Goal: Task Accomplishment & Management: Manage account settings

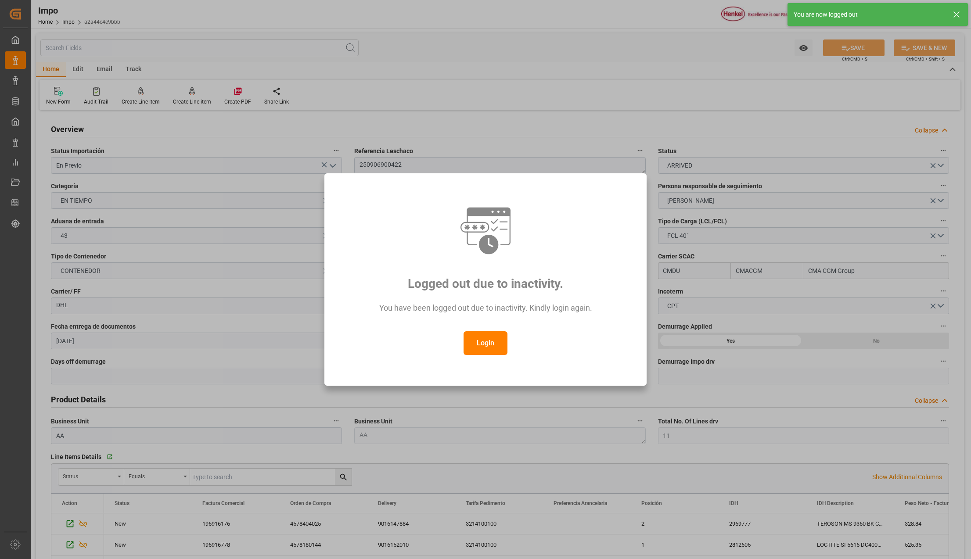
scroll to position [585, 0]
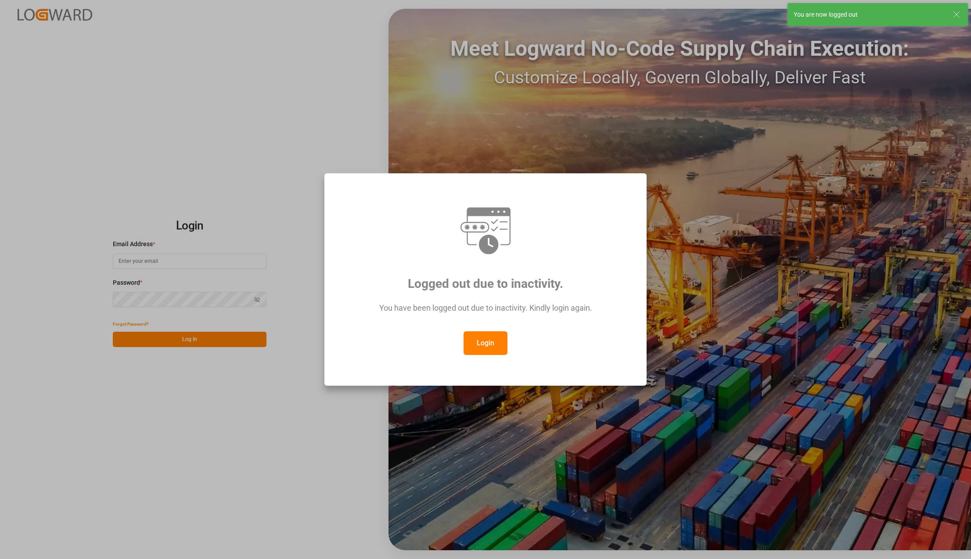
type input "karla.chavez@leschaco.com"
click at [478, 340] on button "Login" at bounding box center [485, 343] width 44 height 24
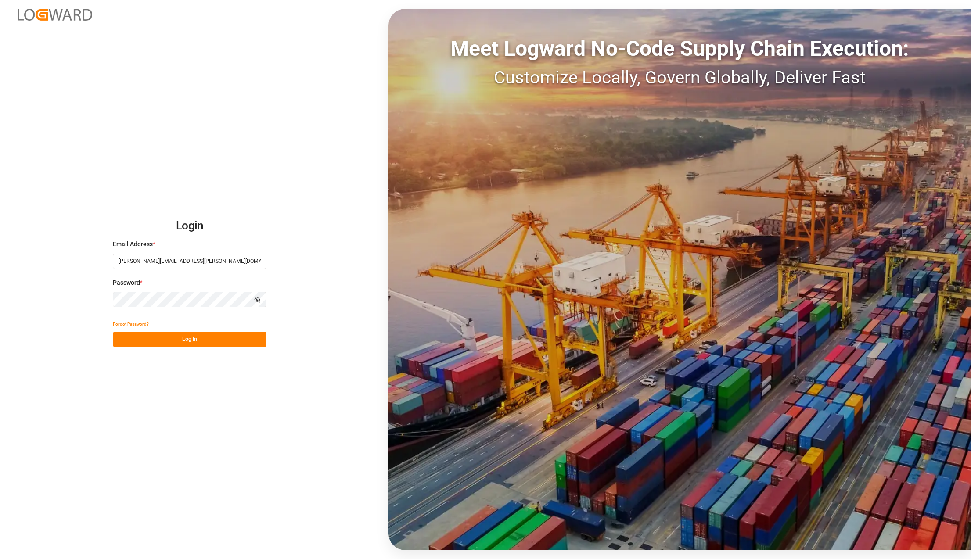
click at [166, 339] on button "Log In" at bounding box center [190, 339] width 154 height 15
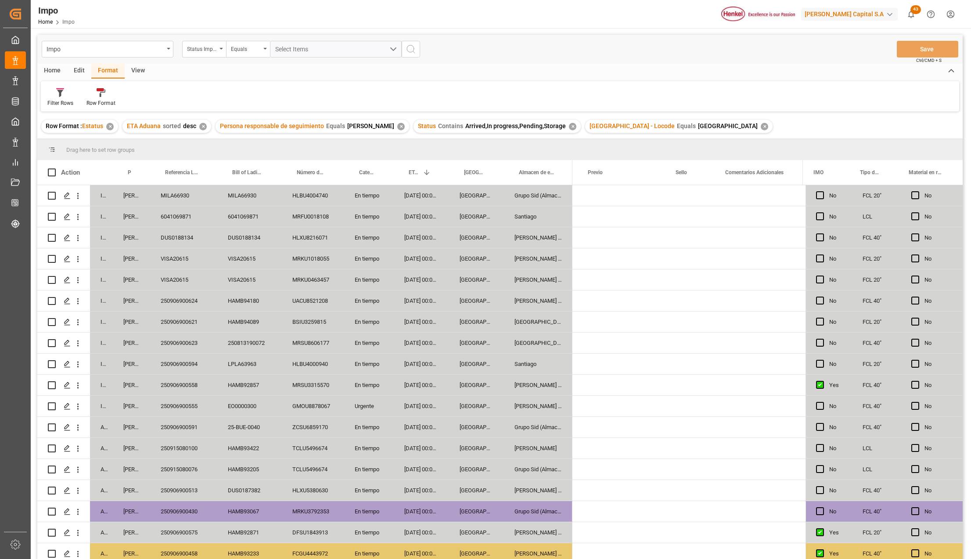
scroll to position [0, 1886]
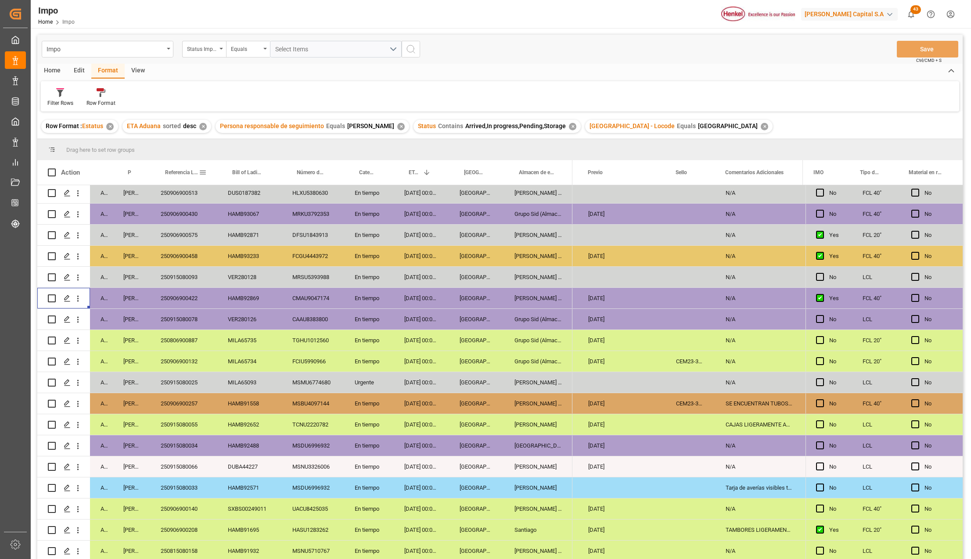
click at [202, 172] on span at bounding box center [203, 172] width 8 height 8
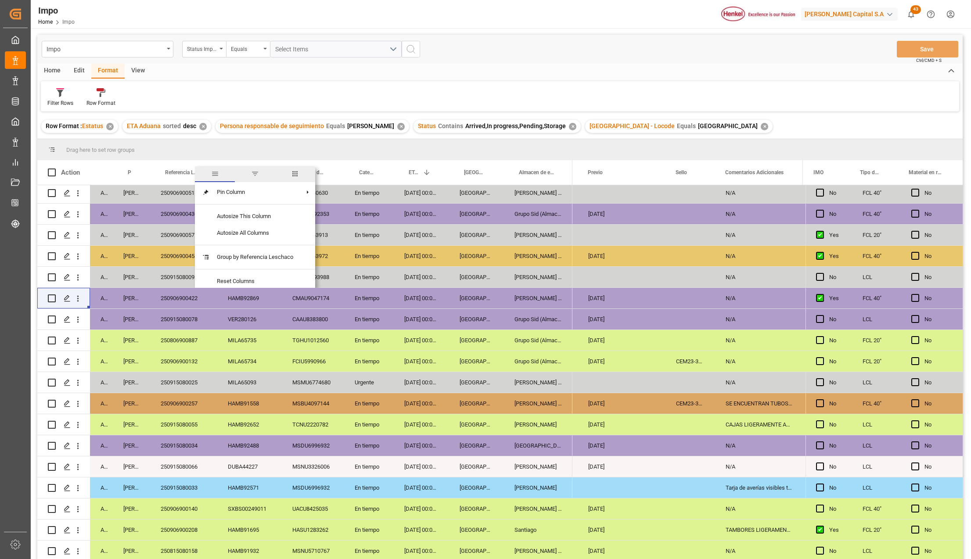
click at [260, 172] on span "filter" at bounding box center [255, 174] width 40 height 16
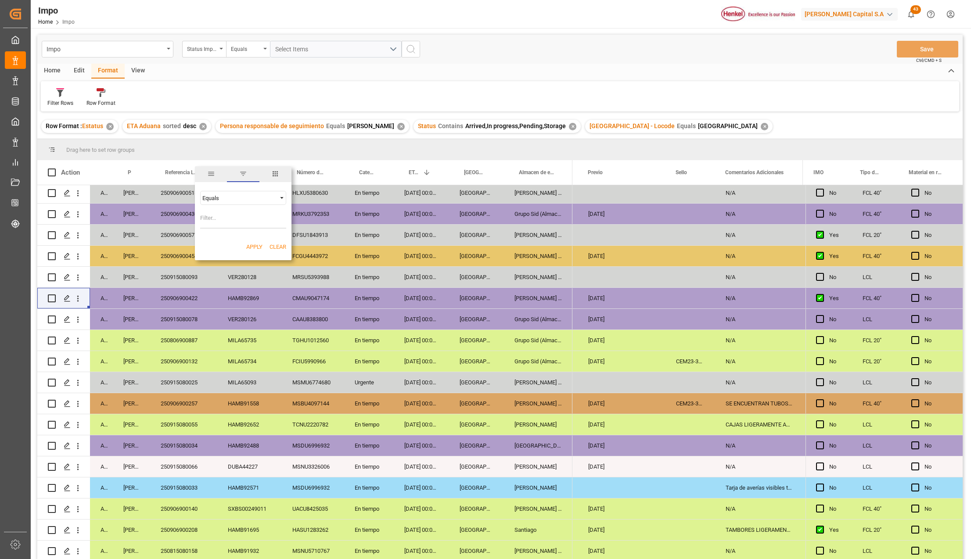
click at [233, 197] on div "Equals" at bounding box center [239, 198] width 74 height 7
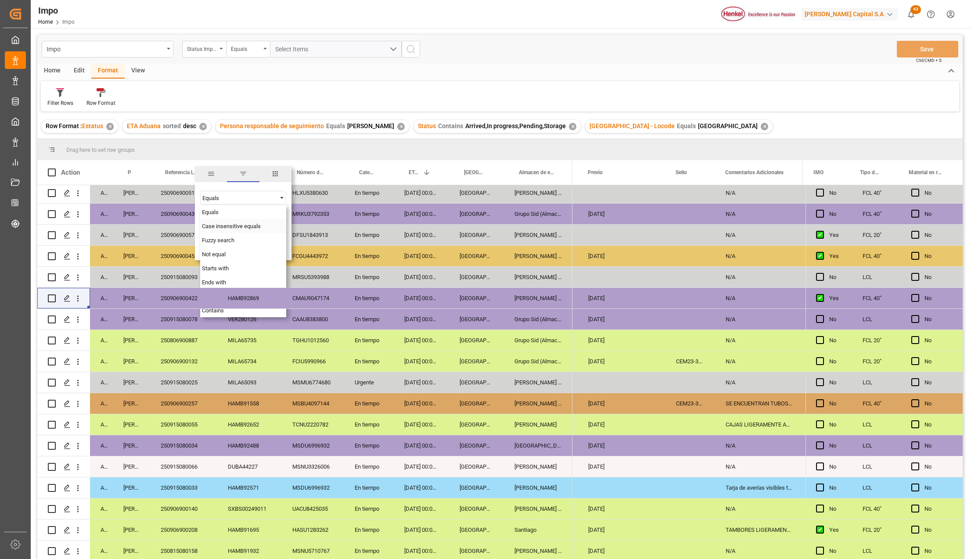
scroll to position [58, 0]
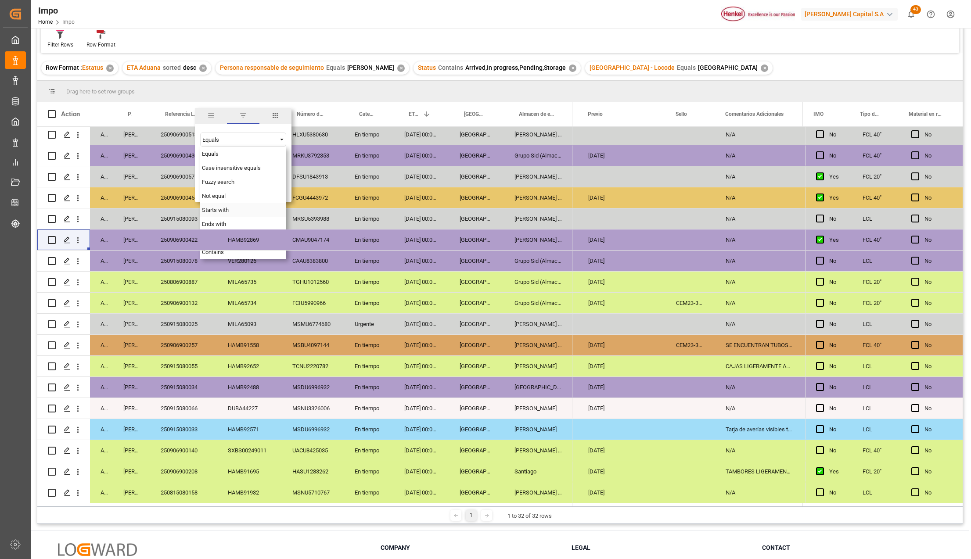
click at [216, 209] on span "Starts with" at bounding box center [215, 210] width 27 height 7
click at [217, 157] on input "Filter Value" at bounding box center [243, 162] width 86 height 18
type input "25"
click at [232, 259] on div "VER280126" at bounding box center [249, 261] width 65 height 21
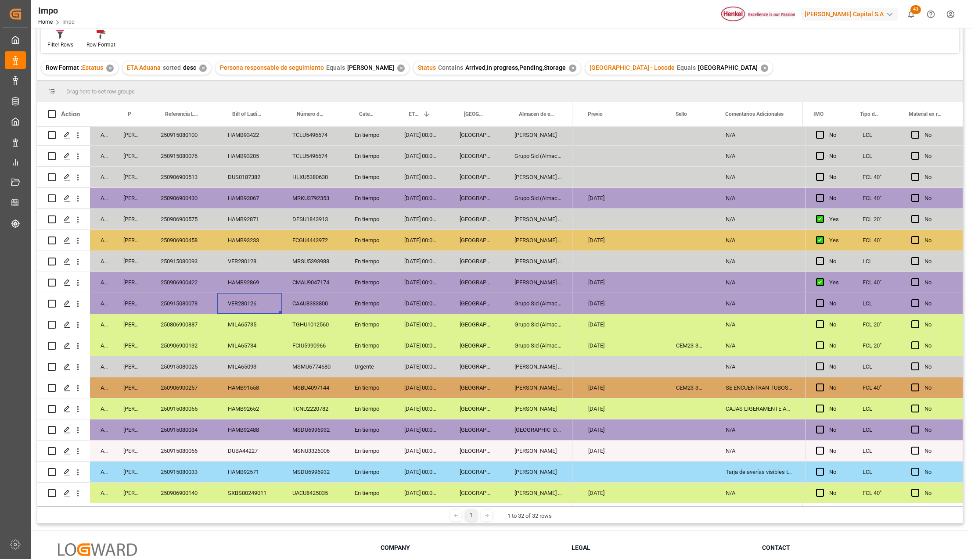
scroll to position [125, 0]
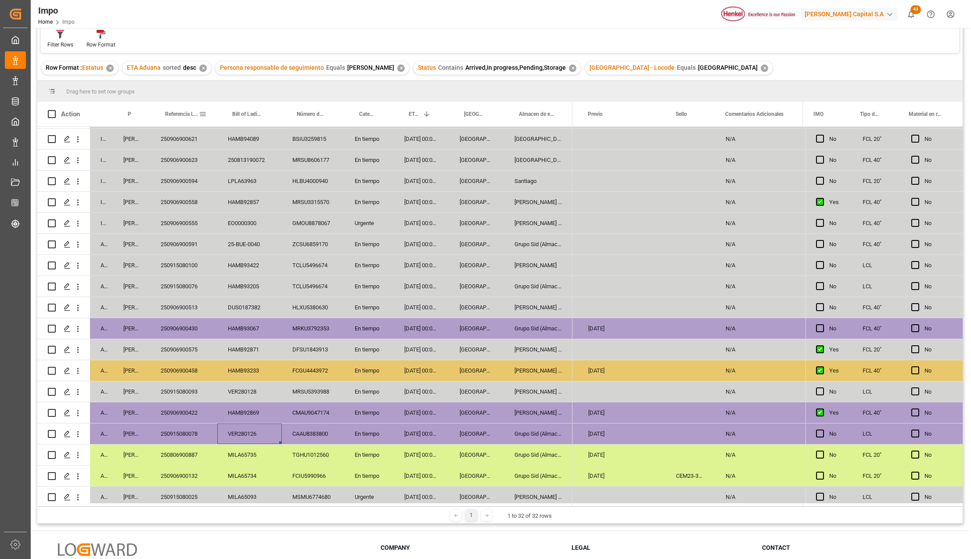
click at [203, 113] on span at bounding box center [203, 114] width 8 height 8
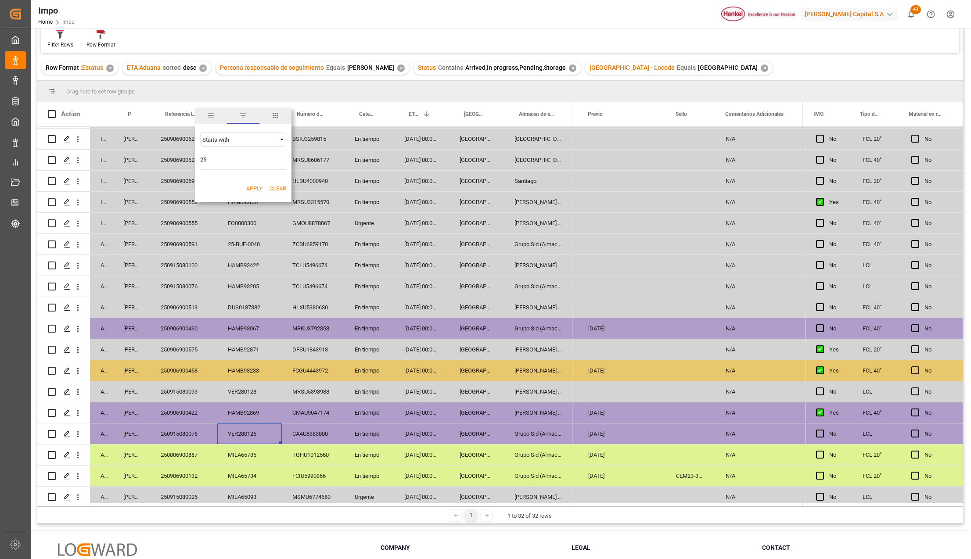
drag, startPoint x: 226, startPoint y: 157, endPoint x: 194, endPoint y: 154, distance: 32.6
click at [194, 154] on div "Drag here to set row groups Drag here to set column labels Action Status Person…" at bounding box center [499, 294] width 925 height 426
type input "250901508"
click at [253, 184] on button "Apply" at bounding box center [254, 188] width 16 height 9
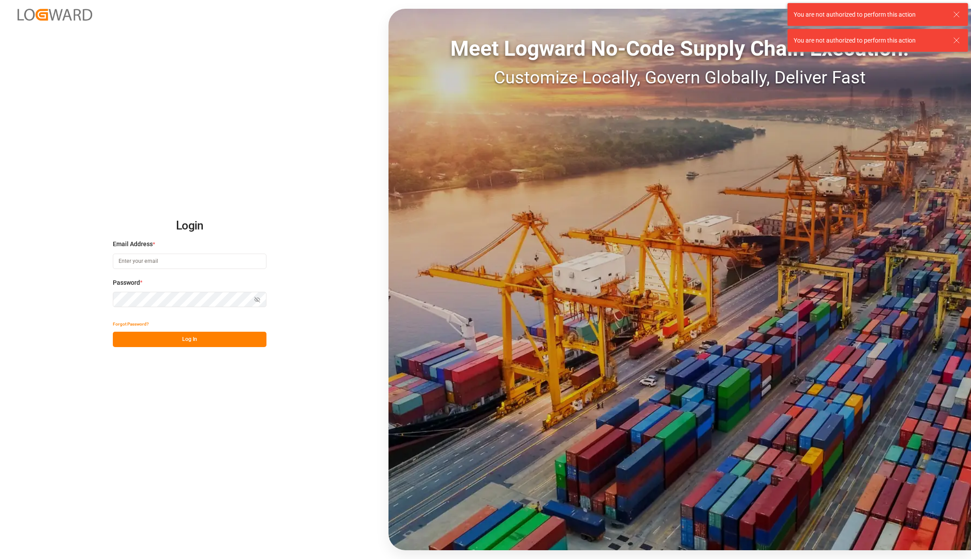
type input "karla.chavez@leschaco.com"
click at [195, 337] on button "Log In" at bounding box center [190, 339] width 154 height 15
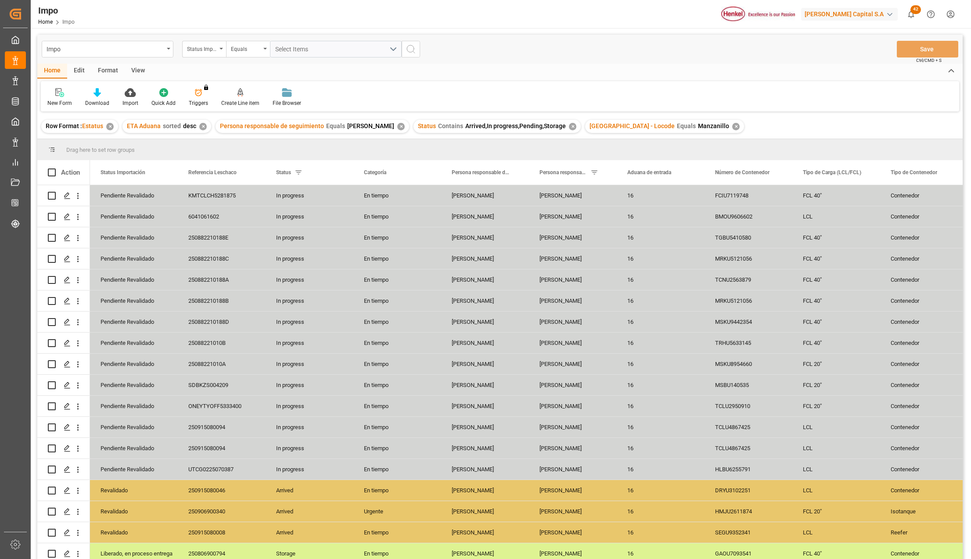
click at [732, 125] on div "✕" at bounding box center [735, 126] width 7 height 7
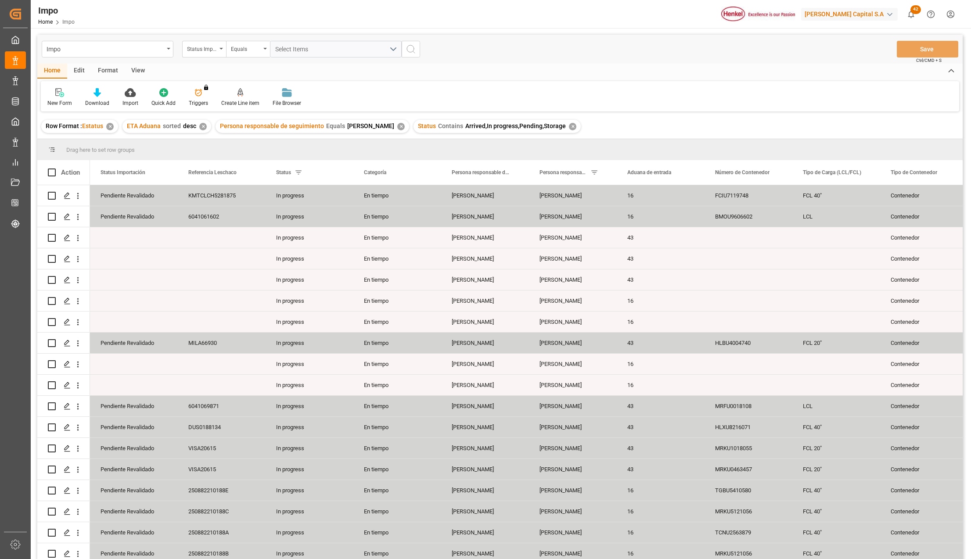
click at [141, 67] on div "View" at bounding box center [138, 71] width 27 height 15
click at [102, 103] on div "Standard Templates" at bounding box center [100, 103] width 44 height 8
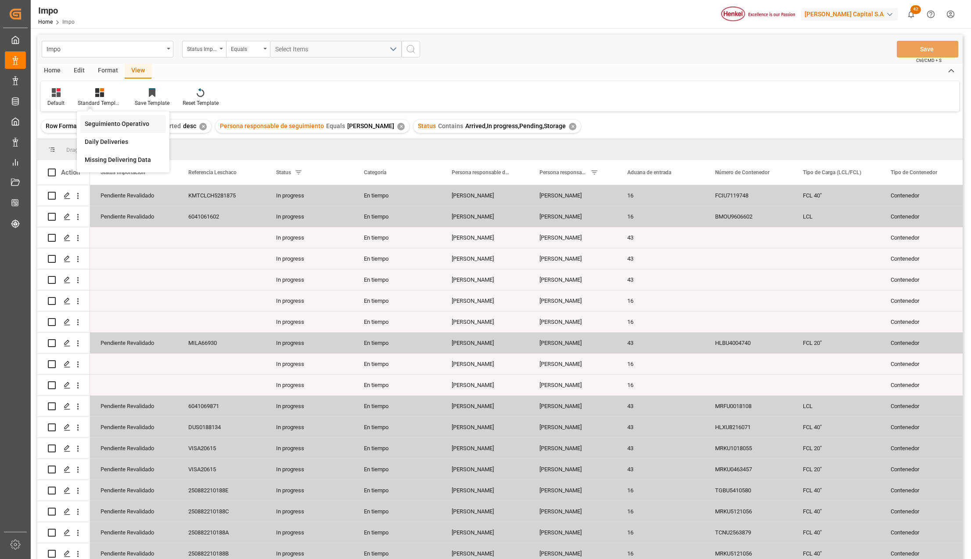
click at [106, 120] on div "Seguimiento Operativo" at bounding box center [123, 123] width 77 height 9
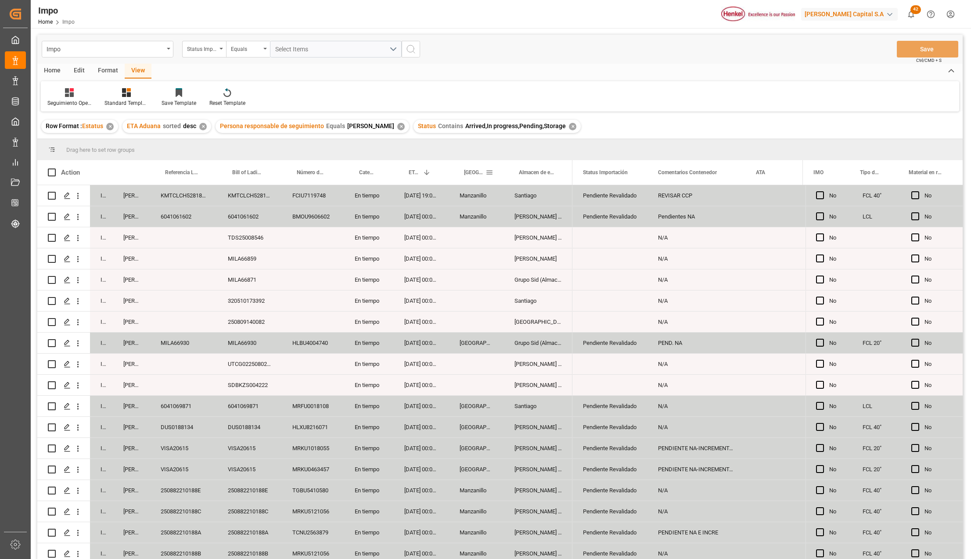
click at [489, 172] on span at bounding box center [489, 172] width 8 height 8
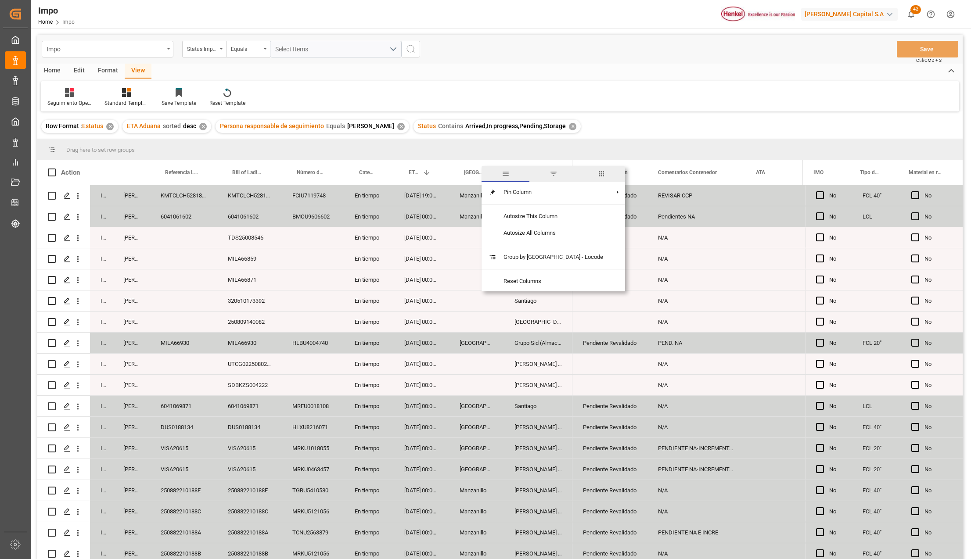
click at [549, 176] on span "filter" at bounding box center [553, 174] width 8 height 8
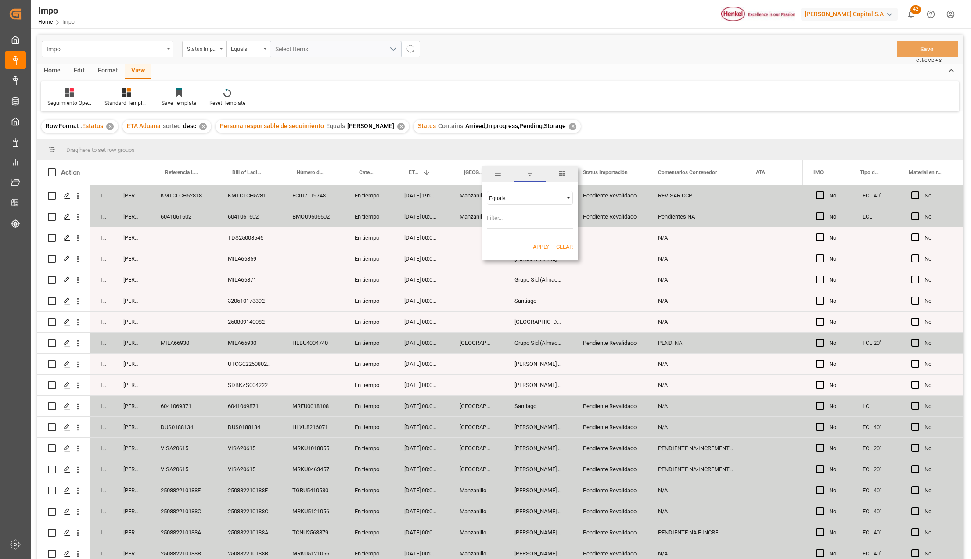
click at [517, 219] on input "Filter Value" at bounding box center [530, 220] width 86 height 18
type input "[GEOGRAPHIC_DATA]"
click at [538, 244] on button "Apply" at bounding box center [541, 247] width 16 height 9
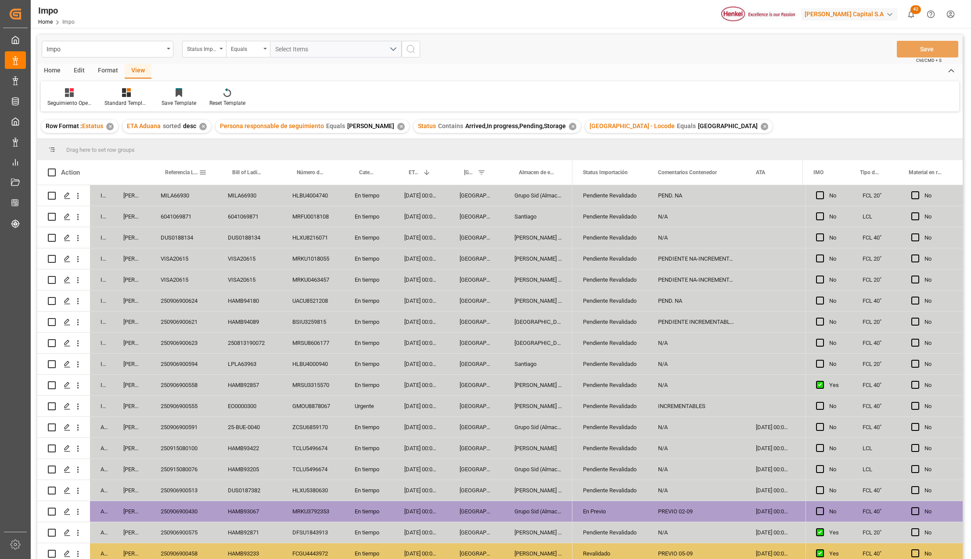
click at [202, 171] on span at bounding box center [203, 172] width 8 height 8
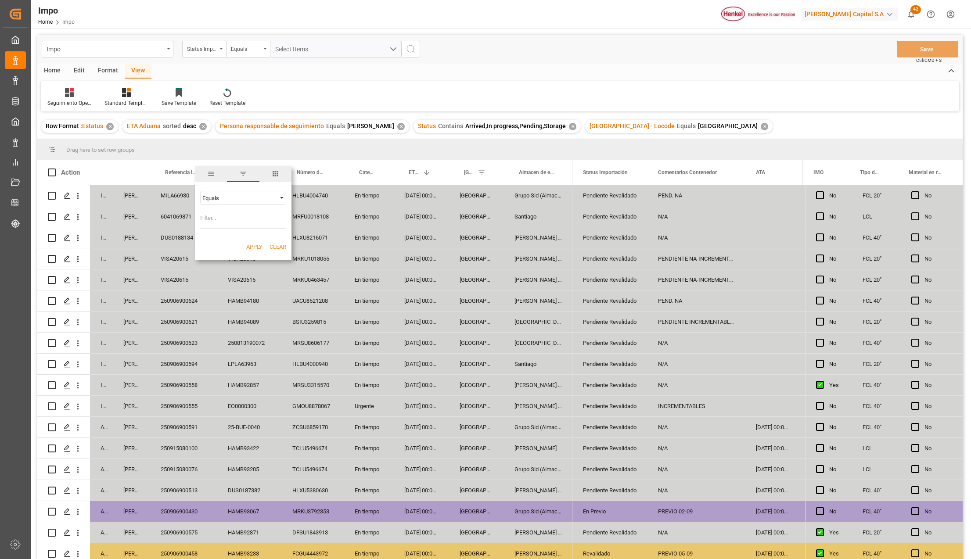
click at [215, 220] on input "Filter Value" at bounding box center [243, 220] width 86 height 18
type input "25091508"
click at [255, 247] on button "Apply" at bounding box center [254, 247] width 16 height 9
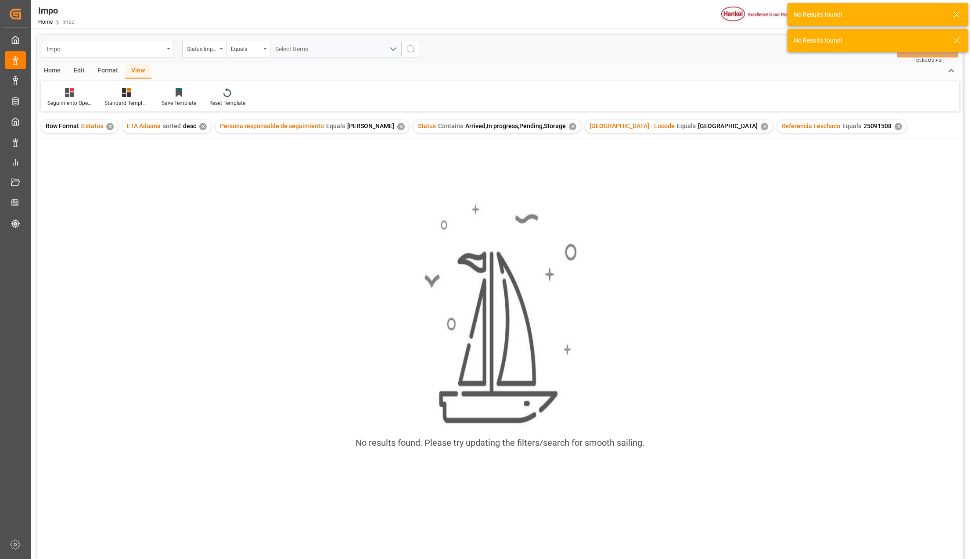
click at [894, 123] on div "✕" at bounding box center [897, 126] width 7 height 7
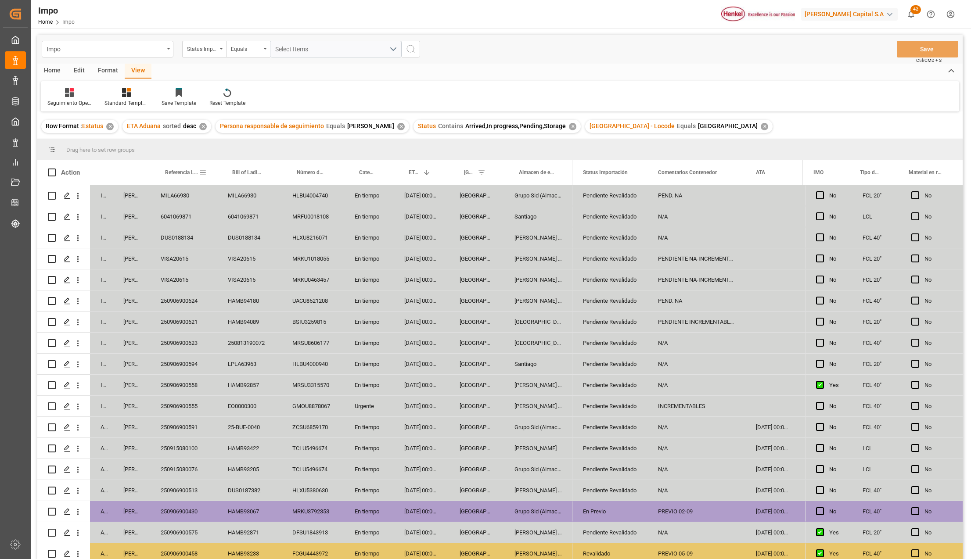
click at [201, 173] on span at bounding box center [203, 172] width 8 height 8
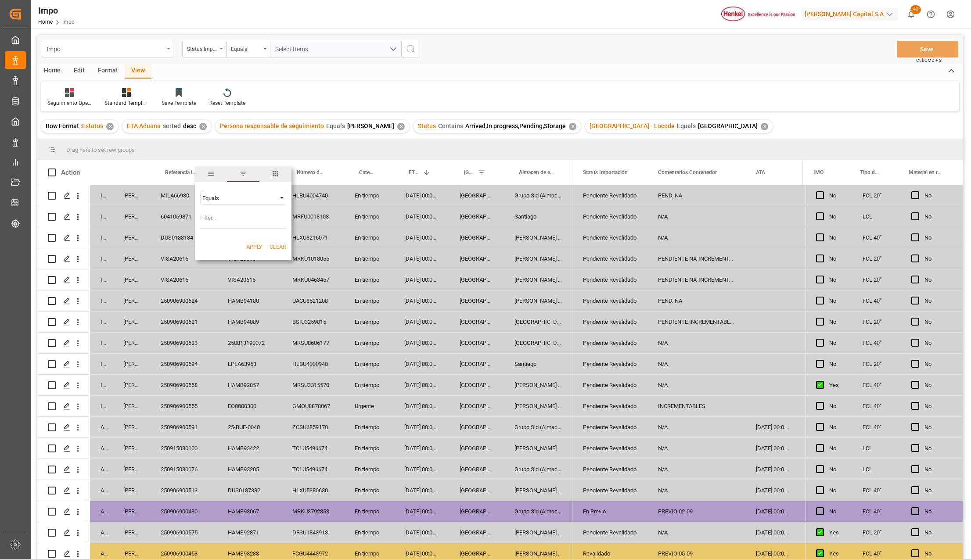
click at [236, 204] on div "Equals" at bounding box center [243, 198] width 86 height 14
click at [217, 270] on span "Starts with" at bounding box center [215, 268] width 27 height 7
click at [208, 223] on input "Filter Value" at bounding box center [243, 220] width 86 height 18
type input "25091508"
click at [257, 244] on button "Apply" at bounding box center [254, 247] width 16 height 9
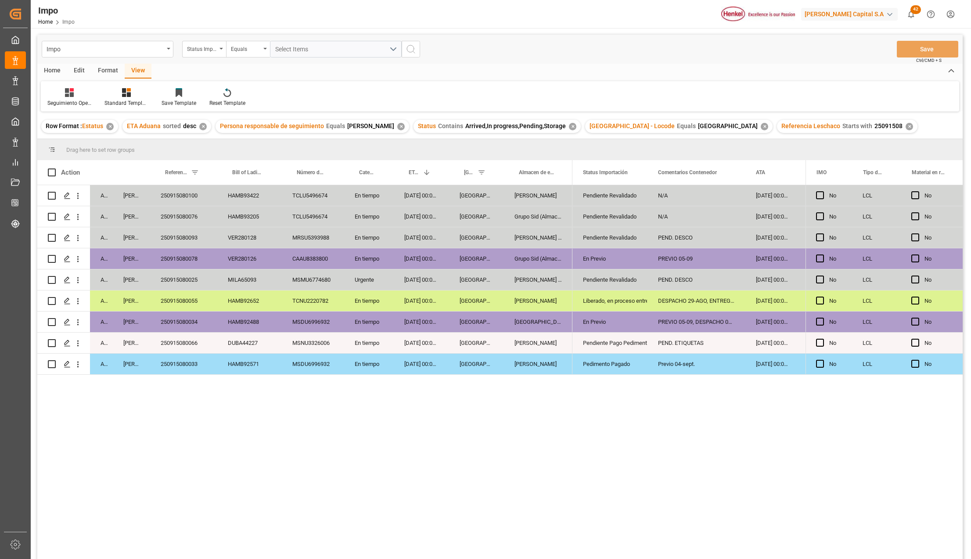
click at [453, 260] on div "[GEOGRAPHIC_DATA]" at bounding box center [476, 258] width 55 height 21
click at [526, 323] on div "[GEOGRAPHIC_DATA]" at bounding box center [538, 322] width 68 height 21
drag, startPoint x: 195, startPoint y: 278, endPoint x: 209, endPoint y: 280, distance: 14.2
click at [195, 278] on div "250915080025" at bounding box center [183, 279] width 67 height 21
click at [541, 280] on div "[PERSON_NAME] Tlalnepantla" at bounding box center [538, 279] width 68 height 21
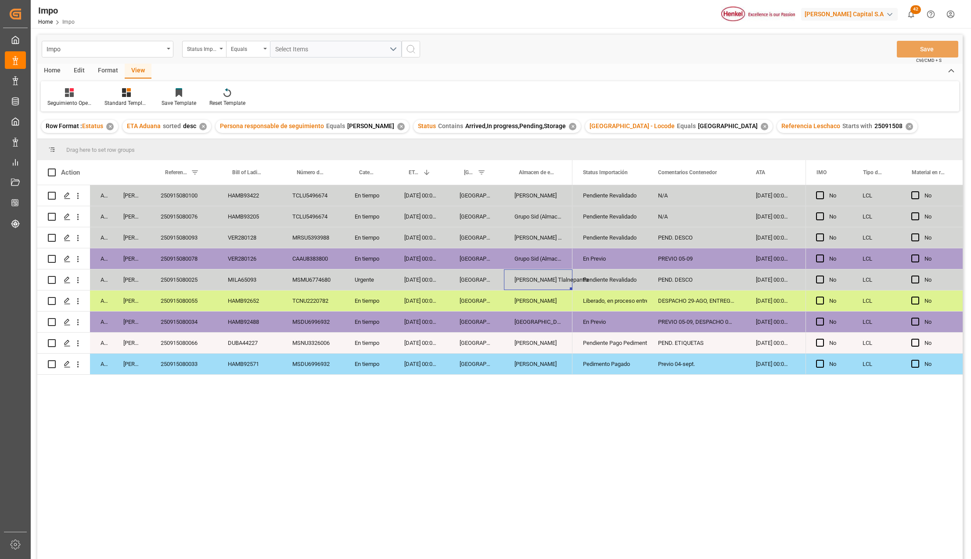
click at [905, 126] on div "✕" at bounding box center [908, 126] width 7 height 7
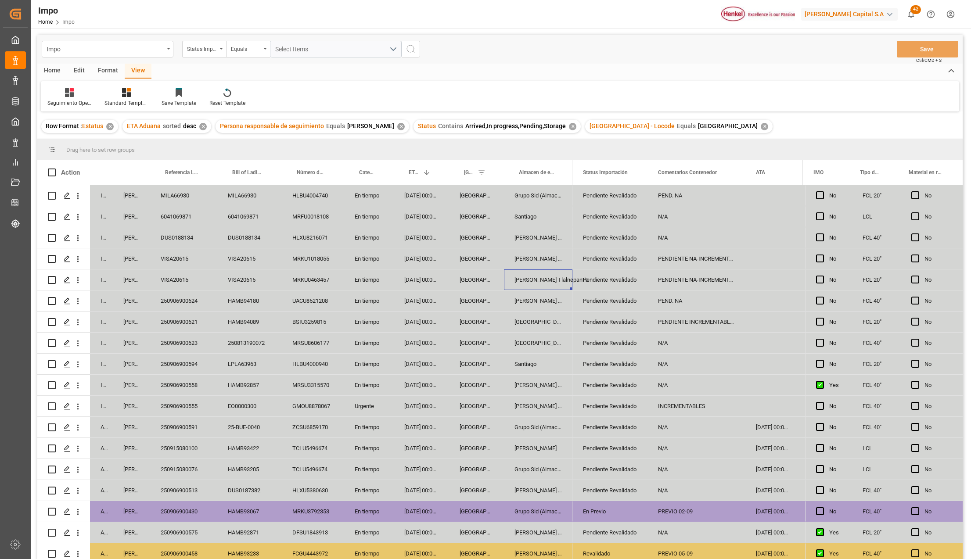
click at [323, 398] on div "GMOU8878067" at bounding box center [313, 406] width 62 height 21
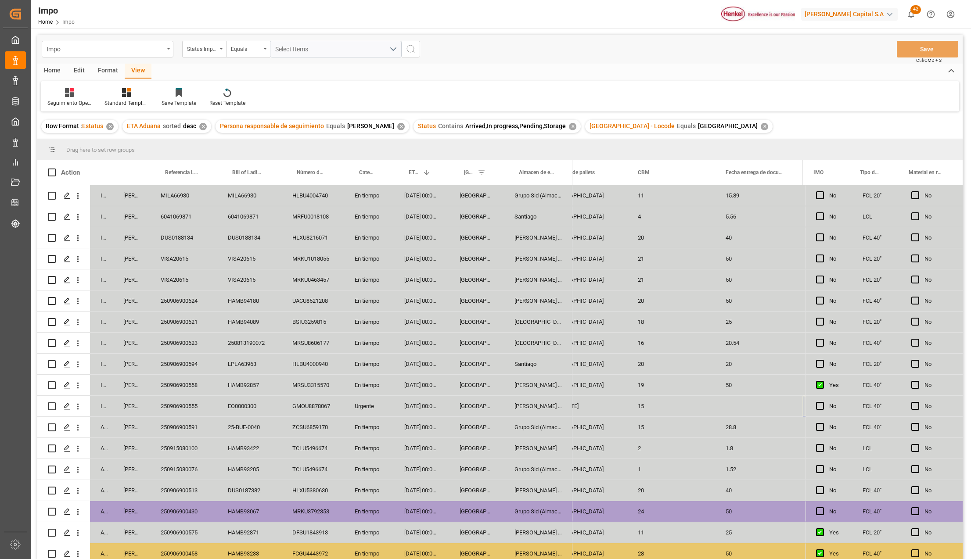
scroll to position [0, 1222]
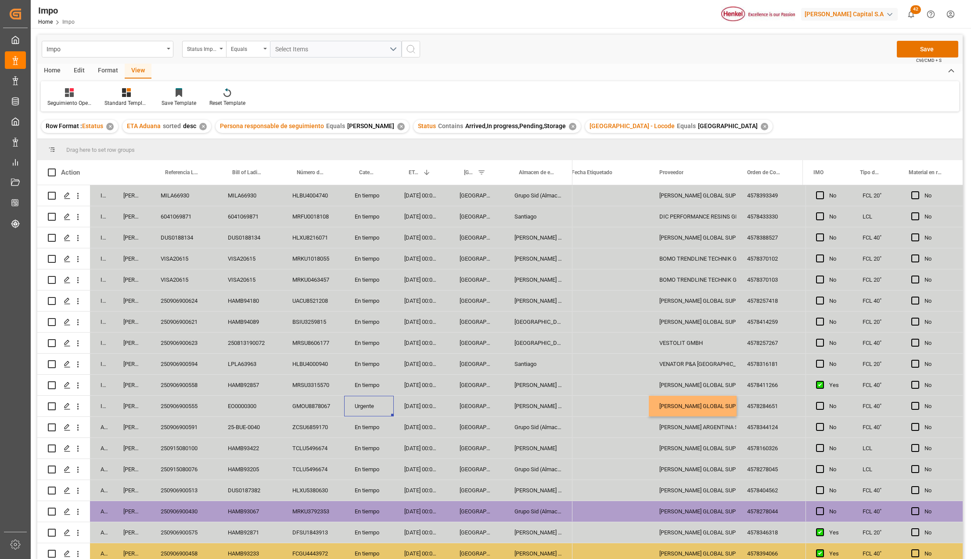
click at [357, 415] on div "Urgente" at bounding box center [369, 406] width 50 height 21
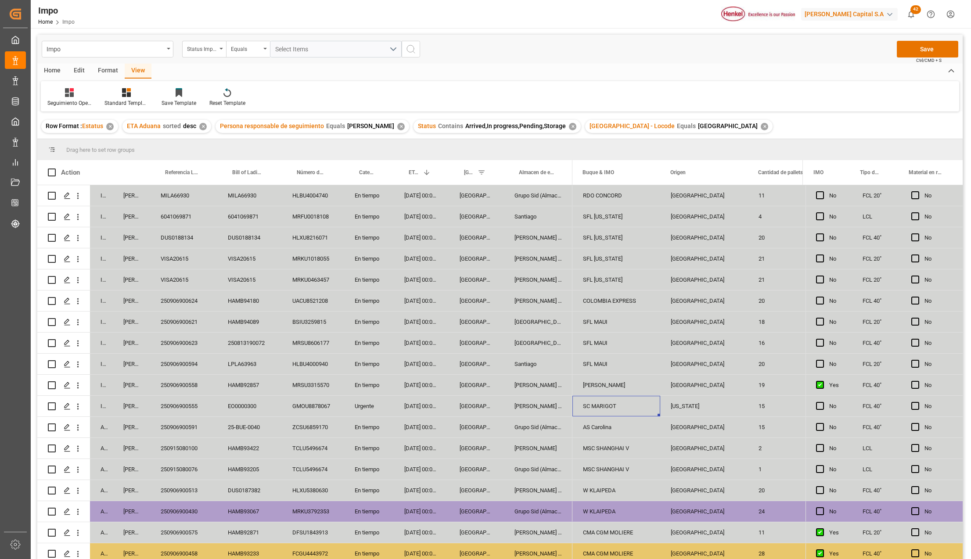
click at [297, 409] on div "GMOU8878067" at bounding box center [313, 406] width 62 height 21
click at [194, 405] on div "250906900555" at bounding box center [183, 406] width 67 height 21
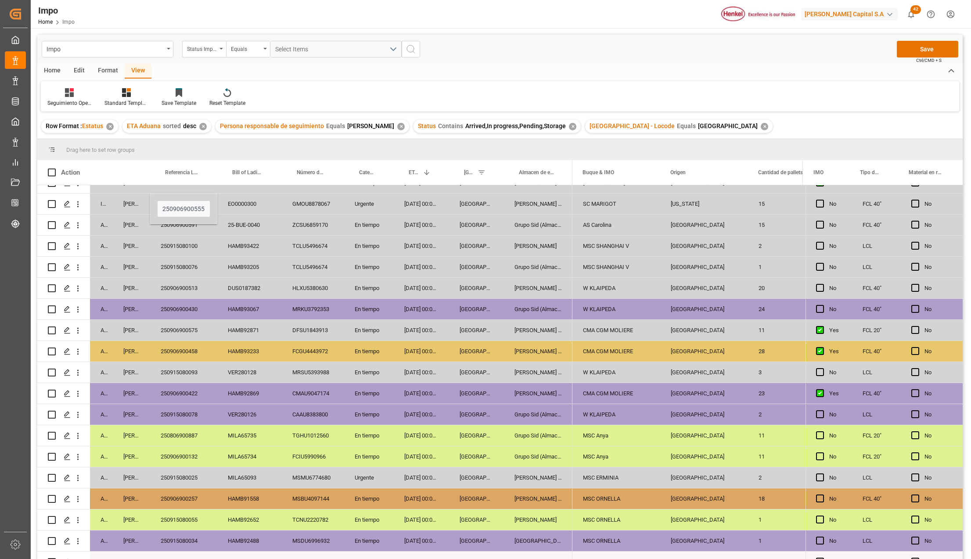
click at [546, 358] on div "[PERSON_NAME] Tlalnepantla" at bounding box center [538, 351] width 68 height 21
click at [546, 369] on div "[PERSON_NAME] Tlalnepantla" at bounding box center [538, 372] width 68 height 21
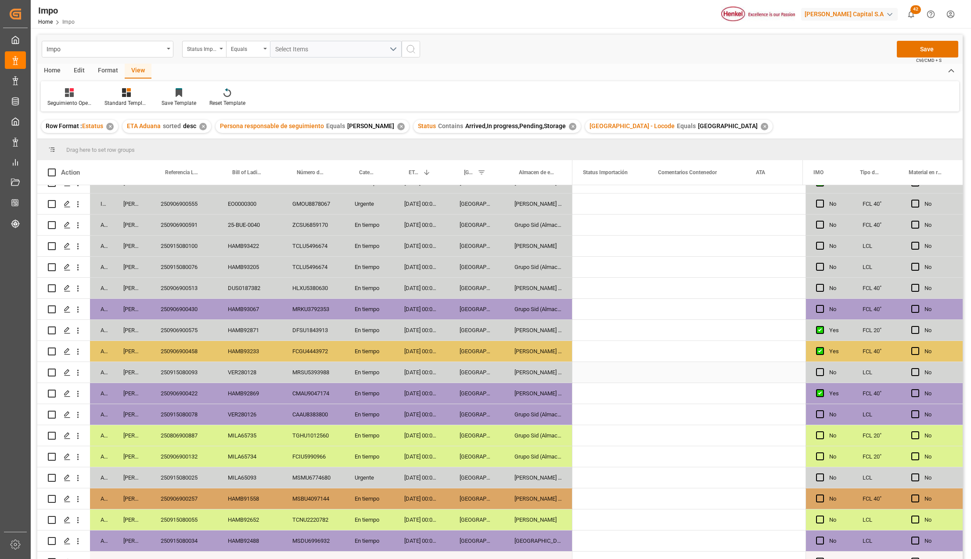
scroll to position [0, 0]
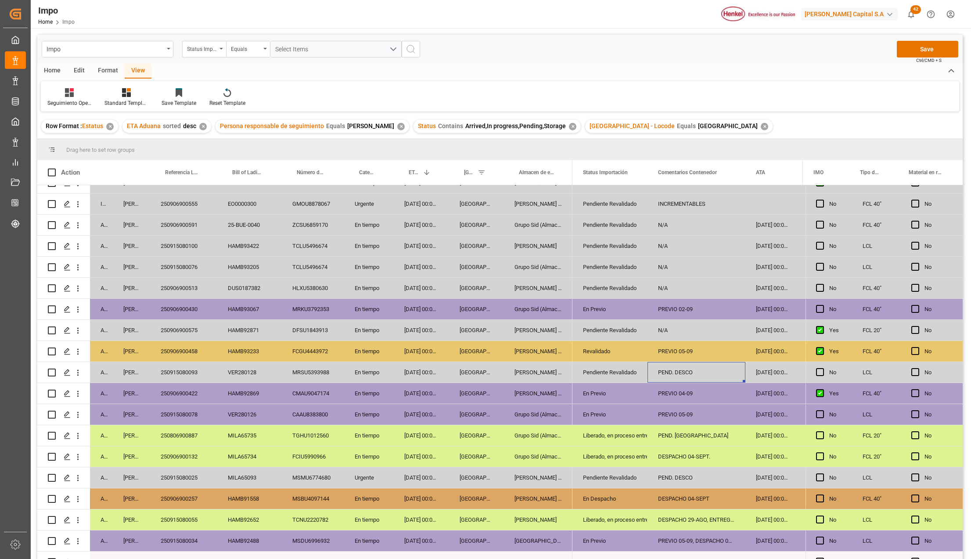
click at [590, 350] on div "Revalidado" at bounding box center [610, 351] width 54 height 20
click at [584, 376] on div "Pendiente Revalidado" at bounding box center [610, 372] width 54 height 20
click at [670, 373] on div "PEND. DESCO" at bounding box center [696, 372] width 98 height 21
click at [670, 373] on input "PEND. DESCO" at bounding box center [696, 377] width 84 height 17
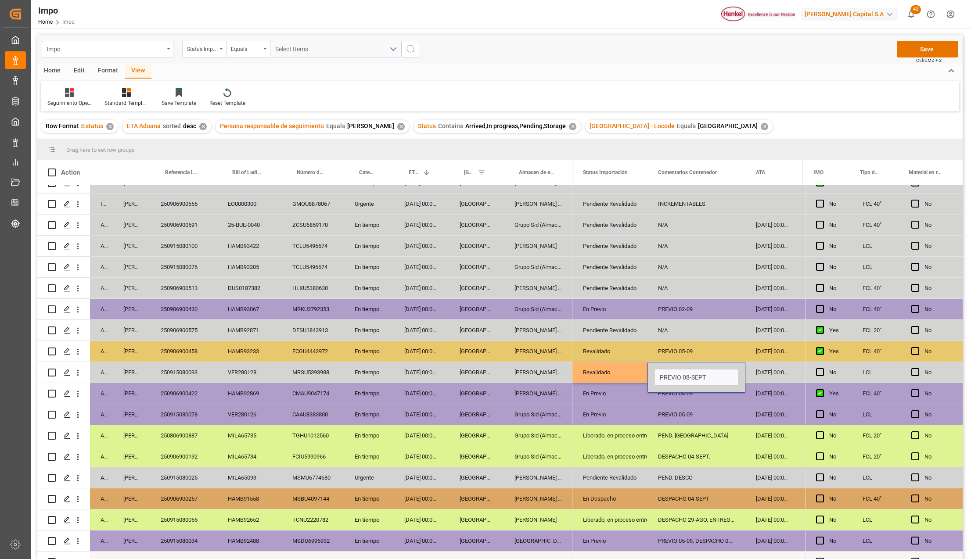
type input "PREVIO 08-SEPT."
click at [670, 373] on div "PREVIO 08-SEPT." at bounding box center [696, 372] width 98 height 21
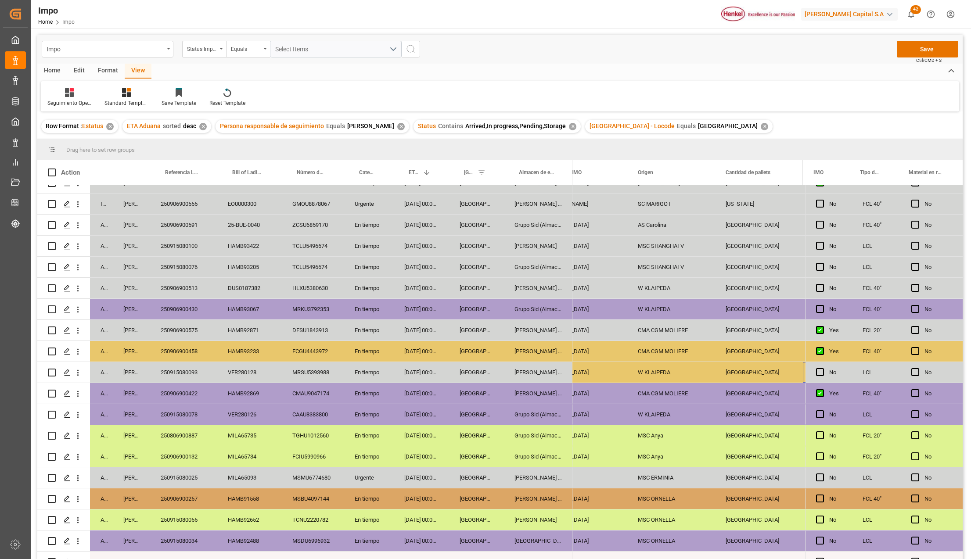
scroll to position [0, 1134]
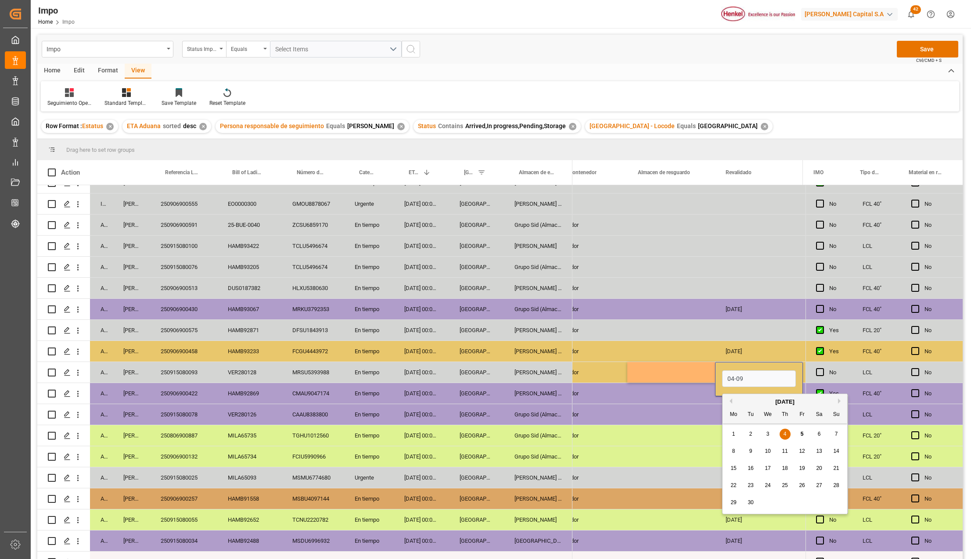
type input "04-09-2025"
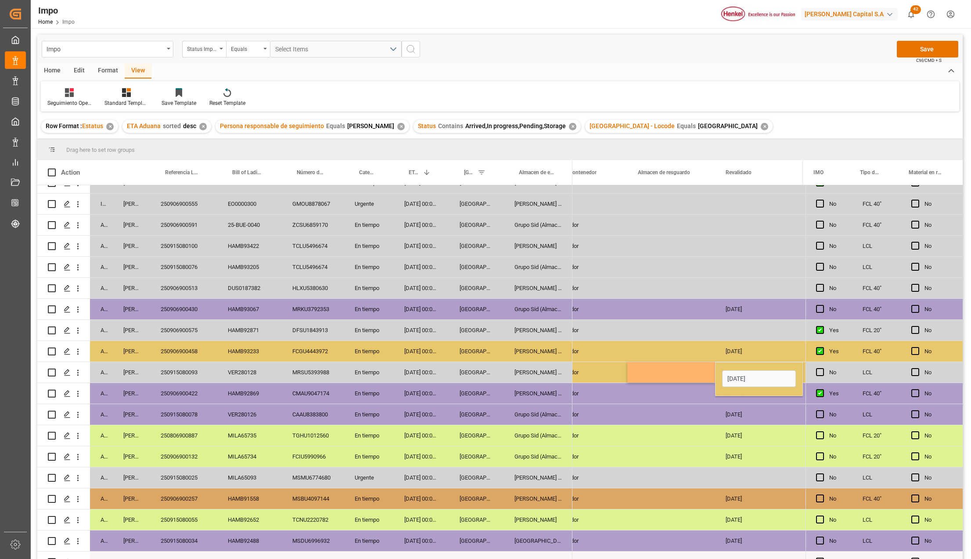
click at [673, 373] on div "Press SPACE to select this row." at bounding box center [671, 372] width 88 height 21
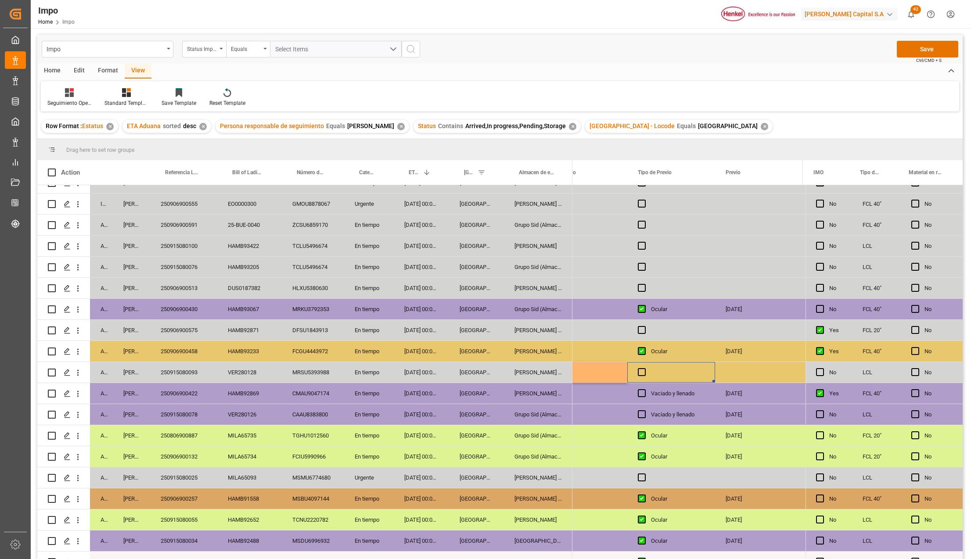
drag, startPoint x: 641, startPoint y: 369, endPoint x: 673, endPoint y: 372, distance: 31.4
click at [639, 369] on span "Press SPACE to select this row." at bounding box center [642, 372] width 8 height 8
click at [644, 368] on input "Press SPACE to select this row." at bounding box center [644, 368] width 0 height 0
click at [729, 377] on div "Press SPACE to select this row." at bounding box center [759, 372] width 88 height 21
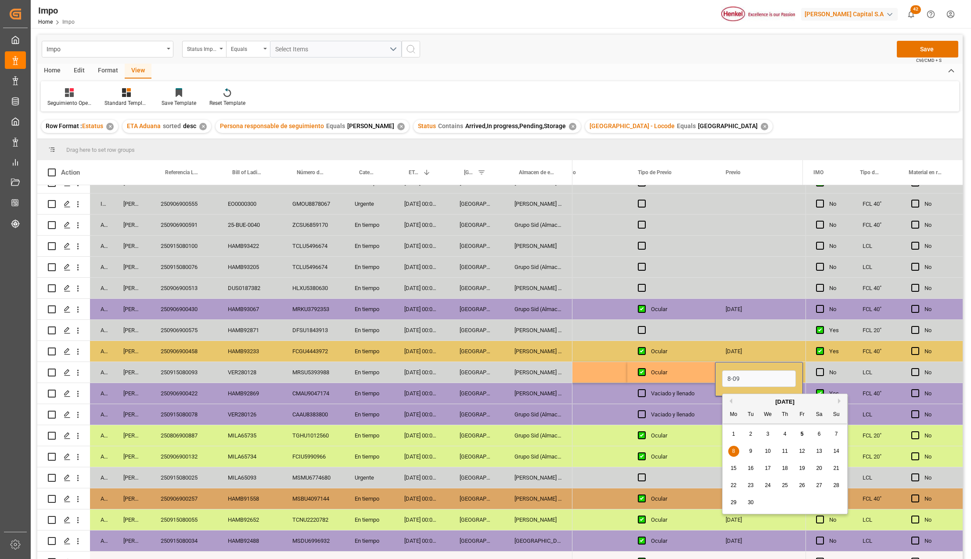
type input "08-09-2025"
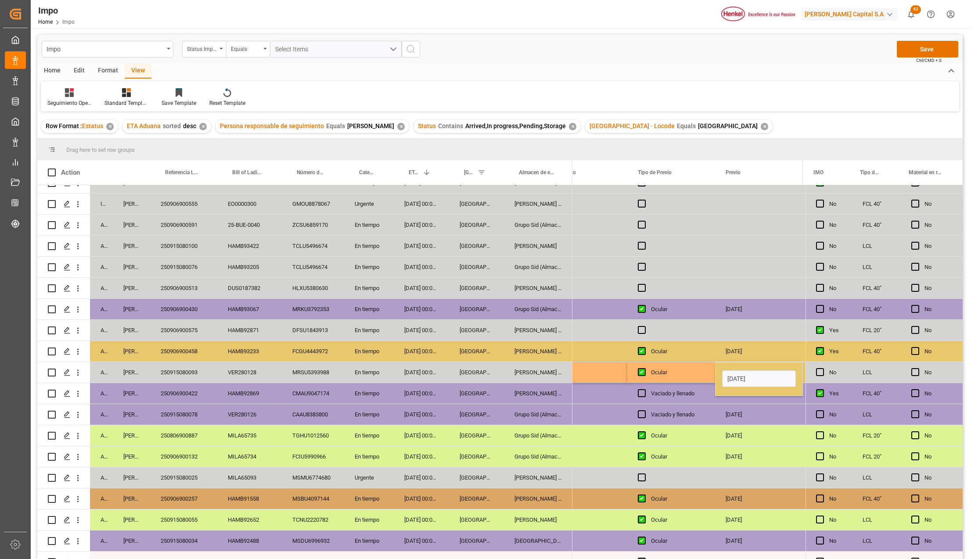
click at [681, 432] on div "Ocular" at bounding box center [678, 436] width 54 height 20
click at [927, 45] on button "Save" at bounding box center [926, 49] width 61 height 17
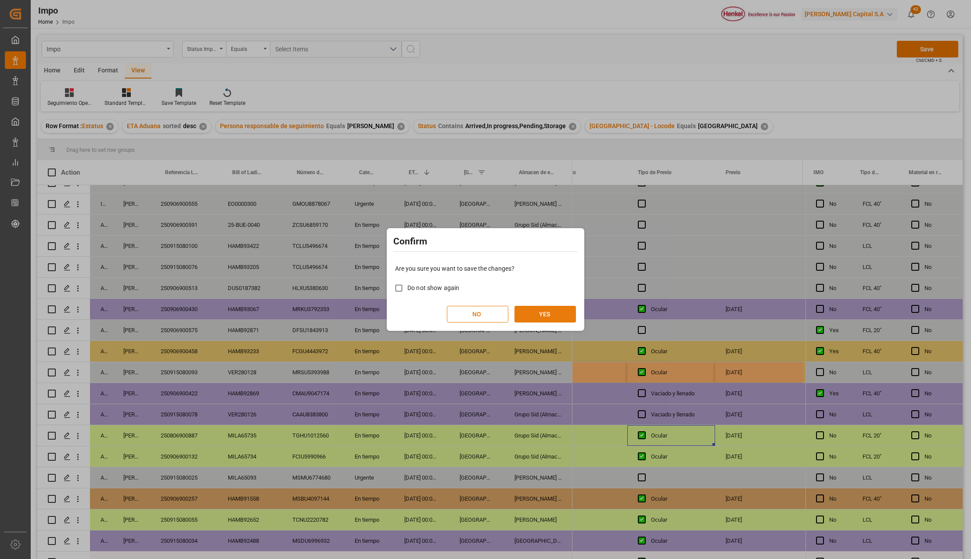
click at [539, 318] on button "YES" at bounding box center [544, 314] width 61 height 17
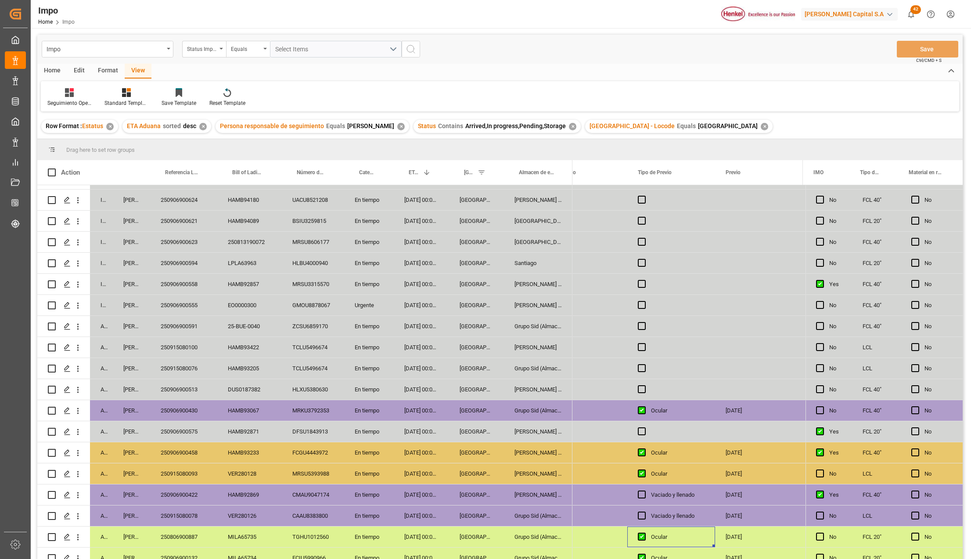
scroll to position [0, 0]
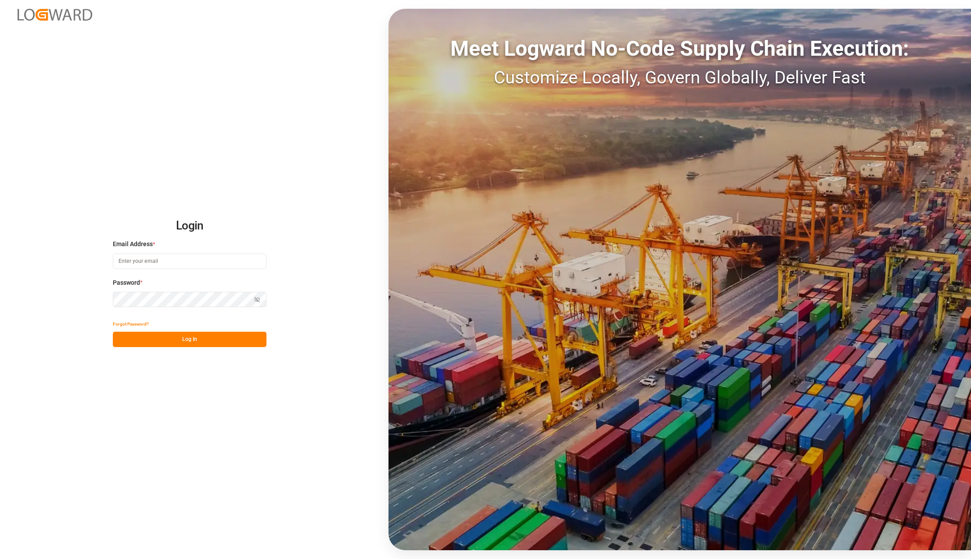
type input "[PERSON_NAME][EMAIL_ADDRESS][PERSON_NAME][DOMAIN_NAME]"
click at [136, 340] on button "Log In" at bounding box center [190, 339] width 154 height 15
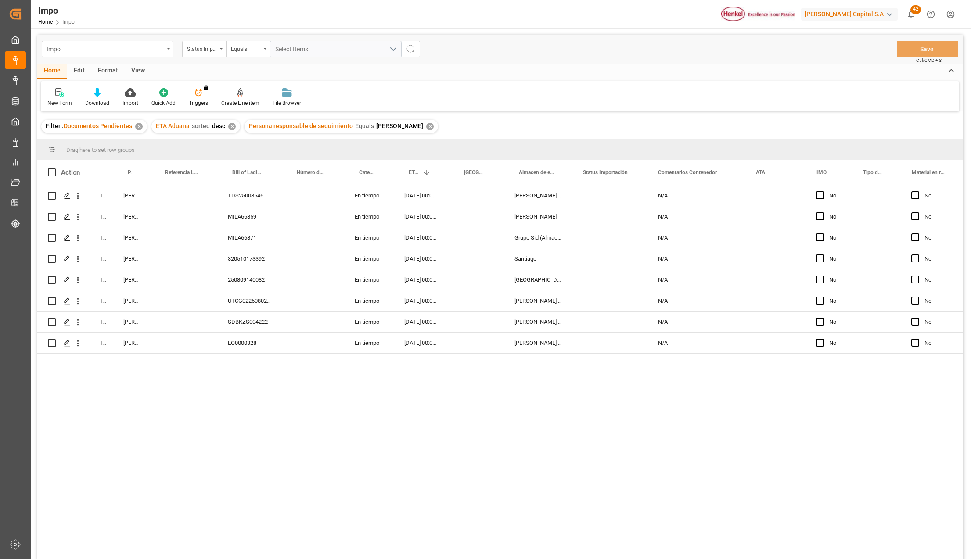
click at [137, 125] on div "✕" at bounding box center [138, 126] width 7 height 7
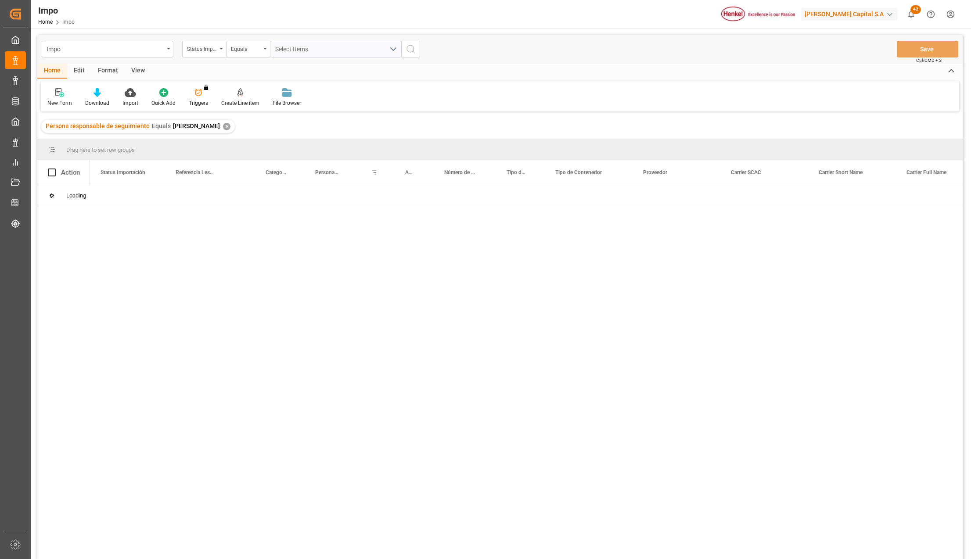
click at [220, 51] on div "Status Importación" at bounding box center [204, 49] width 44 height 17
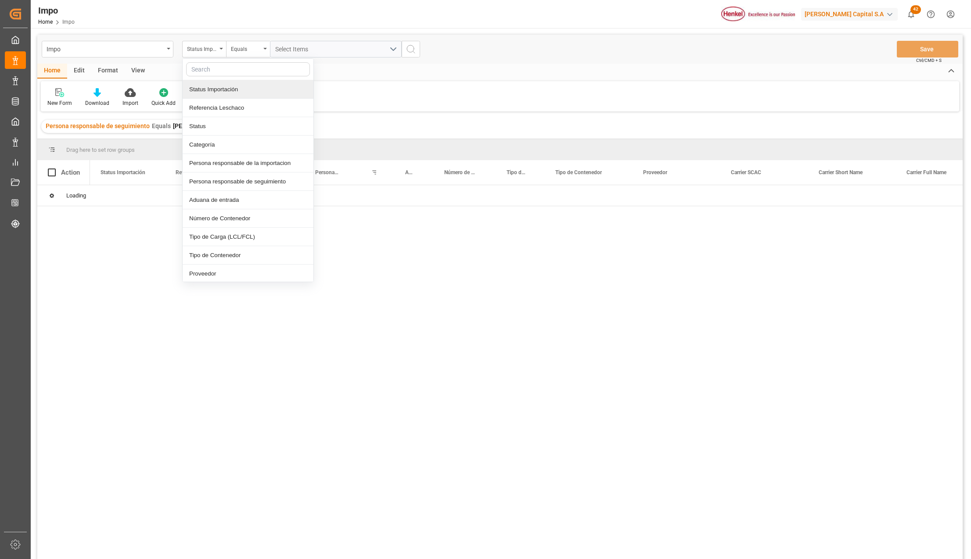
click at [215, 72] on input "text" at bounding box center [248, 69] width 124 height 14
type input "idh"
click at [227, 84] on div "IDH drv" at bounding box center [248, 89] width 131 height 18
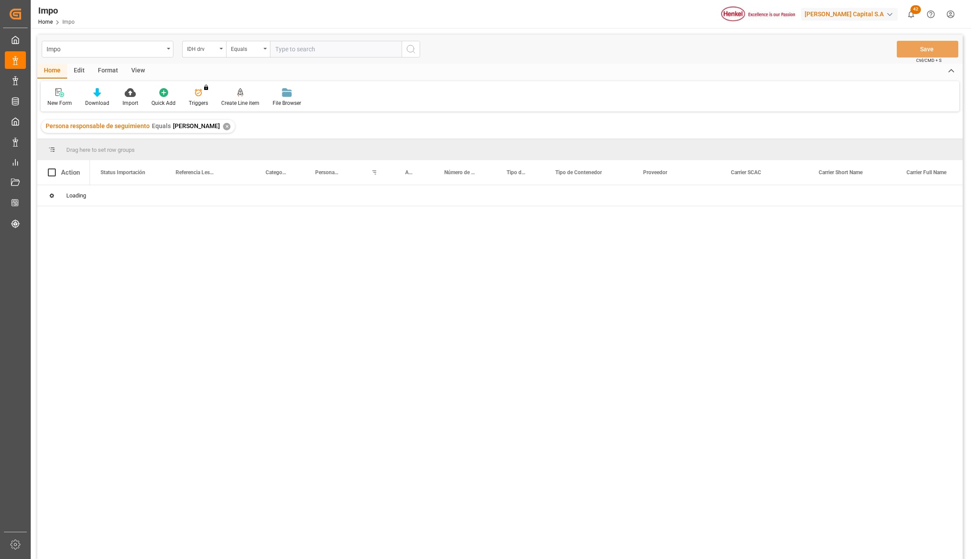
click at [281, 53] on input "text" at bounding box center [336, 49] width 132 height 17
type input "231487"
click at [311, 128] on div "✕" at bounding box center [314, 126] width 7 height 7
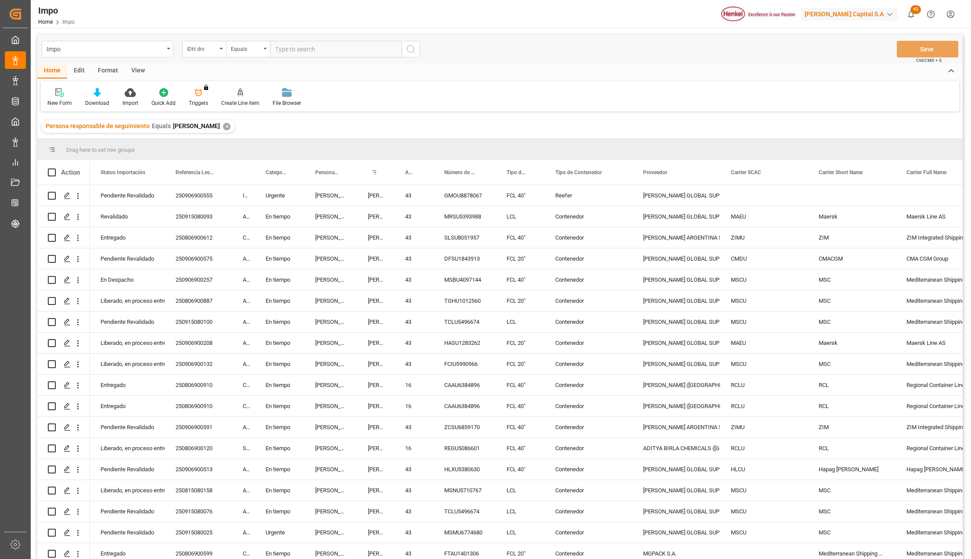
click at [290, 50] on input "text" at bounding box center [336, 49] width 132 height 17
click at [311, 47] on input "text" at bounding box center [336, 49] width 132 height 17
paste input "231487"
type input "231487"
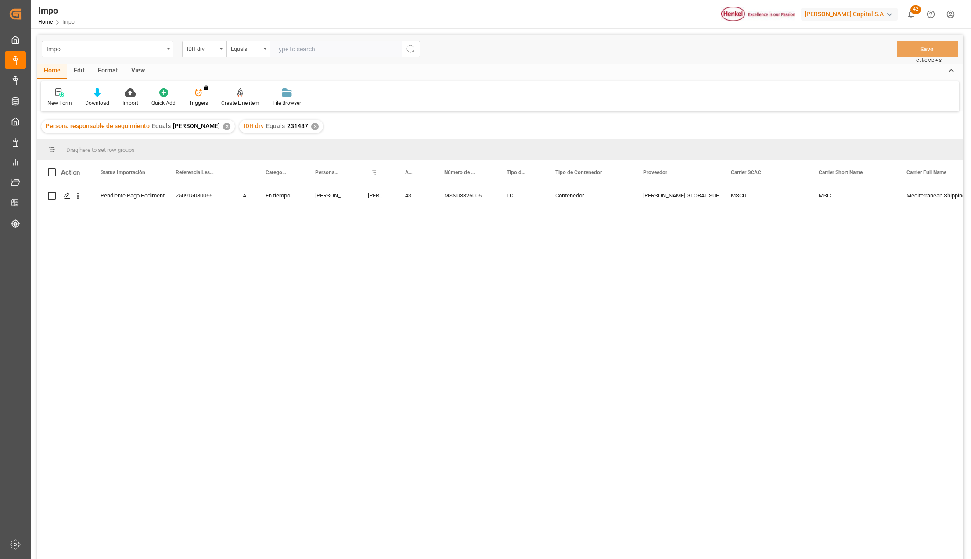
click at [223, 125] on div "✕" at bounding box center [226, 126] width 7 height 7
click at [108, 68] on div "Format" at bounding box center [107, 71] width 33 height 15
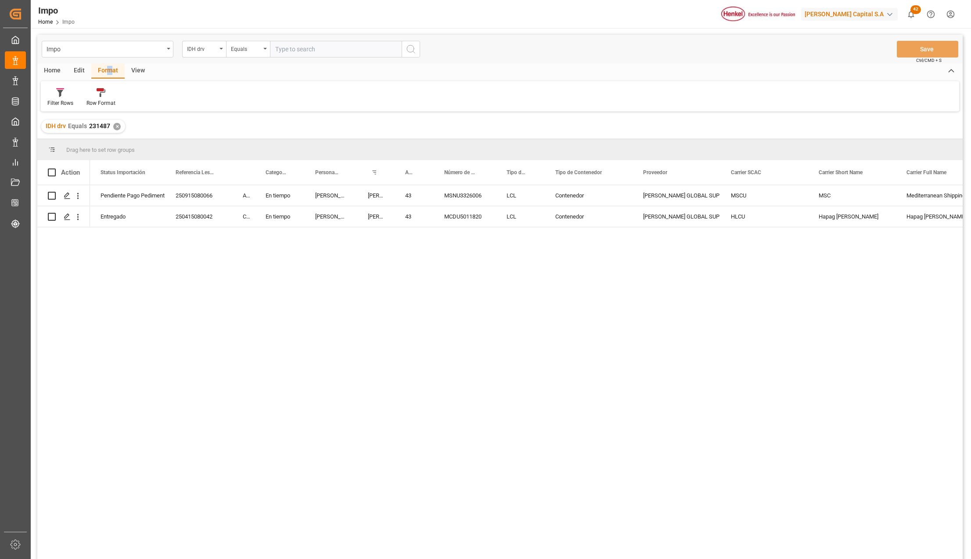
click at [362, 282] on div "Pendiente Pago Pedimento 250915080066 Arrived En tiempo Julia Lopez Karla Chave…" at bounding box center [526, 375] width 872 height 380
click at [80, 219] on icon "open menu" at bounding box center [77, 216] width 9 height 9
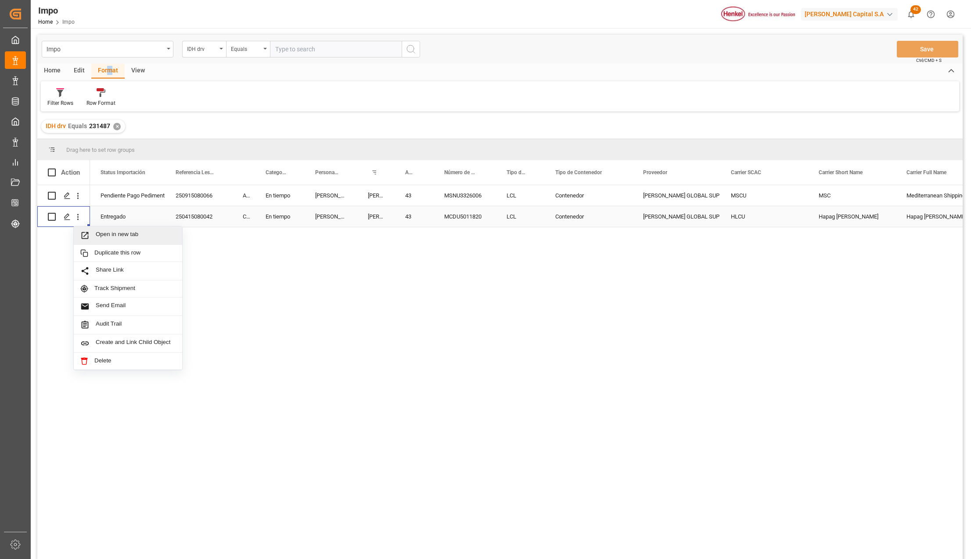
click at [190, 215] on div "250415080042" at bounding box center [198, 216] width 67 height 21
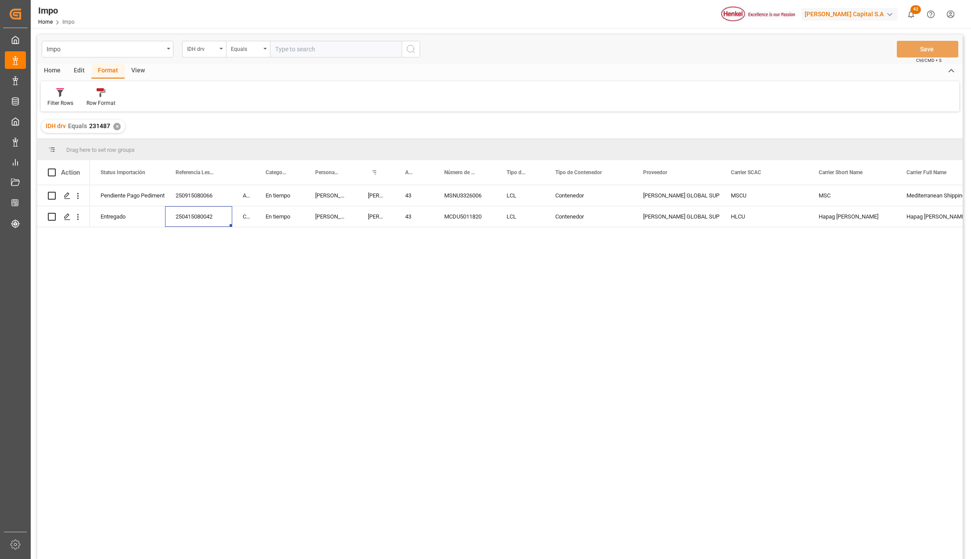
click at [134, 74] on div "View" at bounding box center [138, 71] width 27 height 15
click at [96, 99] on div "Standard Templates" at bounding box center [100, 103] width 44 height 8
click at [106, 122] on div "Seguimiento Operativo" at bounding box center [123, 123] width 77 height 9
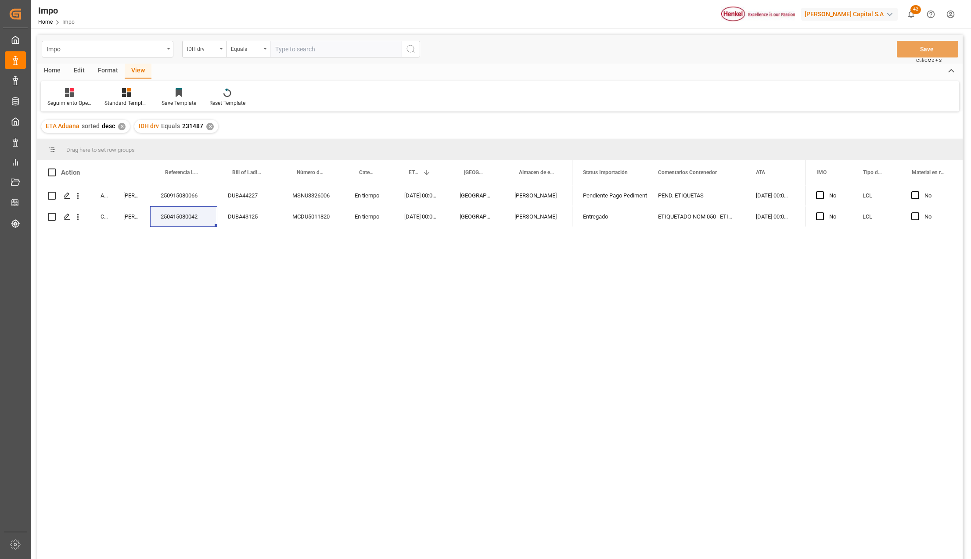
click at [168, 407] on div "Arrived Karla Chavez 250915080066 DUBA44227 MSNU3326006 En tiempo 26-08-2025 00…" at bounding box center [499, 373] width 925 height 376
click at [239, 223] on div "DUBA43125" at bounding box center [249, 216] width 65 height 21
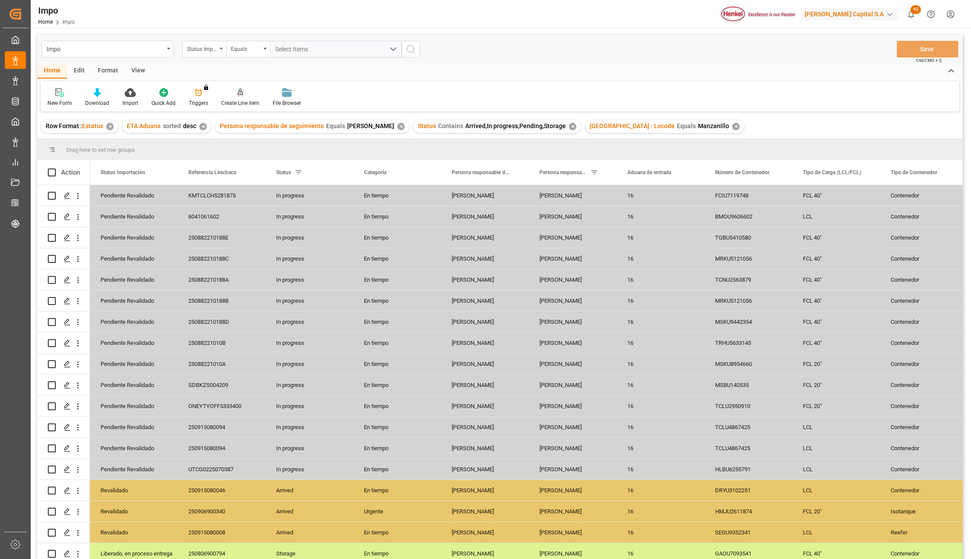
click at [137, 74] on div "View" at bounding box center [138, 71] width 27 height 15
click at [108, 90] on div at bounding box center [100, 92] width 44 height 9
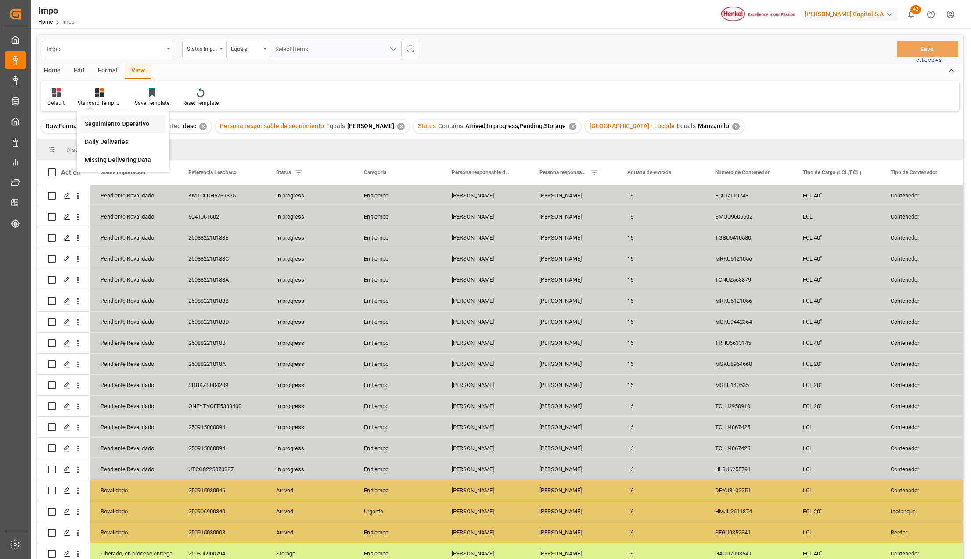
click at [114, 124] on div "Seguimiento Operativo" at bounding box center [123, 123] width 77 height 9
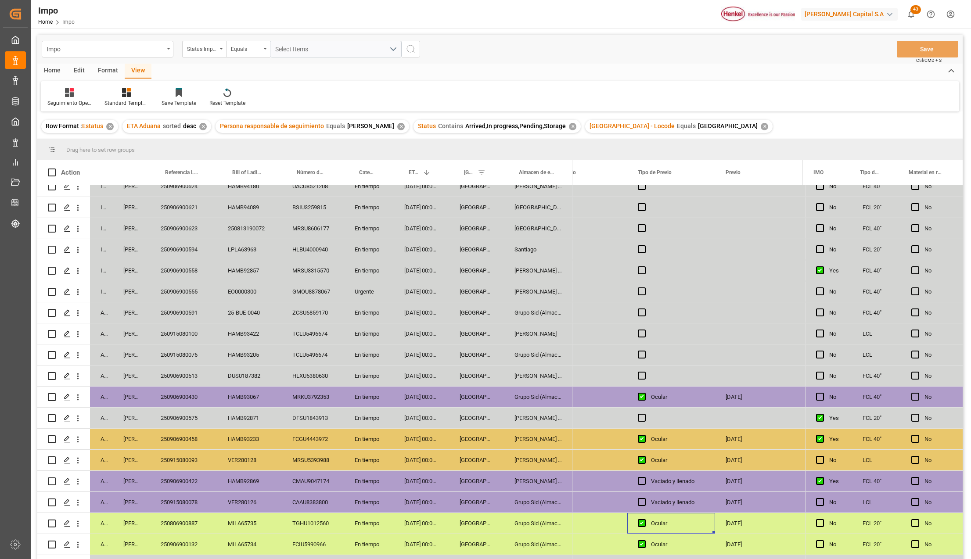
scroll to position [117, 0]
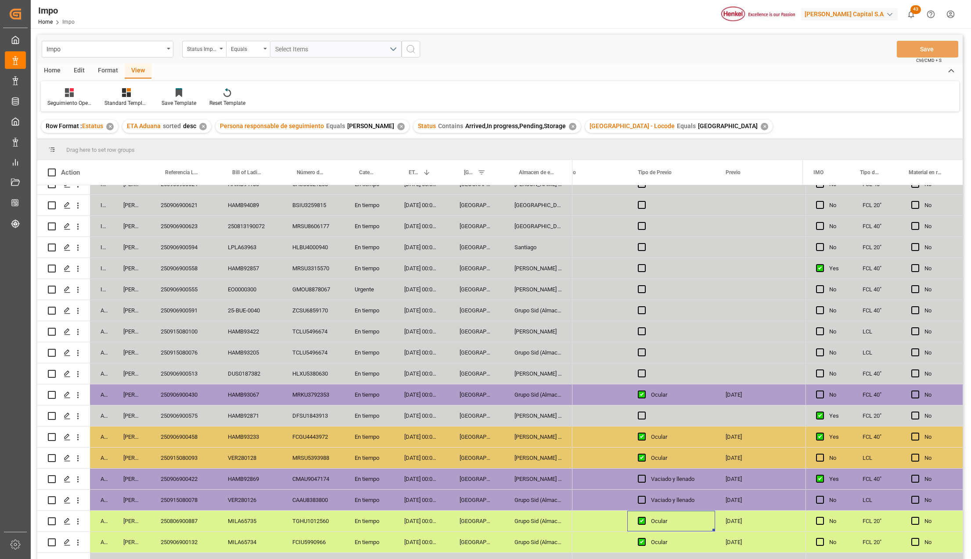
click at [530, 436] on div "[PERSON_NAME] Tlalnepantla" at bounding box center [538, 436] width 68 height 21
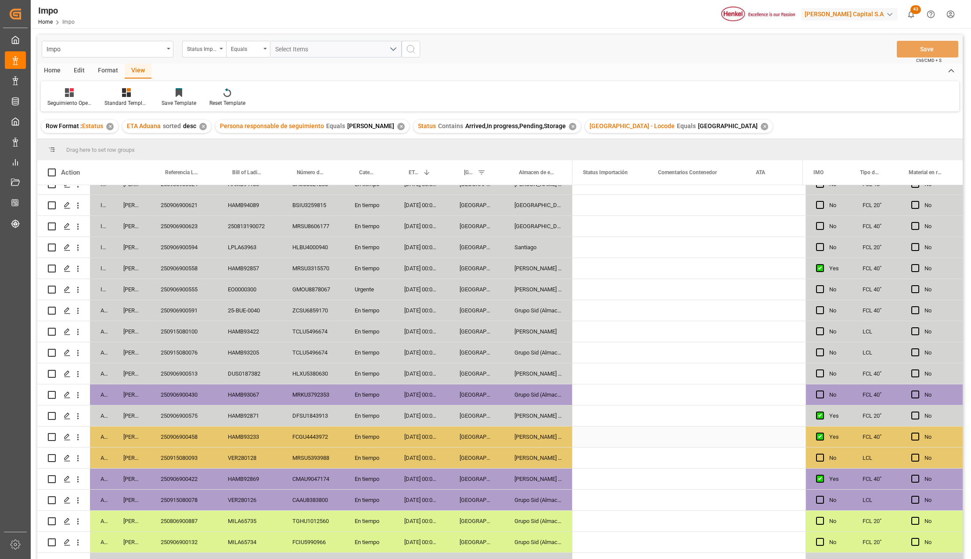
scroll to position [0, 0]
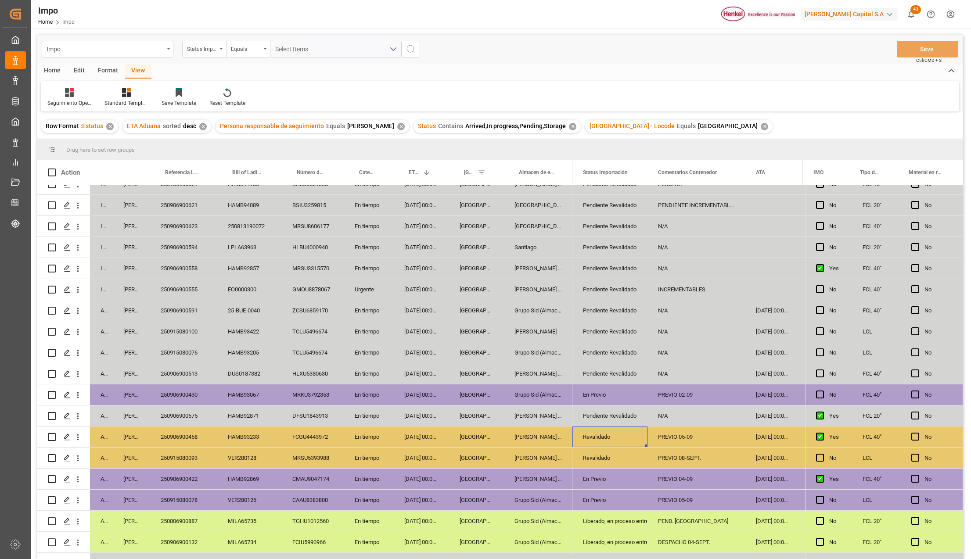
click at [687, 440] on div "PREVIO 05-09" at bounding box center [696, 436] width 98 height 21
type input "PREVIO 06-SEPT."
click at [922, 52] on button "Save" at bounding box center [926, 49] width 61 height 17
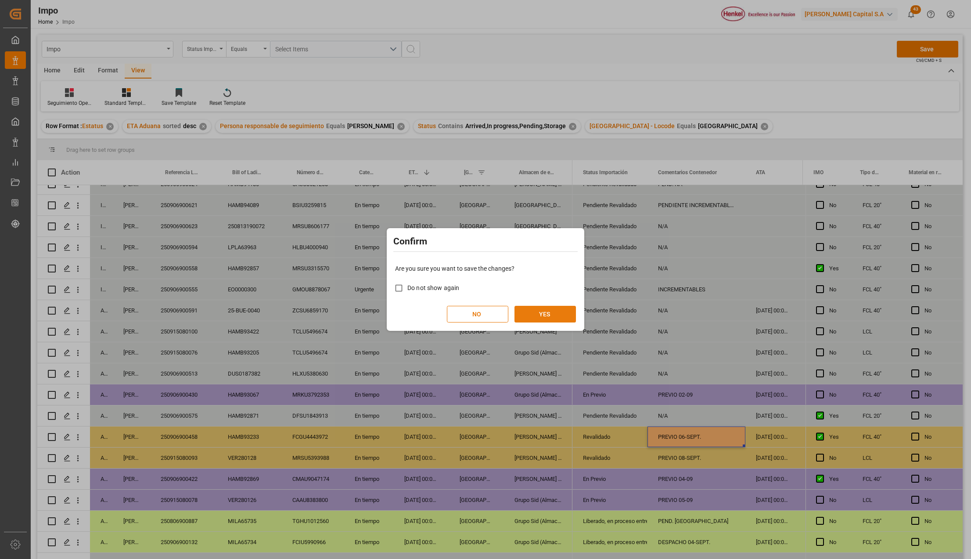
click at [555, 315] on button "YES" at bounding box center [544, 314] width 61 height 17
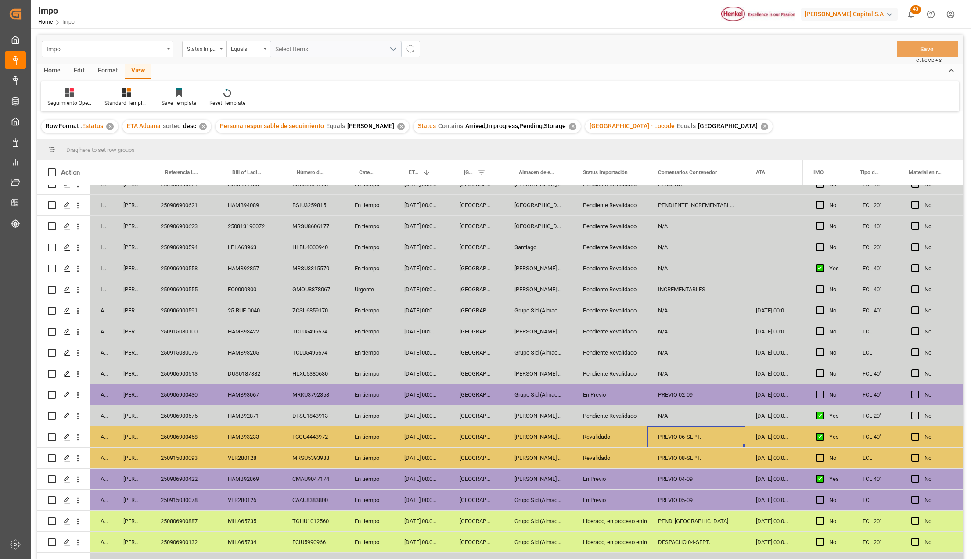
click at [595, 290] on div "Pendiente Revalidado" at bounding box center [610, 290] width 54 height 20
click at [629, 294] on polyline "open menu" at bounding box center [630, 295] width 5 height 3
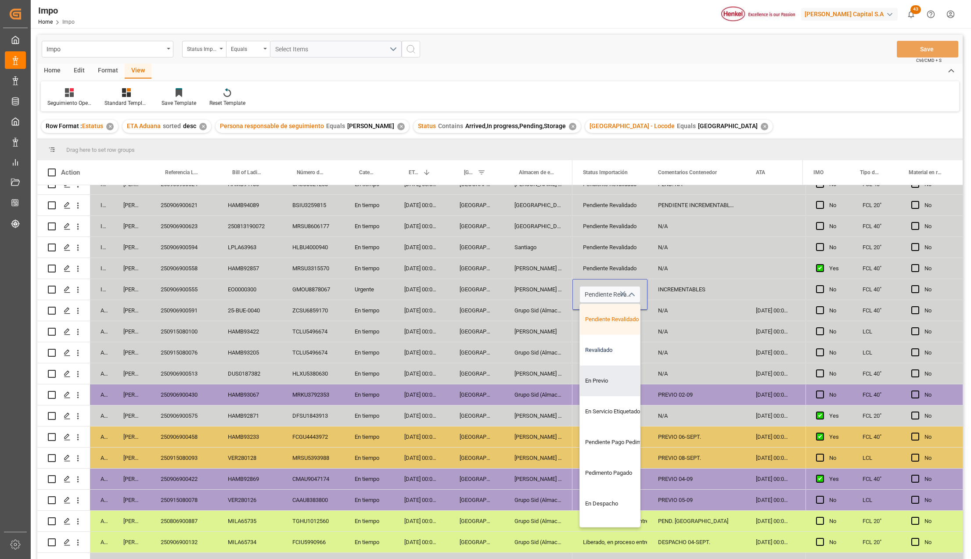
click at [608, 355] on div "Revalidado" at bounding box center [621, 350] width 82 height 31
type input "Revalidado"
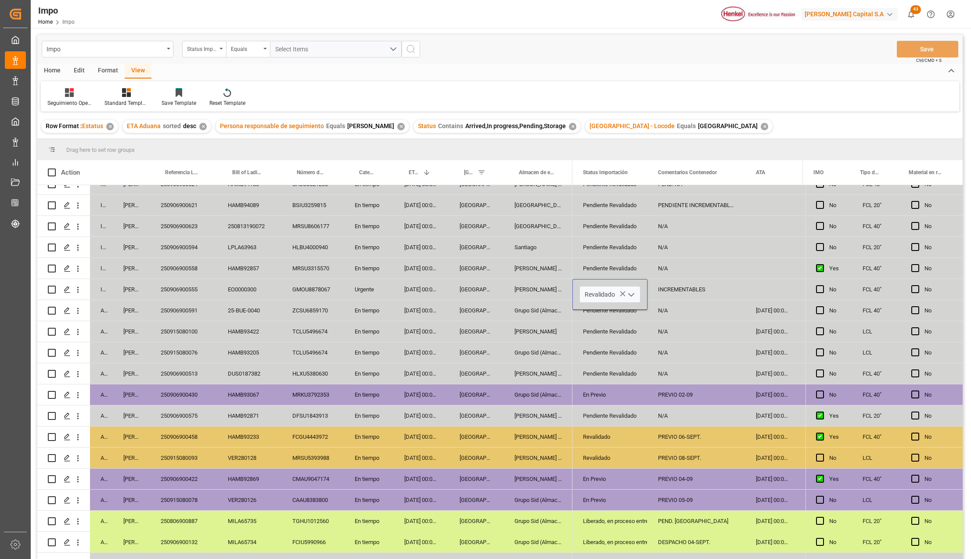
click at [605, 365] on div "Pendiente Revalidado" at bounding box center [610, 374] width 54 height 20
click at [618, 370] on div "Pendiente Revalidado" at bounding box center [610, 374] width 54 height 20
click at [681, 292] on div "INCREMENTABLES" at bounding box center [696, 289] width 98 height 21
click at [681, 292] on input "INCREMENTABLES" at bounding box center [696, 294] width 84 height 17
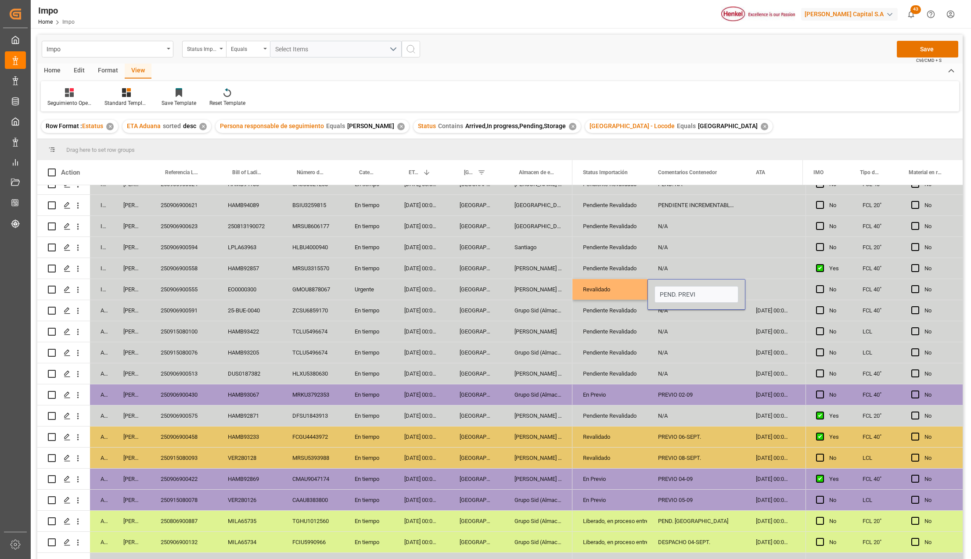
type input "PEND. PREVIO"
click at [911, 43] on button "Save" at bounding box center [926, 49] width 61 height 17
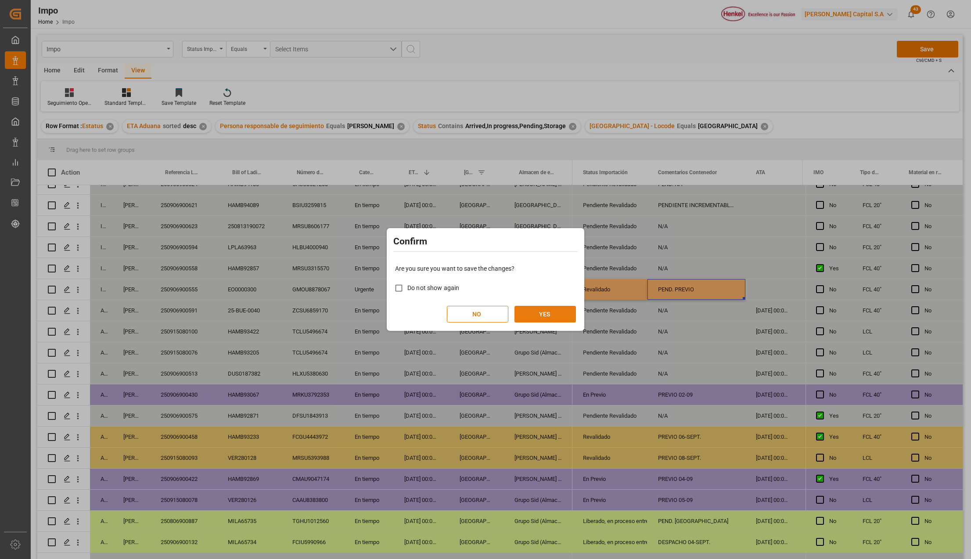
click at [553, 311] on button "YES" at bounding box center [544, 314] width 61 height 17
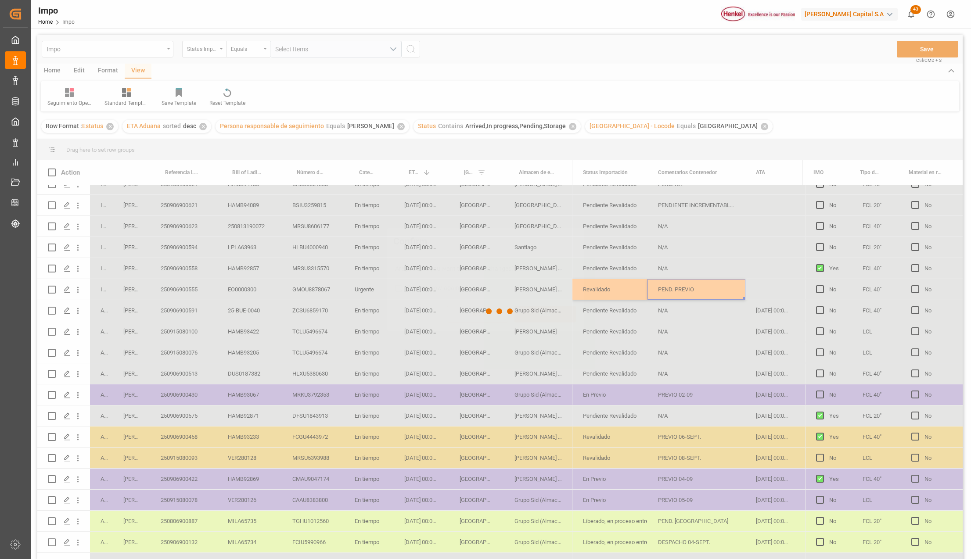
click at [598, 288] on div "Confirm Are you sure you want to save the changes? Do not show again NO YES" at bounding box center [485, 279] width 971 height 559
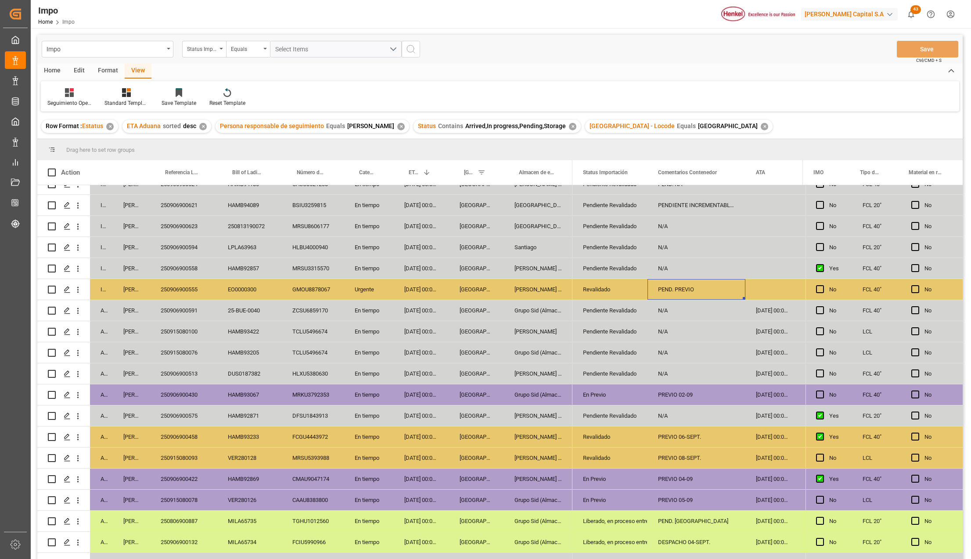
click at [687, 287] on div "PEND. PREVIO" at bounding box center [696, 289] width 98 height 21
type input "p"
type input "PREVIO 08-SEPT."
click at [617, 285] on div "Revalidado" at bounding box center [610, 290] width 54 height 20
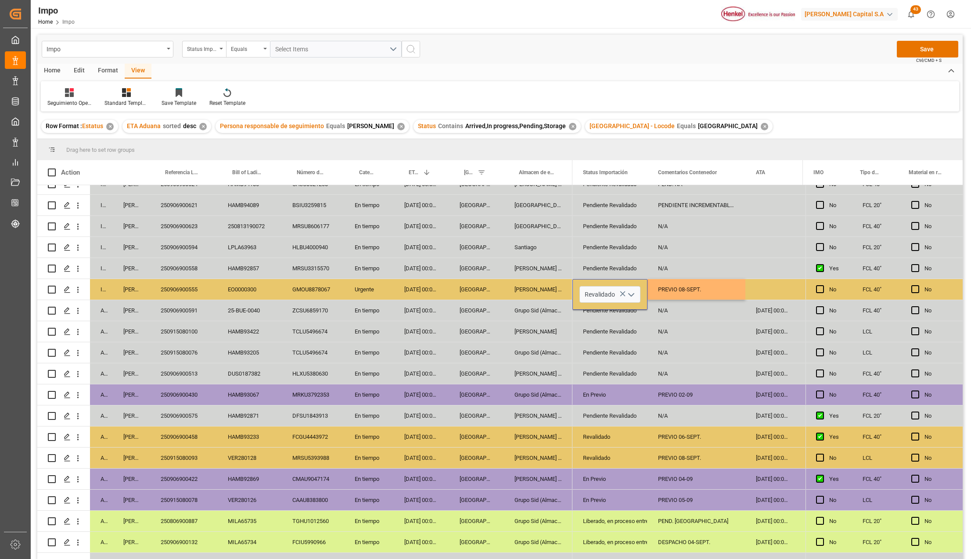
click at [634, 294] on icon "open menu" at bounding box center [631, 295] width 11 height 11
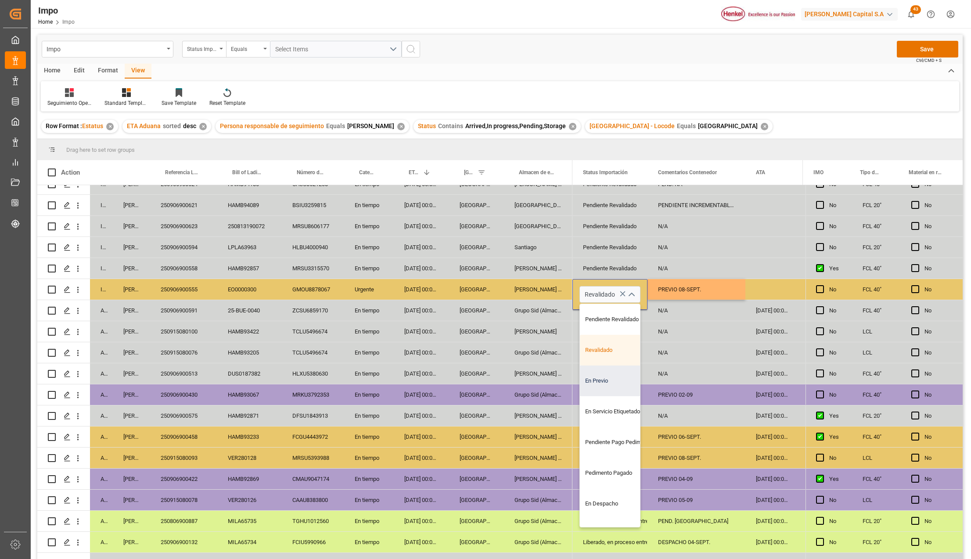
click at [607, 380] on div "En Previo" at bounding box center [621, 381] width 82 height 31
type input "En Previo"
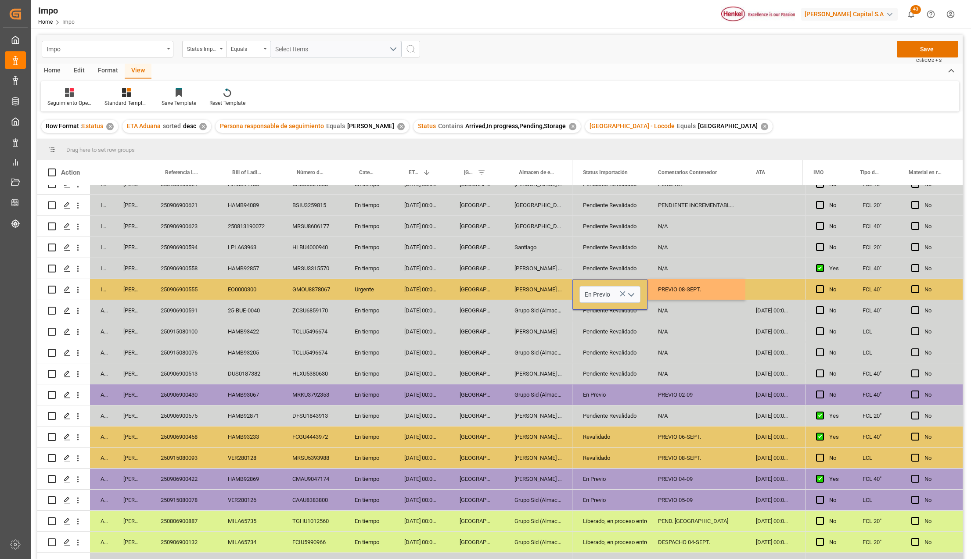
drag, startPoint x: 650, startPoint y: 379, endPoint x: 662, endPoint y: 365, distance: 18.1
click at [651, 379] on div "N/A" at bounding box center [696, 373] width 98 height 21
click at [686, 281] on div "PREVIO 08-SEPT." at bounding box center [696, 289] width 98 height 21
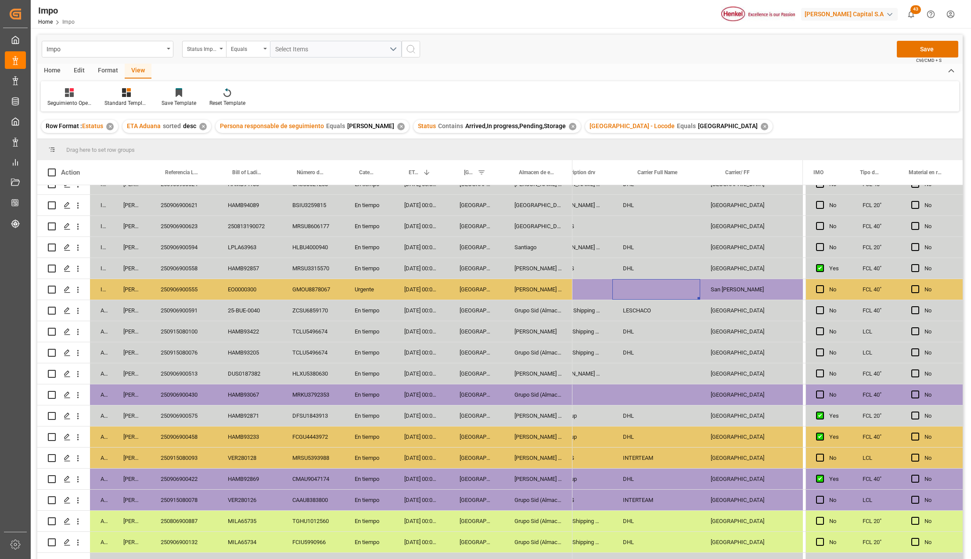
scroll to position [0, 783]
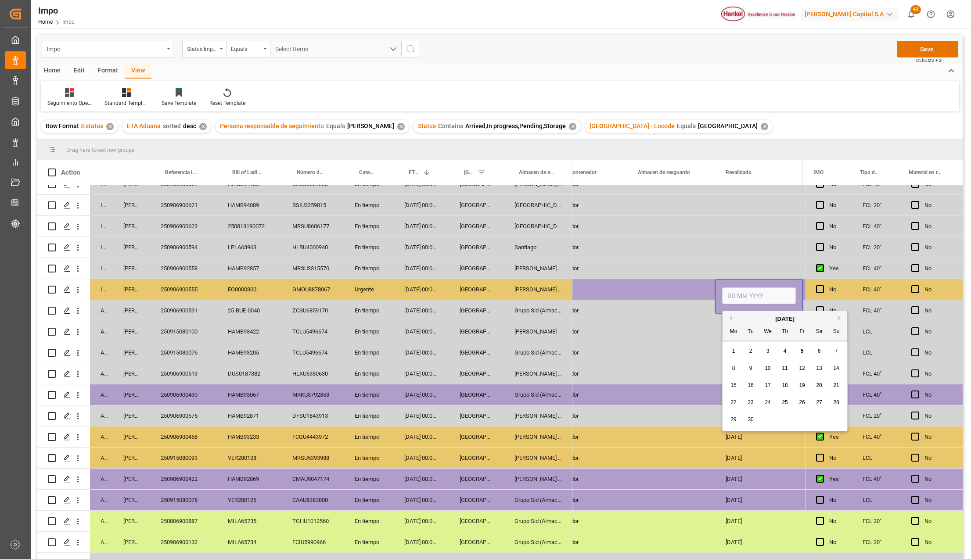
click at [778, 292] on input "Press SPACE to select this row." at bounding box center [759, 295] width 74 height 17
type input "04-09-2025"
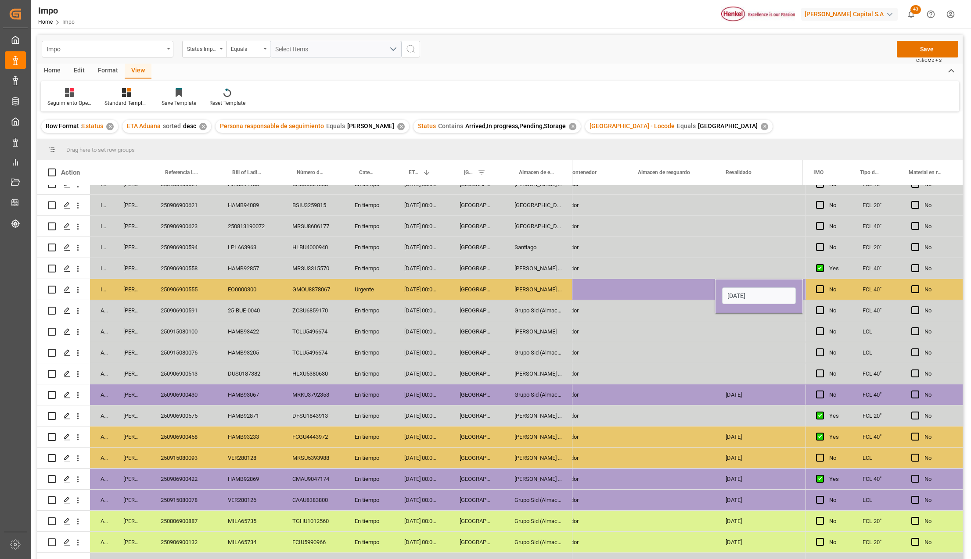
drag, startPoint x: 760, startPoint y: 311, endPoint x: 751, endPoint y: 330, distance: 21.2
click at [757, 316] on div "03-09-2025 Contenedor 04-09-2025 Contenedor 04-09-2025 Contenedor 04-09-2025 Co…" at bounding box center [627, 405] width 3257 height 674
click at [751, 330] on div "Press SPACE to select this row." at bounding box center [759, 331] width 88 height 21
click at [746, 283] on div "04-09-2025" at bounding box center [759, 289] width 88 height 21
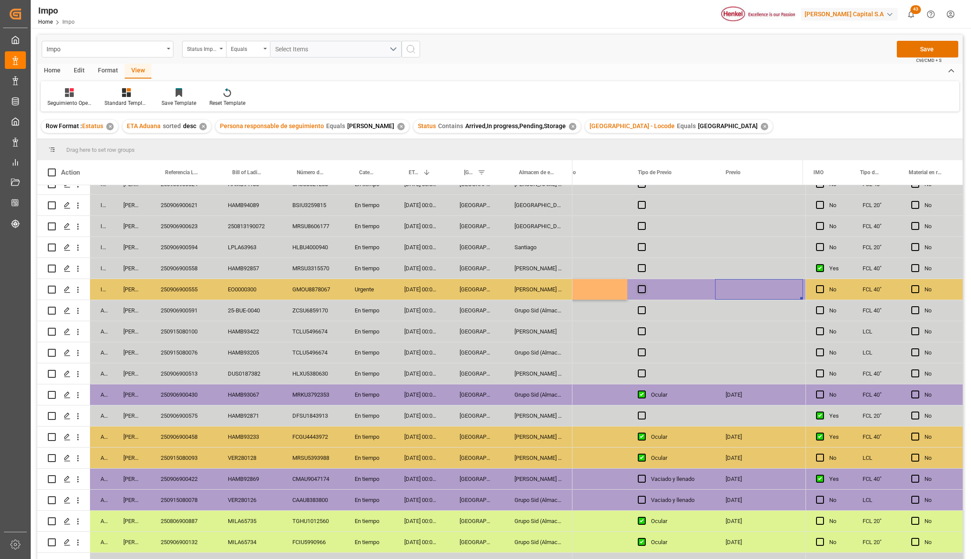
click at [641, 289] on span "Press SPACE to select this row." at bounding box center [642, 289] width 8 height 8
click at [644, 285] on input "Press SPACE to select this row." at bounding box center [644, 285] width 0 height 0
click at [641, 289] on span "Press SPACE to select this row." at bounding box center [642, 289] width 8 height 8
click at [644, 285] on input "Press SPACE to select this row." at bounding box center [644, 285] width 0 height 0
click at [741, 290] on div "Press SPACE to select this row." at bounding box center [759, 289] width 88 height 21
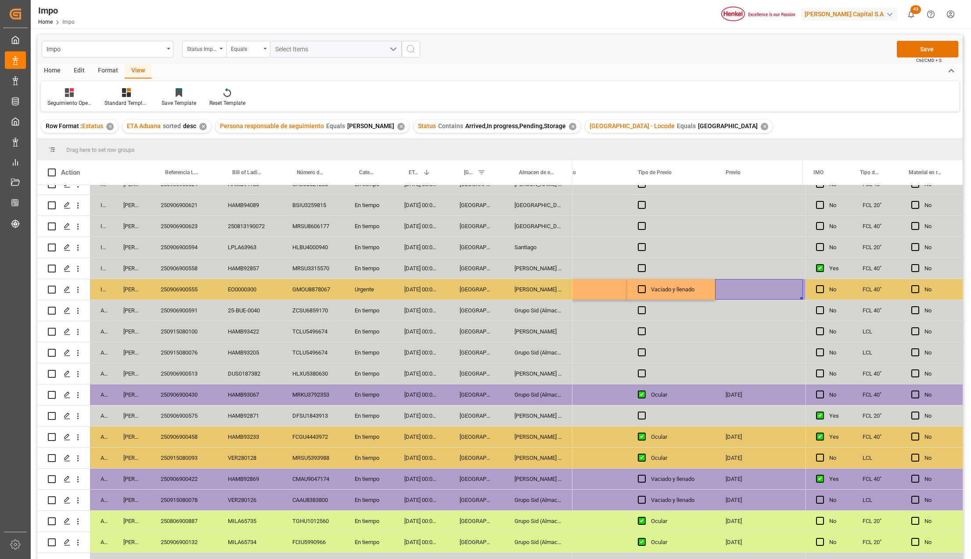
click at [741, 290] on div "Press SPACE to select this row." at bounding box center [759, 289] width 88 height 21
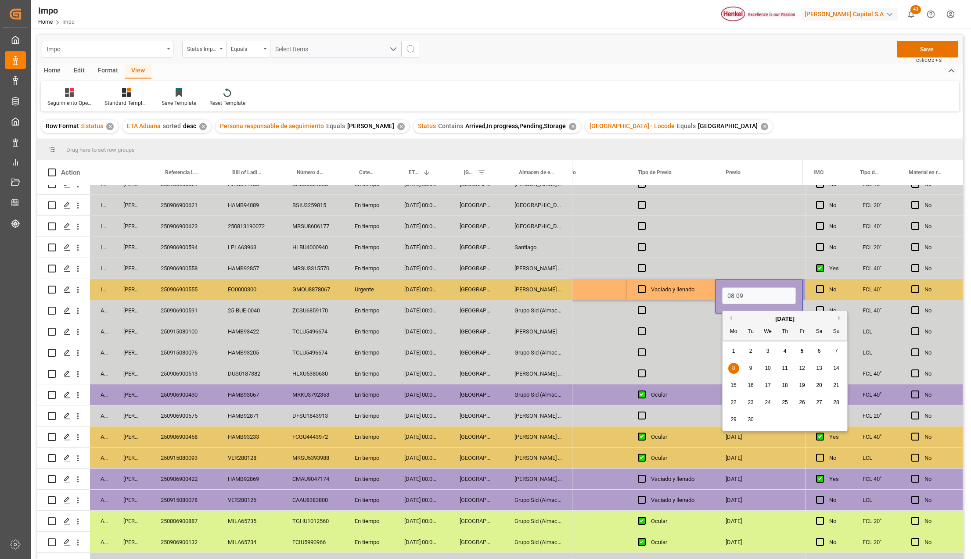
type input "08-09-2025"
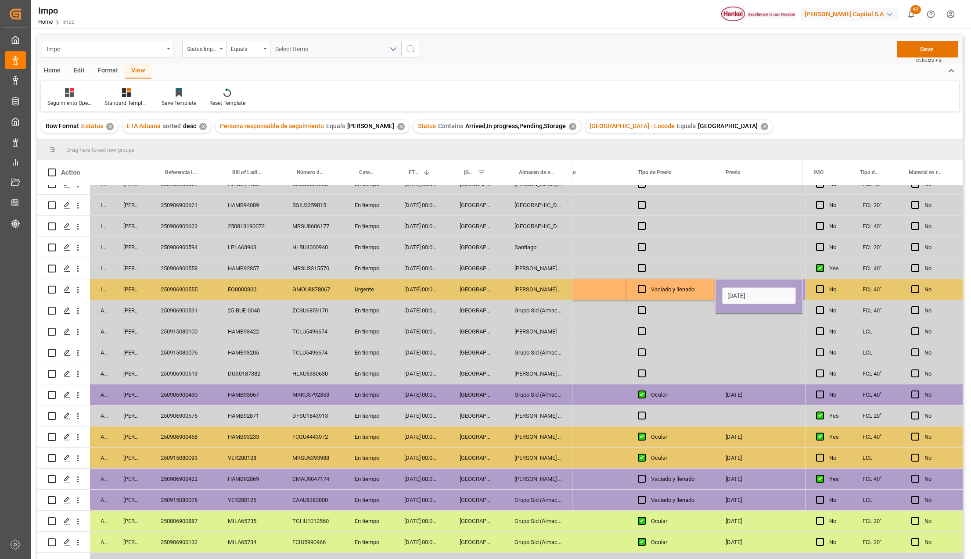
click at [715, 344] on div "Press SPACE to select this row." at bounding box center [759, 352] width 88 height 21
click at [690, 286] on div "Vaciado y llenado" at bounding box center [678, 290] width 54 height 20
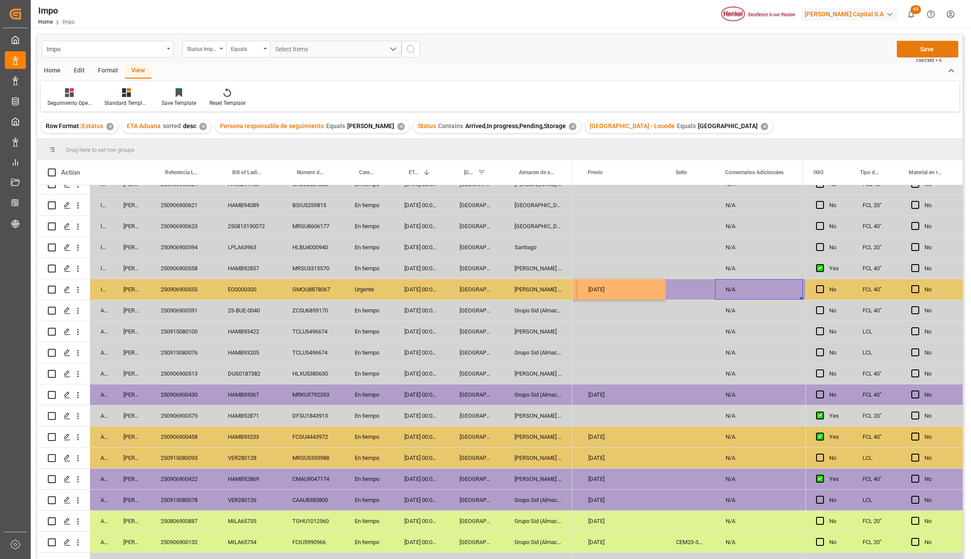
click at [928, 47] on button "Save" at bounding box center [926, 49] width 61 height 17
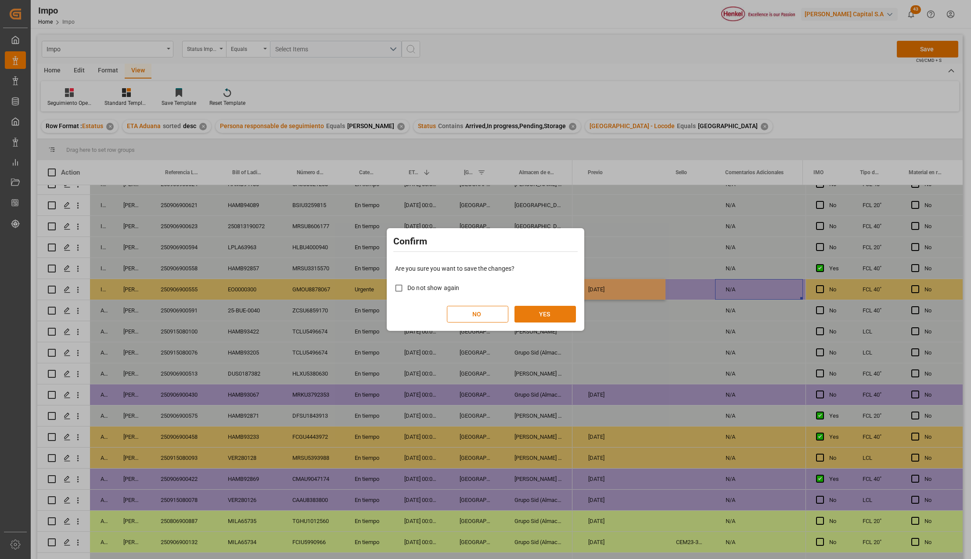
click at [534, 317] on button "YES" at bounding box center [544, 314] width 61 height 17
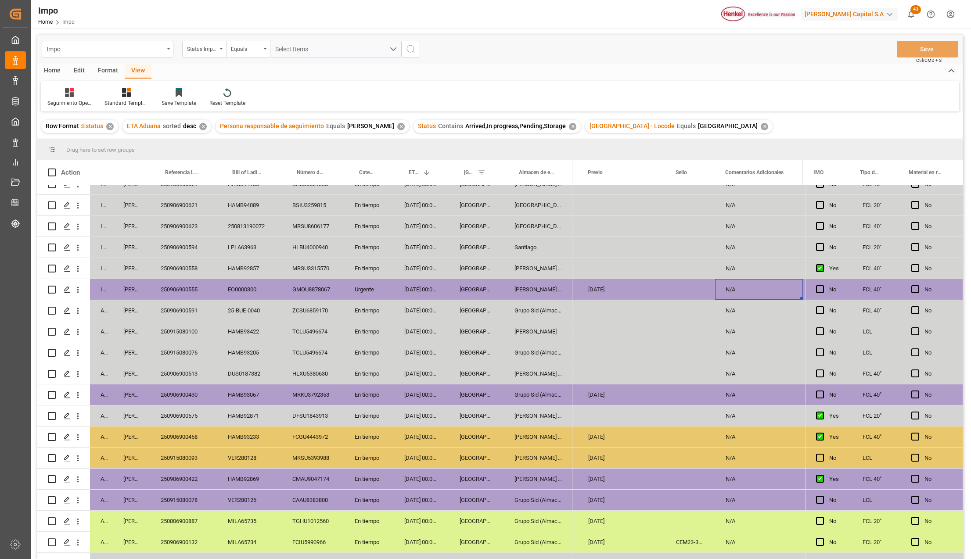
scroll to position [0, 1886]
click at [547, 373] on div "[PERSON_NAME] Tlalnepantla" at bounding box center [538, 373] width 68 height 21
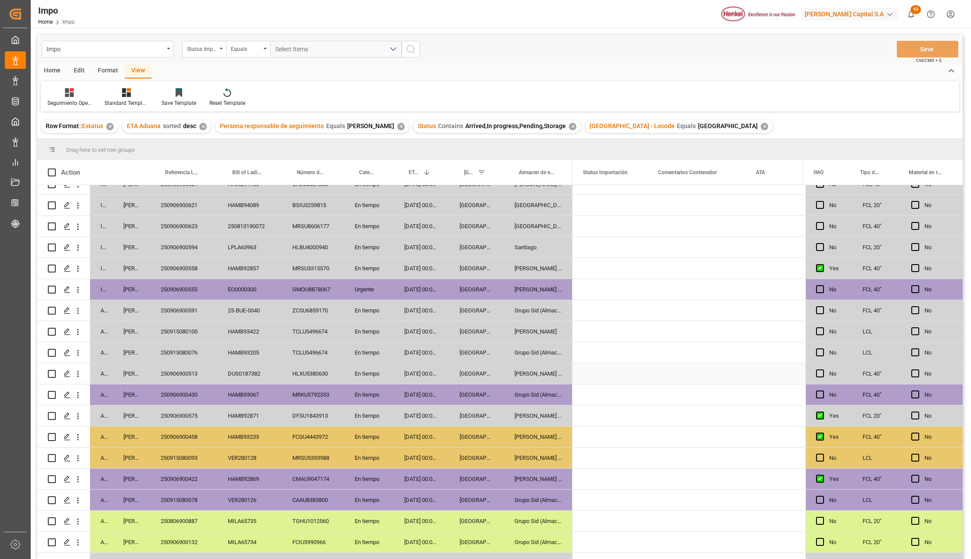
scroll to position [0, 0]
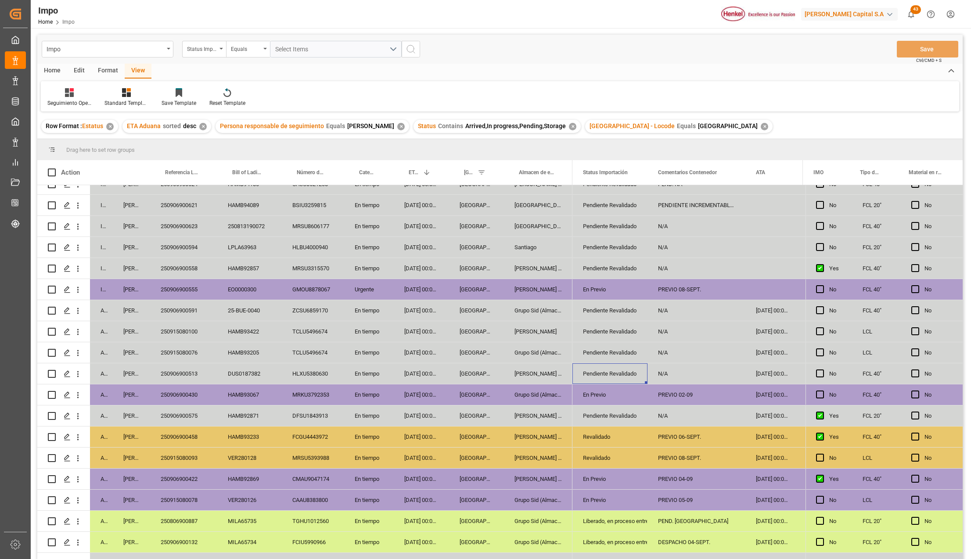
click at [598, 372] on div "Pendiente Revalidado" at bounding box center [610, 374] width 54 height 20
click at [632, 378] on icon "open menu" at bounding box center [631, 379] width 11 height 11
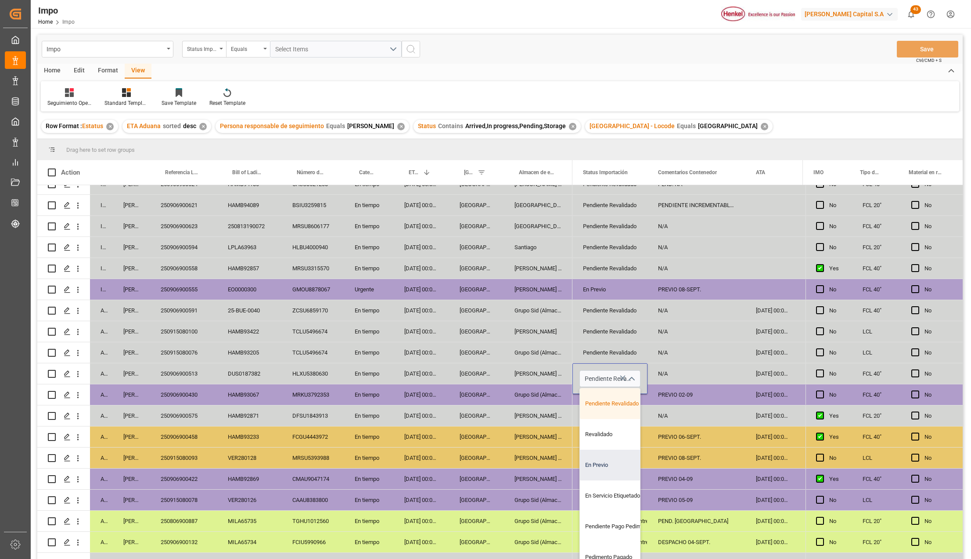
click at [604, 466] on div "En Previo" at bounding box center [621, 465] width 82 height 31
type input "En Previo"
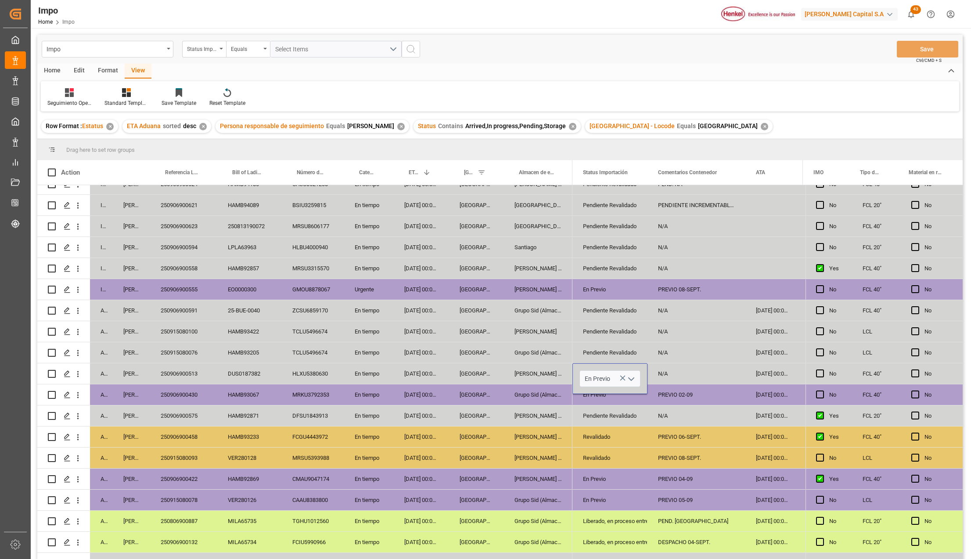
click at [679, 477] on div "PREVIO 04-09" at bounding box center [696, 479] width 98 height 21
click at [671, 364] on div "N/A" at bounding box center [696, 373] width 98 height 21
click at [665, 376] on div "N/A" at bounding box center [696, 373] width 98 height 21
click at [665, 376] on input "N/A" at bounding box center [696, 378] width 84 height 17
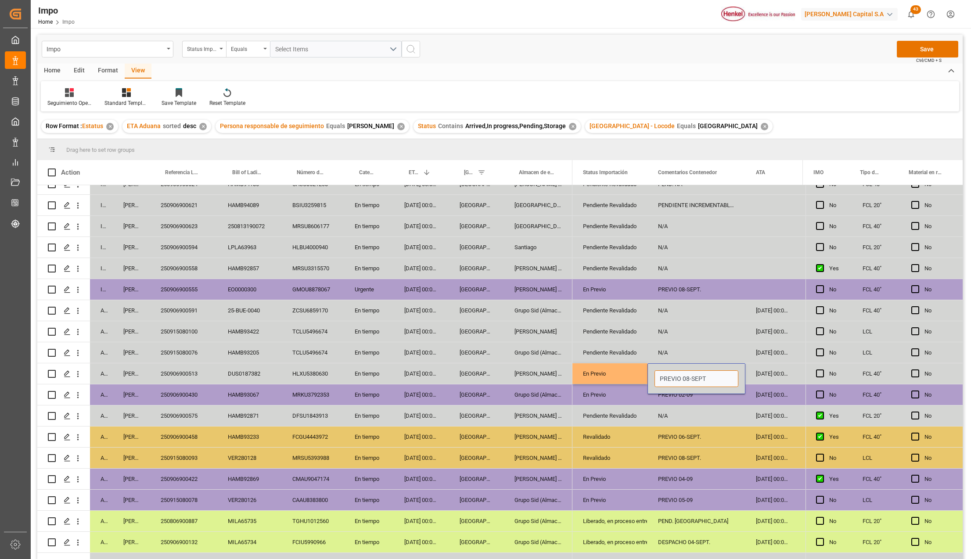
type input "PREVIO 08-SEPT."
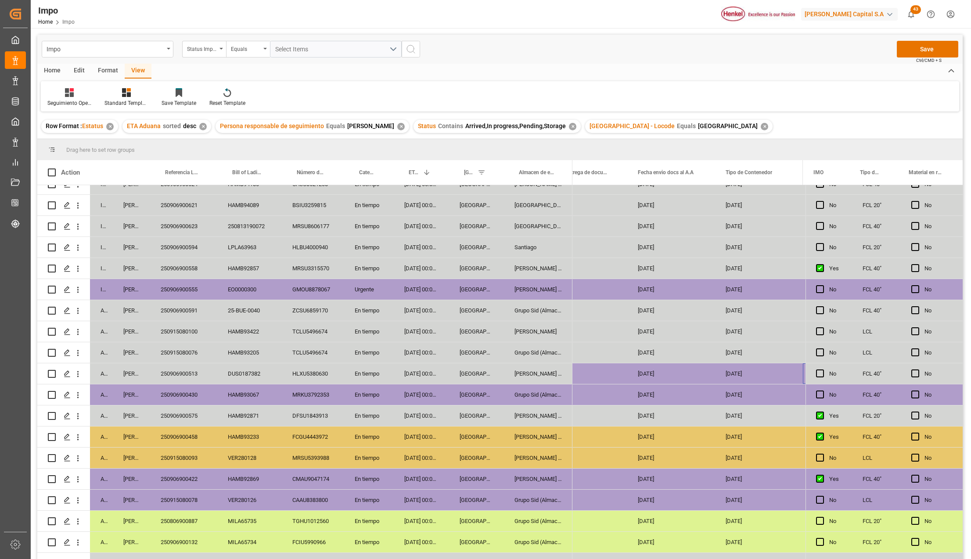
scroll to position [0, 1398]
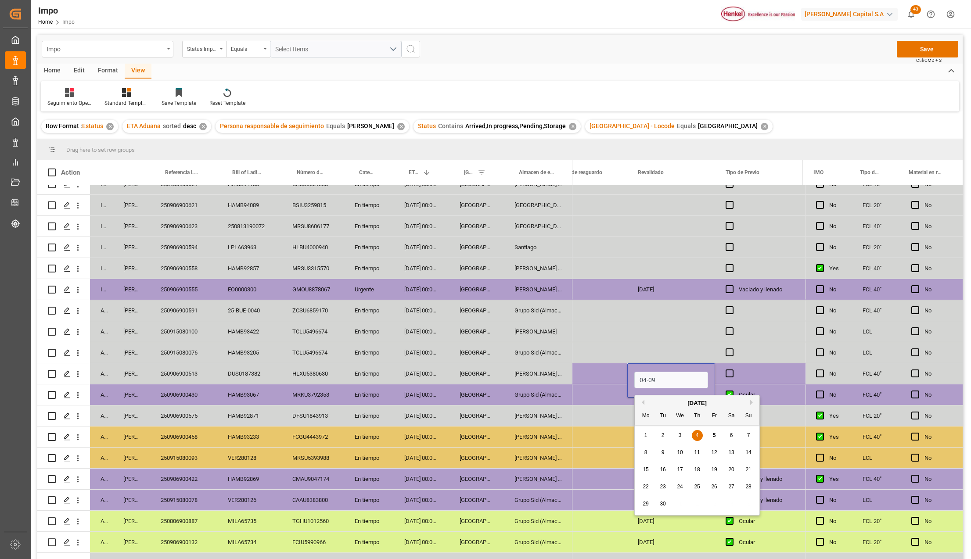
type input "04-09-2025"
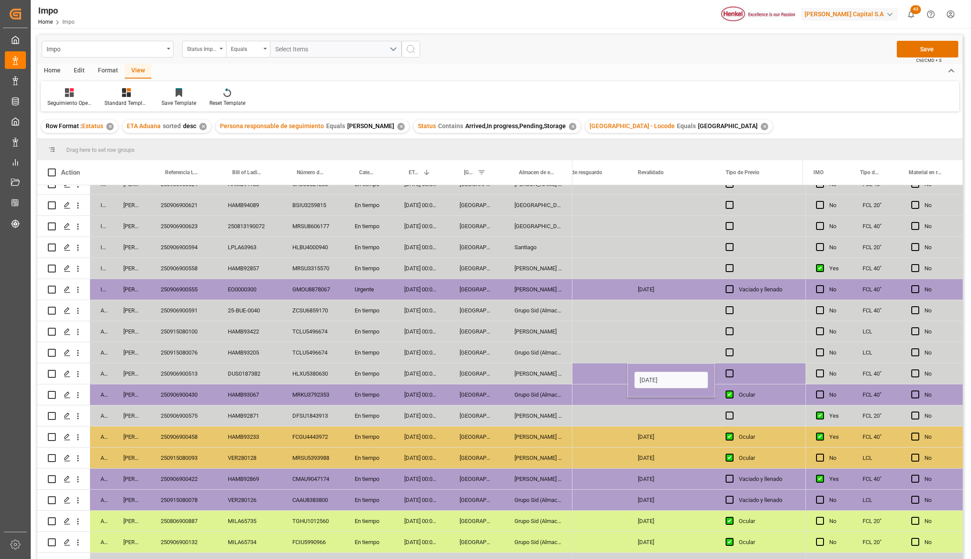
click at [680, 441] on div "03-09-2025" at bounding box center [671, 436] width 88 height 21
click at [727, 369] on div "Press SPACE to select this row." at bounding box center [759, 373] width 88 height 21
click at [728, 369] on span "Press SPACE to select this row." at bounding box center [729, 373] width 8 height 8
click at [732, 369] on input "Press SPACE to select this row." at bounding box center [732, 369] width 0 height 0
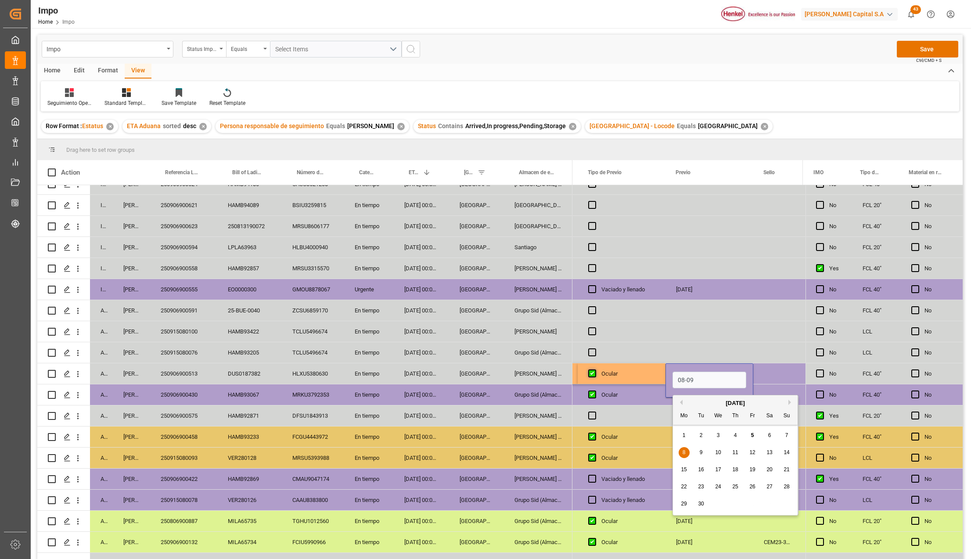
type input "08-09-2025"
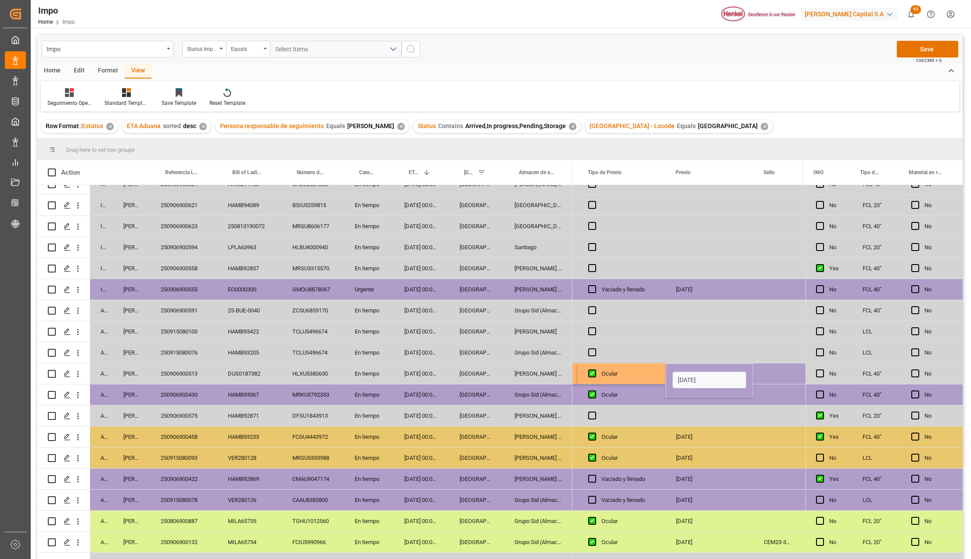
click at [708, 436] on div "05-09-2025" at bounding box center [709, 436] width 88 height 21
click at [945, 51] on button "Save" at bounding box center [926, 49] width 61 height 17
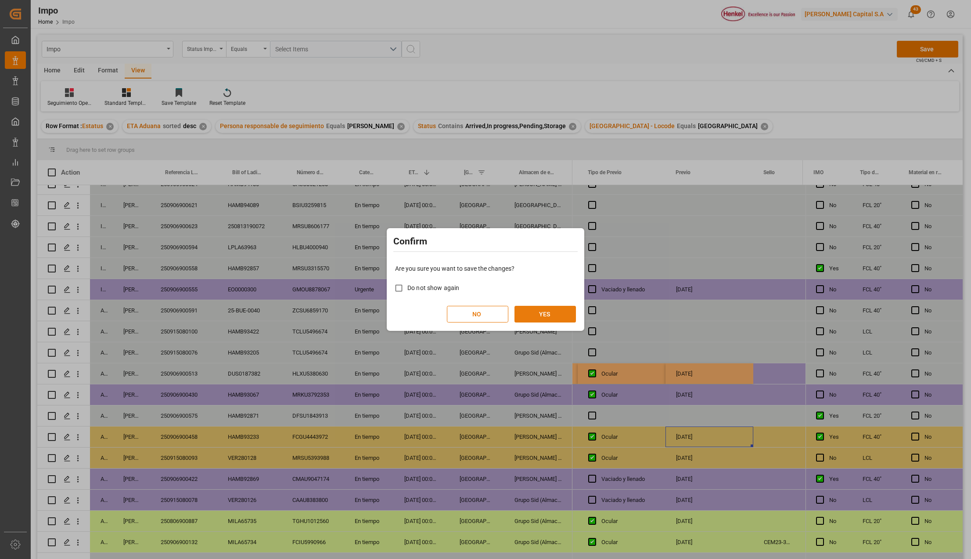
click at [542, 313] on button "YES" at bounding box center [544, 314] width 61 height 17
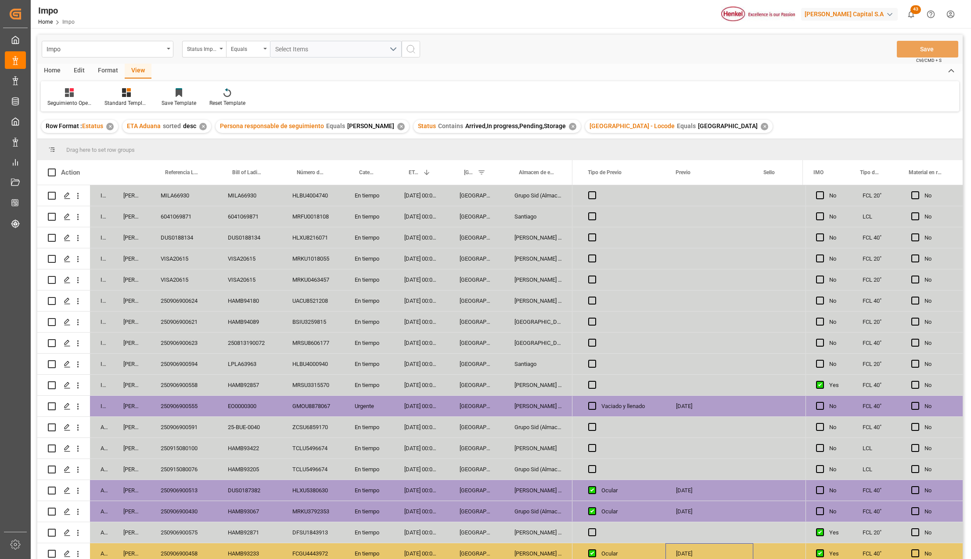
click at [260, 366] on div "LPLA63963" at bounding box center [249, 364] width 65 height 21
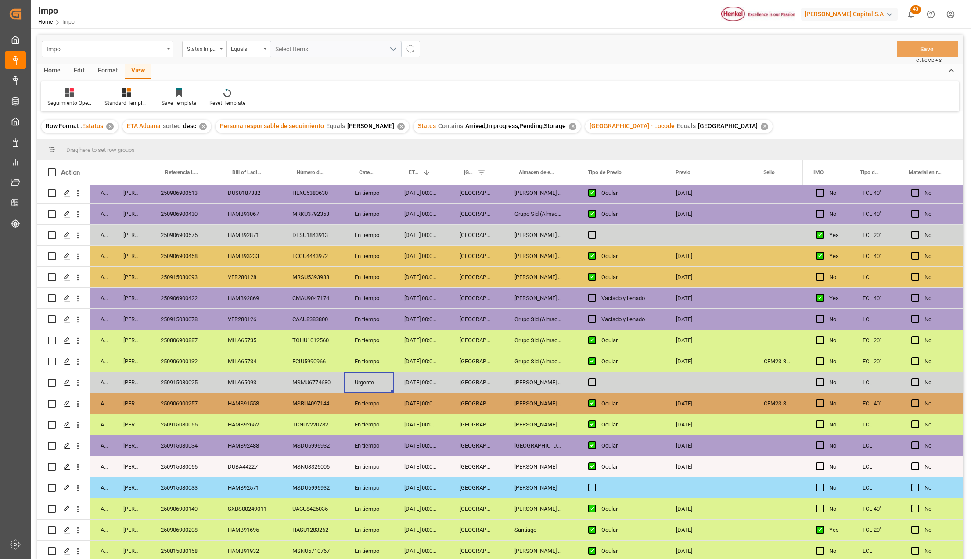
click at [391, 381] on div "Urgente" at bounding box center [369, 382] width 50 height 21
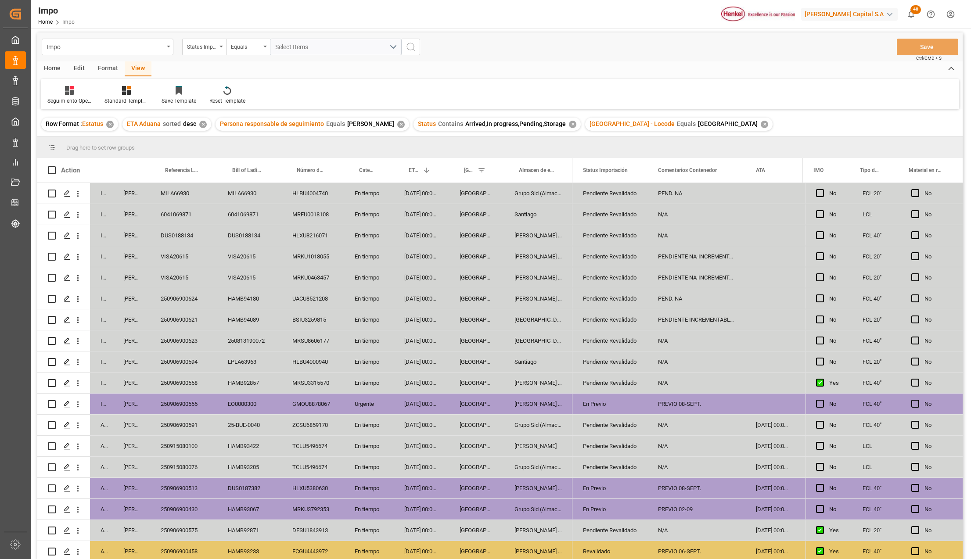
scroll to position [0, 0]
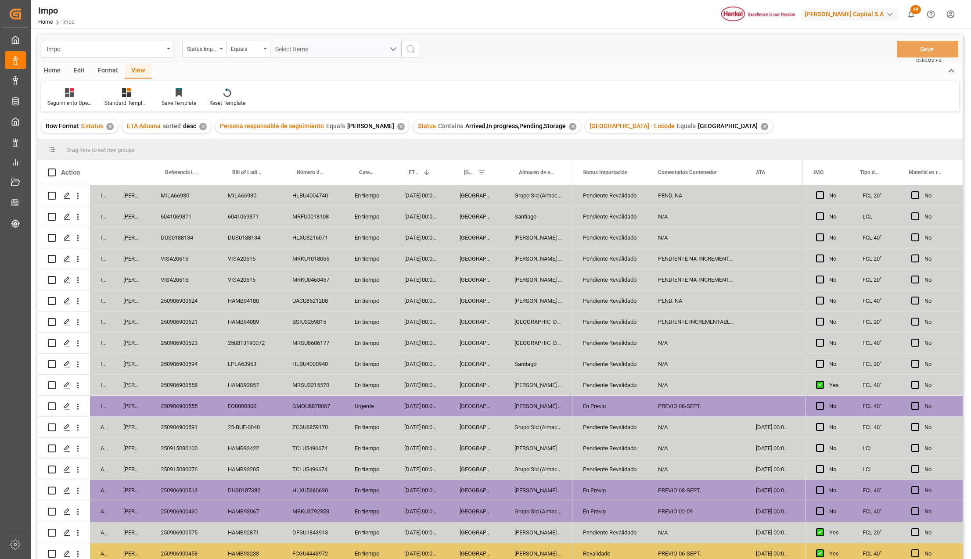
click at [261, 431] on div "25-BUE-0040" at bounding box center [249, 427] width 65 height 21
click at [172, 473] on div "250915080076" at bounding box center [183, 469] width 67 height 21
drag, startPoint x: 197, startPoint y: 445, endPoint x: 192, endPoint y: 455, distance: 11.6
click at [192, 455] on div "250915080100" at bounding box center [183, 448] width 67 height 21
click at [188, 427] on div "250906900591" at bounding box center [183, 427] width 67 height 21
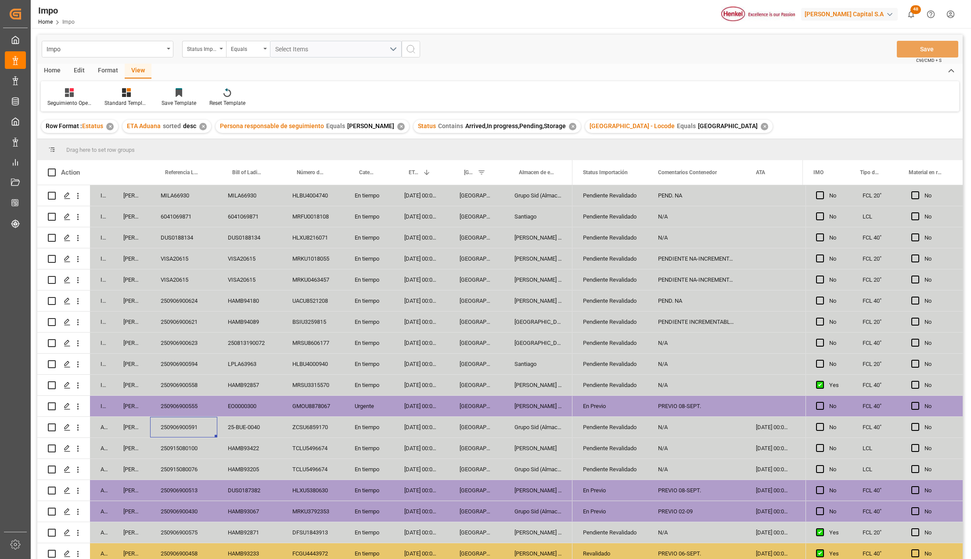
click at [187, 406] on div "250906900555" at bounding box center [183, 406] width 67 height 21
click at [432, 386] on div "06-09-2025 00:00:00" at bounding box center [421, 385] width 55 height 21
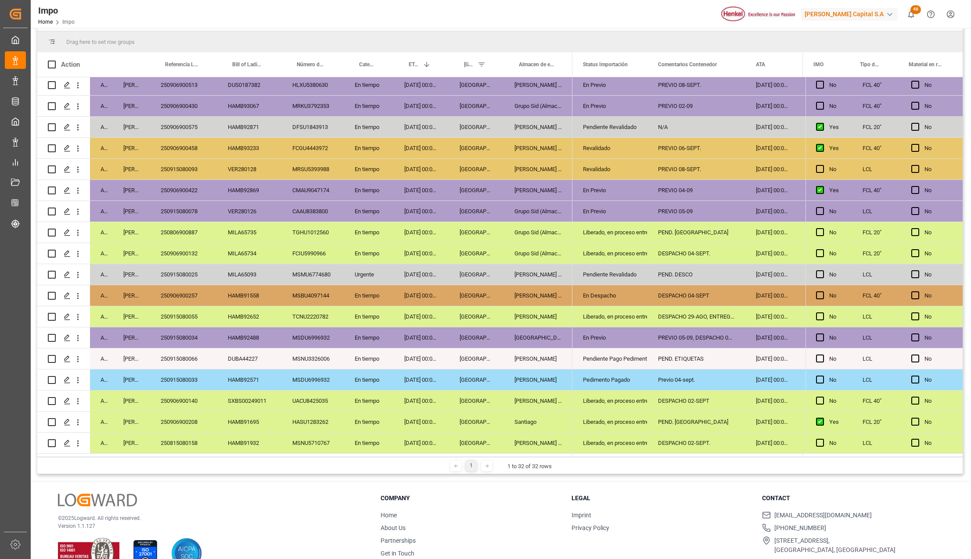
scroll to position [117, 0]
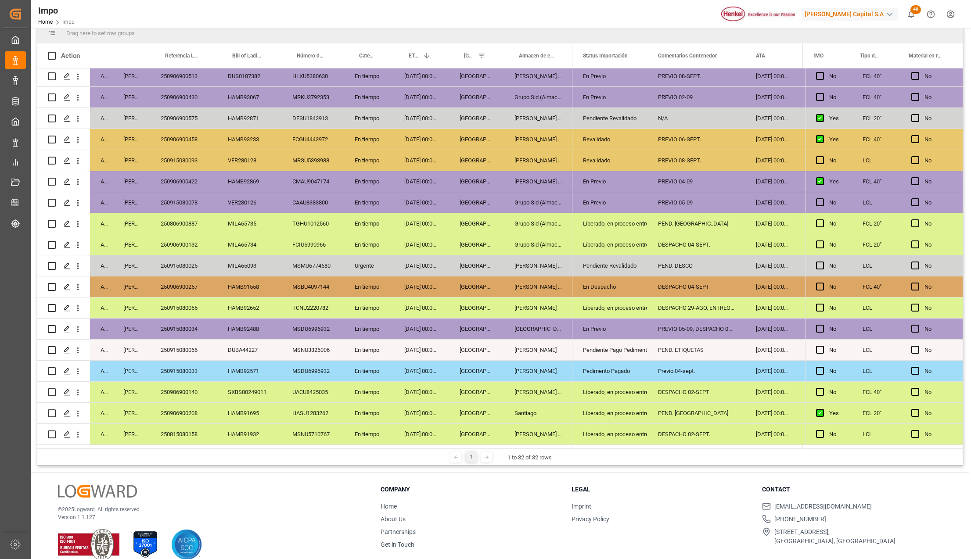
click at [195, 389] on div "250906900140" at bounding box center [183, 392] width 67 height 21
click at [598, 387] on div "Liberado, en proceso entrega" at bounding box center [610, 392] width 54 height 20
click at [634, 396] on icon "open menu" at bounding box center [631, 397] width 11 height 11
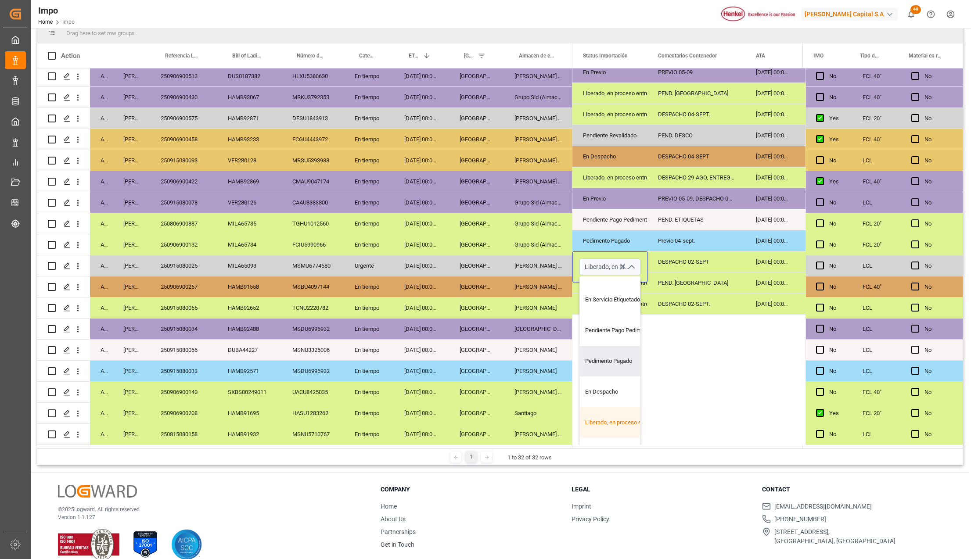
scroll to position [176, 0]
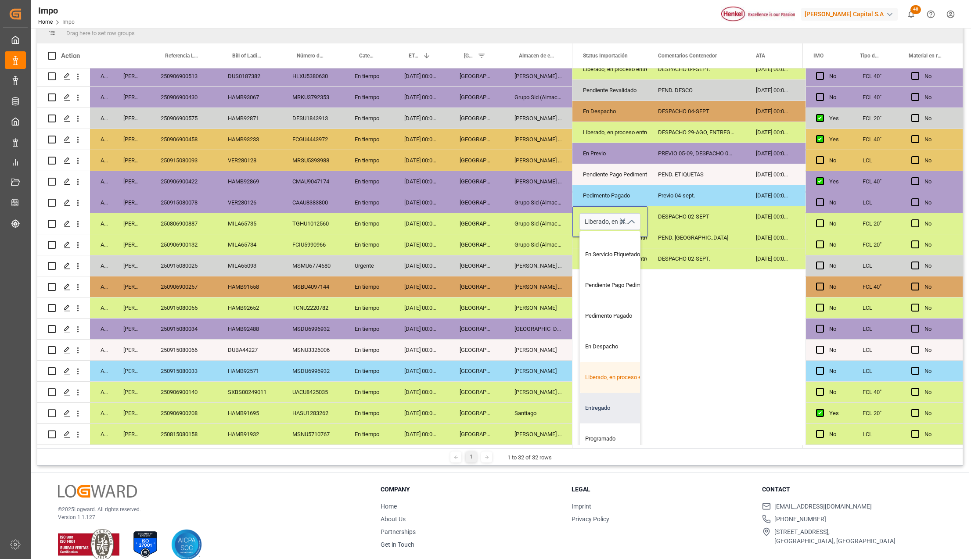
click at [621, 397] on div "Entregado" at bounding box center [621, 408] width 82 height 31
type input "Entregado"
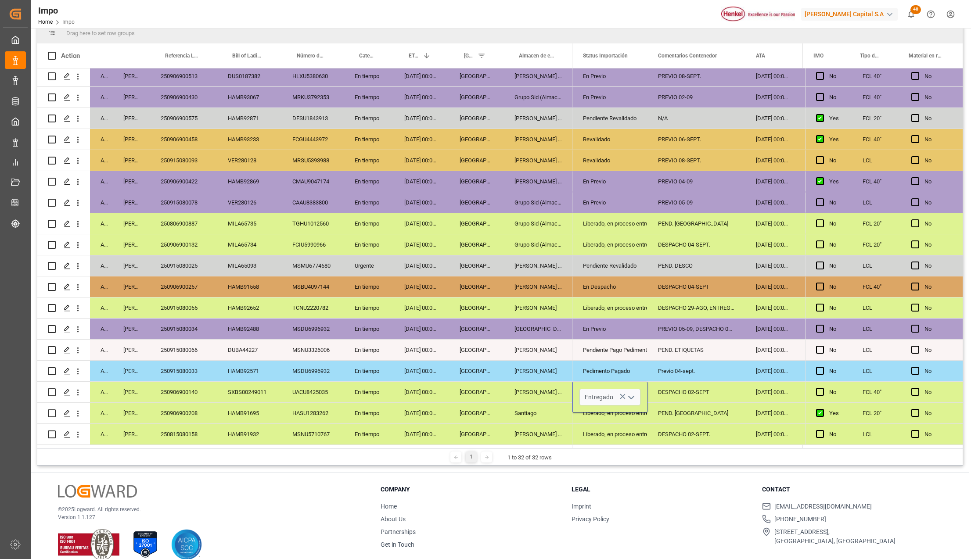
scroll to position [0, 0]
click at [667, 397] on div "DESPACHO 02-SEPT" at bounding box center [696, 392] width 98 height 21
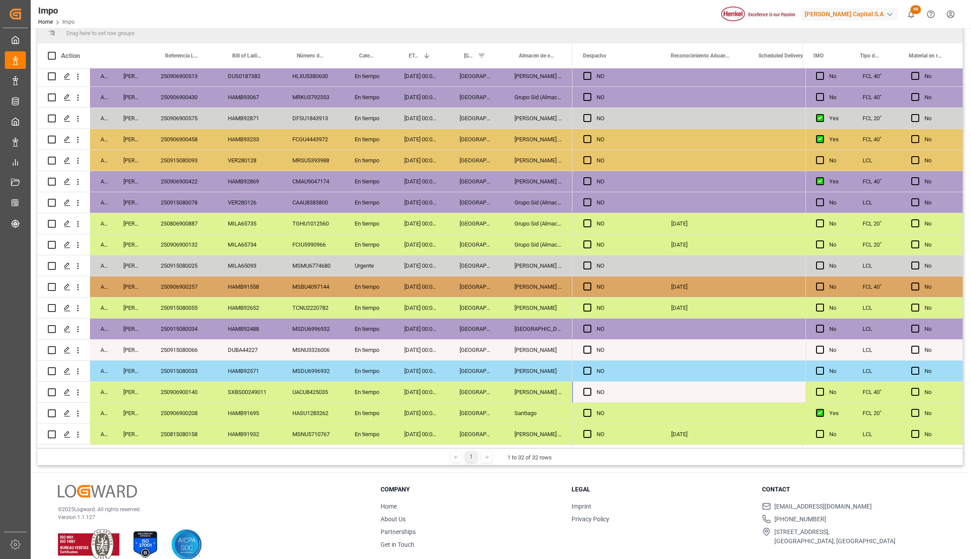
scroll to position [0, 2379]
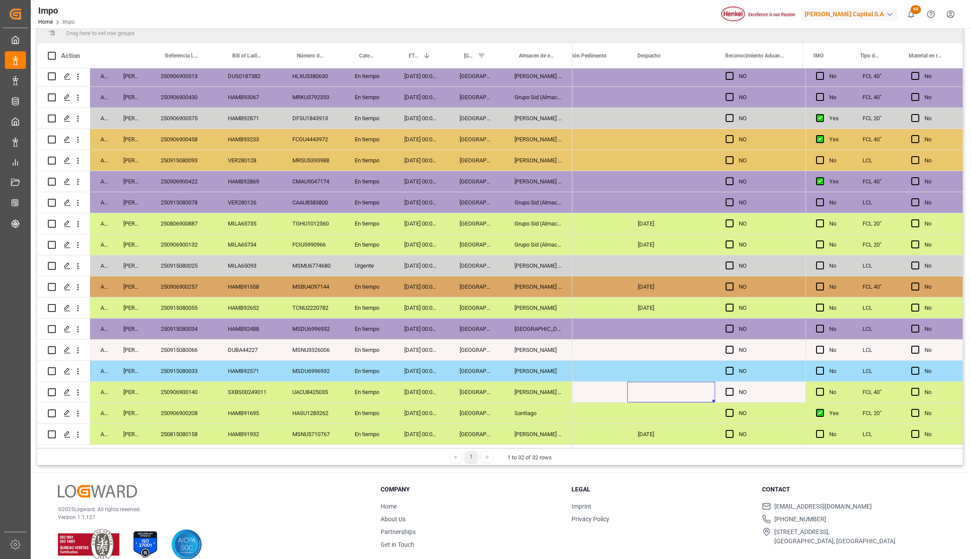
click at [667, 397] on div "Press SPACE to select this row." at bounding box center [671, 392] width 88 height 21
click at [666, 394] on div "Press SPACE to select this row." at bounding box center [671, 392] width 88 height 21
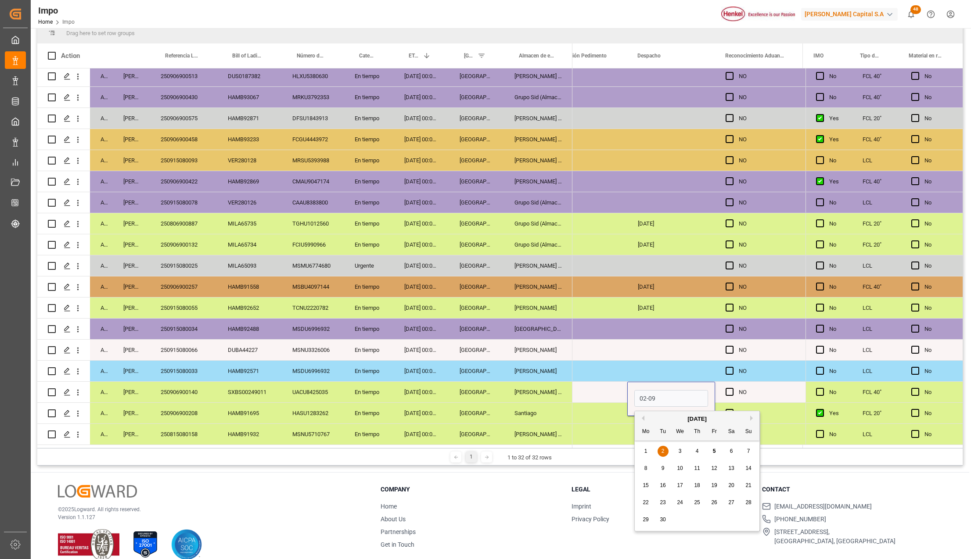
type input "02-09-2025"
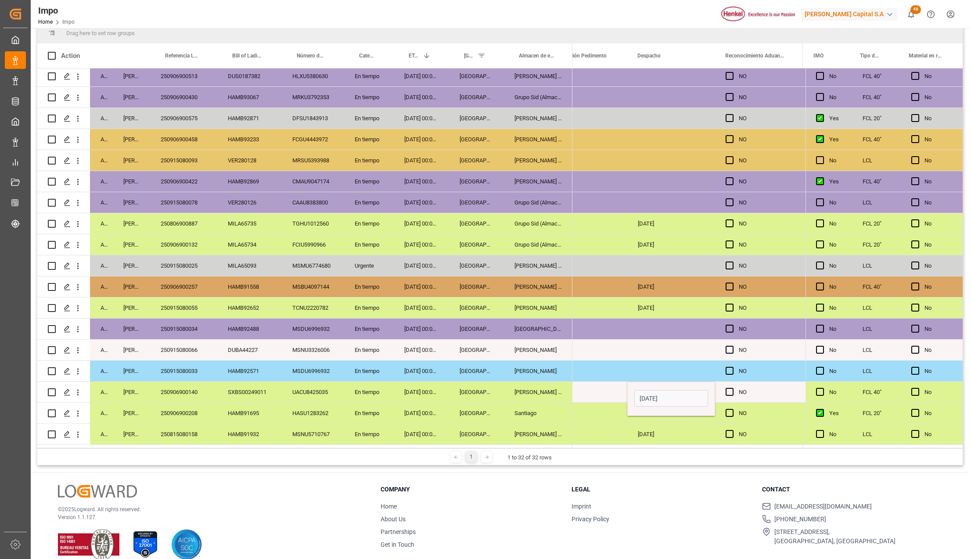
click at [717, 424] on div "NO" at bounding box center [759, 434] width 88 height 21
click at [706, 385] on div "02-09-2025" at bounding box center [671, 392] width 88 height 21
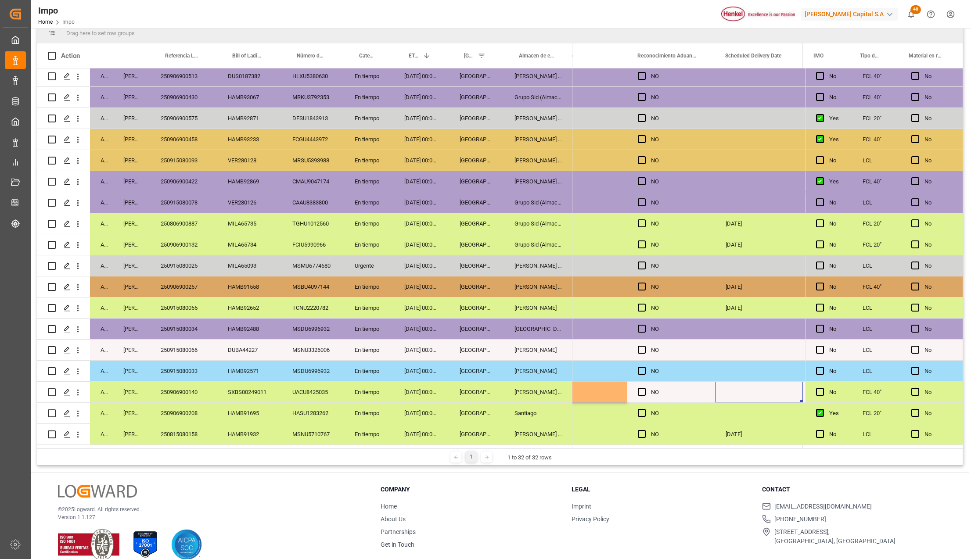
click at [729, 388] on div "Press SPACE to select this row." at bounding box center [759, 392] width 88 height 21
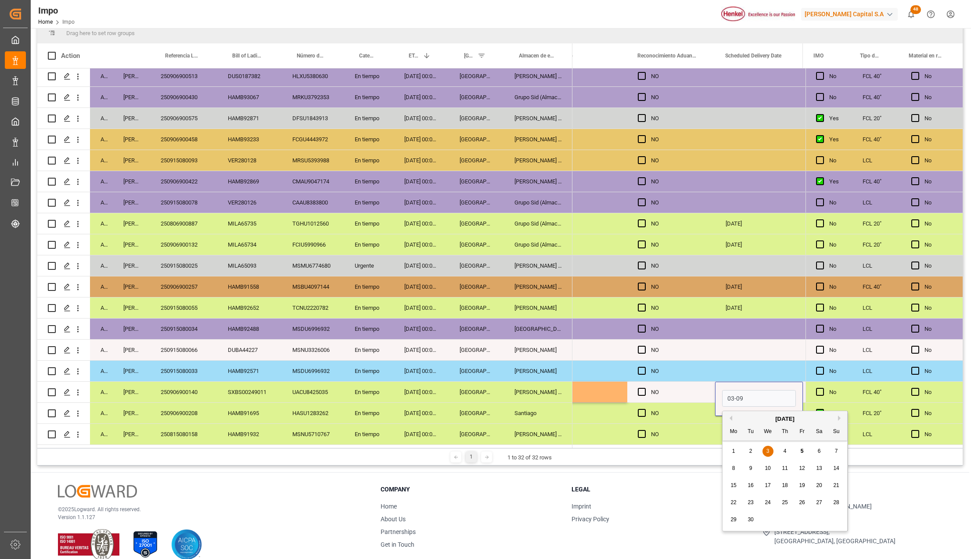
type input "03-09-2025"
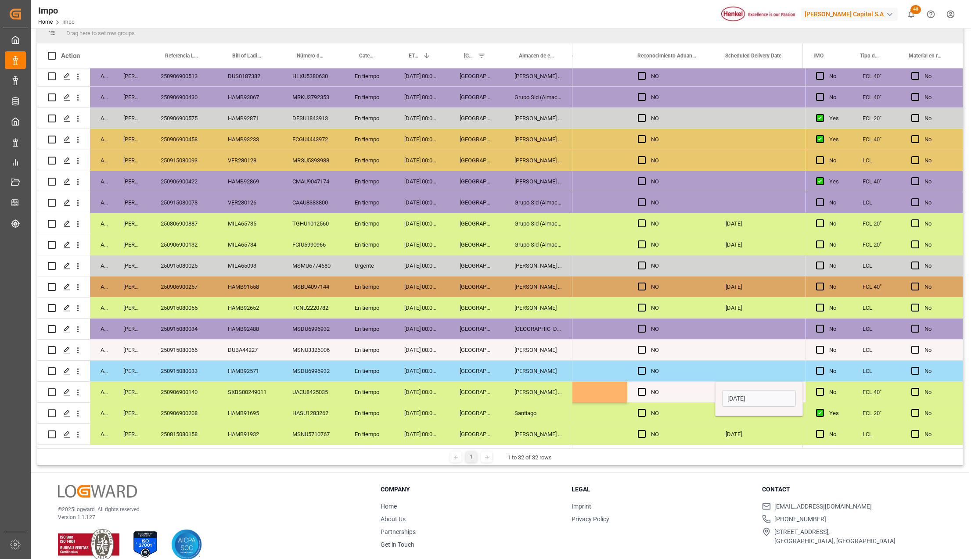
click at [696, 390] on div "NO" at bounding box center [678, 392] width 54 height 20
click at [641, 391] on span "Press SPACE to select this row." at bounding box center [642, 392] width 8 height 8
click at [644, 388] on input "Press SPACE to select this row." at bounding box center [644, 388] width 0 height 0
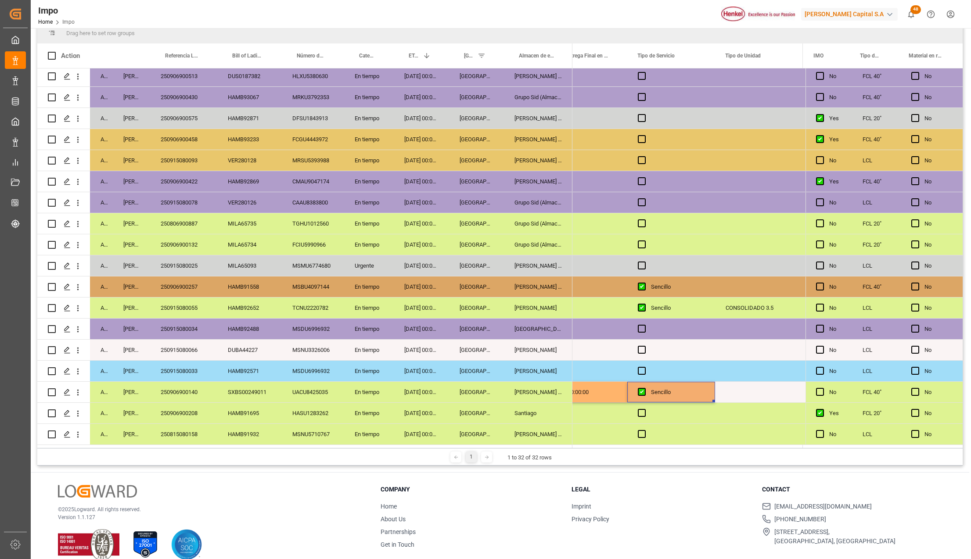
click at [745, 392] on div "Press SPACE to select this row." at bounding box center [759, 392] width 88 height 21
click at [745, 392] on input "Press SPACE to select this row." at bounding box center [759, 397] width 74 height 17
type input "c"
type input "CONTENEDOR"
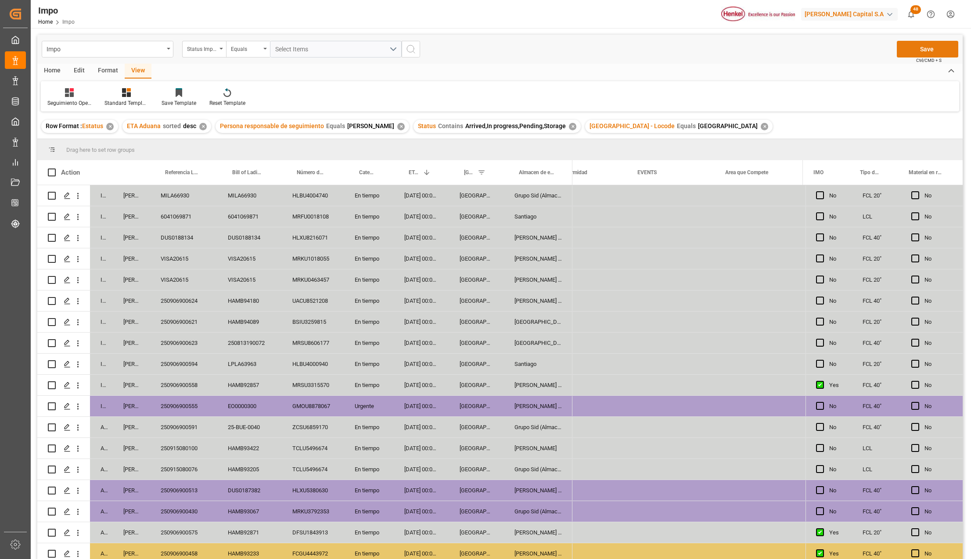
click at [910, 54] on button "Save" at bounding box center [926, 49] width 61 height 17
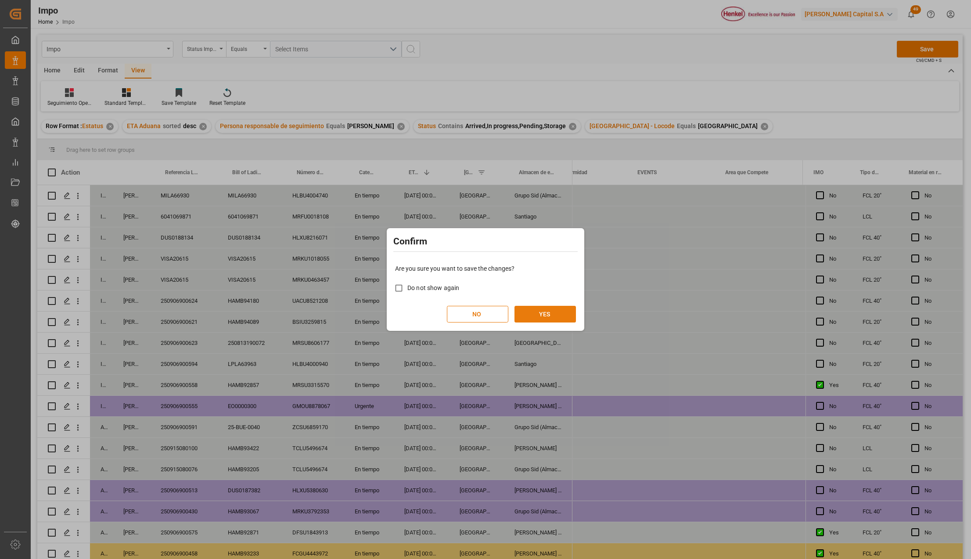
click at [550, 314] on button "YES" at bounding box center [544, 314] width 61 height 17
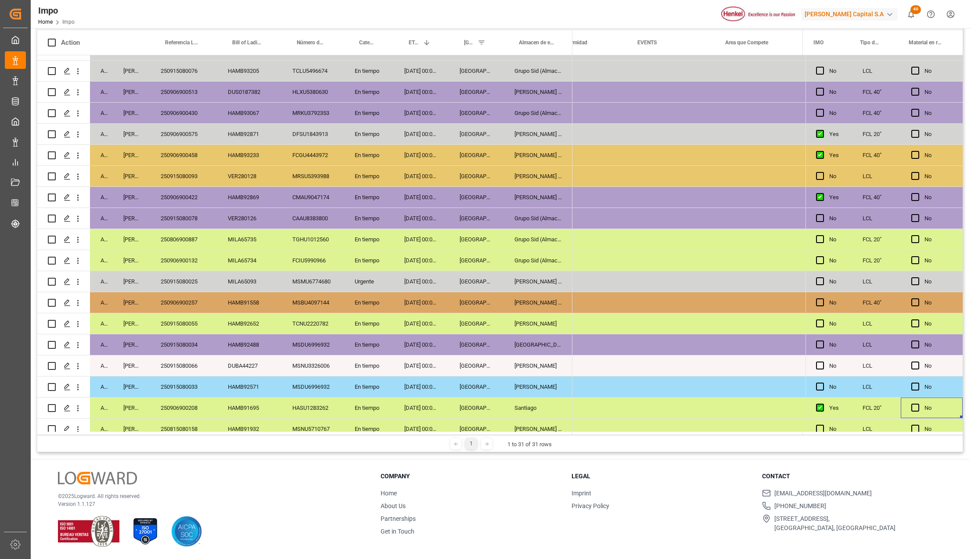
scroll to position [279, 0]
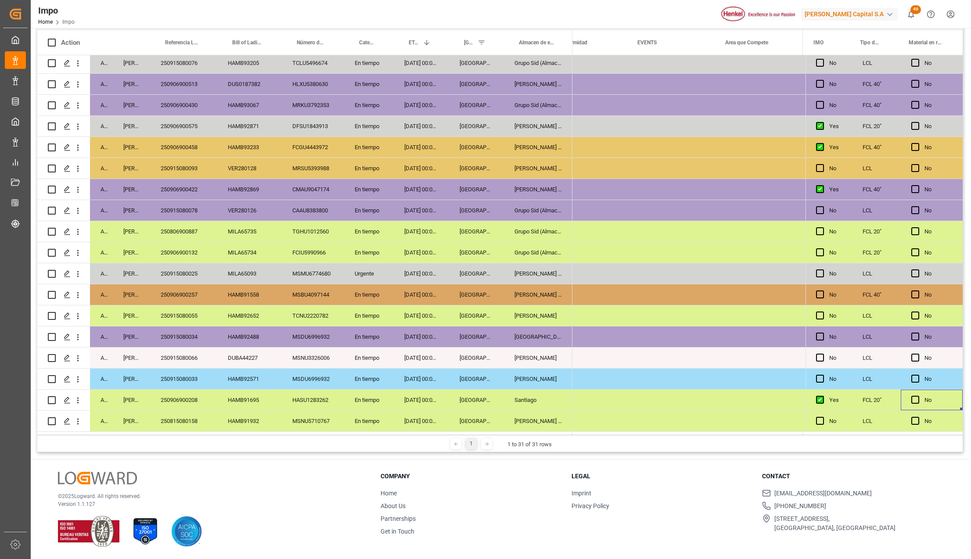
click at [480, 336] on div "[GEOGRAPHIC_DATA]" at bounding box center [476, 336] width 55 height 21
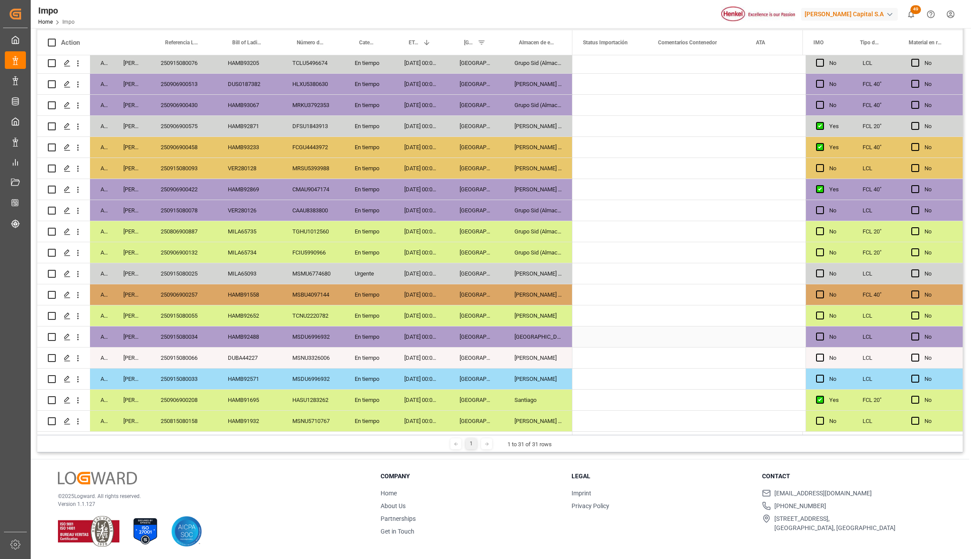
scroll to position [0, 0]
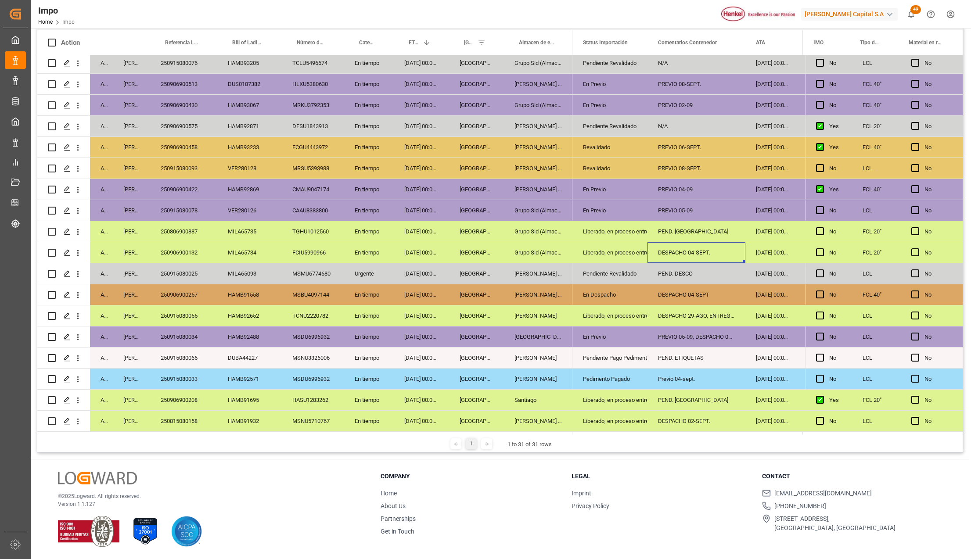
click at [672, 252] on div "DESPACHO 04-SEPT." at bounding box center [696, 252] width 98 height 21
click at [681, 227] on div "PEND. DESPACHO" at bounding box center [696, 231] width 98 height 21
click at [675, 248] on div "DESPACHO 04-SEPT." at bounding box center [696, 252] width 98 height 21
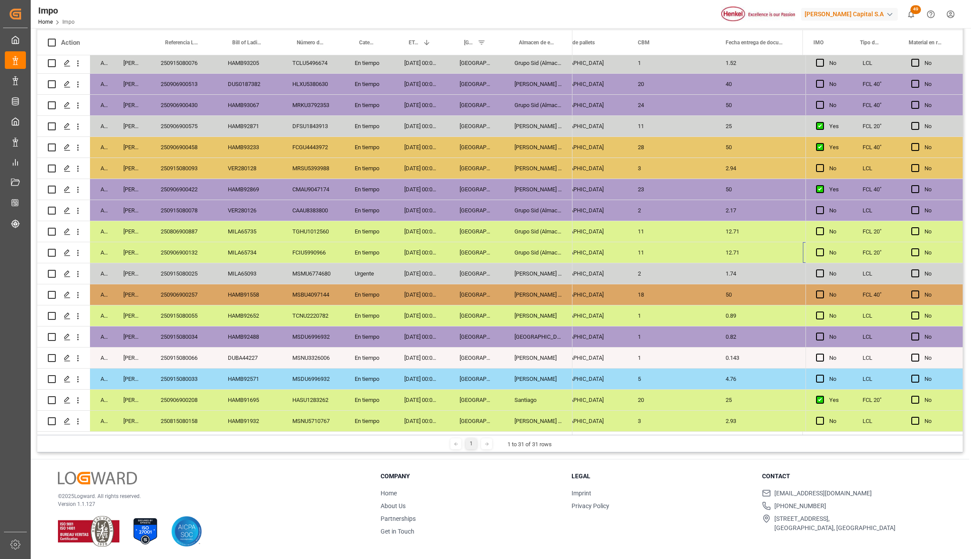
scroll to position [0, 1222]
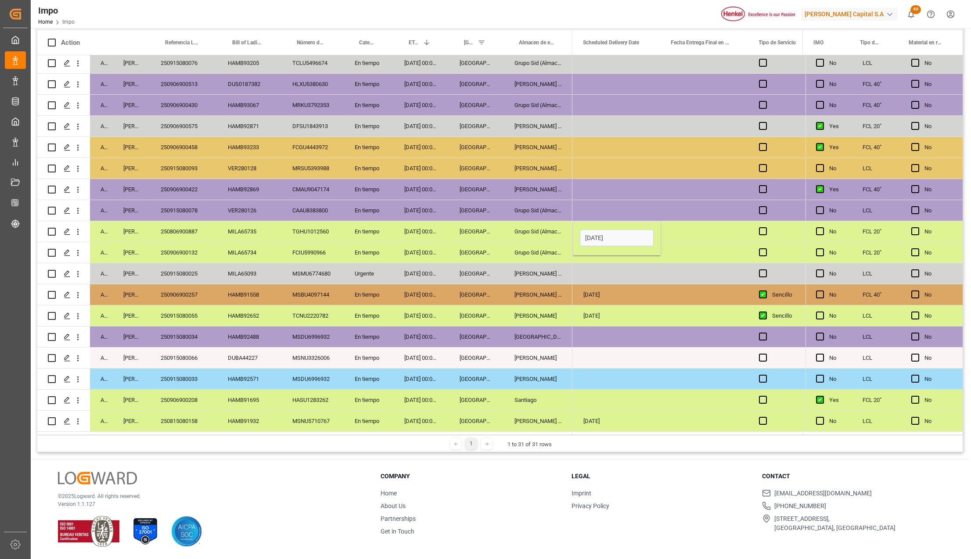
click at [692, 256] on div "Press SPACE to select this row." at bounding box center [704, 252] width 88 height 21
drag, startPoint x: 623, startPoint y: 232, endPoint x: 625, endPoint y: 244, distance: 12.0
click at [683, 230] on div "Press SPACE to select this row." at bounding box center [704, 231] width 88 height 21
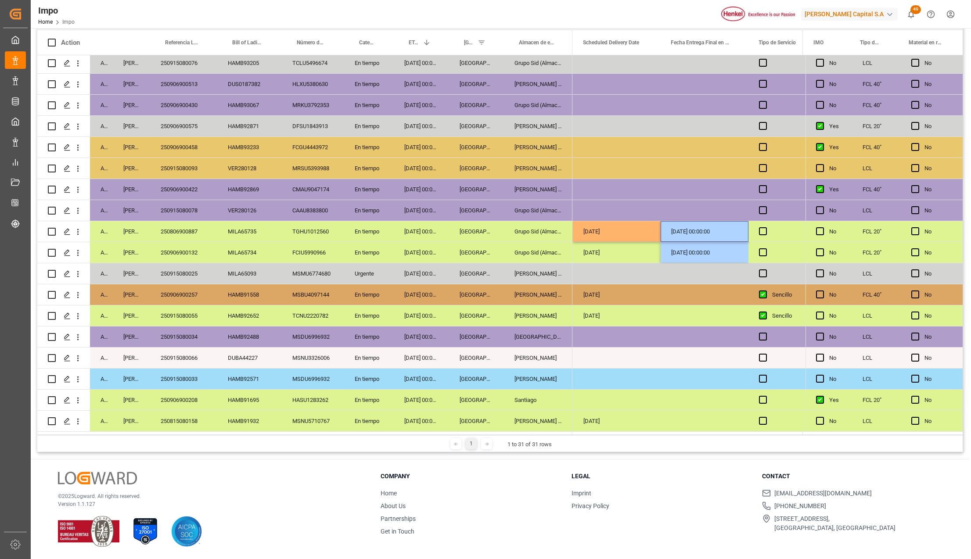
click at [678, 248] on div "05-09-2025 00:00:00" at bounding box center [704, 252] width 88 height 21
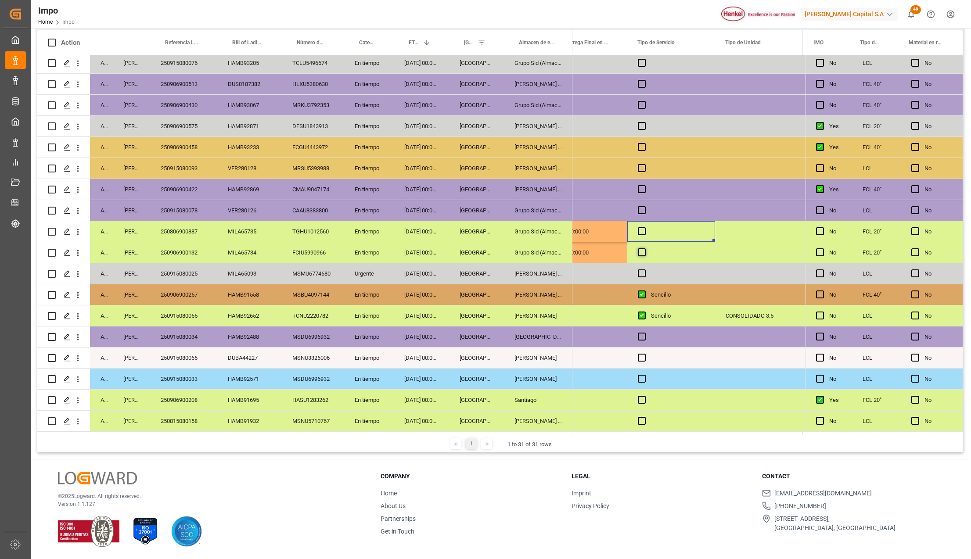
drag, startPoint x: 641, startPoint y: 230, endPoint x: 641, endPoint y: 246, distance: 15.8
click at [641, 233] on div "Press SPACE to select this row." at bounding box center [671, 231] width 88 height 21
click at [641, 248] on span "Press SPACE to select this row." at bounding box center [642, 252] width 8 height 8
click at [644, 248] on input "Press SPACE to select this row." at bounding box center [644, 248] width 0 height 0
click at [642, 231] on span "Press SPACE to select this row." at bounding box center [642, 231] width 8 height 8
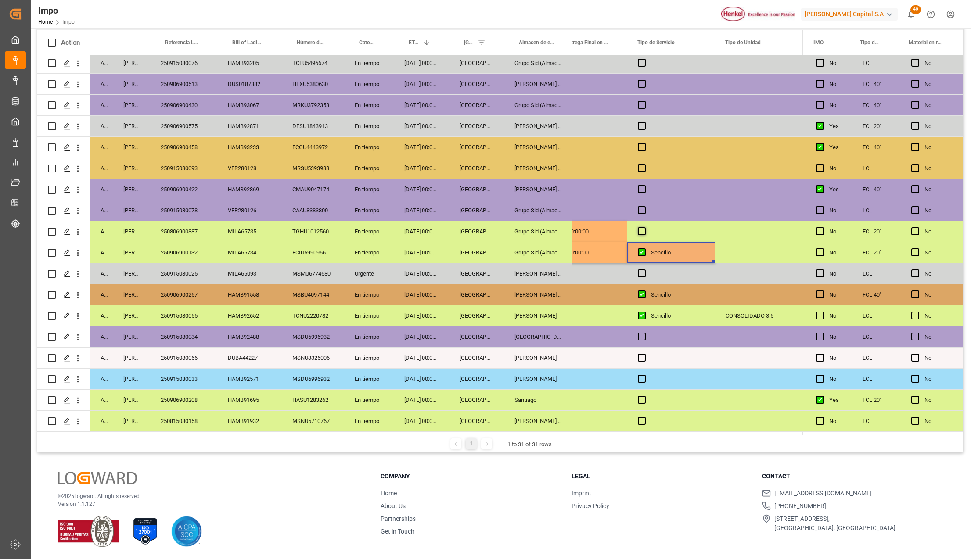
click at [644, 227] on input "Press SPACE to select this row." at bounding box center [644, 227] width 0 height 0
click at [642, 231] on span "Press SPACE to select this row." at bounding box center [642, 231] width 8 height 8
click at [644, 227] on input "Press SPACE to select this row." at bounding box center [644, 227] width 0 height 0
click at [704, 239] on input "Full" at bounding box center [671, 237] width 74 height 18
click at [725, 256] on div "Press SPACE to select this row." at bounding box center [759, 252] width 88 height 21
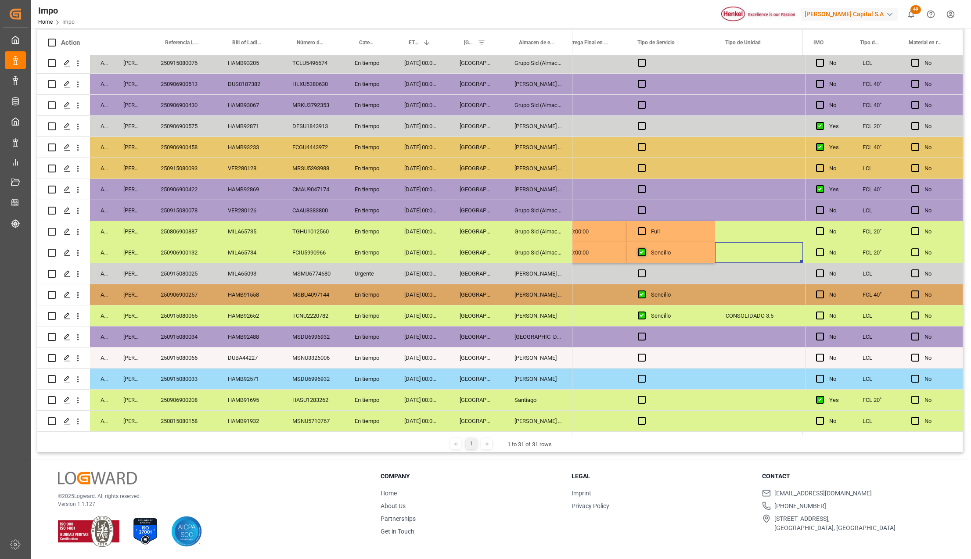
click at [638, 250] on span "Press SPACE to select this row." at bounding box center [642, 252] width 8 height 8
click at [644, 248] on input "Press SPACE to select this row." at bounding box center [644, 248] width 0 height 0
click at [720, 247] on div "Press SPACE to select this row." at bounding box center [759, 252] width 88 height 21
click at [731, 233] on div "Press SPACE to select this row." at bounding box center [759, 231] width 88 height 21
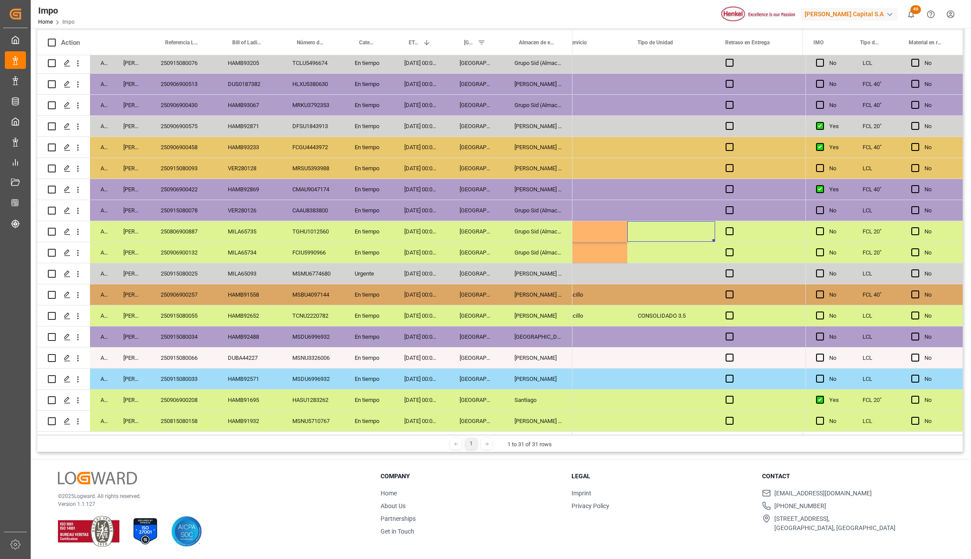
click at [679, 230] on div "Press SPACE to select this row." at bounding box center [671, 231] width 88 height 21
click at [656, 236] on input "Press SPACE to select this row." at bounding box center [671, 236] width 74 height 17
type input "CONTENEDOR"
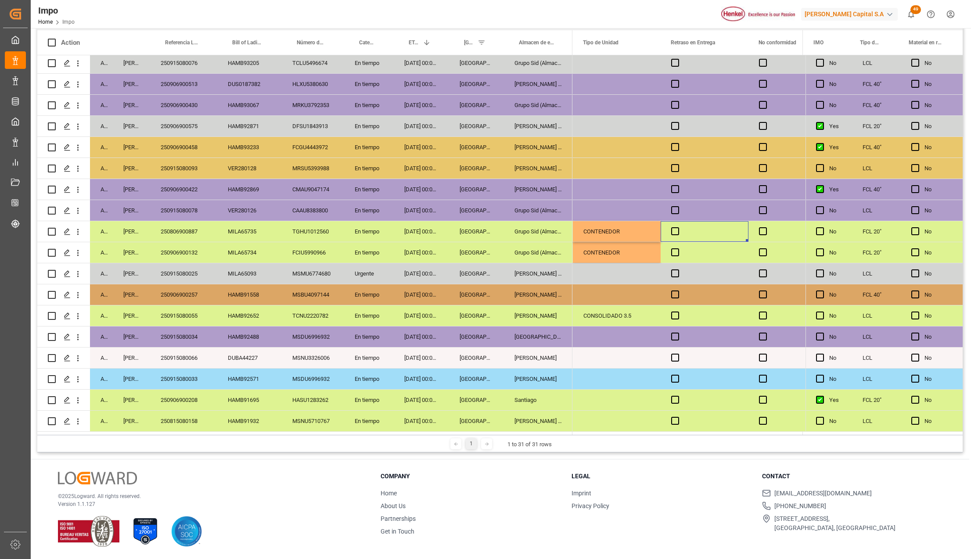
click at [675, 236] on div "Press SPACE to select this row." at bounding box center [704, 231] width 88 height 21
click at [676, 230] on span "Press SPACE to select this row." at bounding box center [675, 231] width 8 height 8
click at [677, 227] on input "Press SPACE to select this row." at bounding box center [677, 227] width 0 height 0
click at [677, 248] on span "Press SPACE to select this row." at bounding box center [675, 252] width 8 height 8
click at [677, 248] on input "Press SPACE to select this row." at bounding box center [677, 248] width 0 height 0
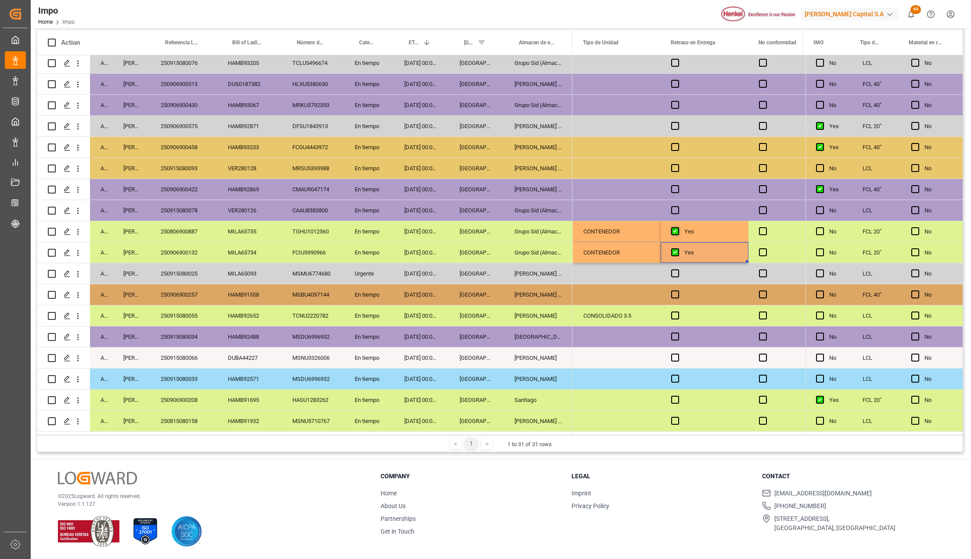
click at [676, 227] on span "Press SPACE to select this row." at bounding box center [675, 231] width 8 height 8
click at [677, 227] on input "Press SPACE to select this row." at bounding box center [677, 227] width 0 height 0
click at [676, 245] on div "Press SPACE to select this row." at bounding box center [677, 253] width 13 height 20
click at [671, 250] on span "Press SPACE to select this row." at bounding box center [675, 252] width 8 height 8
click at [677, 248] on input "Press SPACE to select this row." at bounding box center [677, 248] width 0 height 0
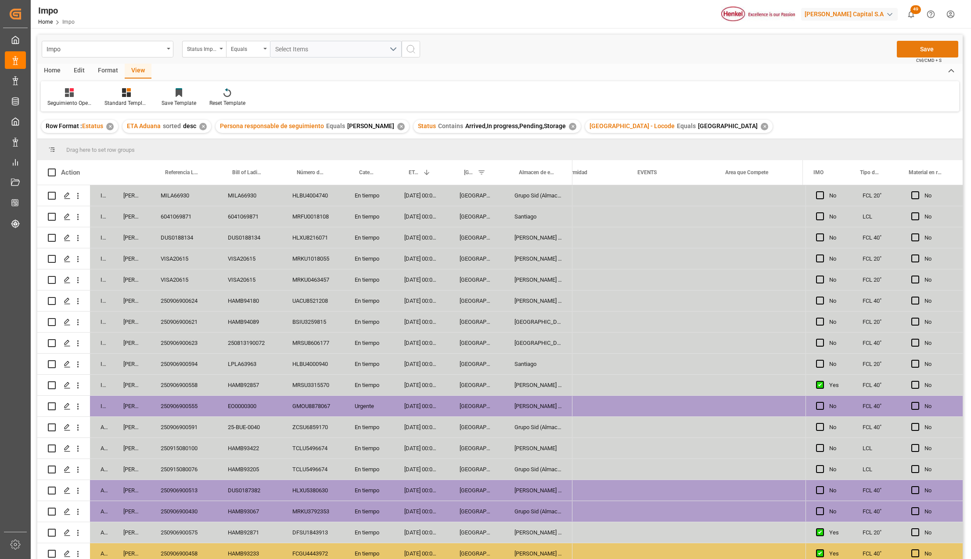
click at [928, 53] on button "Save" at bounding box center [926, 49] width 61 height 17
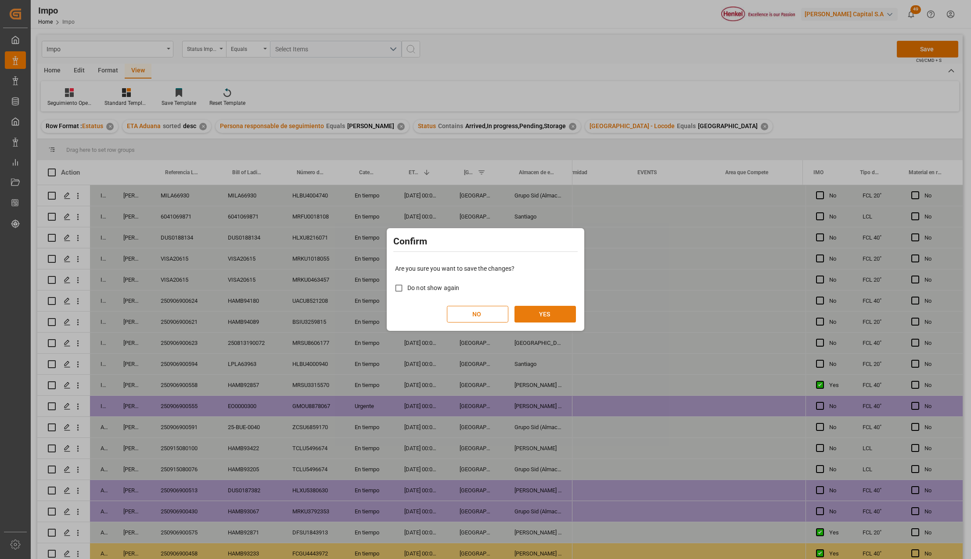
click at [556, 314] on button "YES" at bounding box center [544, 314] width 61 height 17
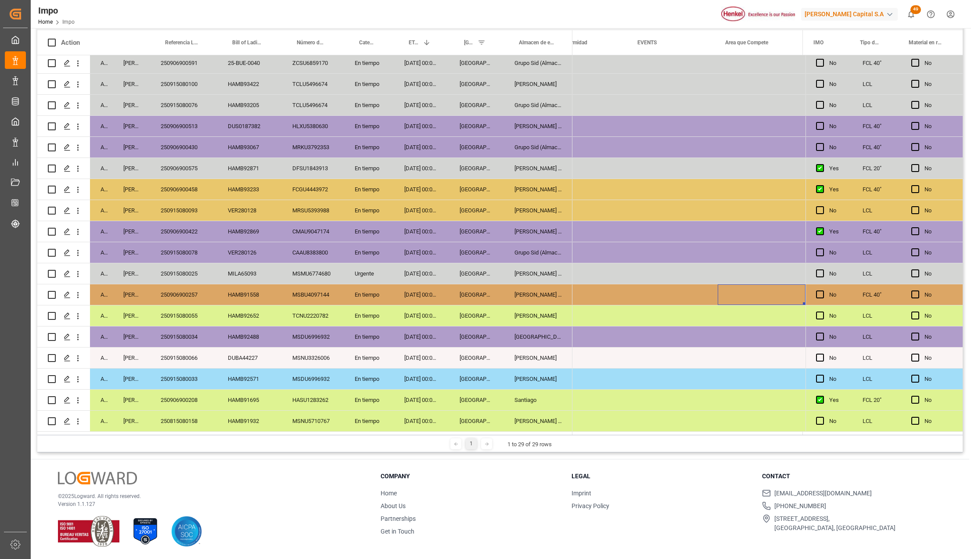
click at [509, 402] on div "Santiago" at bounding box center [538, 400] width 68 height 21
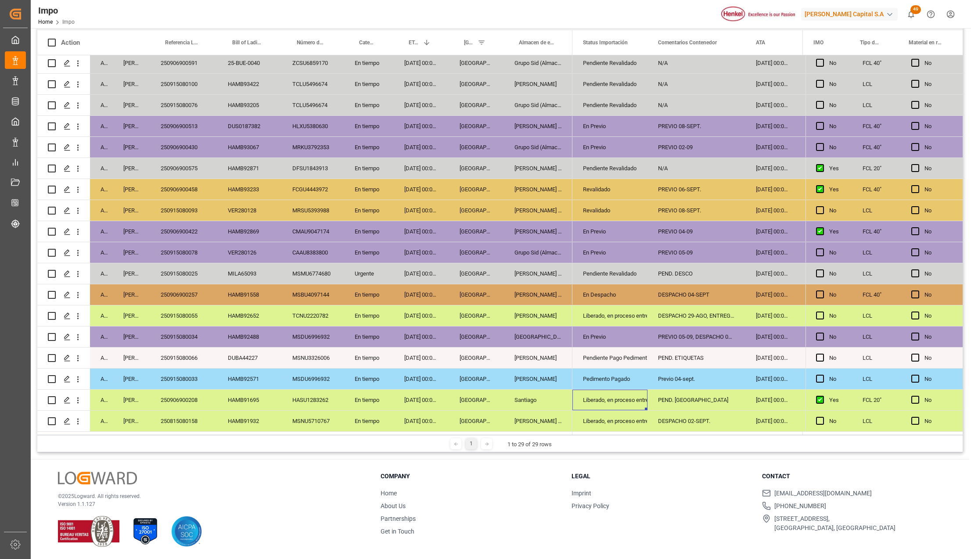
click at [193, 395] on div "250906900208" at bounding box center [183, 400] width 67 height 21
click at [639, 406] on div "Liberado, en proceso entrega" at bounding box center [609, 400] width 75 height 21
click at [701, 404] on div "PEND. DESPACHO" at bounding box center [696, 400] width 98 height 21
click at [701, 404] on input "PEND. DESPACHO" at bounding box center [696, 405] width 84 height 17
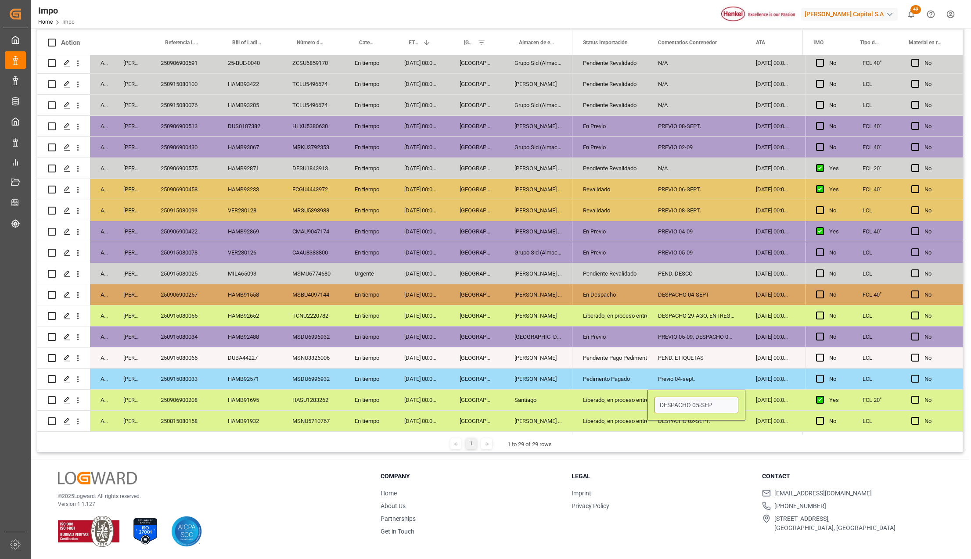
type input "DESPACHO 05-SEPT"
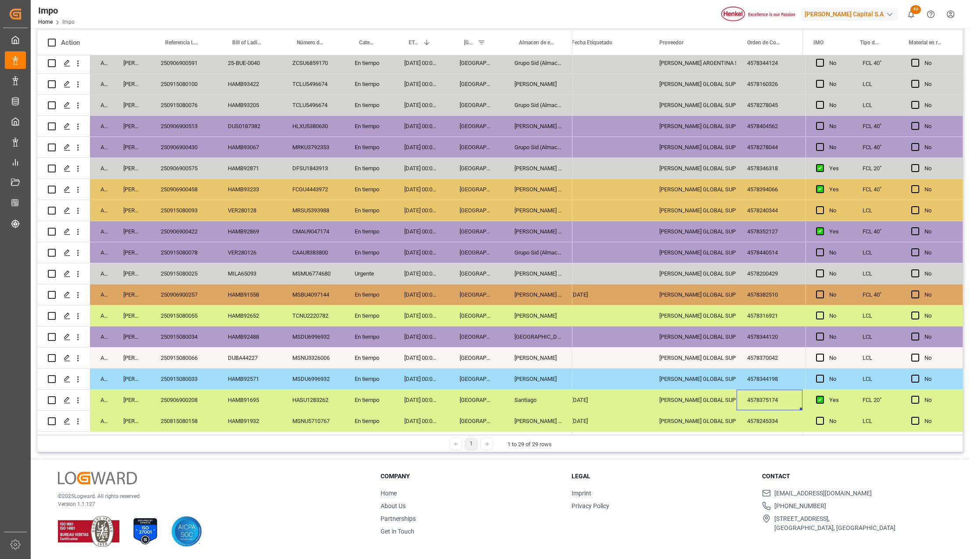
scroll to position [0, 418]
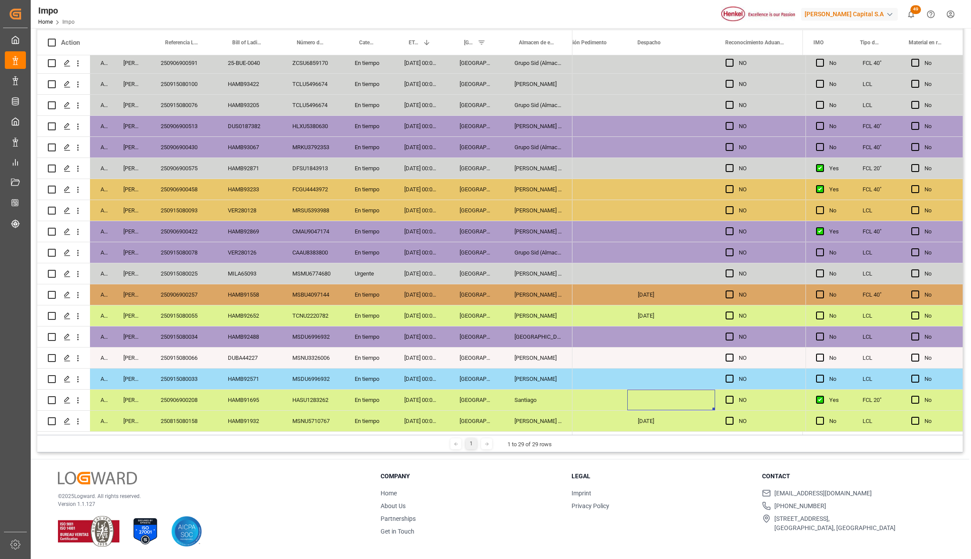
click at [679, 399] on div "Press SPACE to select this row." at bounding box center [671, 400] width 88 height 21
click at [656, 404] on input "Press SPACE to select this row." at bounding box center [671, 406] width 74 height 17
type input "04-09-2025"
click at [502, 390] on div "[GEOGRAPHIC_DATA]" at bounding box center [476, 400] width 55 height 21
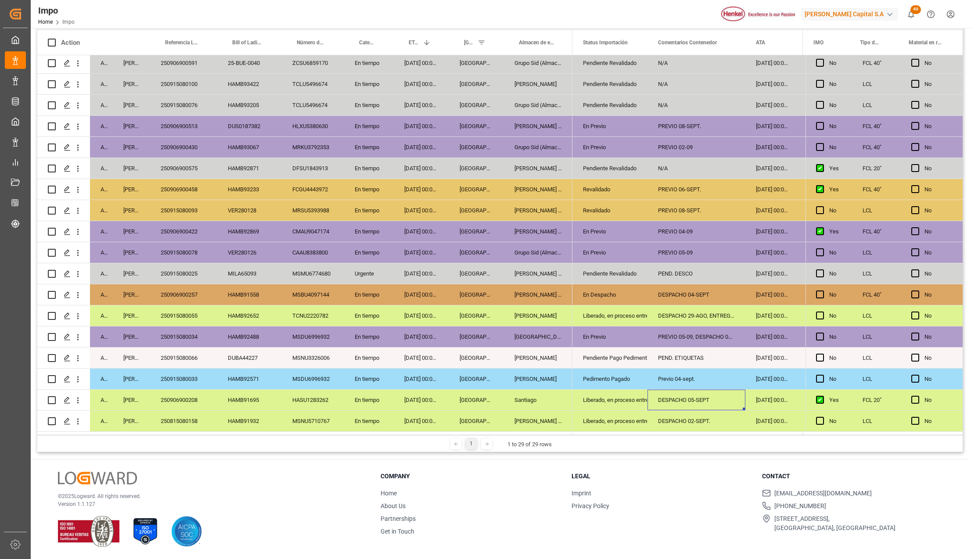
click at [702, 398] on div "DESPACHO 05-SEPT" at bounding box center [696, 400] width 98 height 21
click at [700, 398] on div "DESPACHO 05-SEPT" at bounding box center [696, 400] width 98 height 21
click at [697, 401] on input "DESPACHO 05-SEPT" at bounding box center [696, 405] width 84 height 17
type input "DESPACHO 04-SEPT"
click at [606, 397] on div "Liberado, en proceso entrega" at bounding box center [610, 400] width 54 height 20
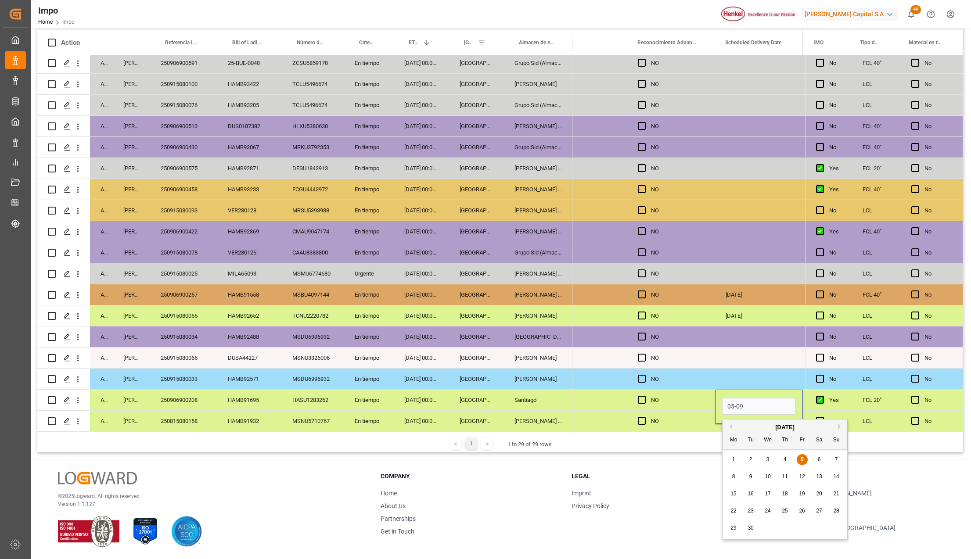
type input "[DATE]"
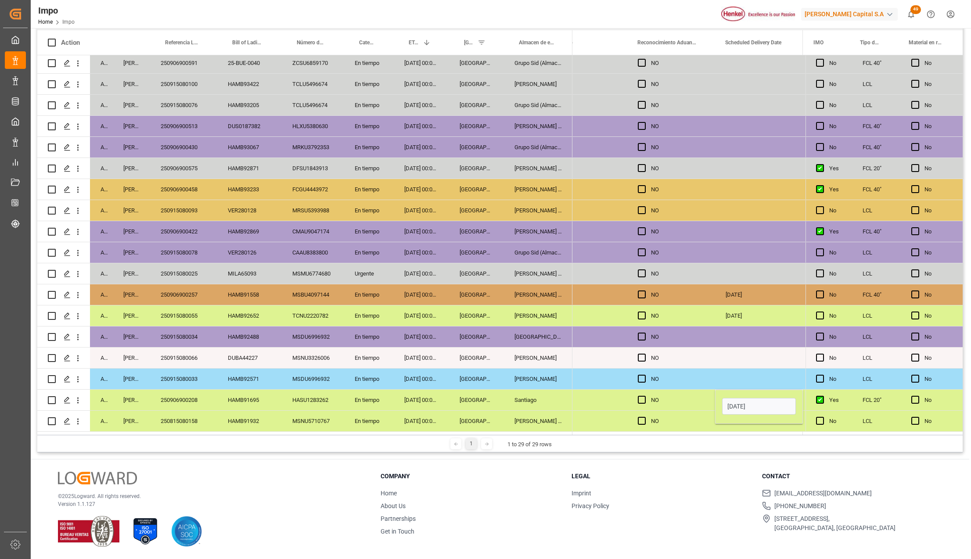
click at [697, 404] on div "NO" at bounding box center [678, 400] width 54 height 20
click at [720, 399] on div "[DATE]" at bounding box center [759, 400] width 88 height 21
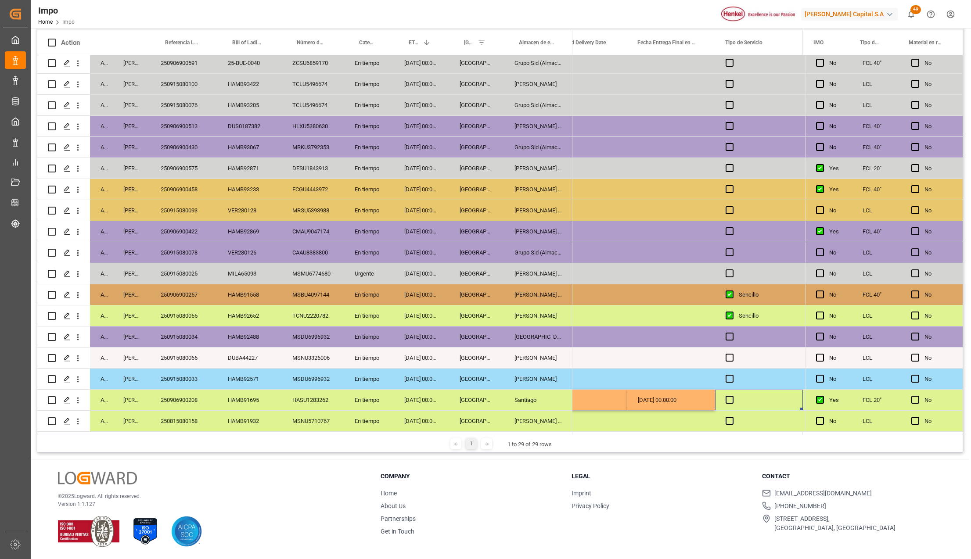
click at [727, 402] on div "Press SPACE to select this row." at bounding box center [759, 400] width 88 height 21
click at [727, 398] on span "Press SPACE to select this row." at bounding box center [729, 400] width 8 height 8
click at [732, 396] on input "Press SPACE to select this row." at bounding box center [732, 396] width 0 height 0
click at [691, 394] on div "Press SPACE to select this row." at bounding box center [671, 400] width 88 height 21
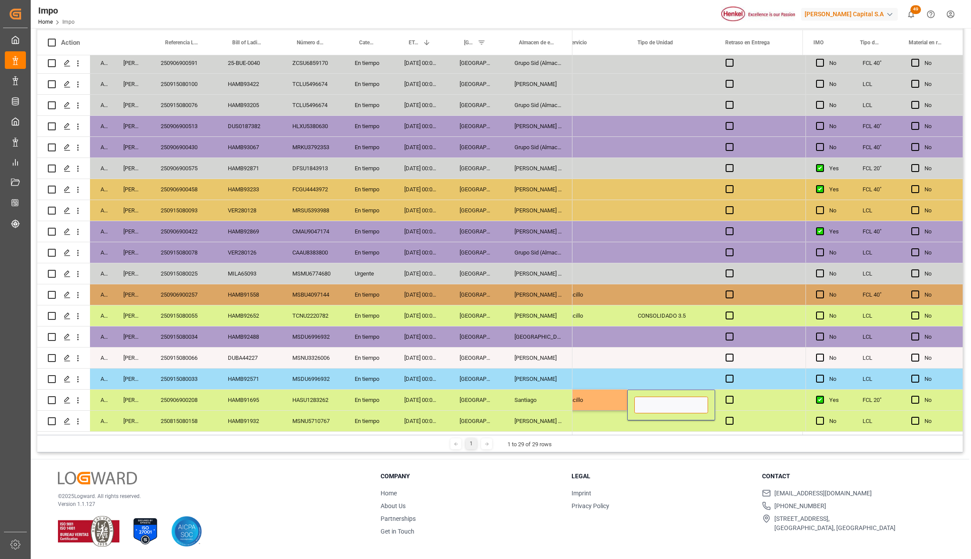
click at [685, 403] on input "Press SPACE to select this row." at bounding box center [671, 405] width 74 height 17
type input "CONTENEDOR"
click at [732, 392] on div "Press SPACE to select this row." at bounding box center [759, 400] width 88 height 21
click at [728, 396] on span "Press SPACE to select this row." at bounding box center [729, 400] width 8 height 8
click at [732, 396] on input "Press SPACE to select this row." at bounding box center [732, 396] width 0 height 0
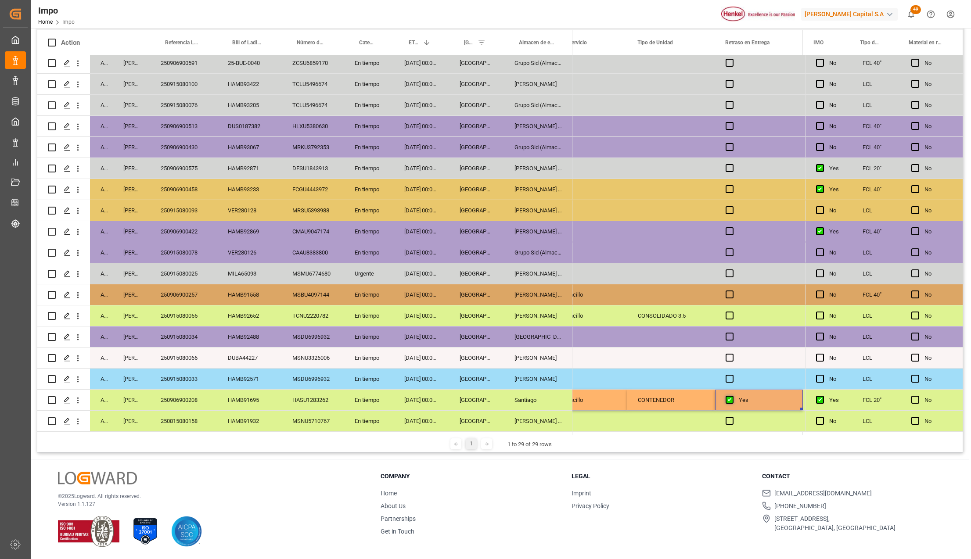
click at [729, 397] on span "Press SPACE to select this row." at bounding box center [729, 400] width 8 height 8
click at [732, 396] on input "Press SPACE to select this row." at bounding box center [732, 396] width 0 height 0
click at [692, 404] on div "CONTENEDOR" at bounding box center [671, 400] width 88 height 21
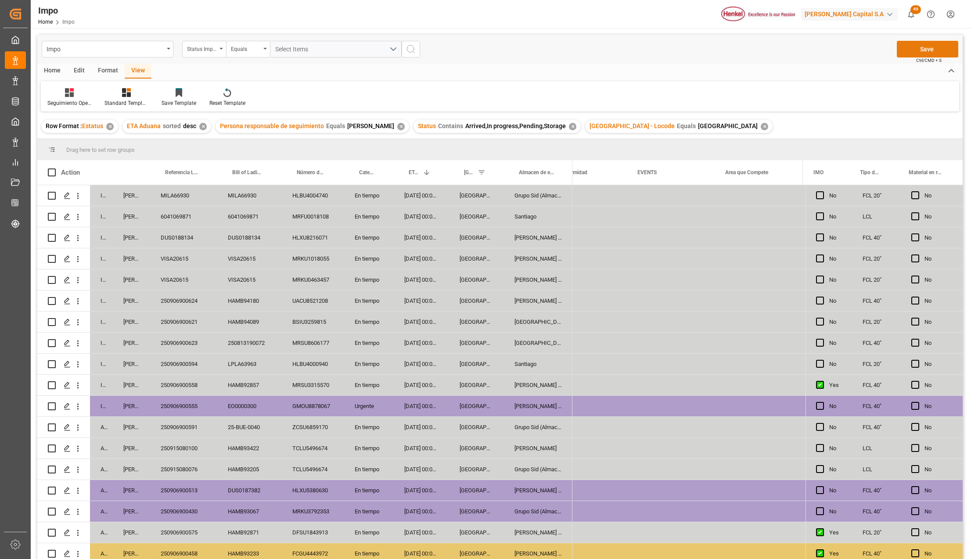
click at [924, 44] on button "Save" at bounding box center [926, 49] width 61 height 17
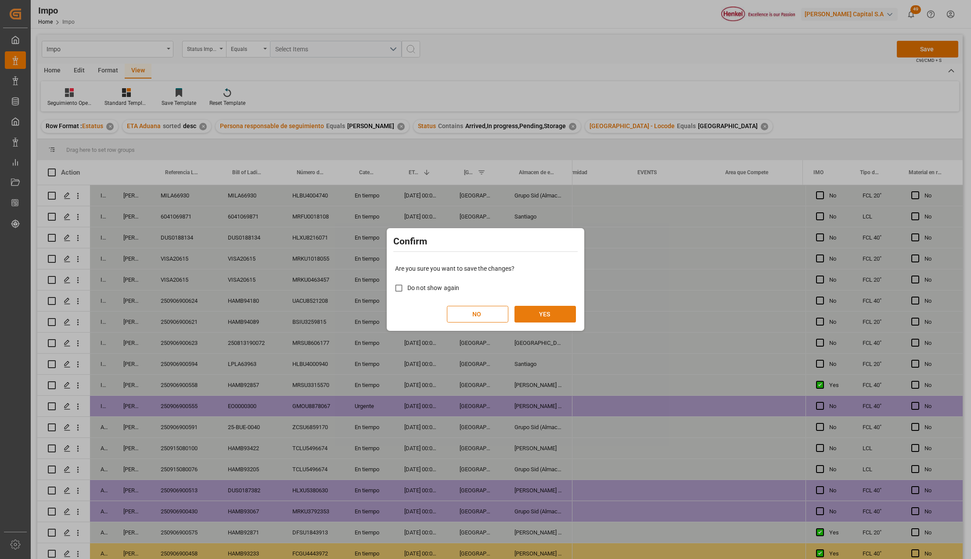
click at [559, 310] on button "YES" at bounding box center [544, 314] width 61 height 17
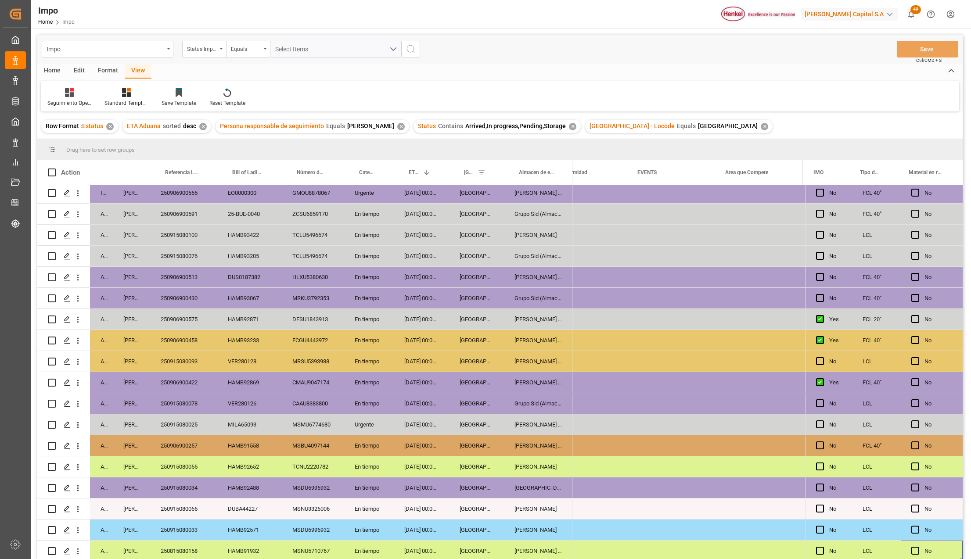
scroll to position [216, 0]
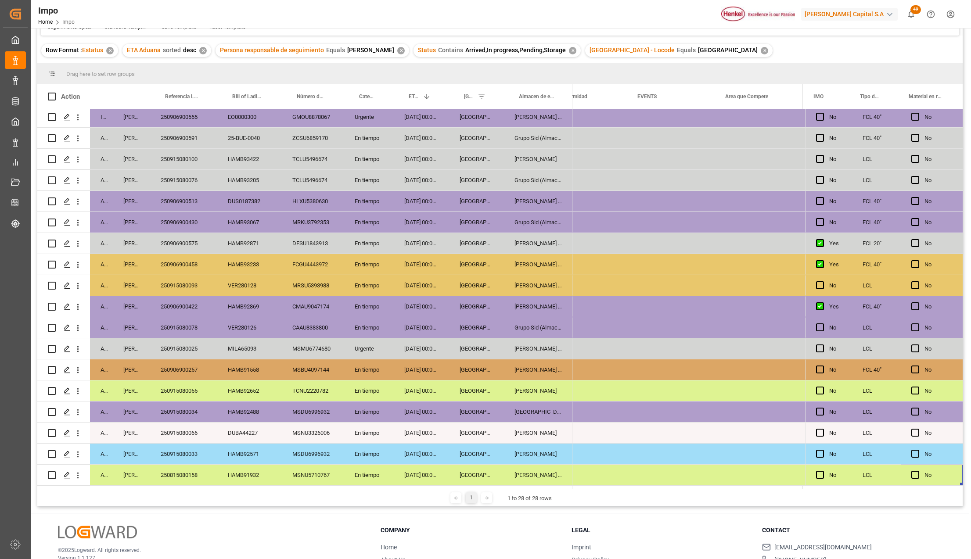
click at [414, 444] on div "26-08-2025 00:00:00" at bounding box center [421, 454] width 55 height 21
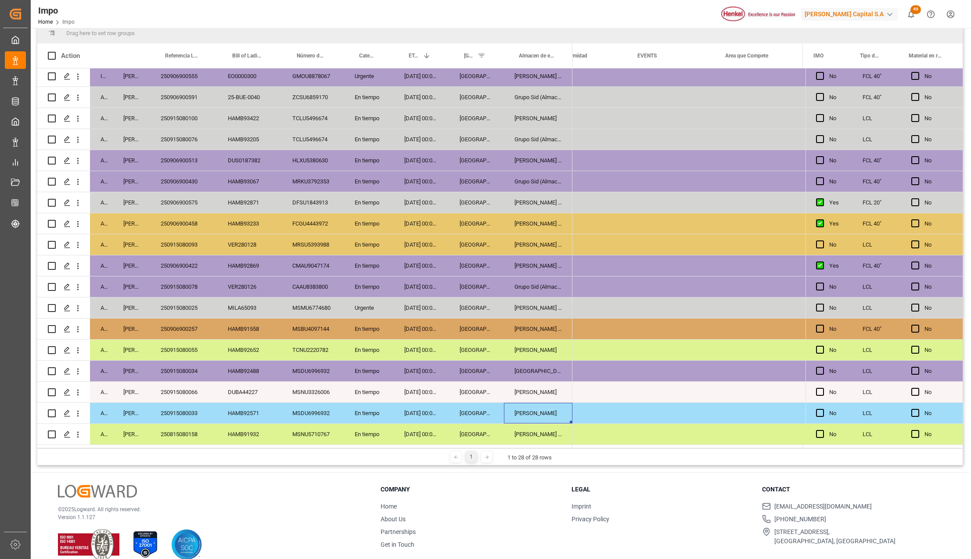
scroll to position [0, 0]
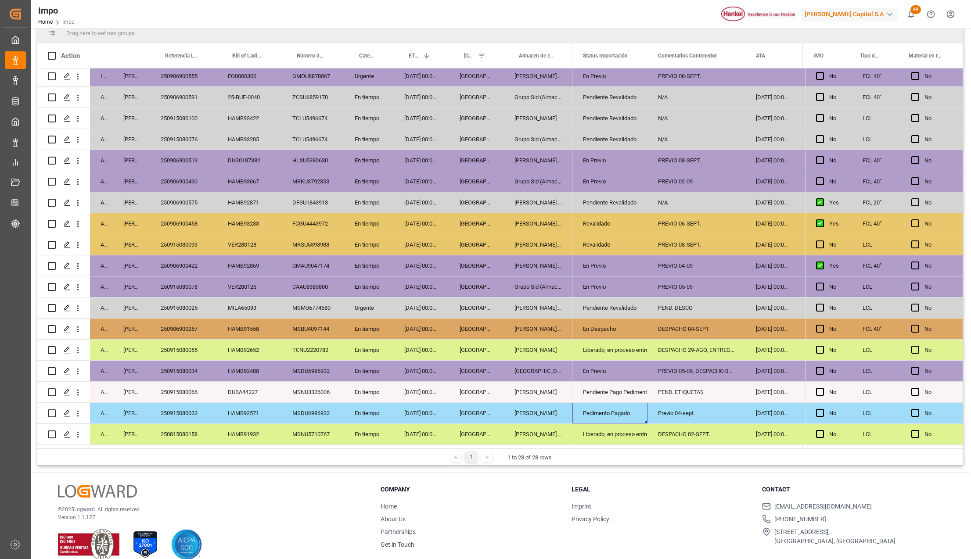
click at [190, 436] on div "250815080158" at bounding box center [183, 434] width 67 height 21
click at [582, 434] on div "Liberado, en proceso entrega" at bounding box center [609, 434] width 75 height 21
click at [634, 428] on polyline "open menu" at bounding box center [630, 429] width 5 height 3
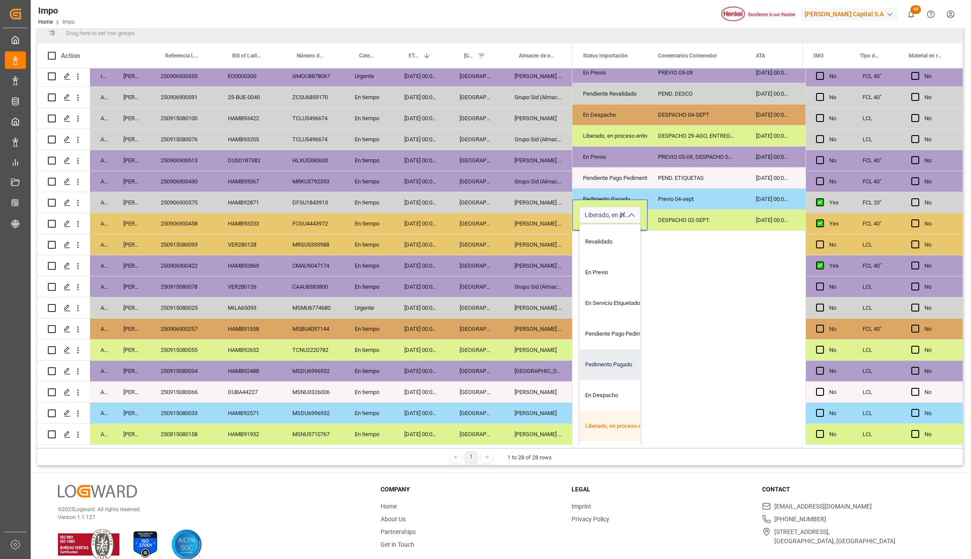
scroll to position [88, 0]
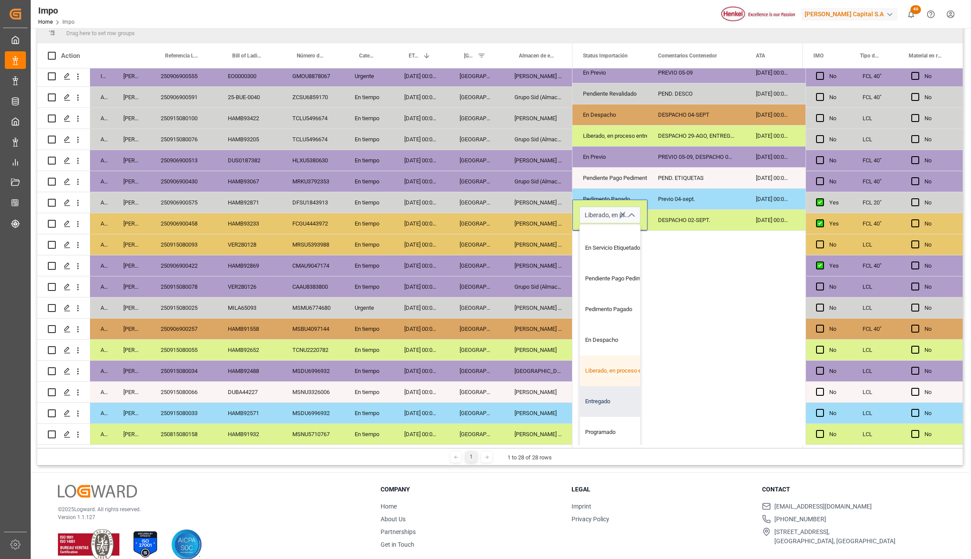
click at [608, 390] on div "Entregado" at bounding box center [621, 401] width 82 height 31
type input "Entregado"
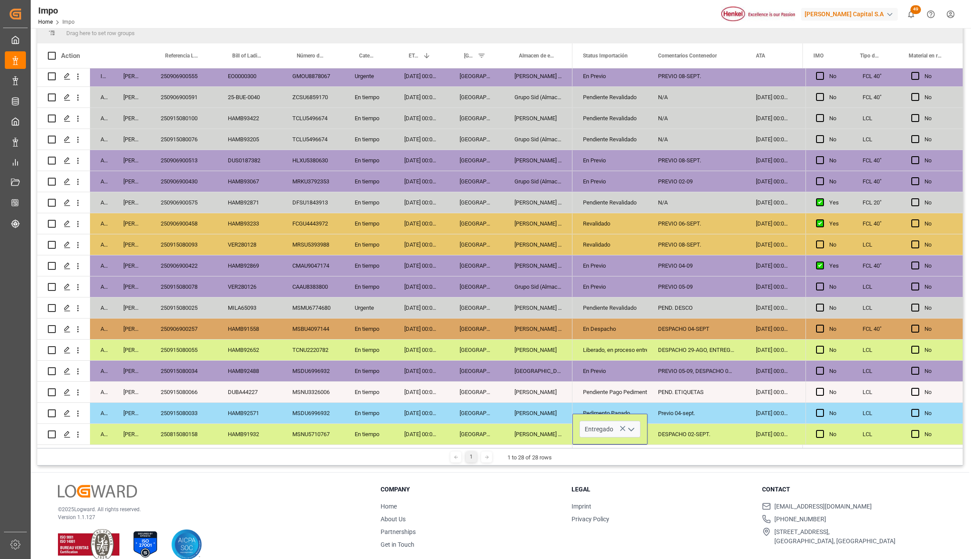
scroll to position [0, 0]
click at [543, 427] on div "[PERSON_NAME] Tlalnepantla" at bounding box center [538, 434] width 68 height 21
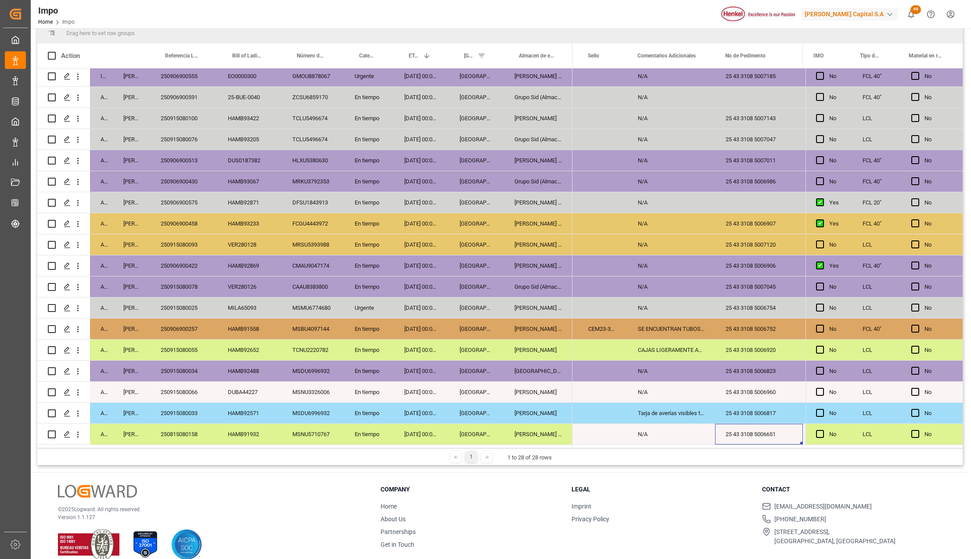
scroll to position [0, 2061]
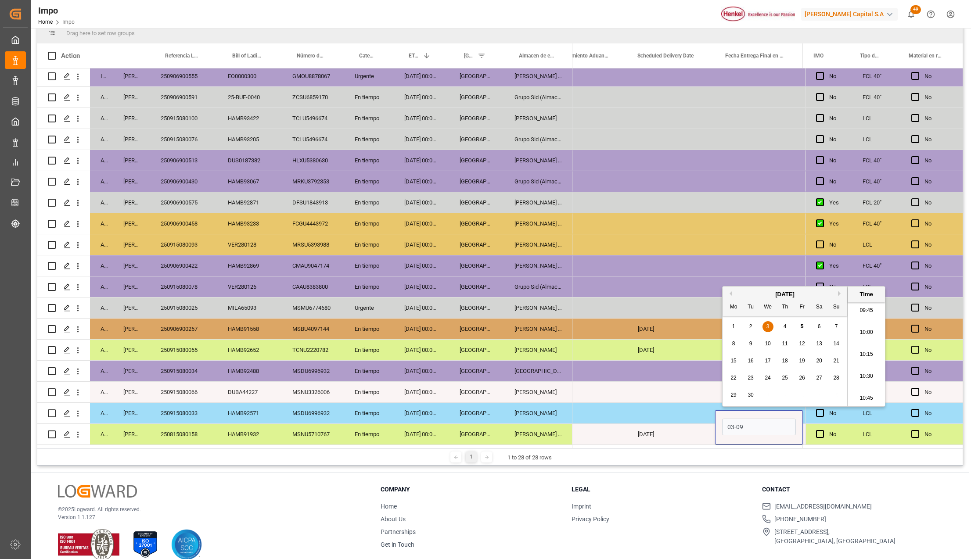
type input "03-09-2025 00:00"
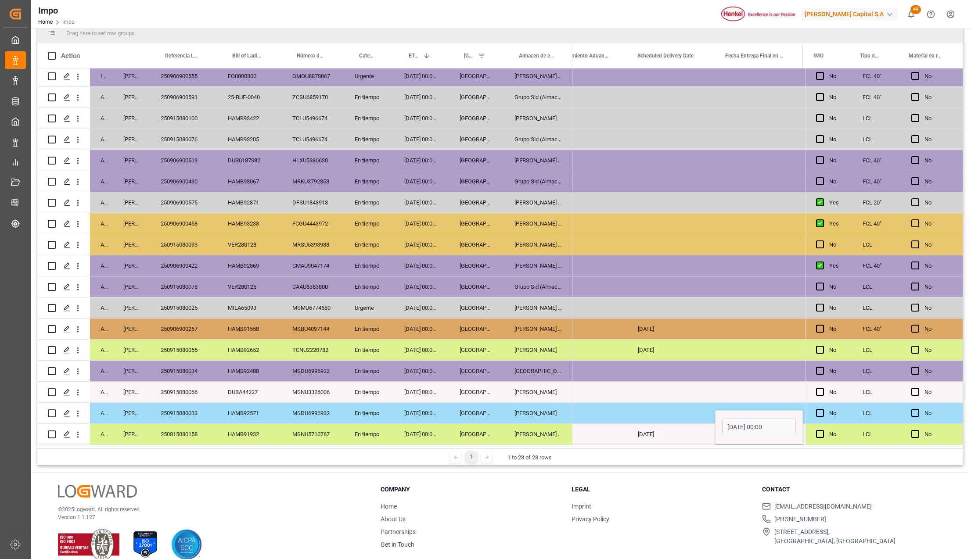
click at [666, 430] on div "03-09-2025" at bounding box center [671, 434] width 88 height 21
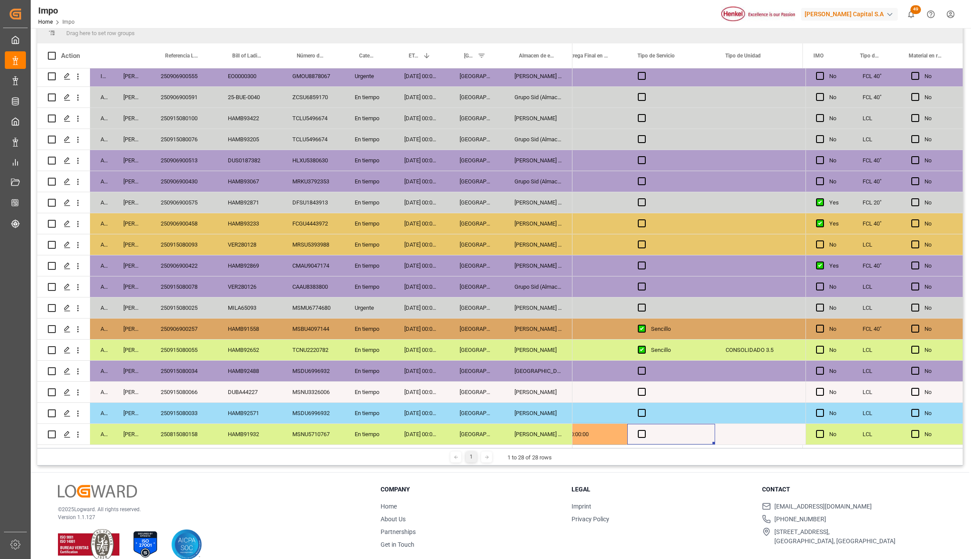
drag, startPoint x: 638, startPoint y: 430, endPoint x: 644, endPoint y: 437, distance: 9.6
click at [638, 430] on span "Press SPACE to select this row." at bounding box center [642, 434] width 8 height 8
click at [644, 430] on input "Press SPACE to select this row." at bounding box center [644, 430] width 0 height 0
click at [736, 431] on div "Press SPACE to select this row." at bounding box center [759, 434] width 88 height 21
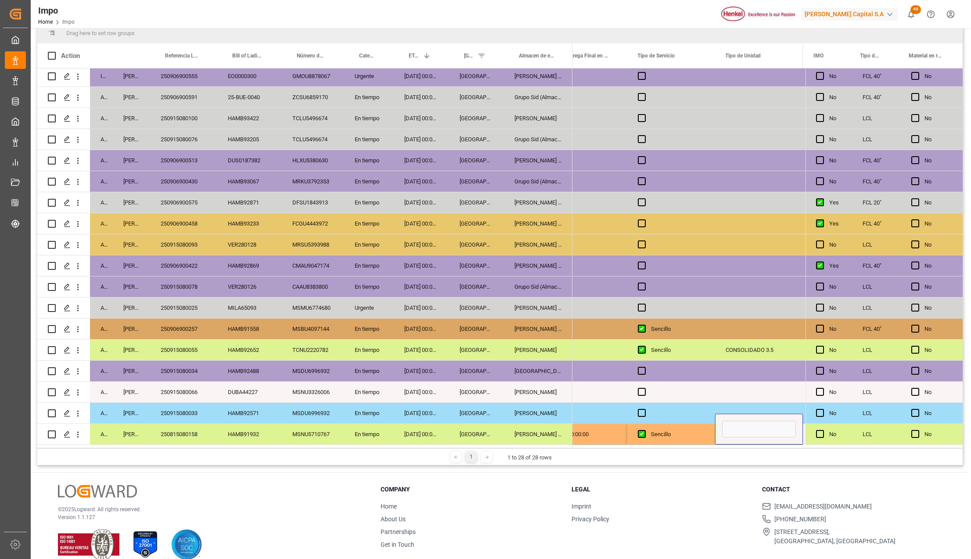
click at [429, 425] on div "18-08-2025 00:00:00" at bounding box center [421, 434] width 55 height 21
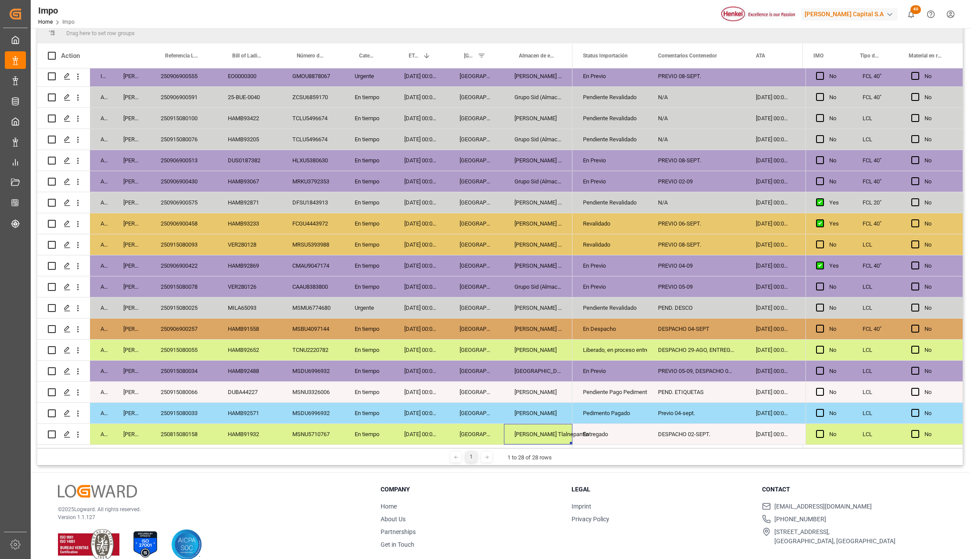
click at [175, 434] on div "250815080158" at bounding box center [183, 434] width 67 height 21
click at [455, 428] on div "[GEOGRAPHIC_DATA]" at bounding box center [476, 434] width 55 height 21
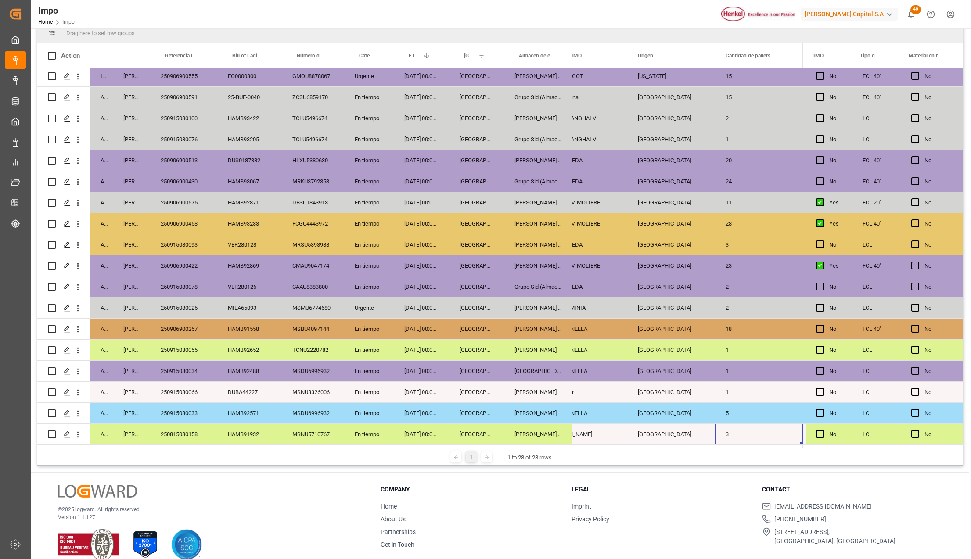
scroll to position [0, 1134]
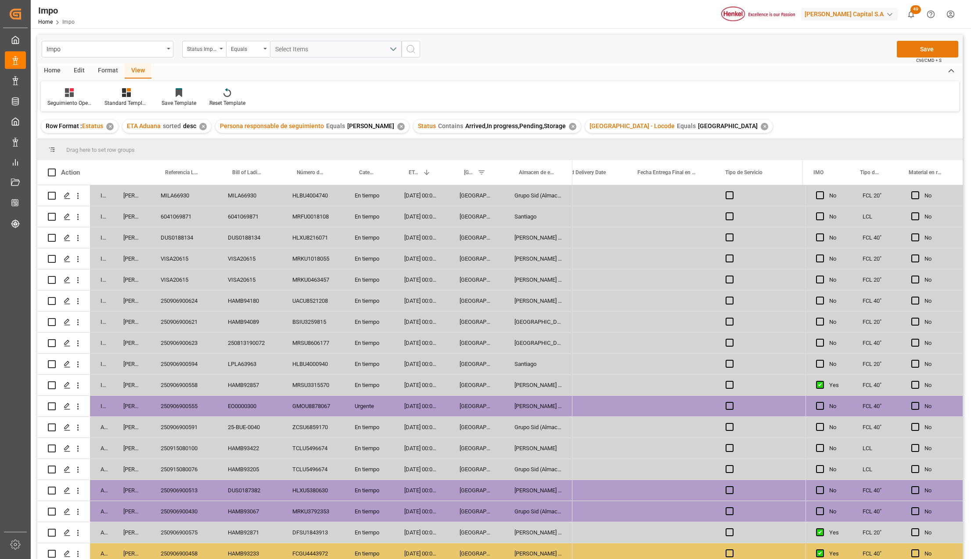
click at [913, 47] on button "Save" at bounding box center [926, 49] width 61 height 17
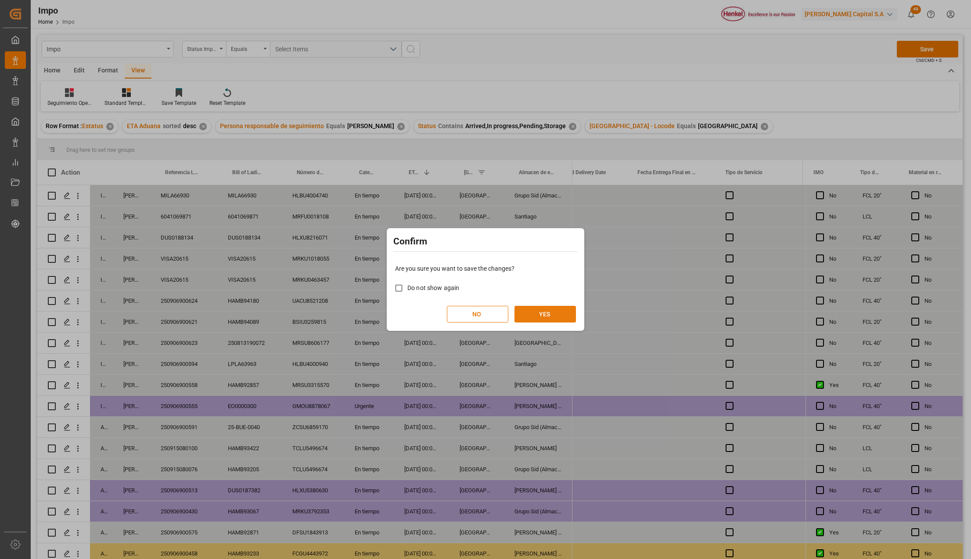
click at [533, 319] on button "YES" at bounding box center [544, 314] width 61 height 17
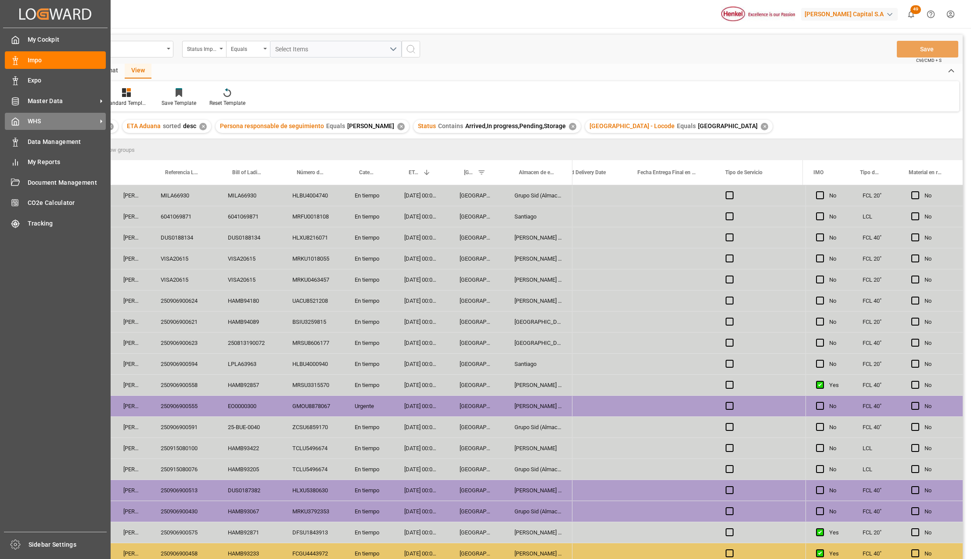
scroll to position [0, 2588]
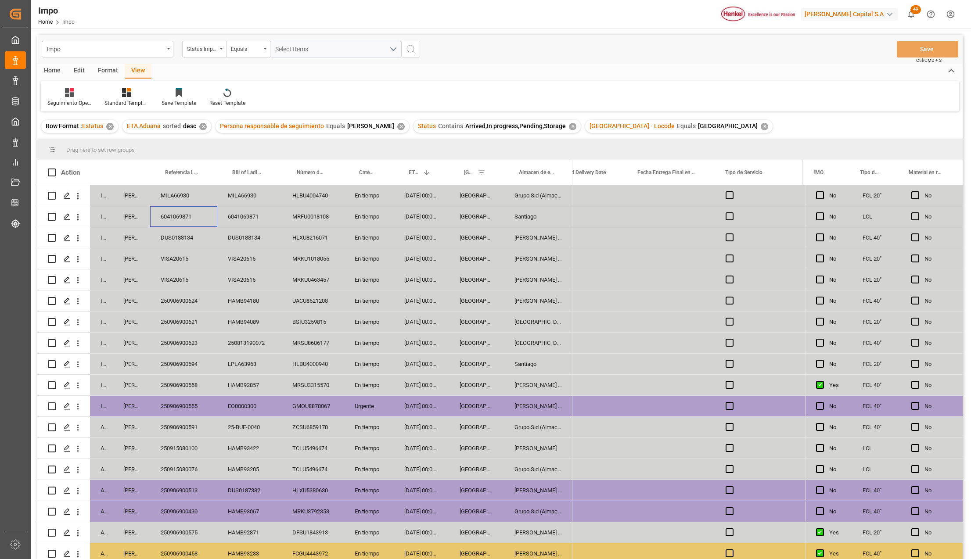
click at [186, 214] on div "6041069871" at bounding box center [183, 216] width 67 height 21
click at [186, 214] on input "6041069871" at bounding box center [183, 221] width 53 height 17
type input "250915080126"
click at [248, 288] on div "VISA20615" at bounding box center [249, 279] width 65 height 21
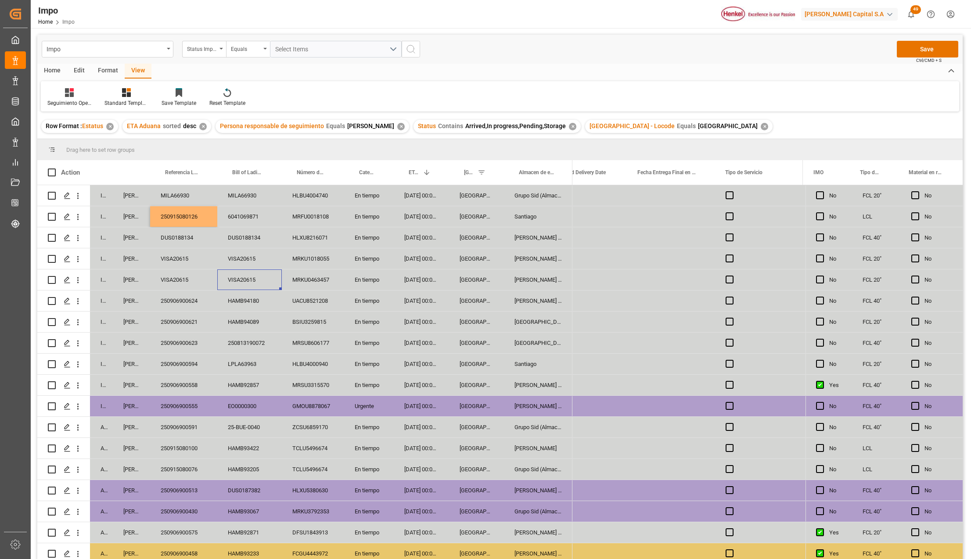
click at [478, 212] on div "[GEOGRAPHIC_DATA]" at bounding box center [476, 216] width 55 height 21
click at [546, 218] on div "Santiago" at bounding box center [538, 216] width 68 height 21
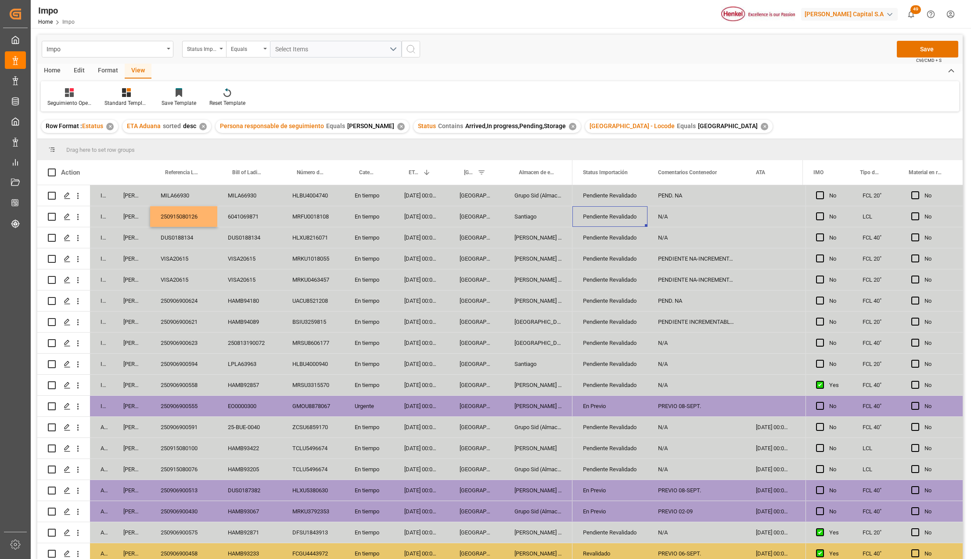
scroll to position [0, 0]
click at [670, 218] on div "N/A" at bounding box center [696, 216] width 98 height 21
click at [670, 218] on input "N/A" at bounding box center [696, 221] width 84 height 17
type input "PENDIENTE NA"
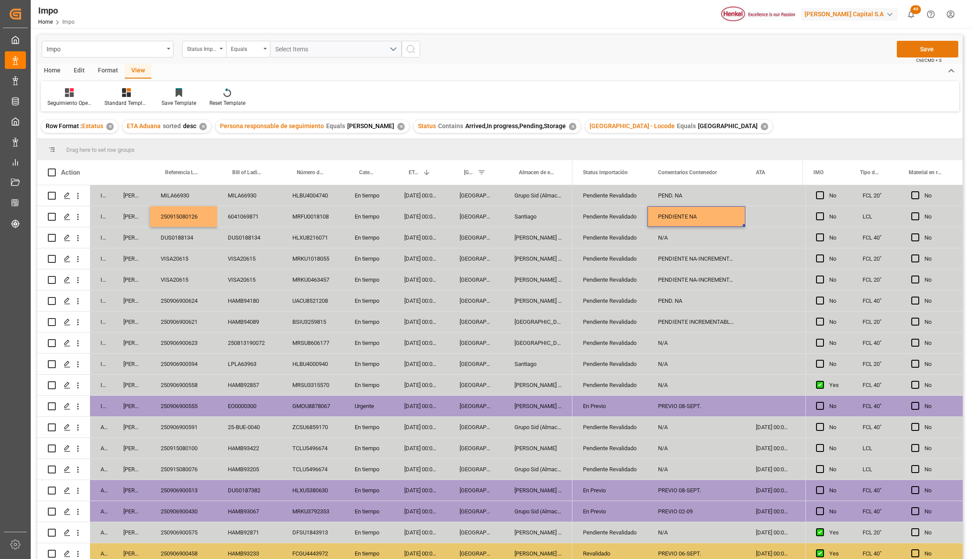
click at [904, 55] on button "Save" at bounding box center [926, 49] width 61 height 17
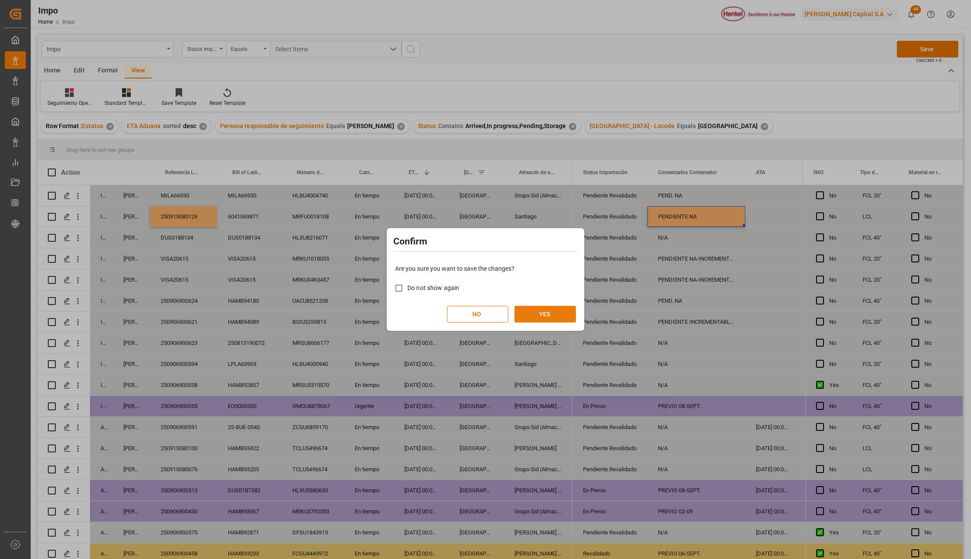
click at [534, 311] on button "YES" at bounding box center [544, 314] width 61 height 17
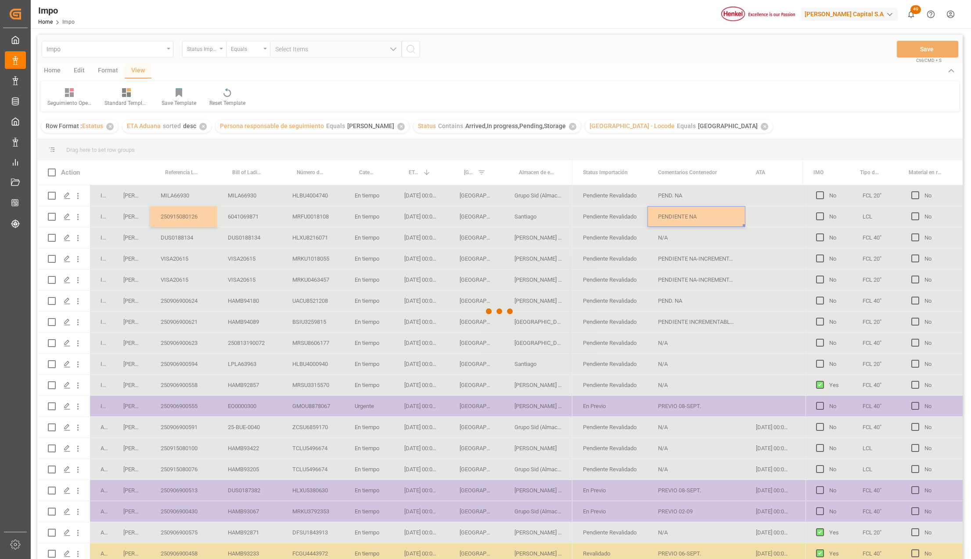
click at [270, 248] on div at bounding box center [499, 312] width 925 height 554
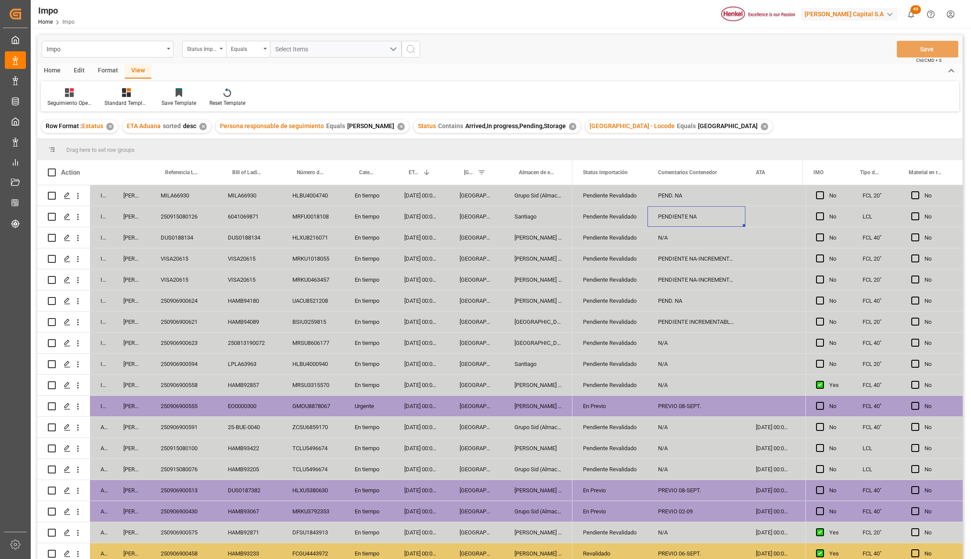
click at [376, 325] on div "En tiempo" at bounding box center [369, 322] width 50 height 21
click at [607, 476] on div "Pendiente Revalidado" at bounding box center [610, 469] width 54 height 20
click at [635, 471] on icon "open menu" at bounding box center [631, 474] width 11 height 11
click at [601, 509] on div "En Previo" at bounding box center [621, 502] width 82 height 31
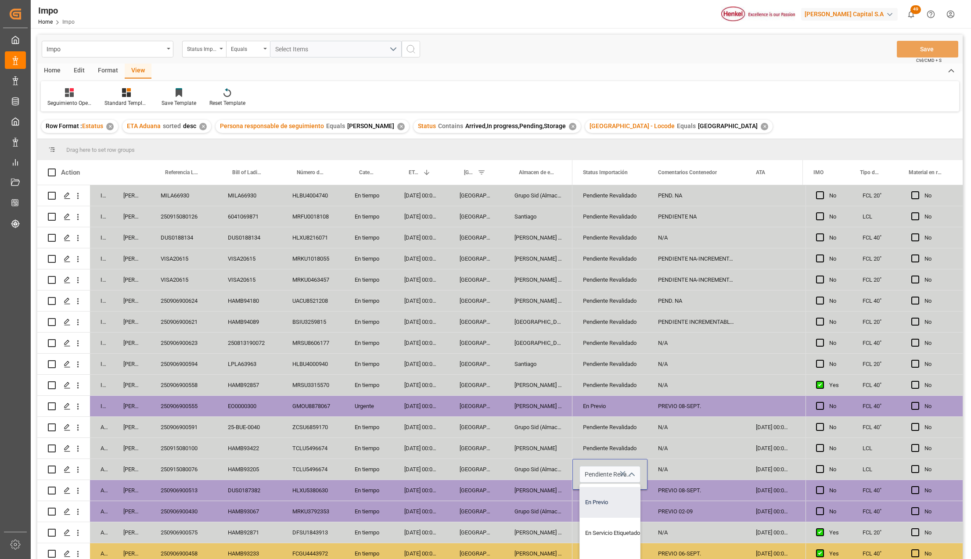
type input "En Previo"
click at [618, 540] on div "Pendiente Revalidado" at bounding box center [610, 533] width 54 height 20
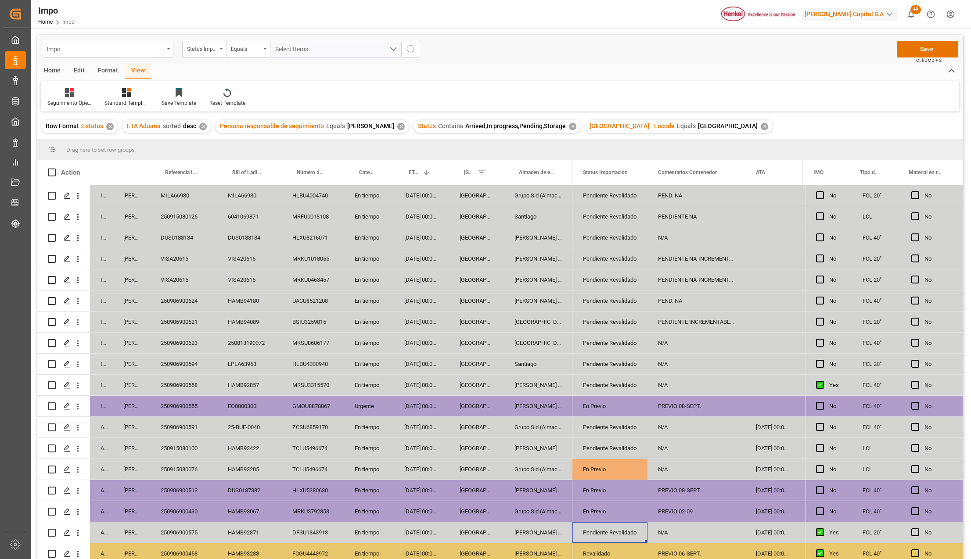
click at [667, 474] on div "N/A" at bounding box center [696, 469] width 98 height 21
click at [667, 474] on input "N/A" at bounding box center [696, 474] width 84 height 17
type input "PREVIO 08, DESPACHO 09-SEPT"
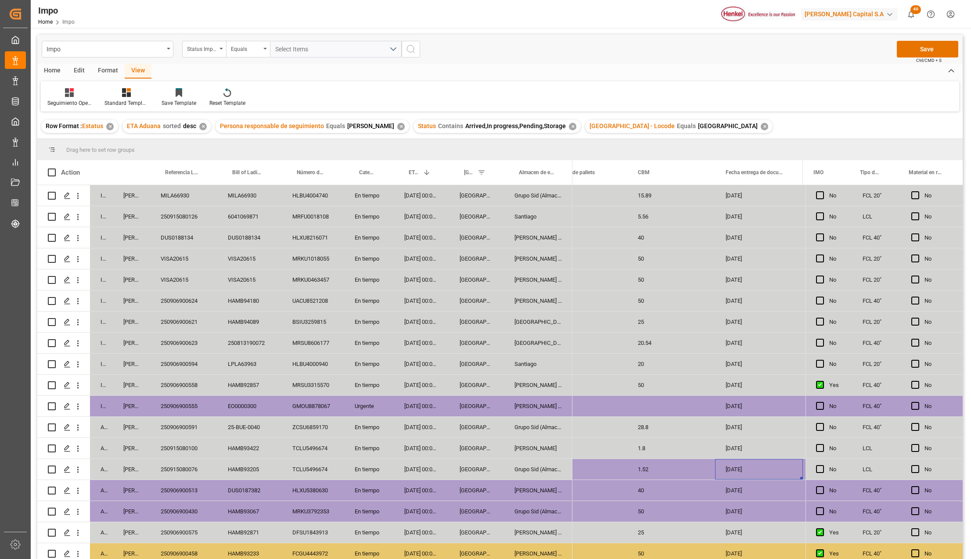
scroll to position [0, 1310]
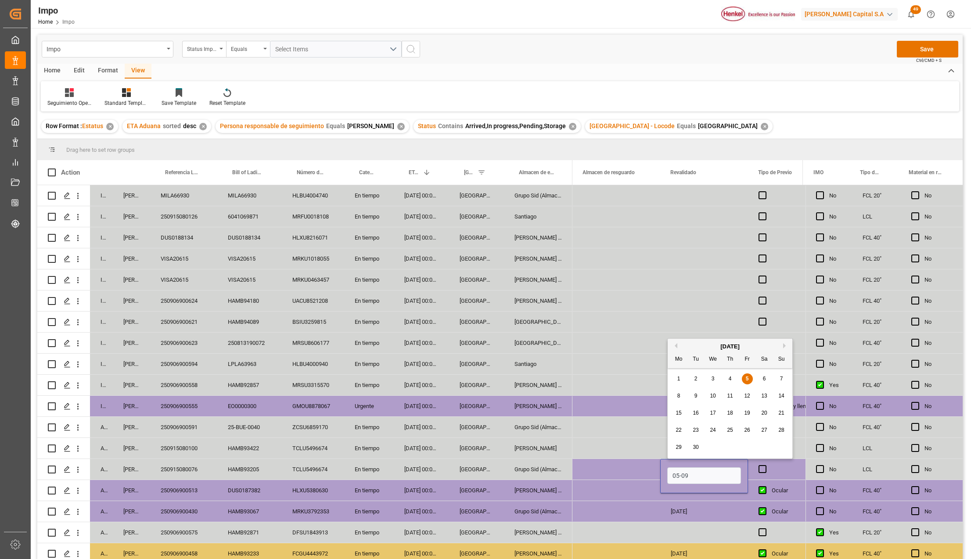
type input "[DATE]"
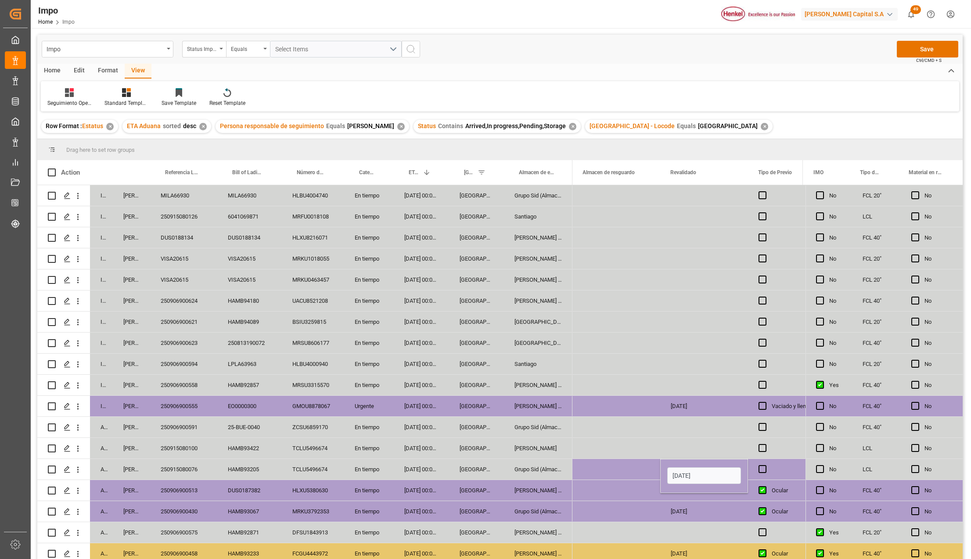
click at [613, 466] on div "Press SPACE to select this row." at bounding box center [616, 469] width 88 height 21
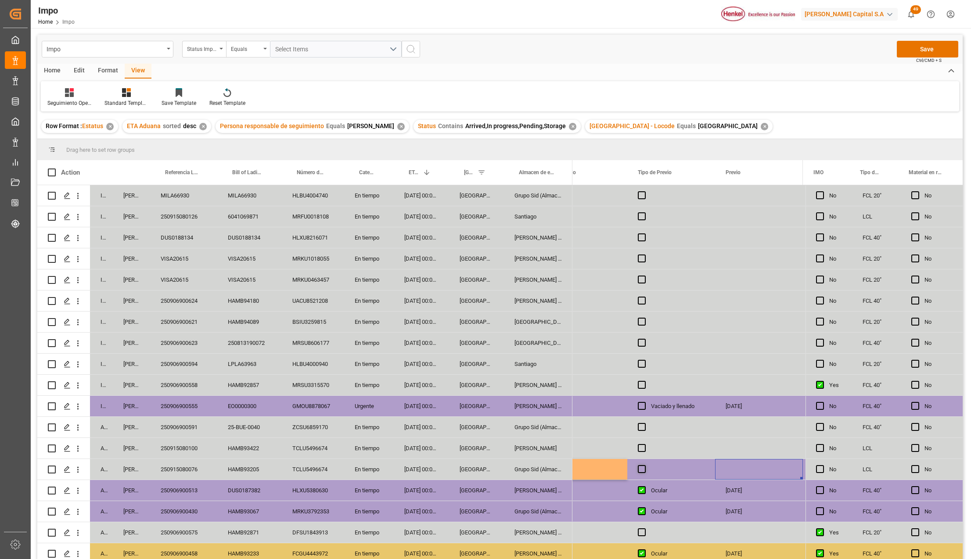
click at [641, 469] on span "Press SPACE to select this row." at bounding box center [642, 469] width 8 height 8
click at [644, 465] on input "Press SPACE to select this row." at bounding box center [644, 465] width 0 height 0
click at [735, 466] on div "Press SPACE to select this row." at bounding box center [759, 469] width 88 height 21
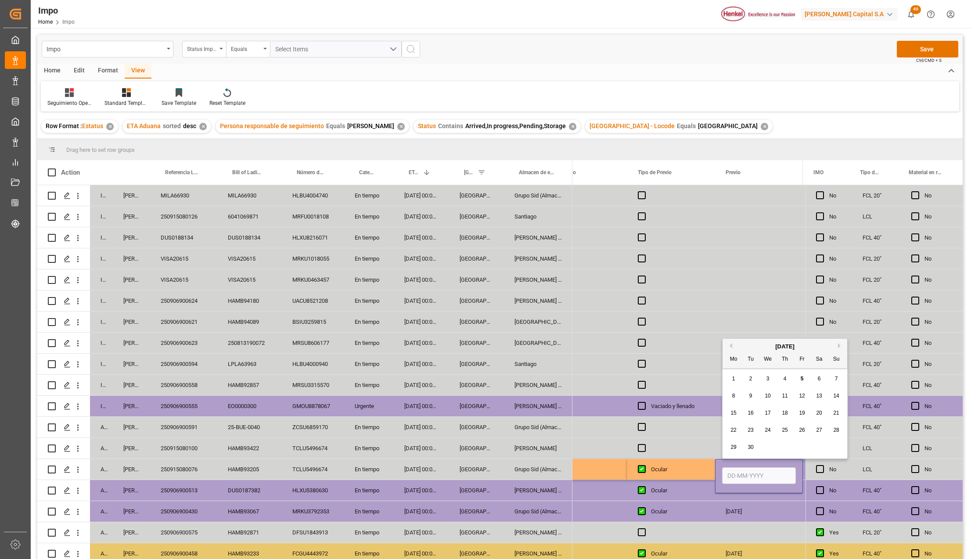
click at [735, 474] on input "Press SPACE to select this row." at bounding box center [759, 475] width 74 height 17
type input "08-09-2025"
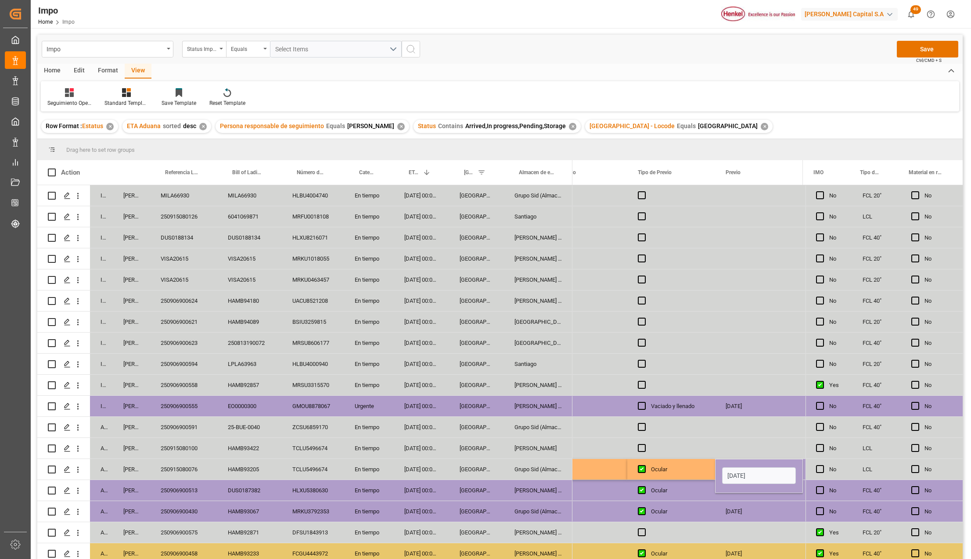
click at [686, 467] on div "Ocular" at bounding box center [678, 469] width 54 height 20
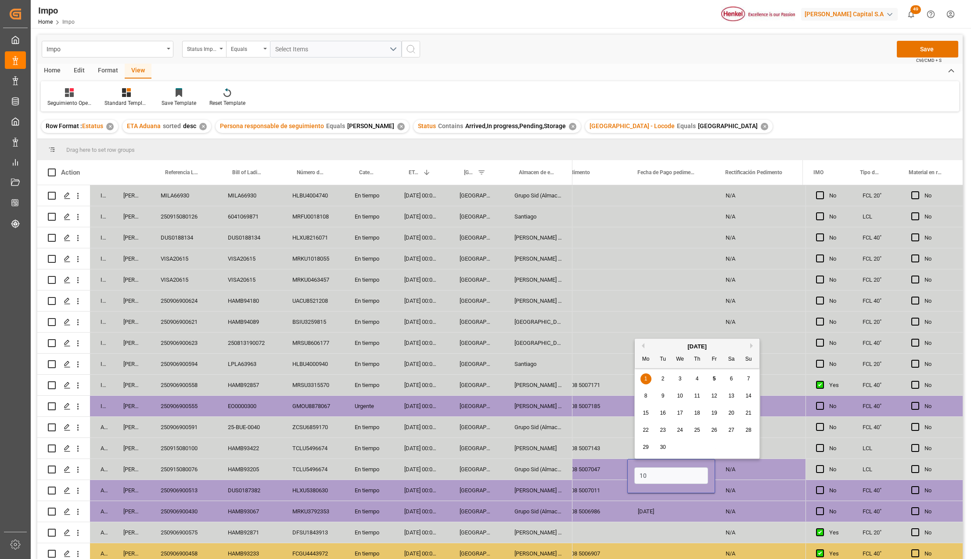
type input "1"
click at [743, 470] on div "N/A" at bounding box center [759, 469] width 88 height 21
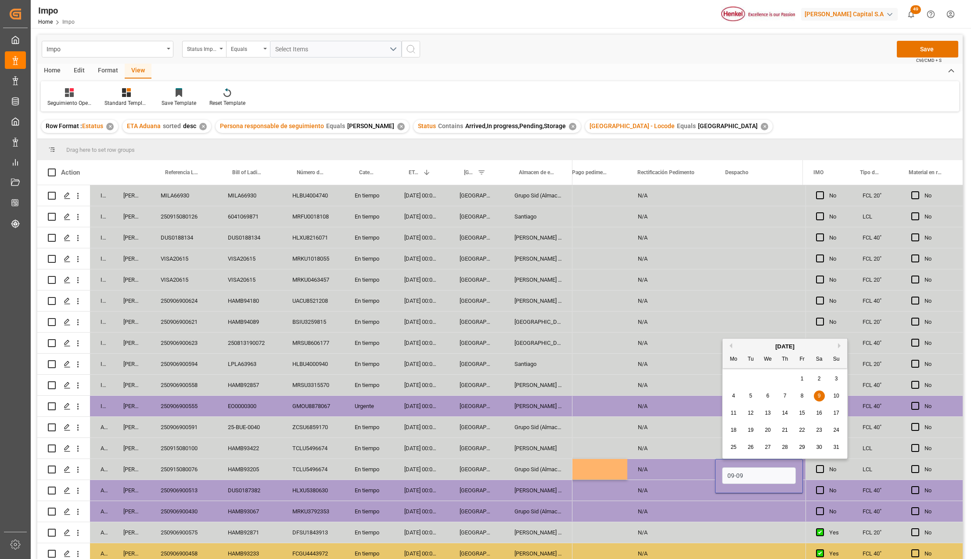
type input "09-09-2025"
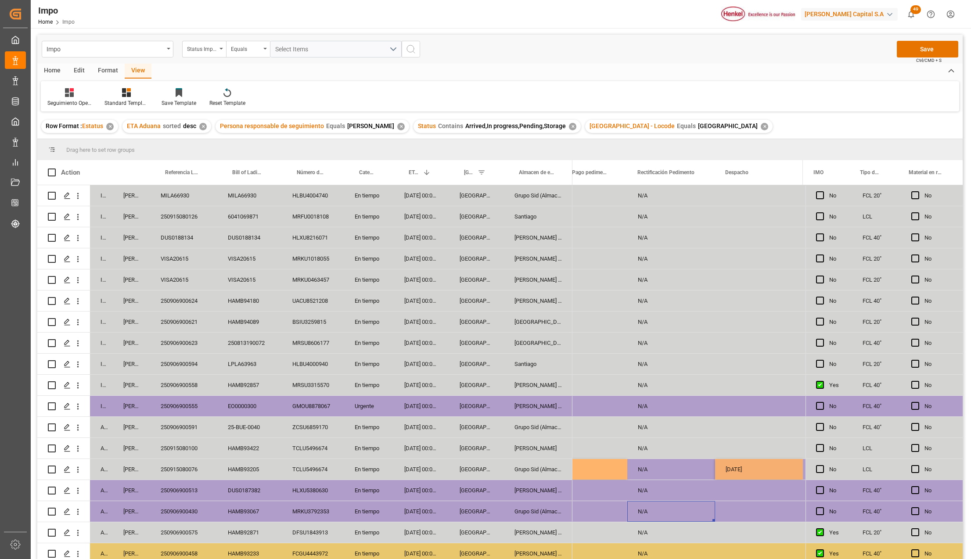
click at [689, 505] on div "N/A" at bounding box center [671, 511] width 88 height 21
click at [931, 43] on button "Save" at bounding box center [926, 49] width 61 height 17
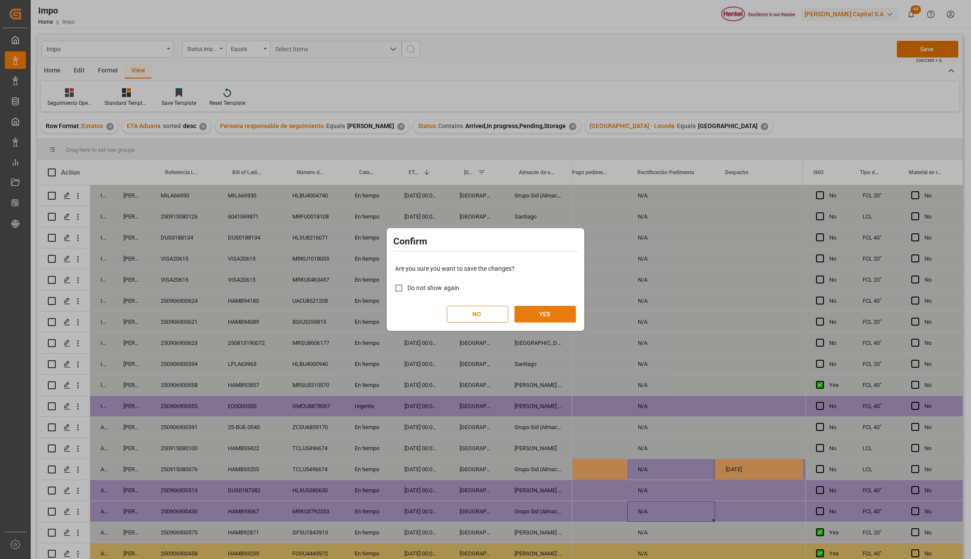
click at [534, 311] on button "YES" at bounding box center [544, 314] width 61 height 17
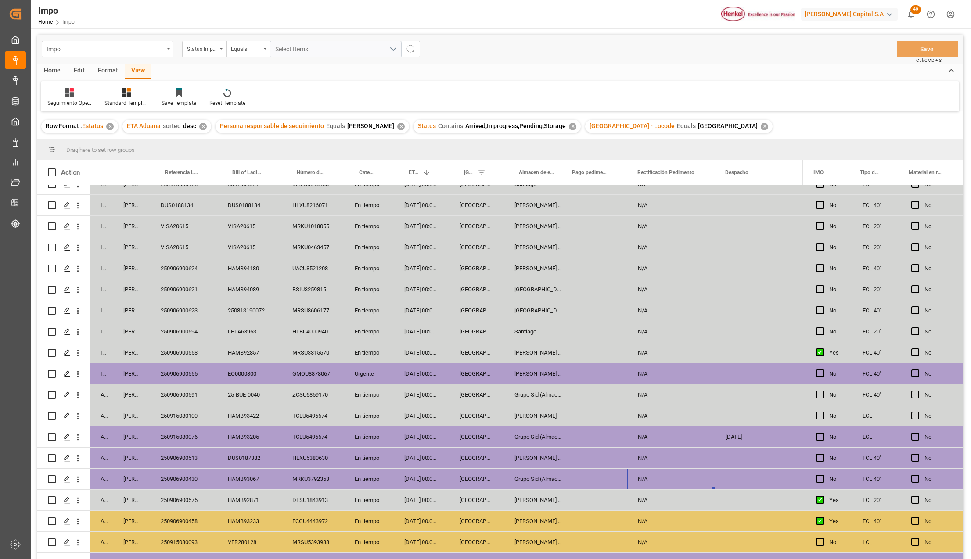
scroll to position [58, 0]
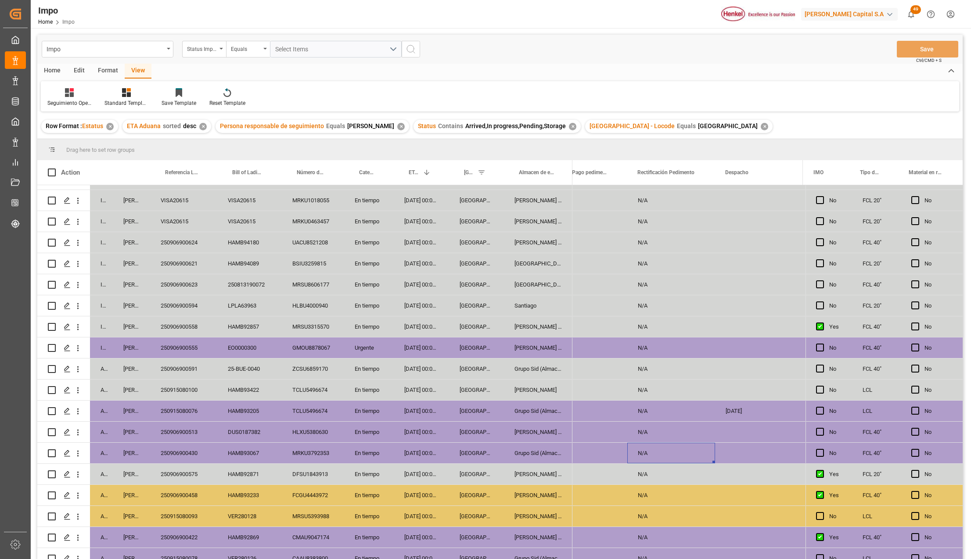
click at [541, 475] on div "[PERSON_NAME] Tlalnepantla" at bounding box center [538, 474] width 68 height 21
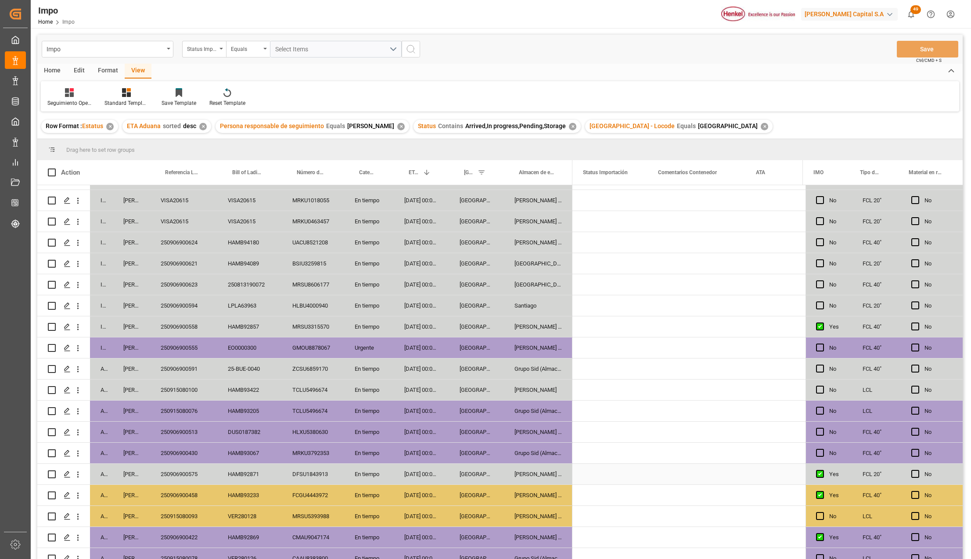
scroll to position [0, 0]
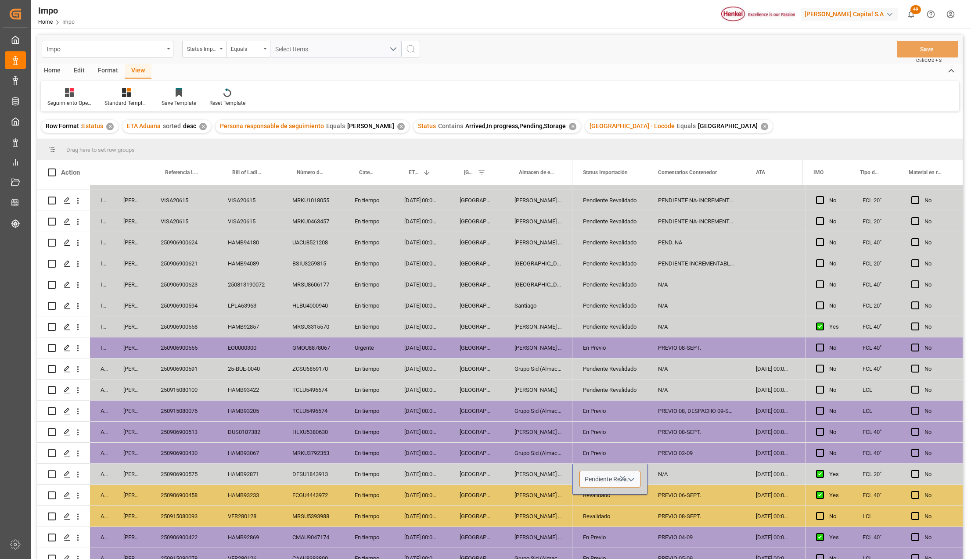
click at [636, 478] on div "Pendiente Revalidado" at bounding box center [609, 479] width 61 height 17
click at [632, 481] on icon "open menu" at bounding box center [631, 479] width 11 height 11
click at [607, 512] on div "En Previo" at bounding box center [621, 507] width 82 height 31
type input "En Previo"
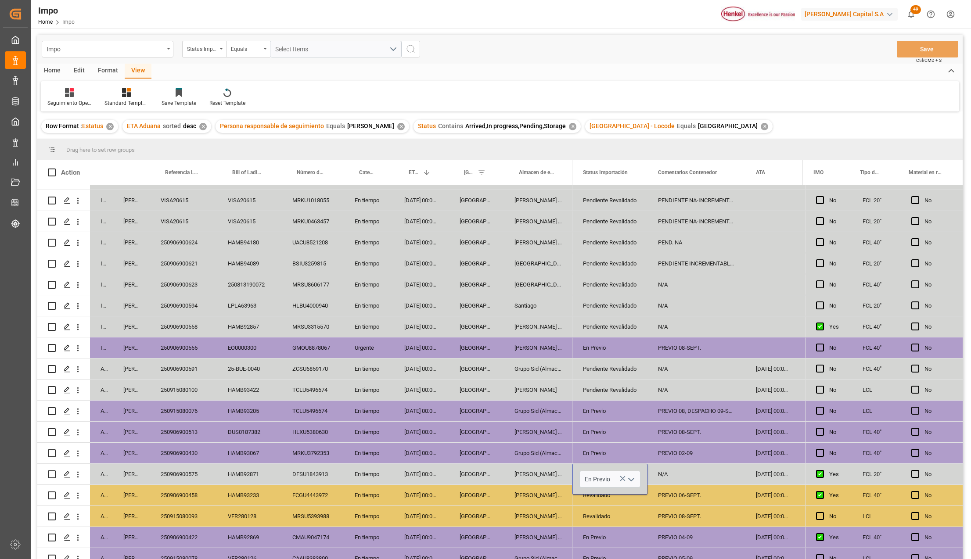
click at [669, 526] on div "PREVIO 08-SEPT." at bounding box center [696, 516] width 98 height 21
click at [672, 471] on div "N/A" at bounding box center [696, 474] width 98 height 21
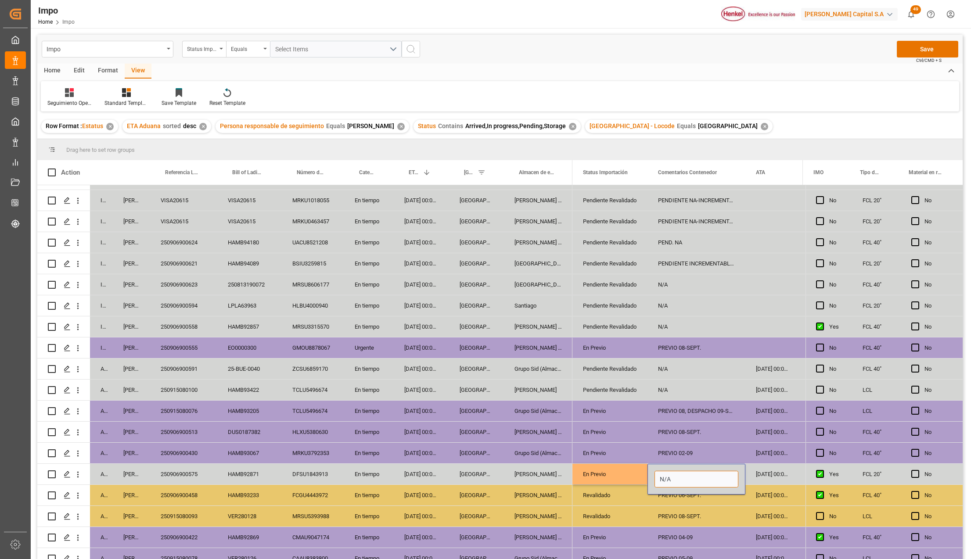
click at [677, 479] on input "N/A" at bounding box center [696, 479] width 84 height 17
type input "N"
type input "PREVIO 08-SEPT."
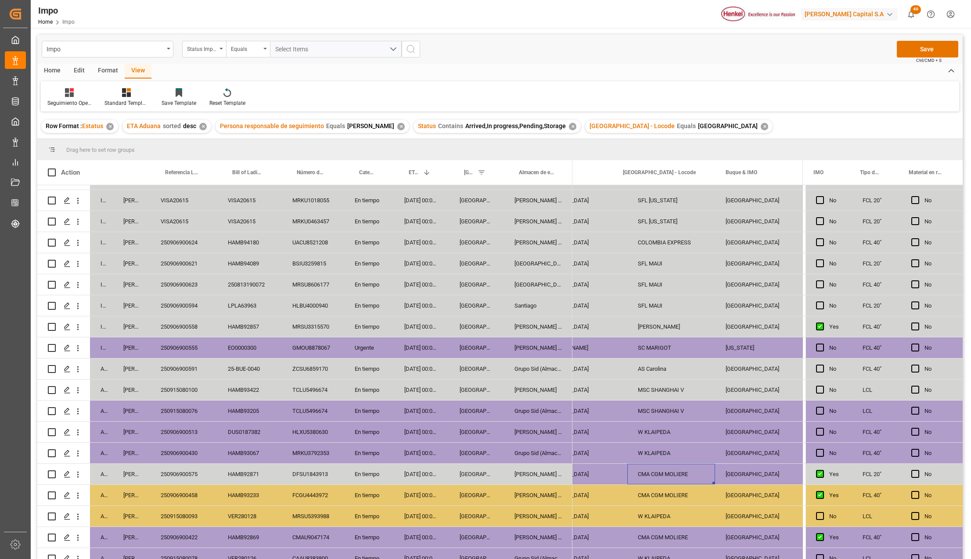
scroll to position [0, 959]
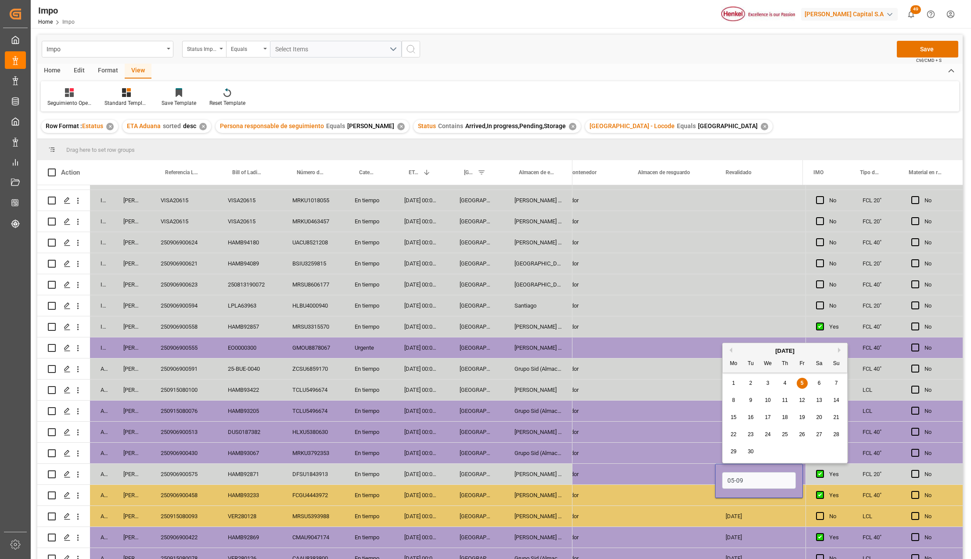
type input "[DATE]"
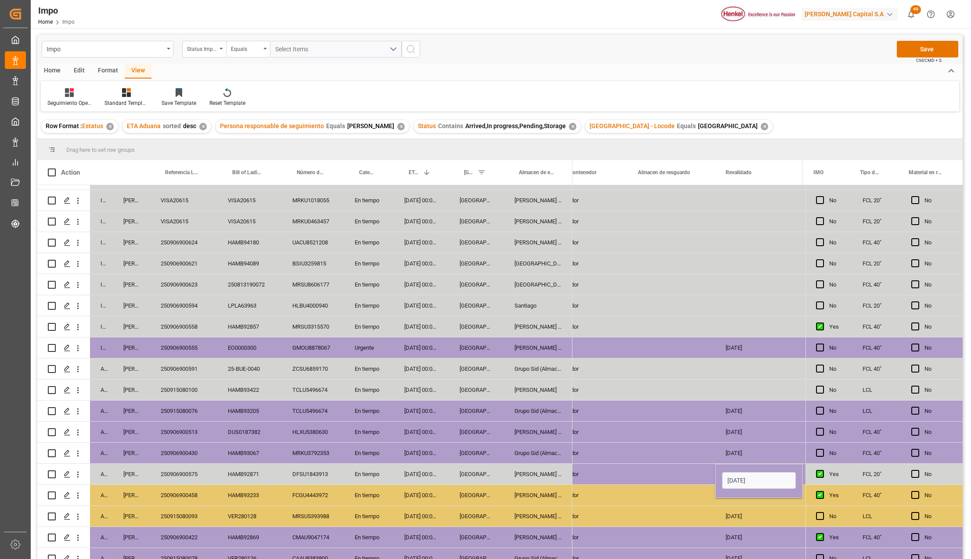
click at [677, 479] on div "Press SPACE to select this row." at bounding box center [671, 474] width 88 height 21
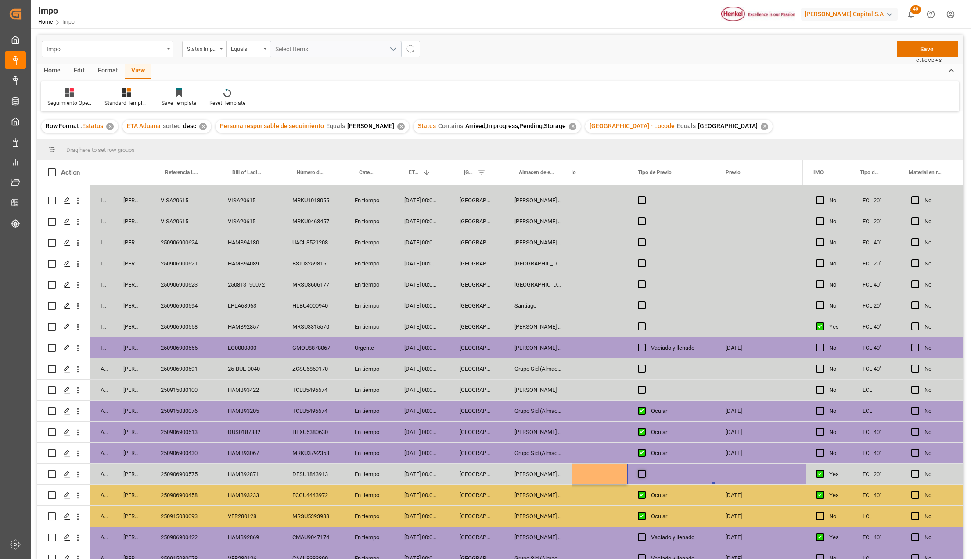
click at [639, 474] on span "Press SPACE to select this row." at bounding box center [642, 474] width 8 height 8
click at [644, 470] on input "Press SPACE to select this row." at bounding box center [644, 470] width 0 height 0
click at [761, 474] on div "Press SPACE to select this row." at bounding box center [759, 474] width 88 height 21
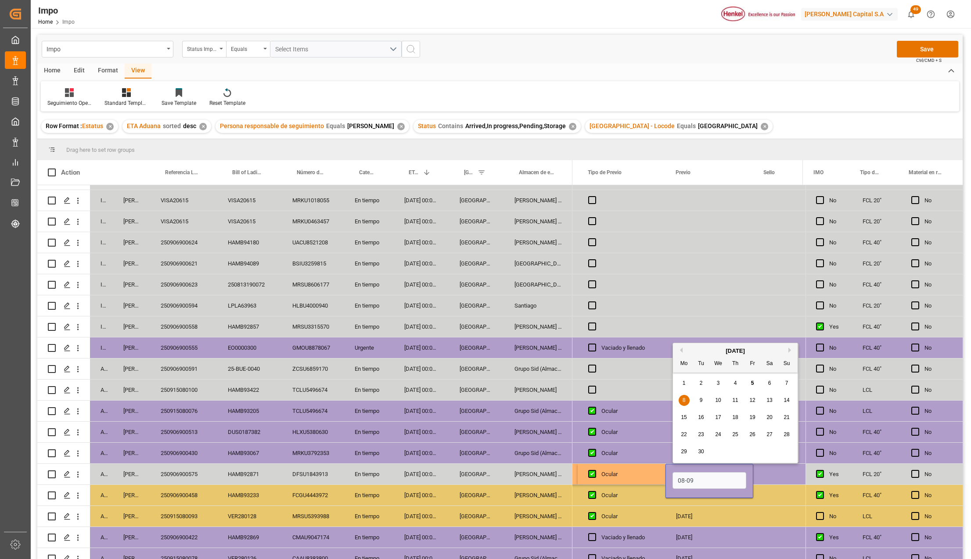
type input "08-09-2025"
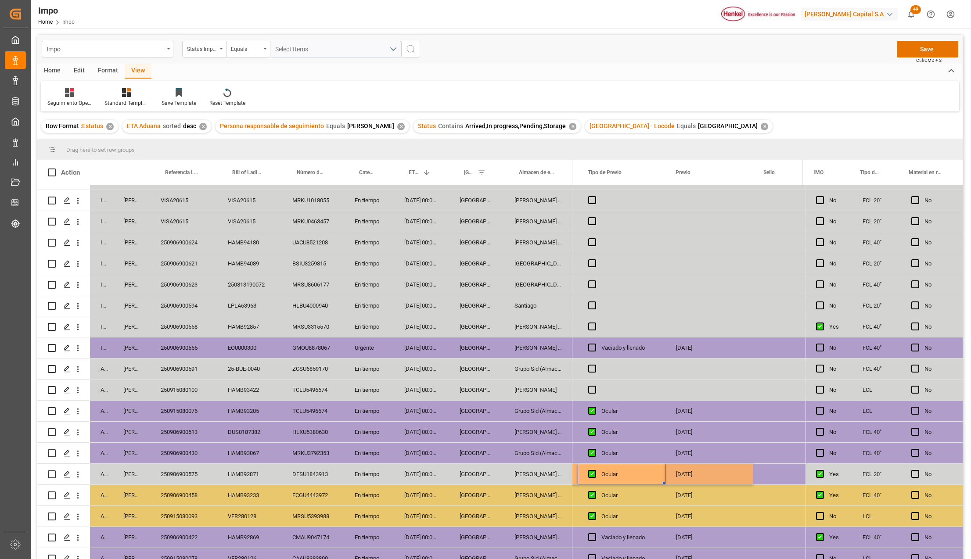
click at [636, 476] on div "Ocular" at bounding box center [628, 474] width 54 height 20
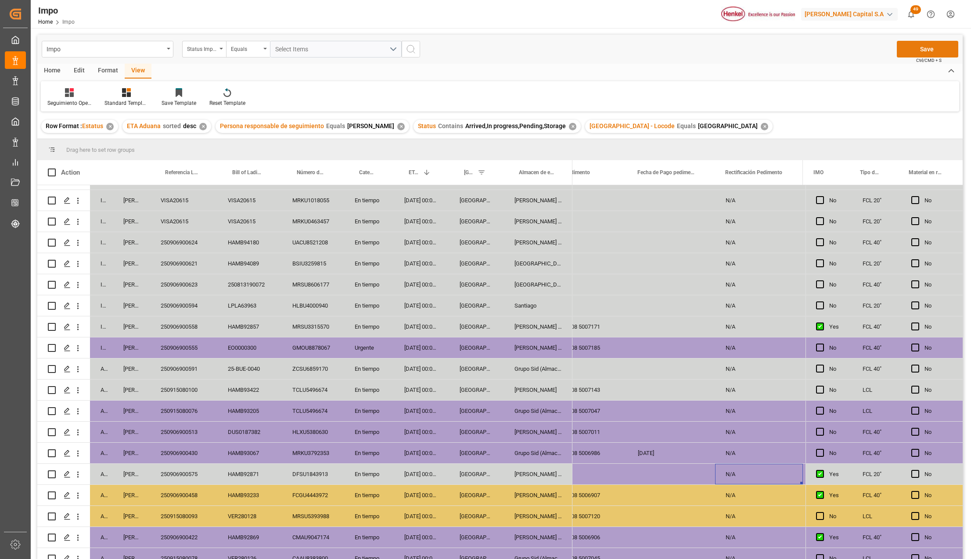
click at [909, 54] on button "Save" at bounding box center [926, 49] width 61 height 17
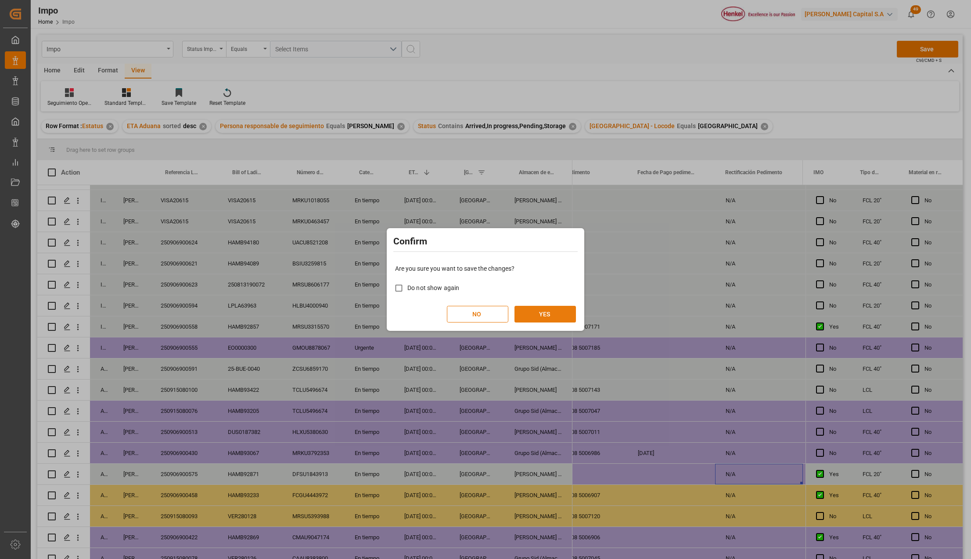
click at [539, 311] on button "YES" at bounding box center [544, 314] width 61 height 17
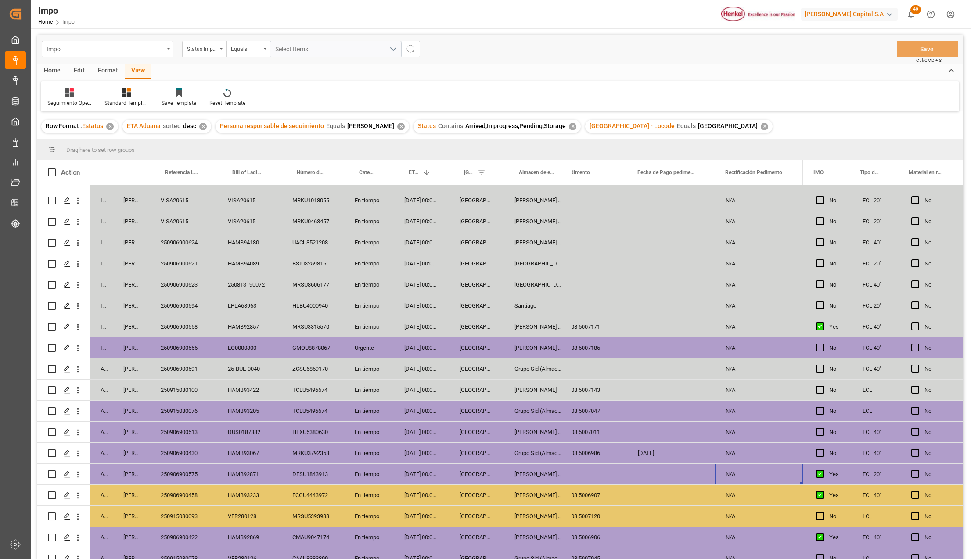
drag, startPoint x: 307, startPoint y: 346, endPoint x: 24, endPoint y: 466, distance: 307.6
click at [307, 346] on div "GMOU8878067" at bounding box center [313, 347] width 62 height 21
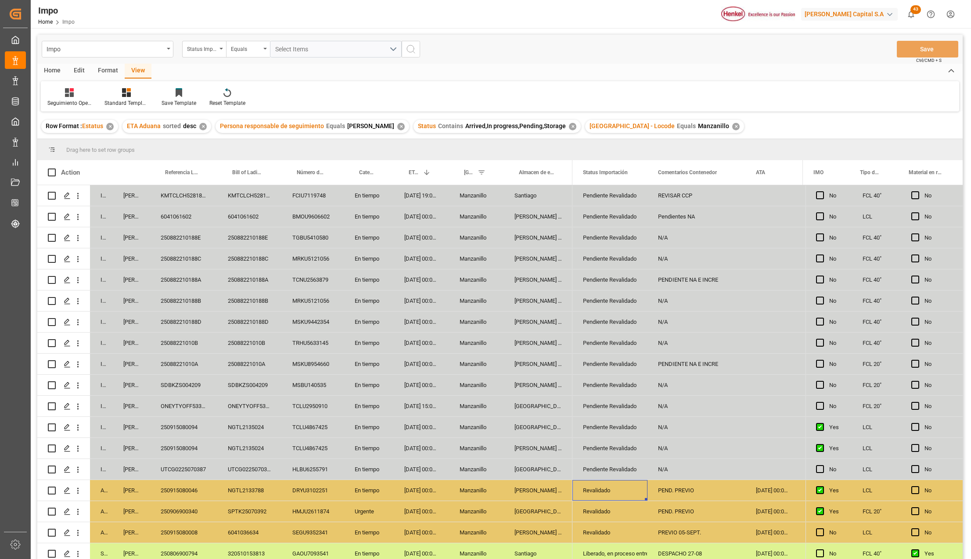
click at [584, 490] on div "Revalidado" at bounding box center [610, 490] width 54 height 20
click at [630, 495] on icon "open menu" at bounding box center [631, 496] width 11 height 11
click at [611, 530] on div "En Previo" at bounding box center [621, 523] width 82 height 31
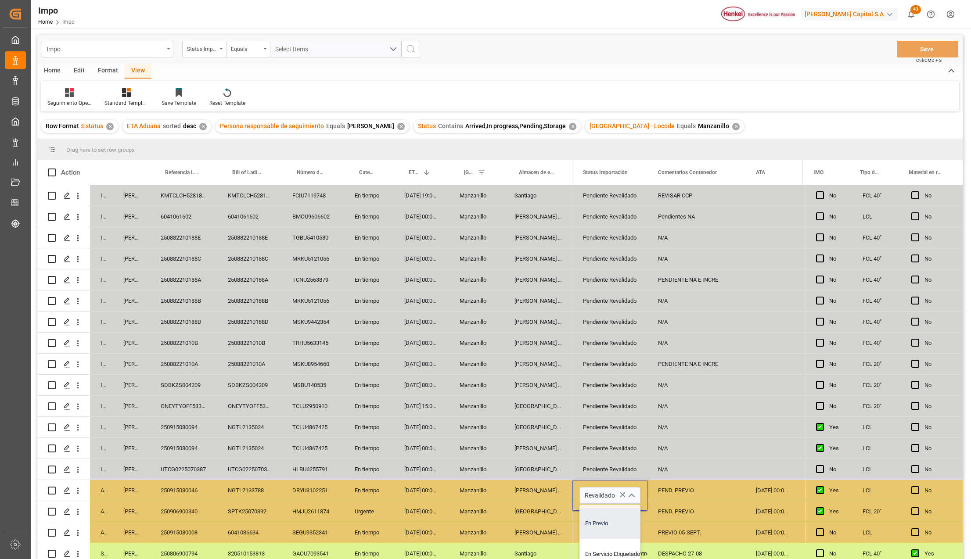
type input "En Previo"
click at [666, 532] on div "PREVIO 05-SEPT." at bounding box center [696, 532] width 98 height 21
click at [677, 484] on div "PEND. PREVIO" at bounding box center [696, 490] width 98 height 21
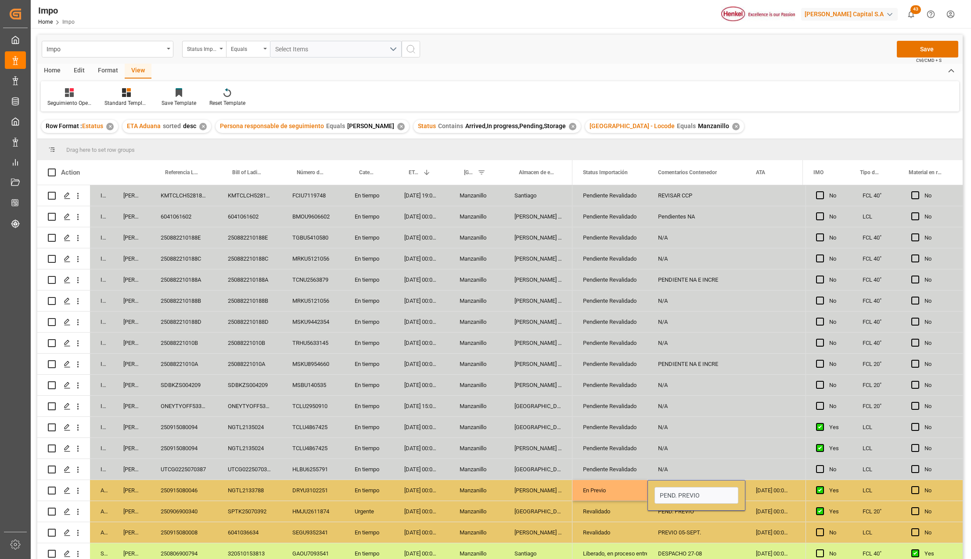
click at [677, 484] on div "PEND. PREVIO" at bounding box center [696, 495] width 98 height 31
click at [687, 495] on input "PEND. PREVIO" at bounding box center [696, 495] width 84 height 17
type input "p"
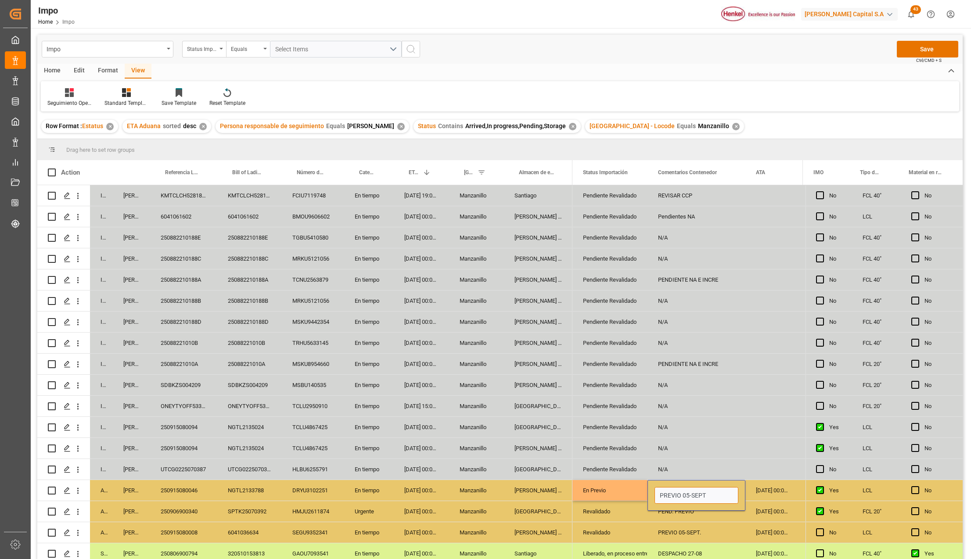
type input "PREVIO 05-SEPT."
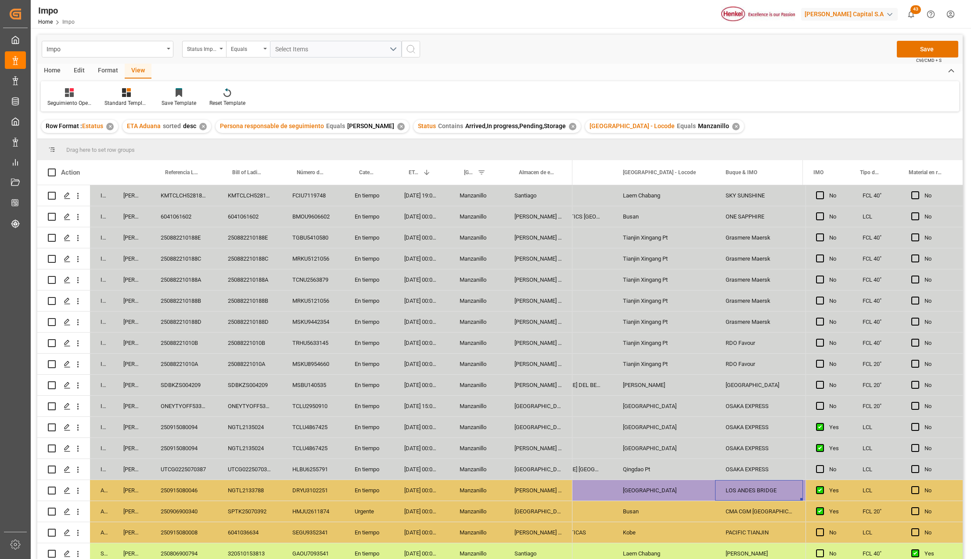
scroll to position [0, 0]
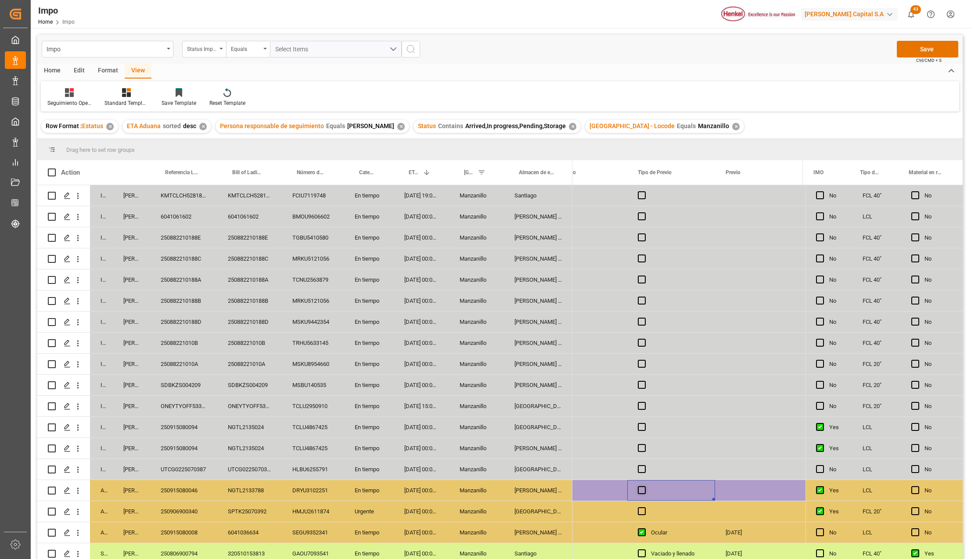
click at [643, 491] on span "Press SPACE to select this row." at bounding box center [642, 490] width 8 height 8
click at [644, 486] on input "Press SPACE to select this row." at bounding box center [644, 486] width 0 height 0
click at [729, 489] on div "Press SPACE to select this row." at bounding box center [759, 490] width 88 height 21
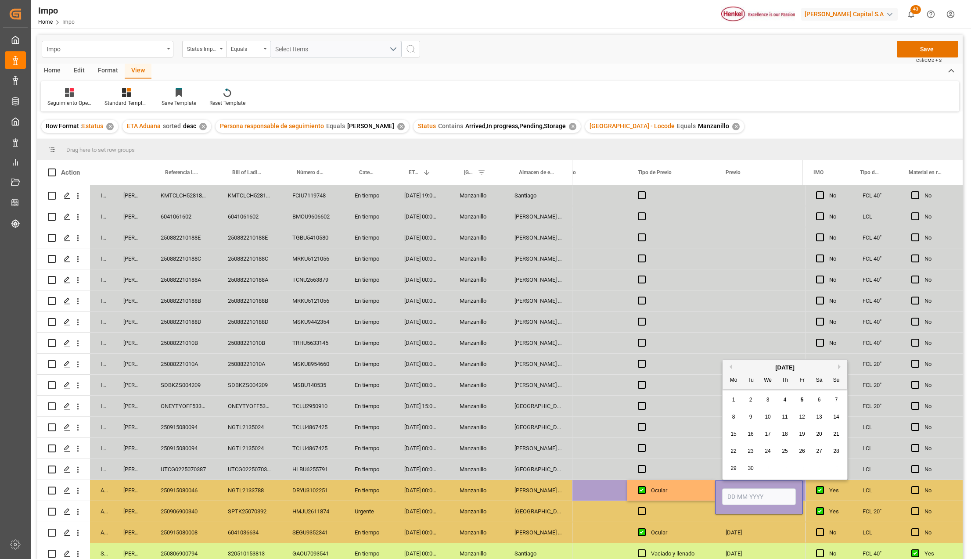
click at [734, 495] on input "Press SPACE to select this row." at bounding box center [759, 496] width 74 height 17
type input "05-09-2025"
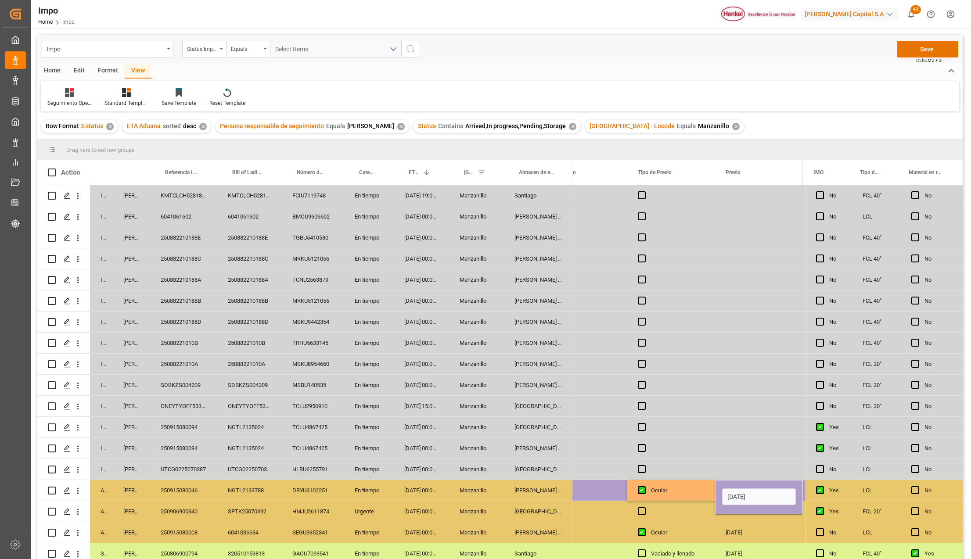
click at [674, 518] on div "Press SPACE to select this row." at bounding box center [671, 511] width 88 height 21
click at [939, 51] on button "Save" at bounding box center [926, 49] width 61 height 17
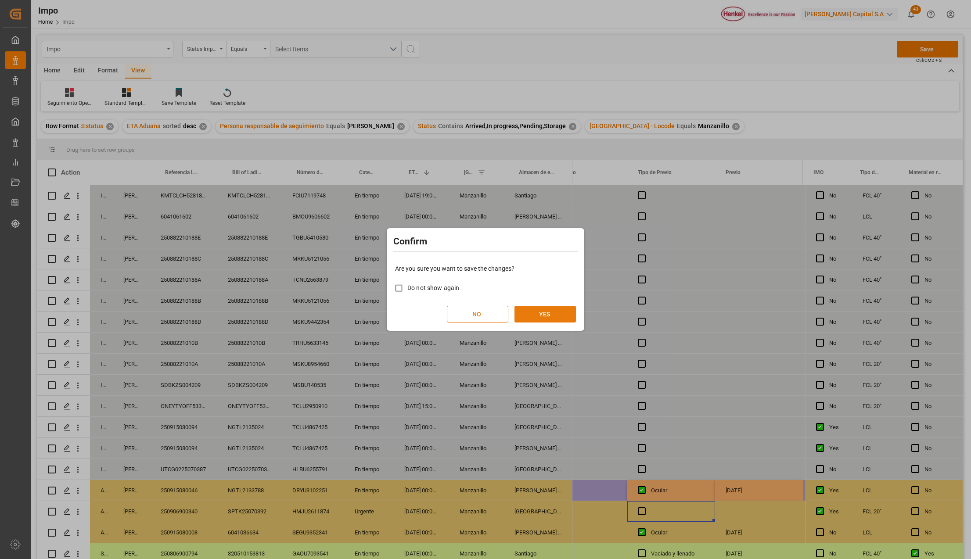
click at [546, 313] on button "YES" at bounding box center [544, 314] width 61 height 17
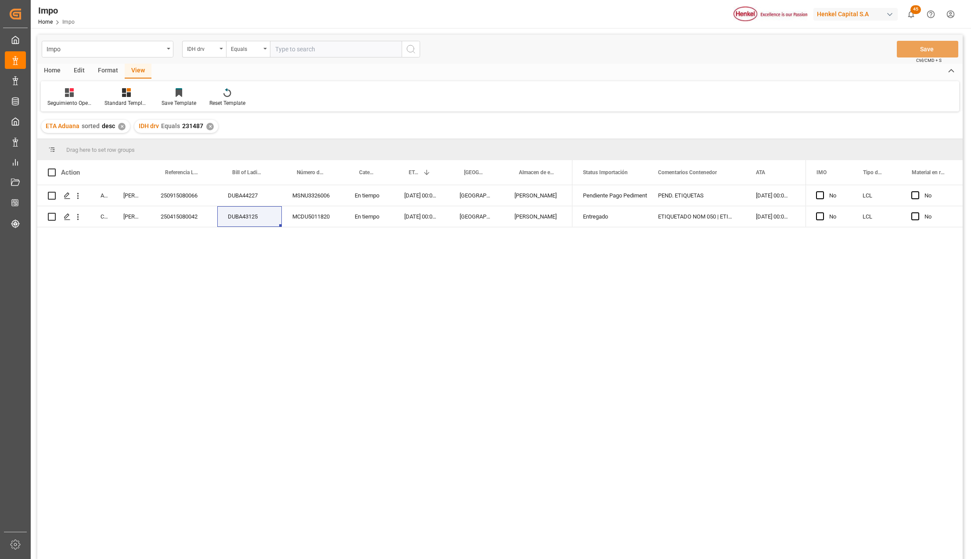
click at [104, 70] on div "Format" at bounding box center [107, 71] width 33 height 15
click at [69, 93] on div at bounding box center [60, 92] width 26 height 9
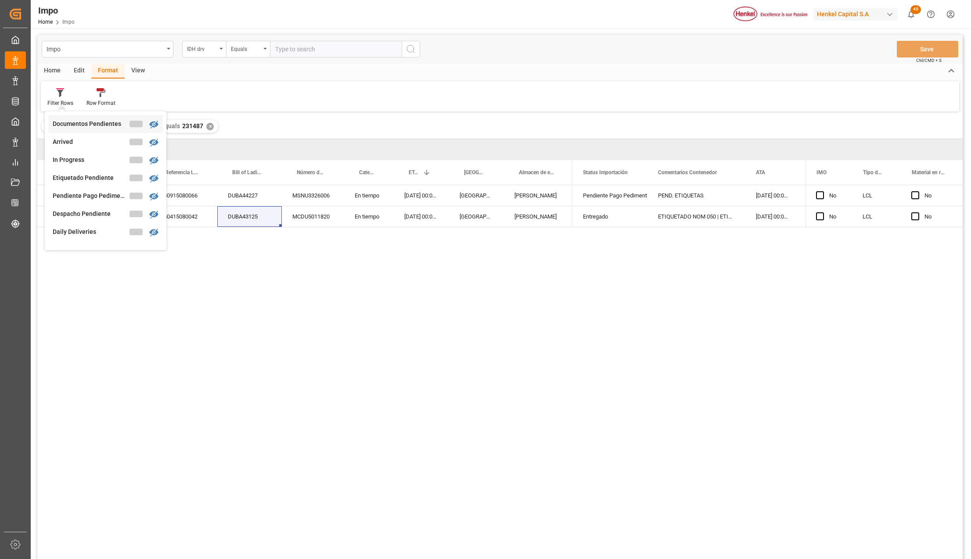
click at [80, 123] on div "Impo IDH drv Equals Save Ctrl/CMD + S Home Edit Format View Filter Rows Documen…" at bounding box center [499, 309] width 925 height 548
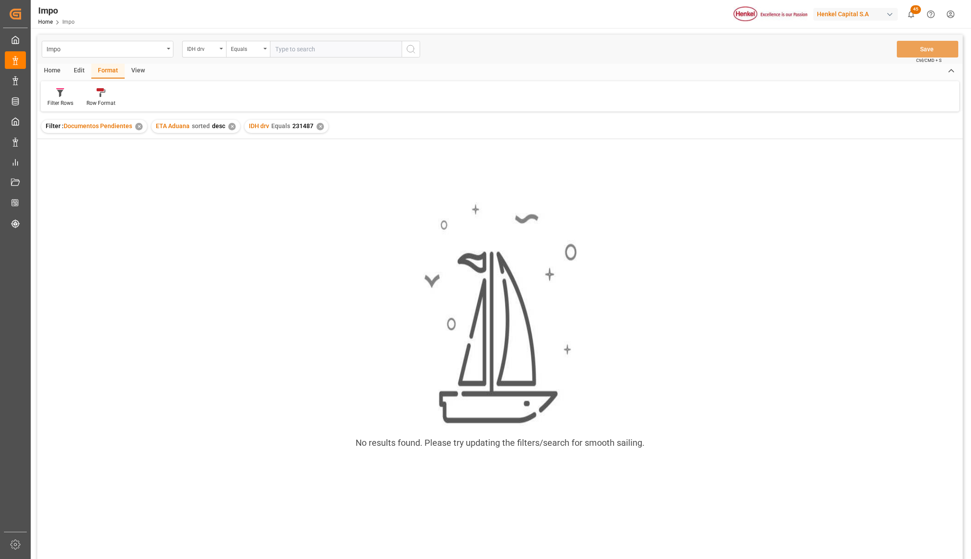
click at [318, 125] on div "✕" at bounding box center [319, 126] width 7 height 7
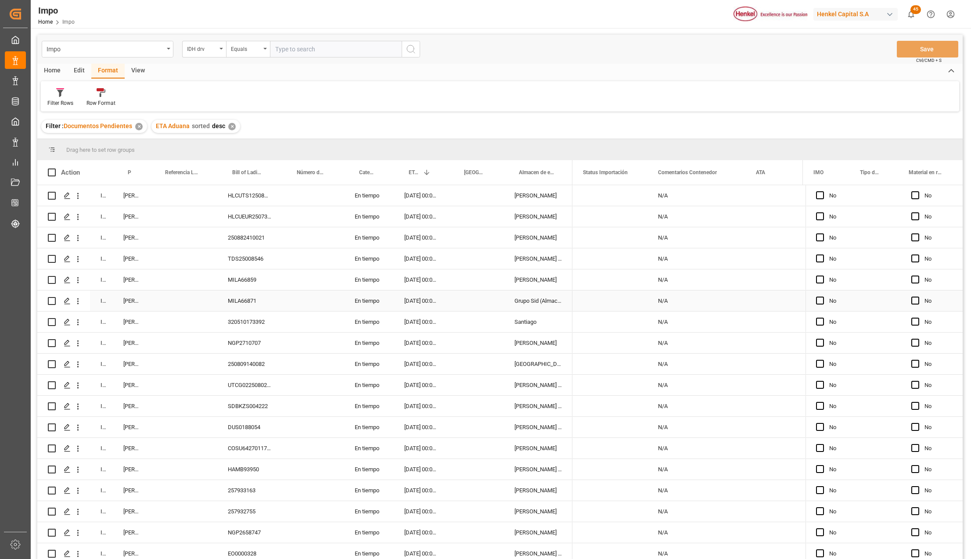
click at [130, 306] on div "[PERSON_NAME]" at bounding box center [131, 300] width 37 height 21
click at [136, 171] on span at bounding box center [136, 172] width 8 height 8
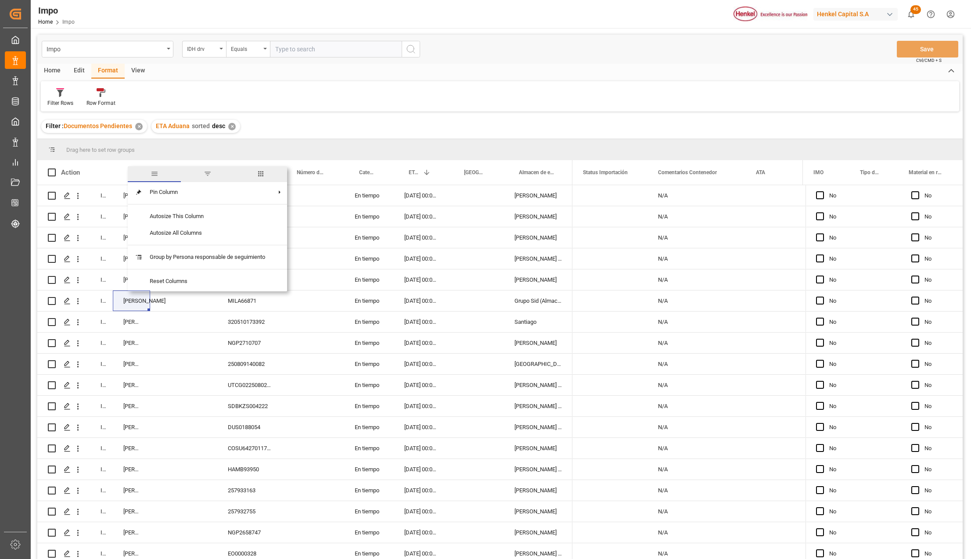
click at [204, 172] on span "filter" at bounding box center [208, 174] width 8 height 8
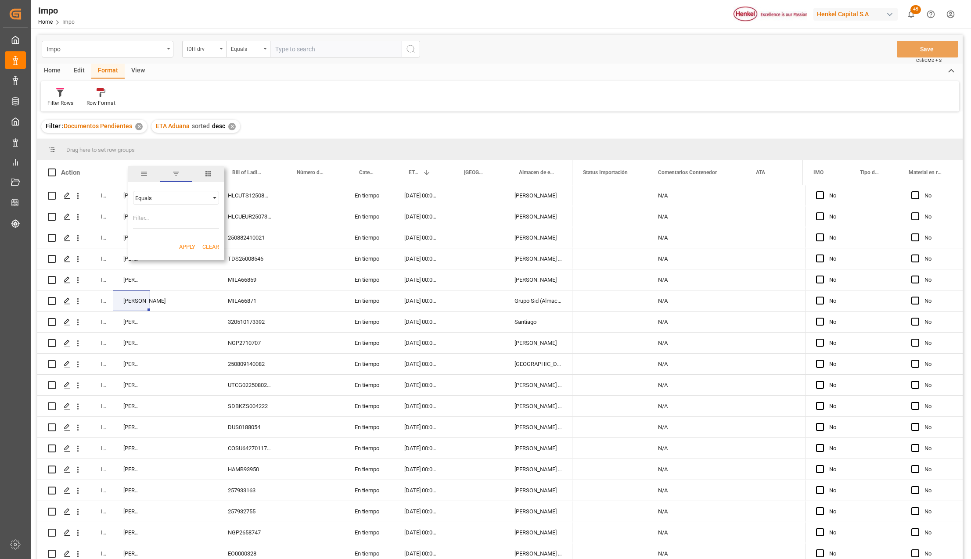
click at [183, 218] on input "Filter Value" at bounding box center [176, 220] width 86 height 18
type input "[PERSON_NAME]"
click at [185, 245] on button "Apply" at bounding box center [187, 247] width 16 height 9
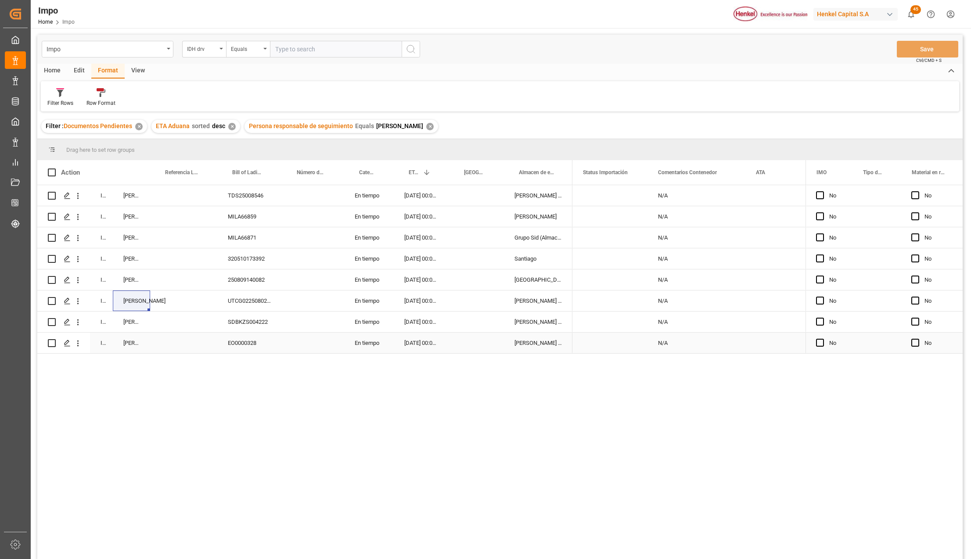
click at [418, 346] on div "[DATE] 00:00:00" at bounding box center [421, 343] width 55 height 21
click at [318, 404] on div "In progress [PERSON_NAME] TDS25008546 En tiempo [DATE] 00:00:00 [PERSON_NAME] I…" at bounding box center [499, 373] width 925 height 376
click at [446, 418] on div "In progress [PERSON_NAME] TDS25008546 En tiempo [DATE] 00:00:00 [PERSON_NAME] I…" at bounding box center [499, 373] width 925 height 376
click at [113, 50] on div "Impo" at bounding box center [105, 48] width 117 height 11
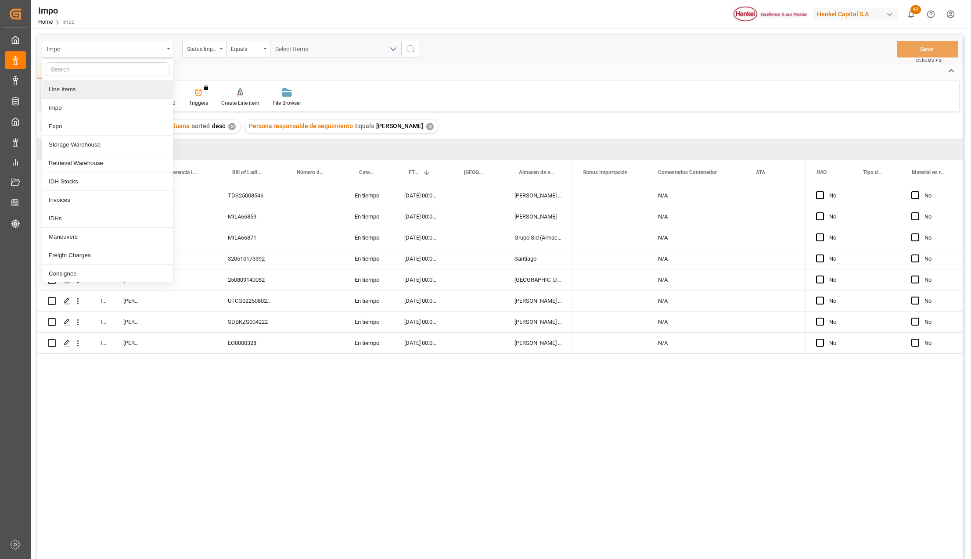
click at [61, 90] on div "Line Items" at bounding box center [107, 89] width 131 height 18
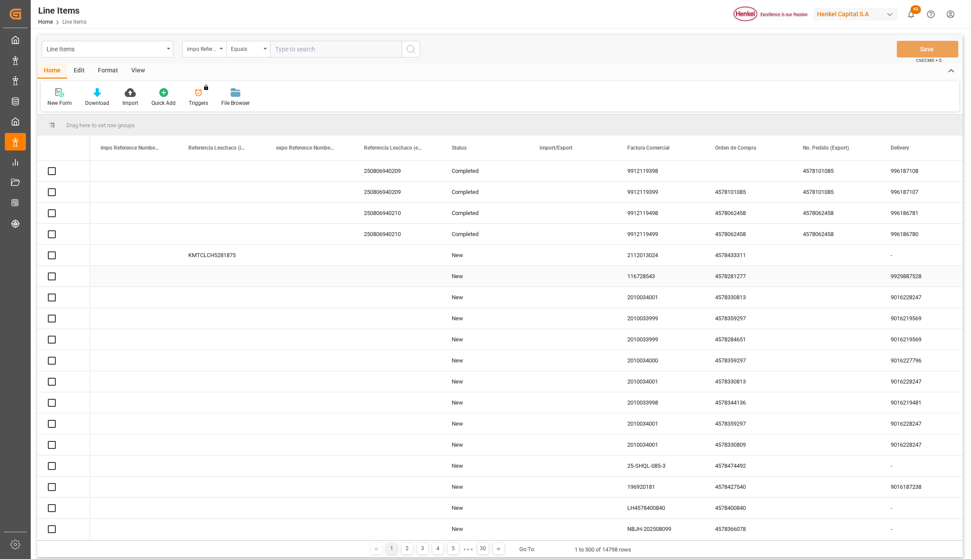
click at [204, 267] on div "Press SPACE to select this row." at bounding box center [222, 276] width 88 height 21
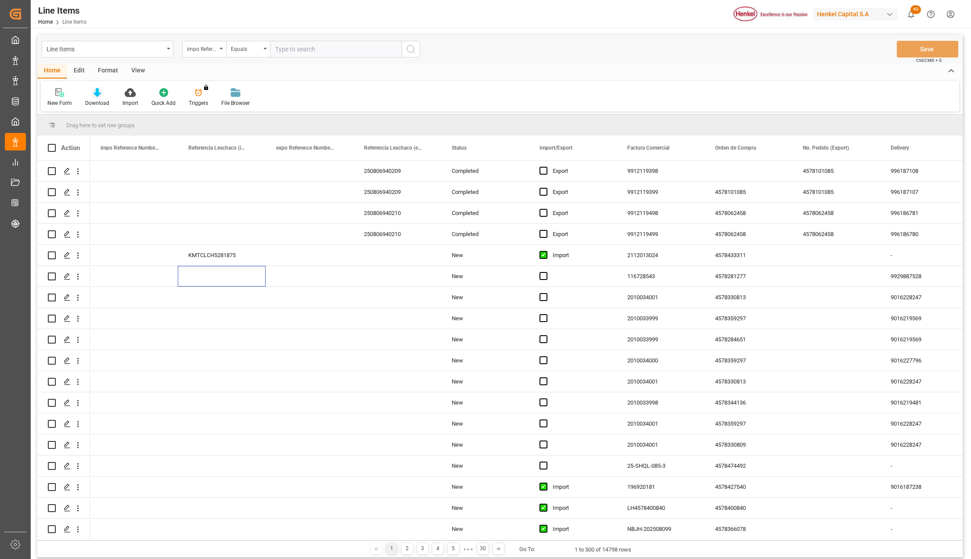
click at [95, 99] on div "Download" at bounding box center [97, 103] width 24 height 8
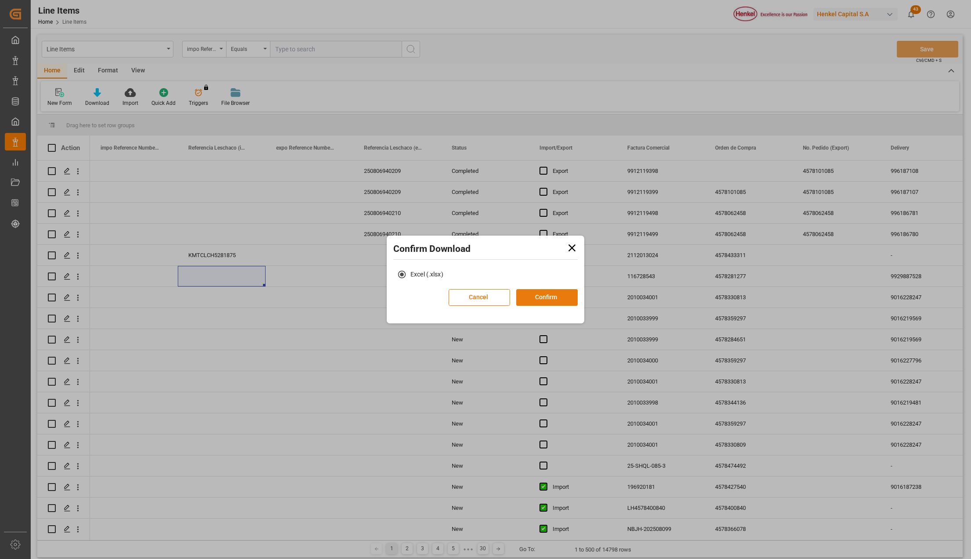
click at [545, 294] on button "Confirm" at bounding box center [546, 297] width 61 height 17
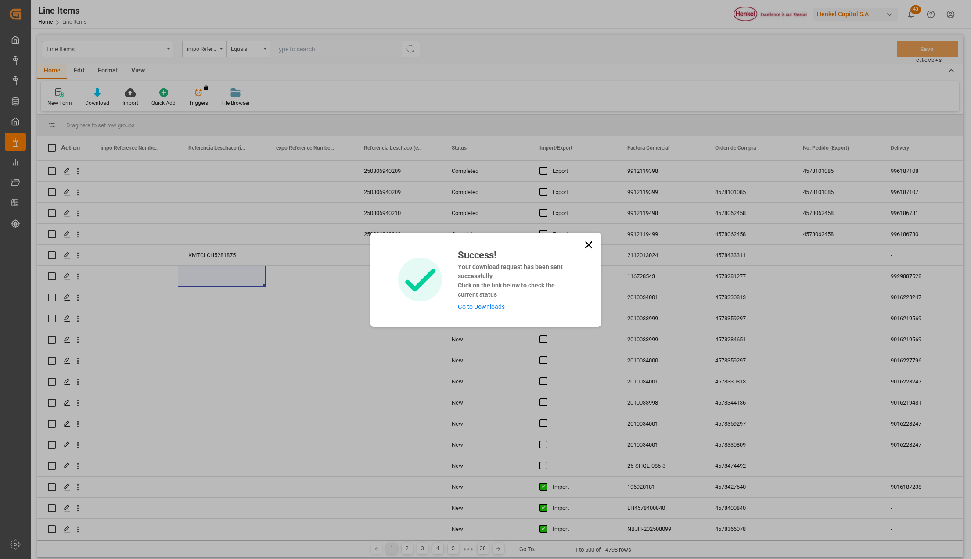
click at [583, 247] on icon at bounding box center [588, 245] width 12 height 12
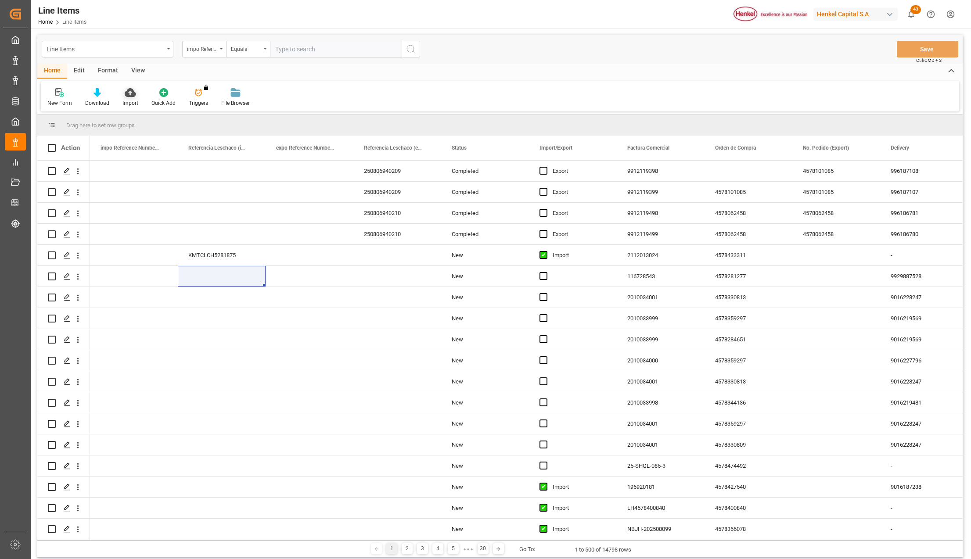
click at [130, 95] on icon at bounding box center [130, 92] width 11 height 9
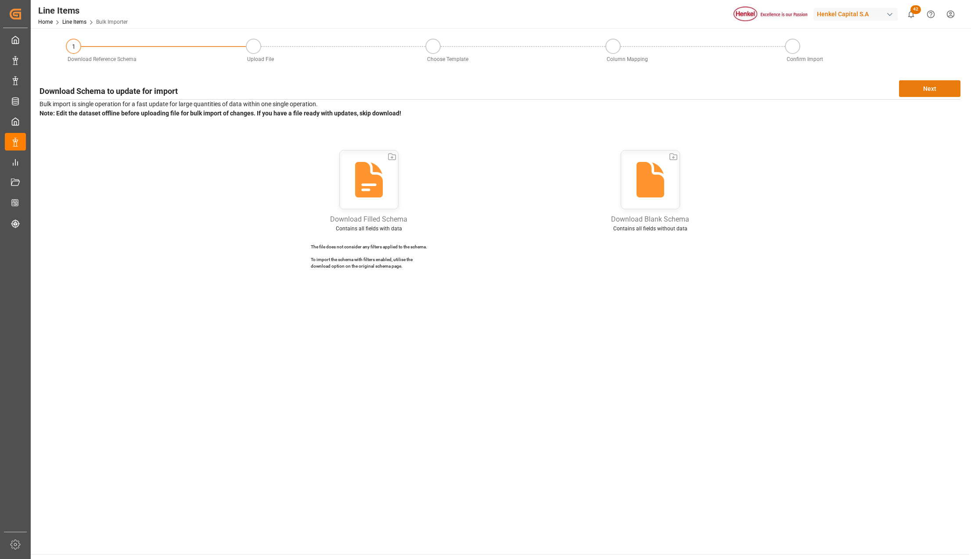
click at [927, 83] on button "Next" at bounding box center [929, 88] width 61 height 17
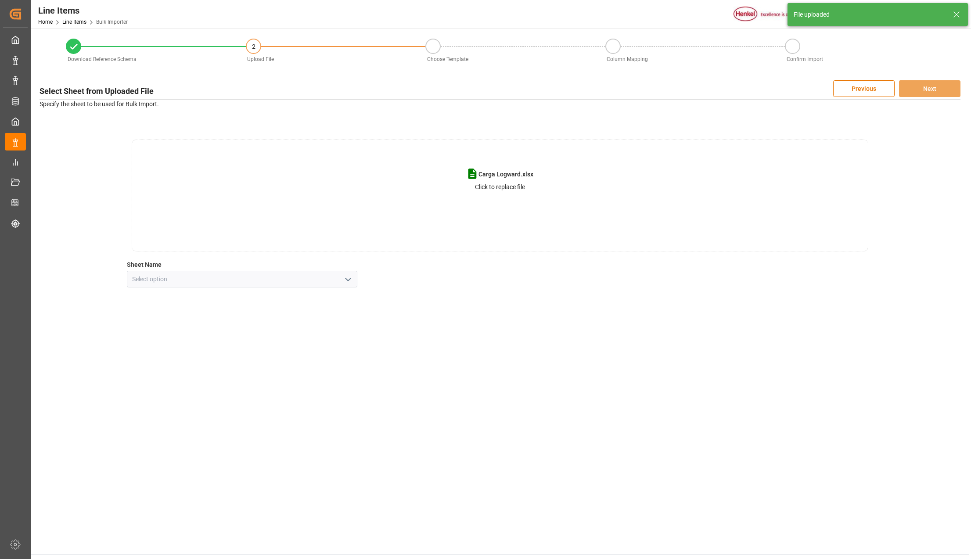
click at [348, 280] on polyline "open menu" at bounding box center [347, 279] width 5 height 3
click at [162, 322] on div "Line Item" at bounding box center [241, 318] width 229 height 20
type input "Line Item"
click at [914, 84] on button "Next" at bounding box center [929, 88] width 61 height 17
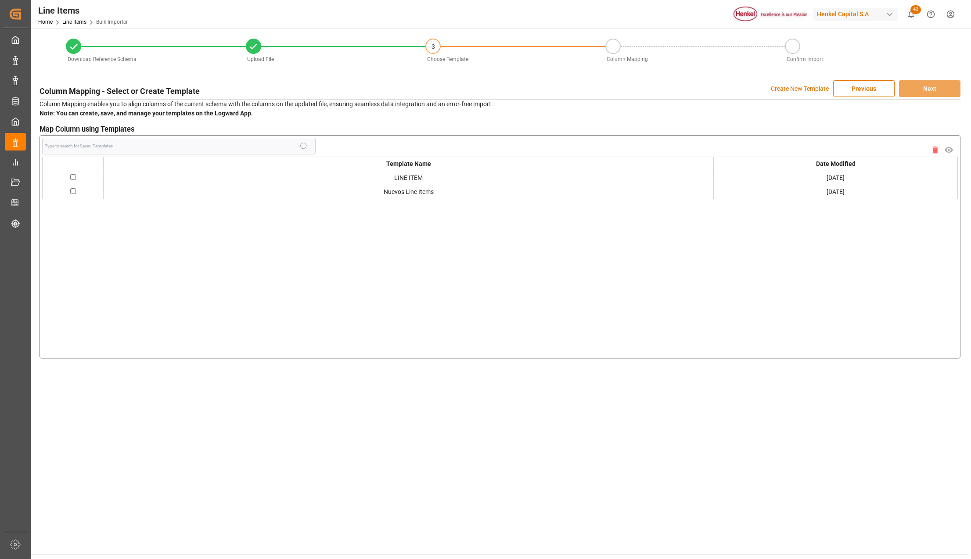
click at [70, 190] on input "checkbox" at bounding box center [73, 191] width 6 height 6
checkbox input "true"
click at [934, 86] on button "Next" at bounding box center [929, 88] width 61 height 17
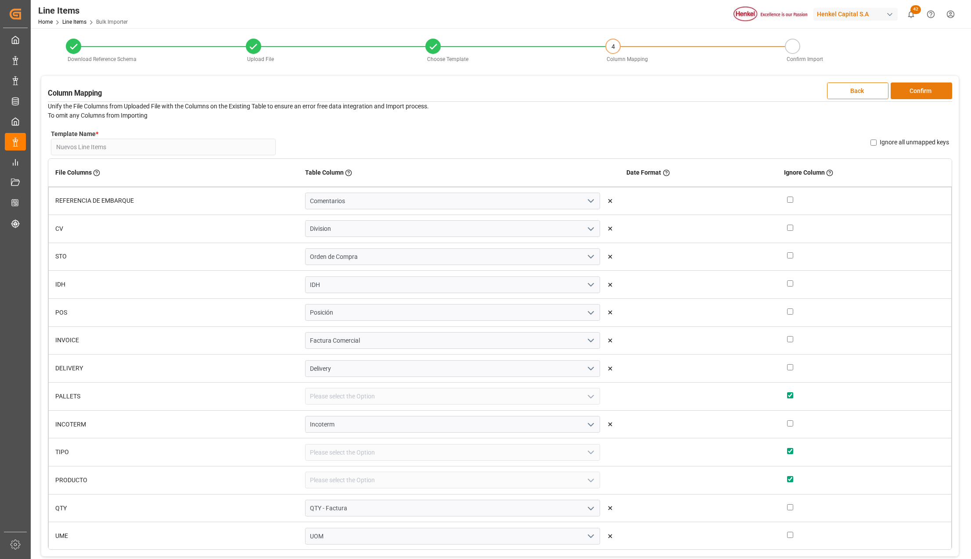
click at [925, 93] on button "Confirm" at bounding box center [920, 90] width 61 height 17
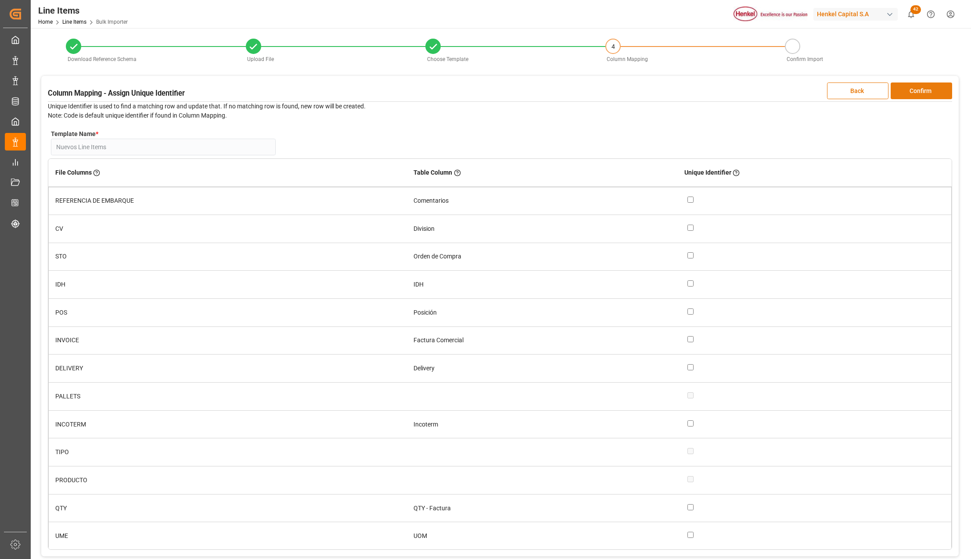
click at [927, 93] on button "Confirm" at bounding box center [920, 90] width 61 height 17
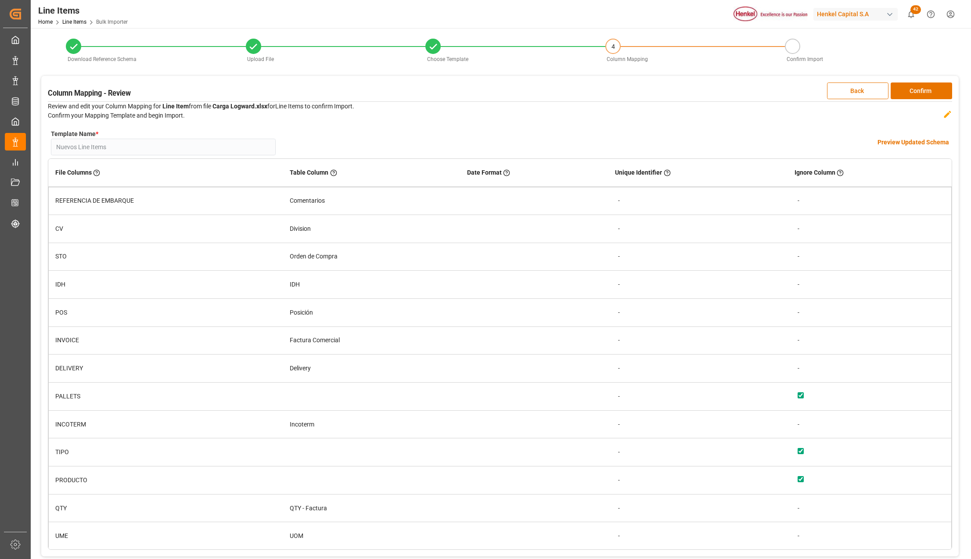
click at [917, 138] on h4 "Preview Updated Schema" at bounding box center [913, 142] width 72 height 9
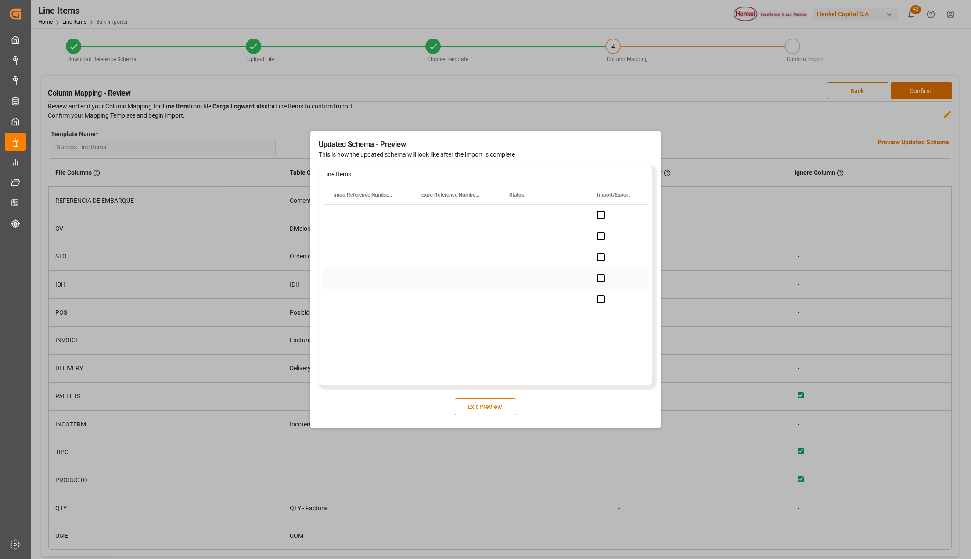
click at [485, 274] on div "Press SPACE to select this row." at bounding box center [455, 278] width 88 height 21
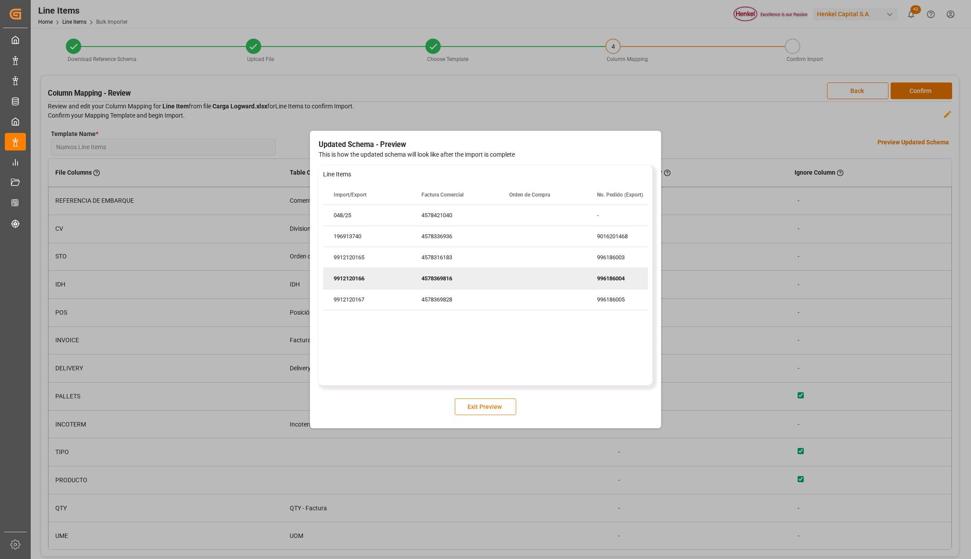
scroll to position [0, 263]
click at [492, 400] on button "Exit Preview" at bounding box center [485, 406] width 61 height 17
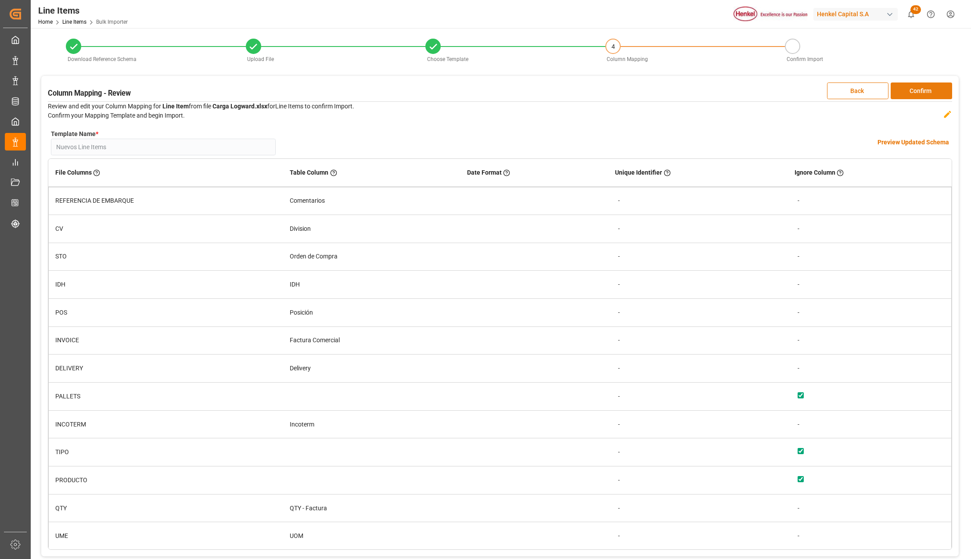
click at [920, 94] on button "Confirm" at bounding box center [920, 90] width 61 height 17
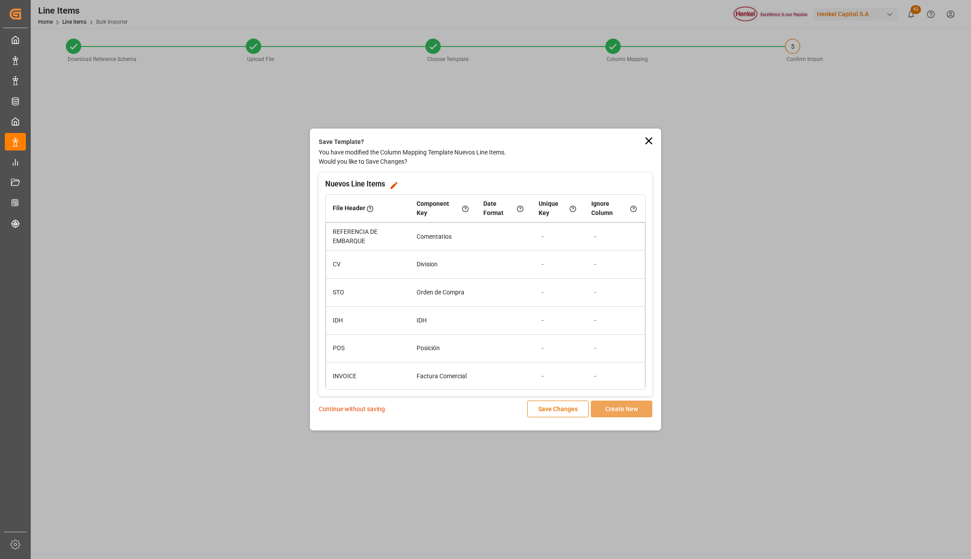
click at [347, 409] on p "Continue without saving" at bounding box center [352, 409] width 66 height 9
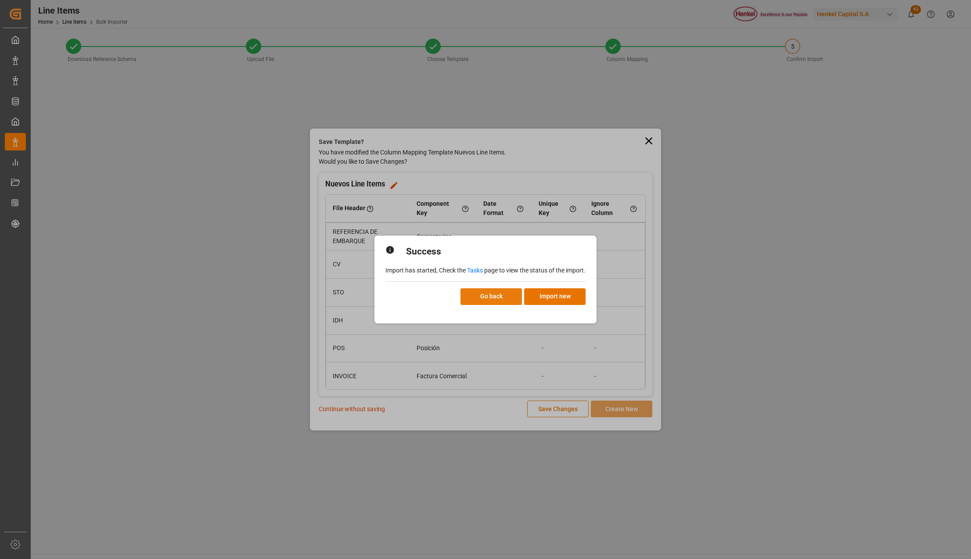
click at [512, 292] on button "Go back" at bounding box center [490, 296] width 61 height 17
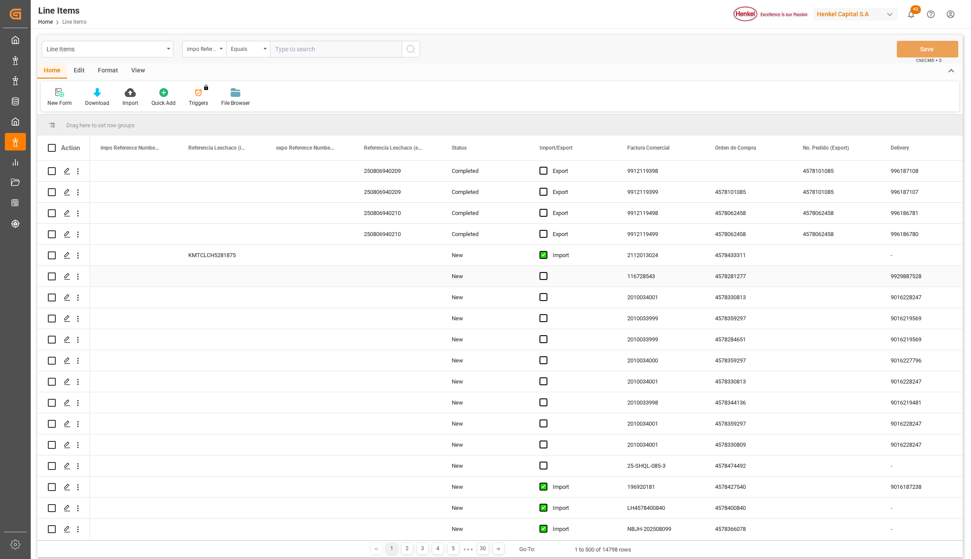
click at [604, 283] on div "Press SPACE to select this row." at bounding box center [573, 276] width 88 height 21
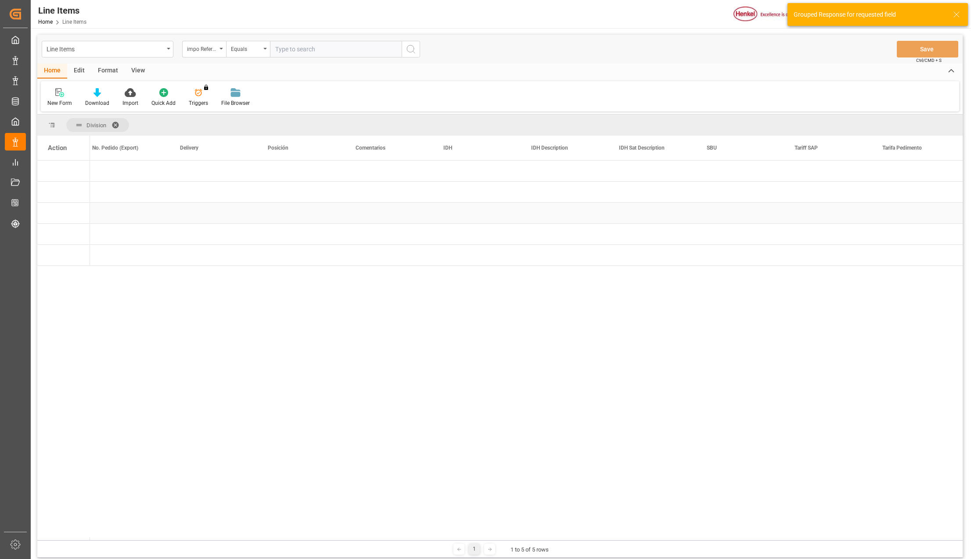
click at [516, 207] on div "Press SPACE to select this row." at bounding box center [477, 213] width 88 height 21
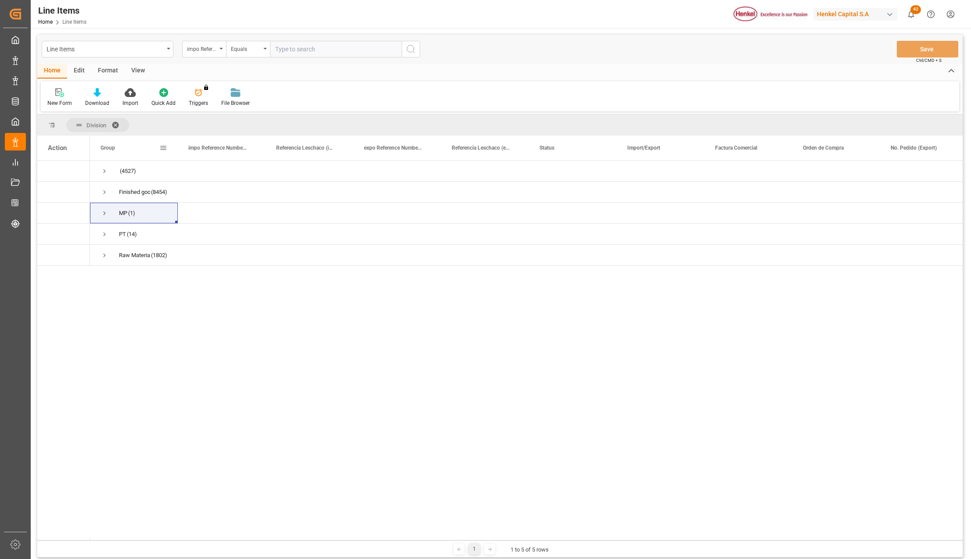
click at [175, 144] on div "Group" at bounding box center [134, 148] width 88 height 25
drag, startPoint x: 176, startPoint y: 140, endPoint x: 211, endPoint y: 148, distance: 36.0
click at [211, 148] on div at bounding box center [213, 148] width 4 height 25
click at [102, 254] on span "Press SPACE to select this row." at bounding box center [104, 255] width 8 height 8
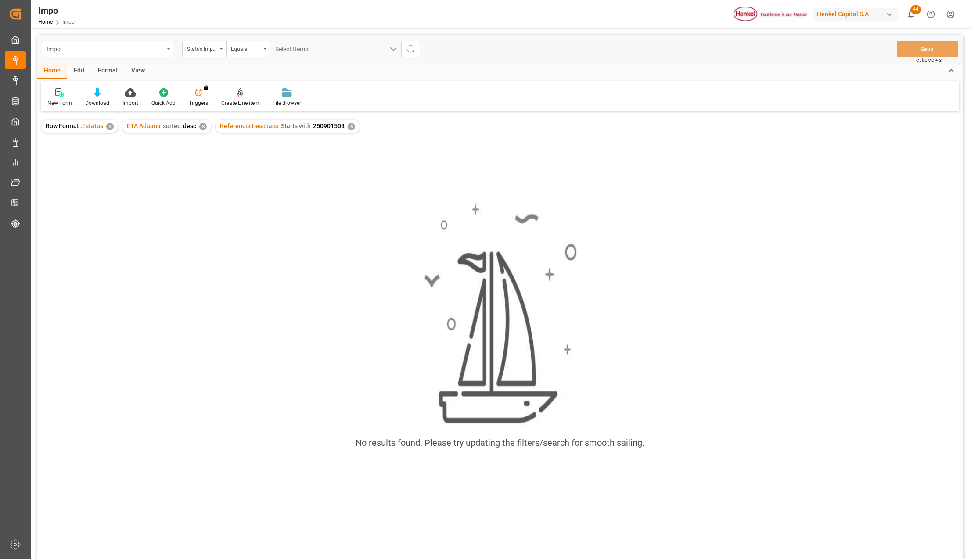
click at [350, 125] on div "✕" at bounding box center [351, 126] width 7 height 7
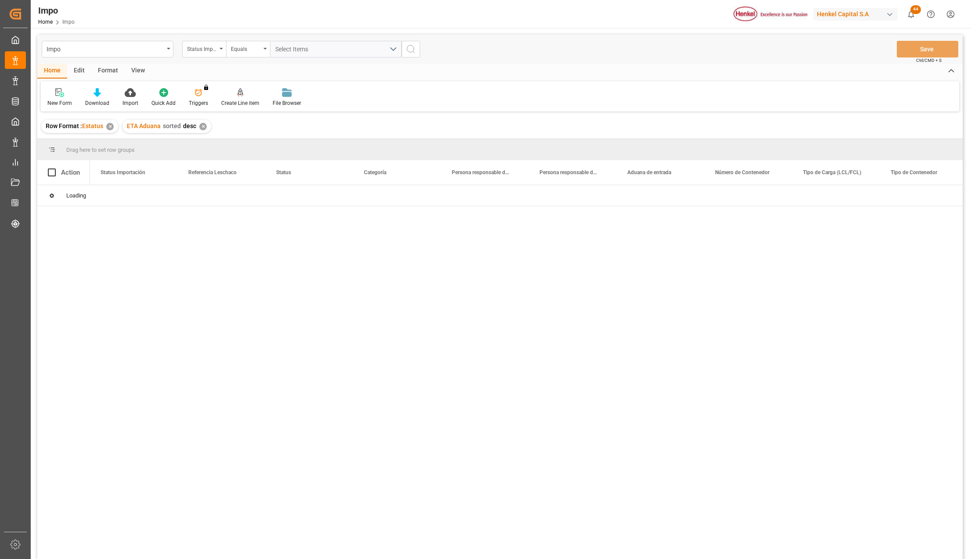
click at [168, 48] on icon "open menu" at bounding box center [169, 49] width 4 height 2
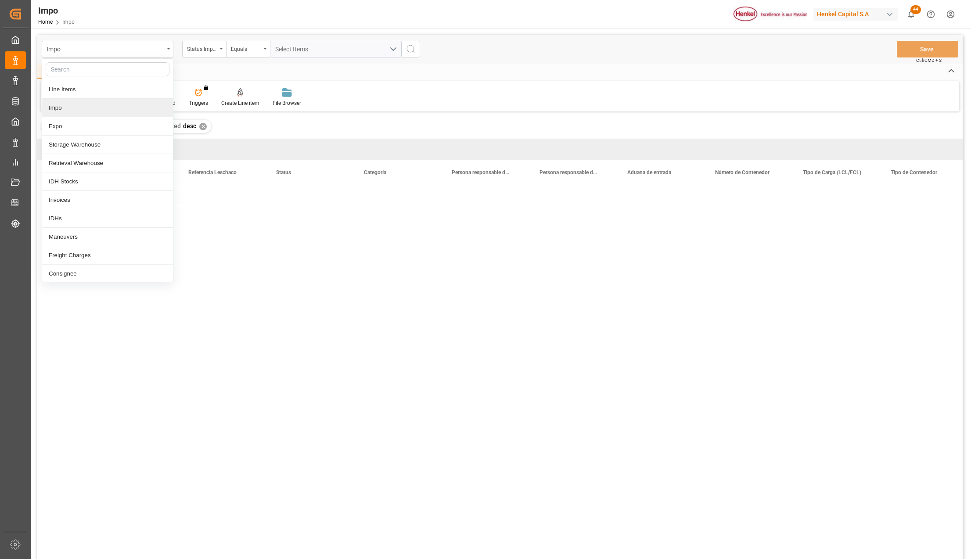
click at [65, 107] on div "Impo" at bounding box center [107, 108] width 131 height 18
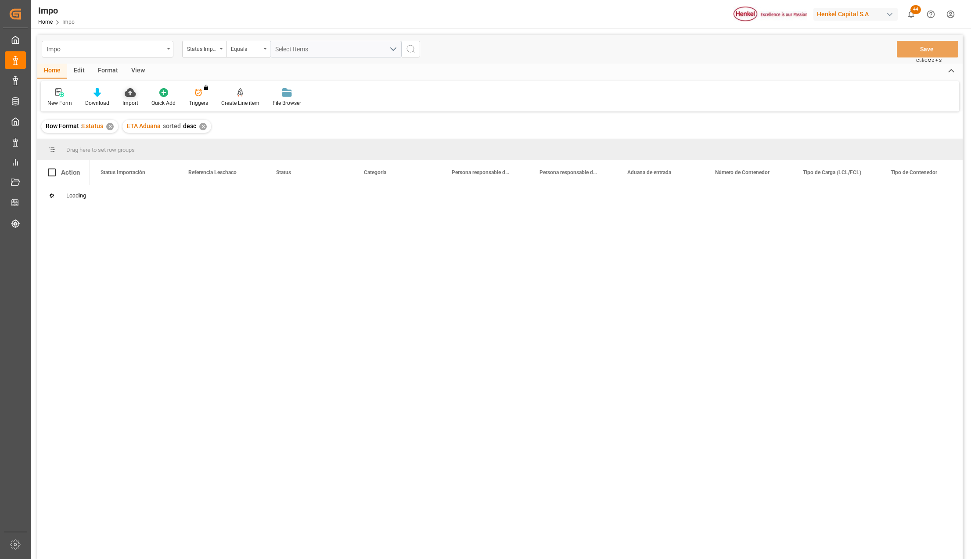
click at [134, 93] on icon at bounding box center [130, 92] width 11 height 9
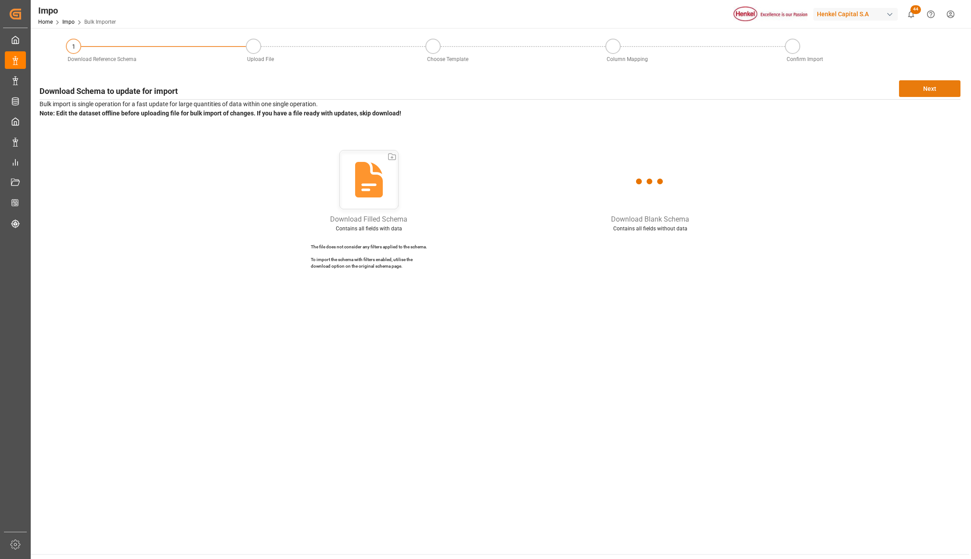
click at [915, 90] on button "Next" at bounding box center [929, 88] width 61 height 17
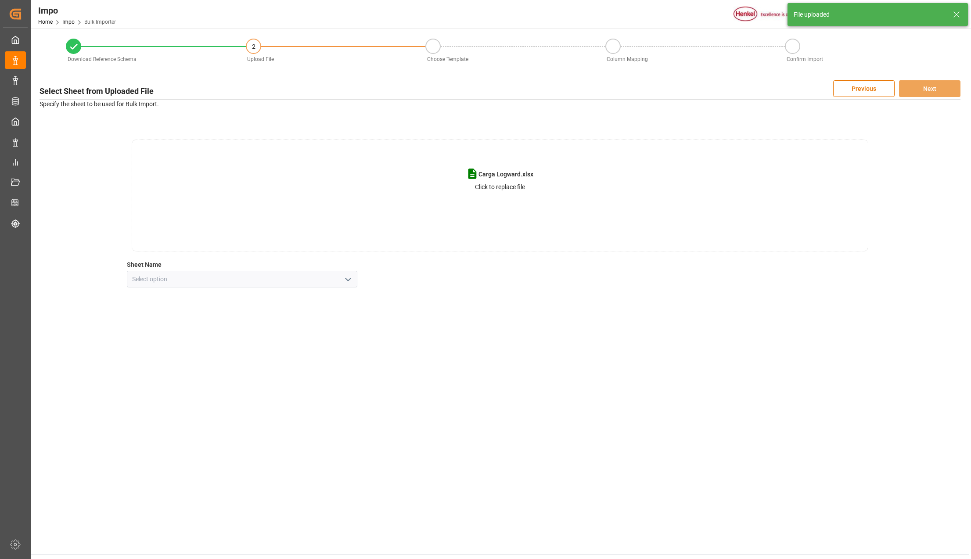
click at [346, 283] on icon "open menu" at bounding box center [348, 279] width 11 height 11
click at [165, 300] on div "CNT" at bounding box center [241, 299] width 229 height 20
type input "CNT"
click at [925, 95] on button "Next" at bounding box center [929, 88] width 61 height 17
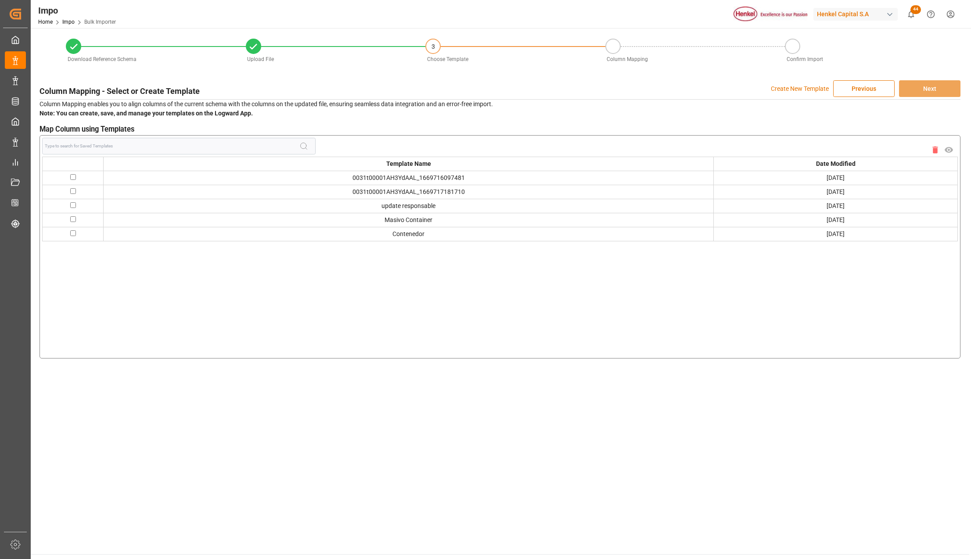
click at [72, 219] on input "checkbox" at bounding box center [73, 219] width 6 height 6
checkbox input "true"
click at [922, 90] on button "Next" at bounding box center [929, 88] width 61 height 17
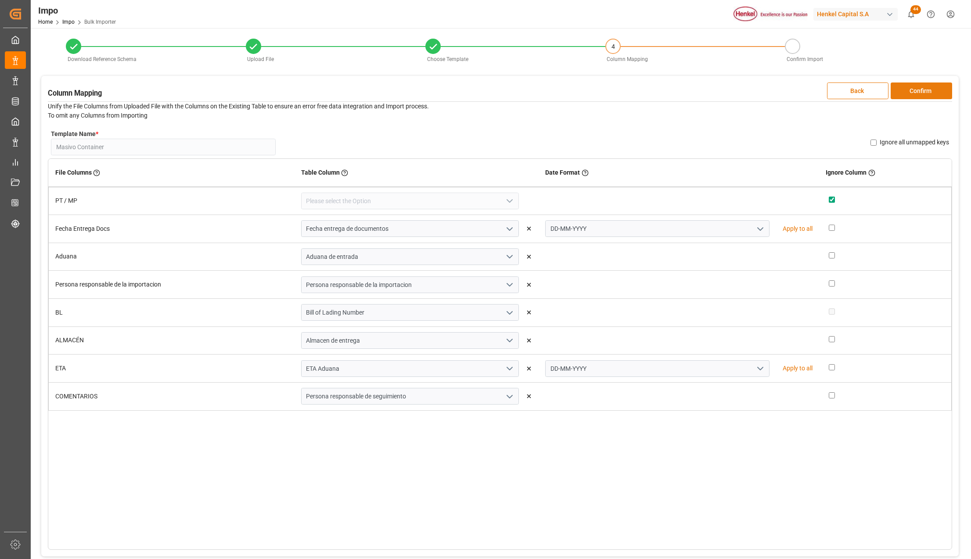
click at [910, 94] on button "Confirm" at bounding box center [920, 90] width 61 height 17
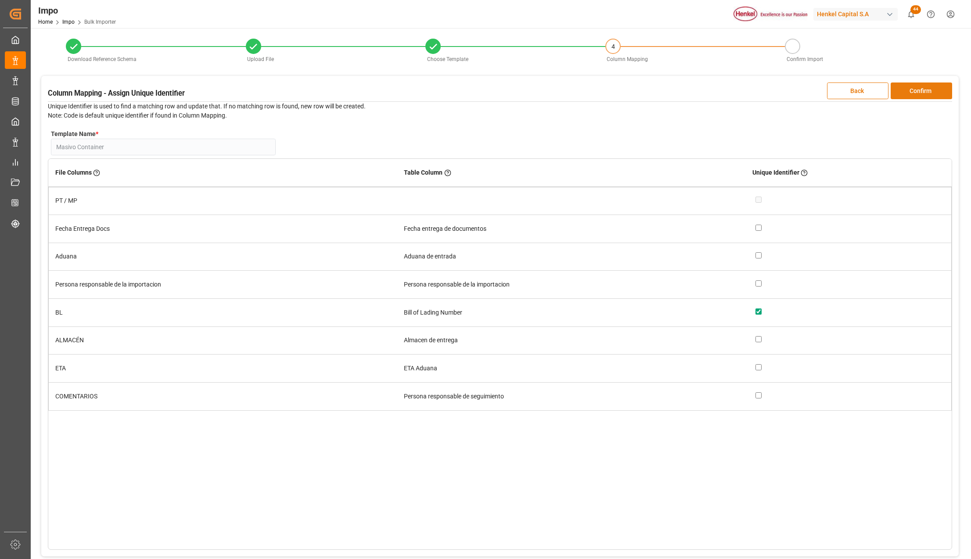
click at [910, 94] on button "Confirm" at bounding box center [920, 90] width 61 height 17
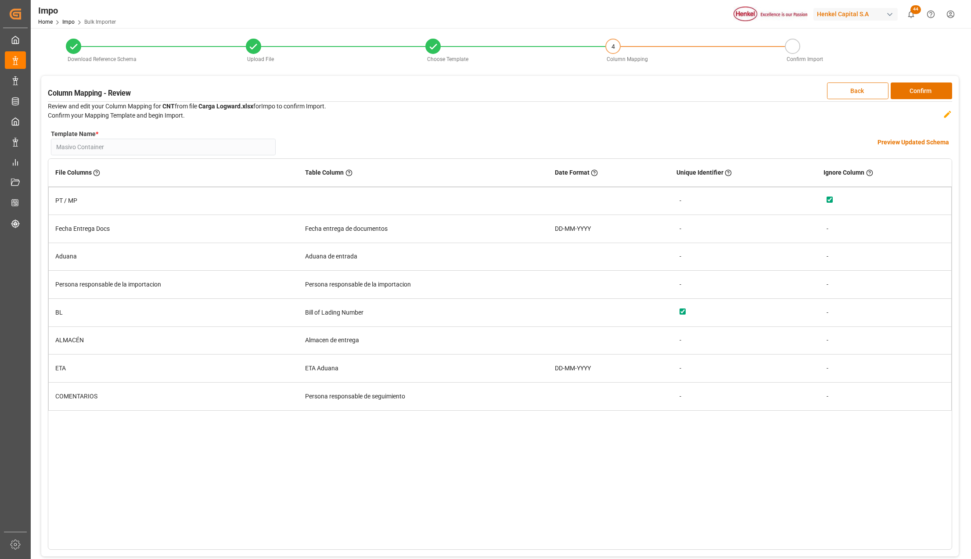
click at [907, 143] on h4 "Preview Updated Schema" at bounding box center [913, 142] width 72 height 9
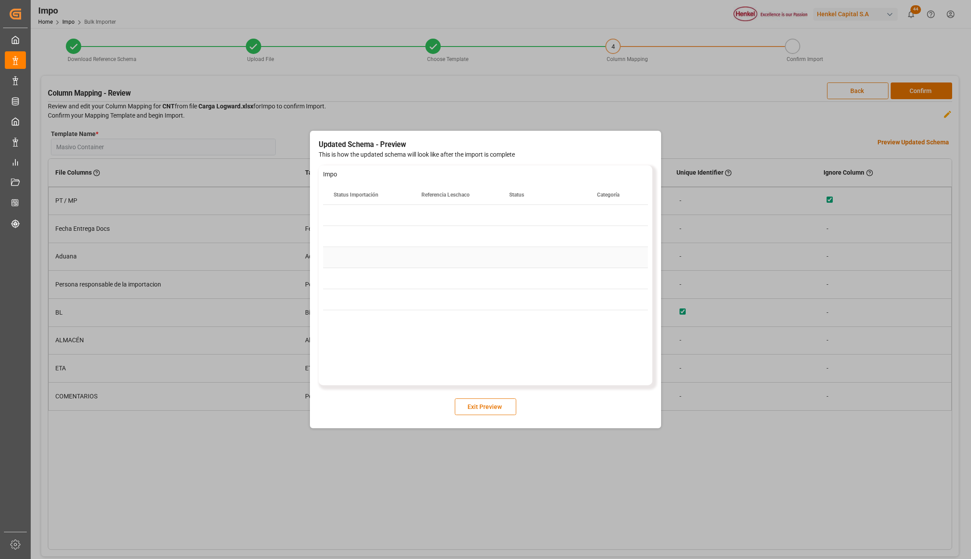
click at [497, 247] on div "Press SPACE to select this row." at bounding box center [455, 257] width 88 height 21
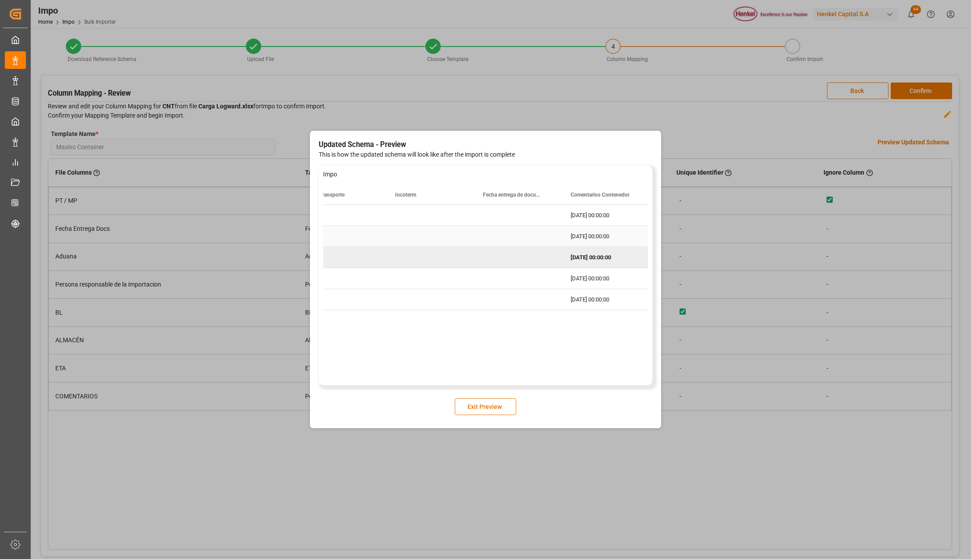
scroll to position [0, 1430]
click at [487, 406] on button "Exit Preview" at bounding box center [485, 406] width 61 height 17
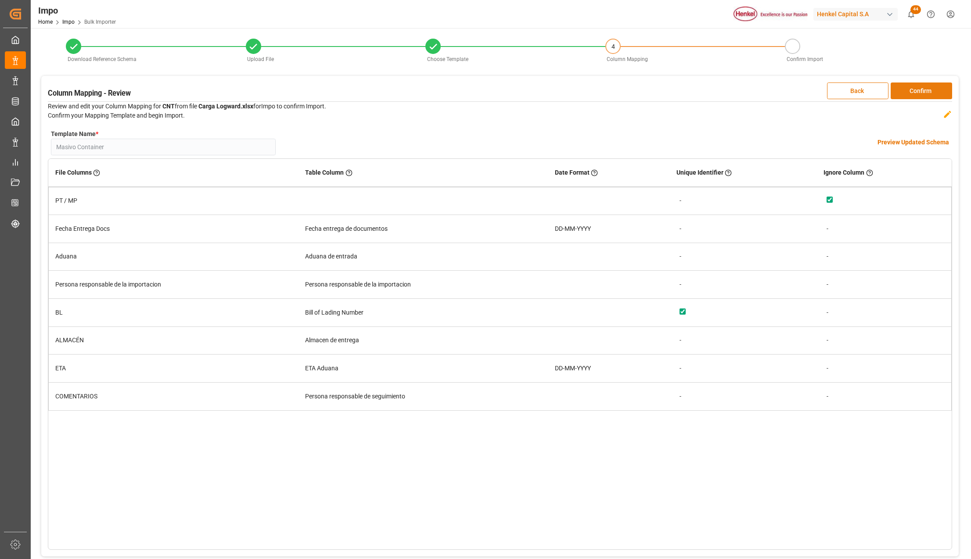
click at [912, 90] on button "Confirm" at bounding box center [920, 90] width 61 height 17
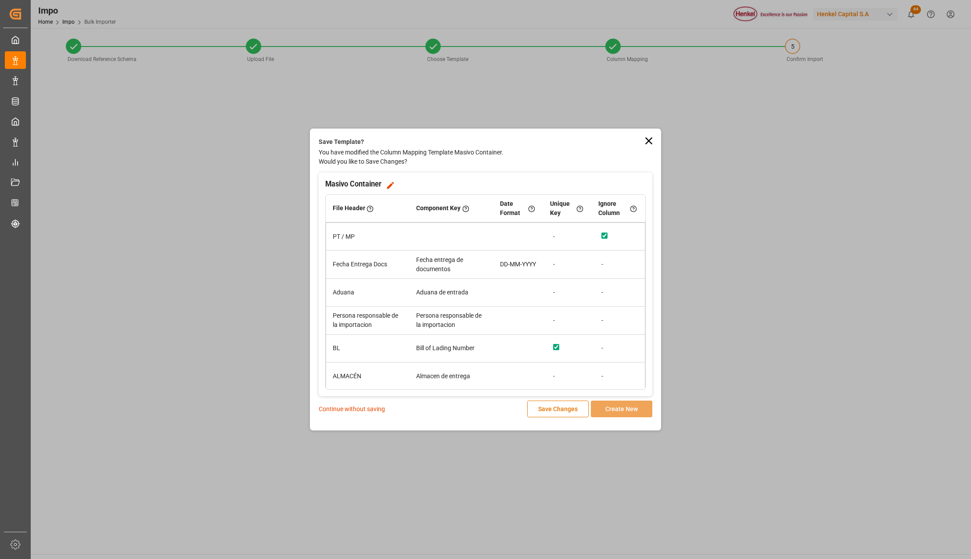
click at [366, 406] on p "Continue without saving" at bounding box center [352, 409] width 66 height 9
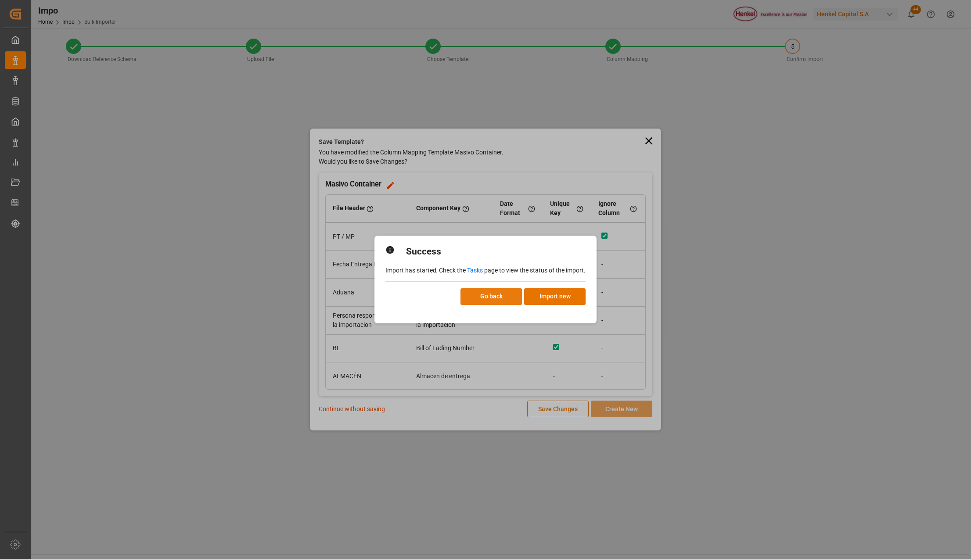
click at [504, 295] on button "Go back" at bounding box center [490, 296] width 61 height 17
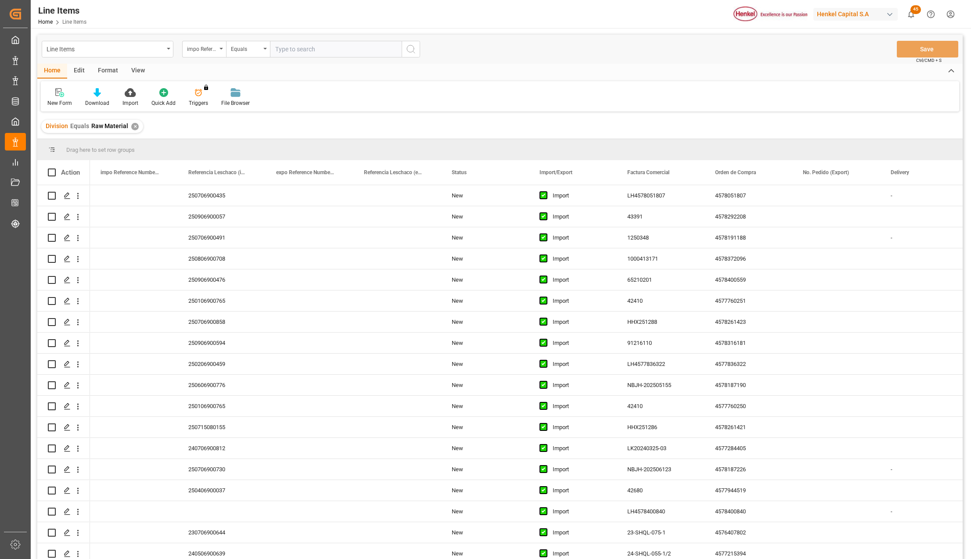
click at [103, 70] on div "Format" at bounding box center [107, 71] width 33 height 15
click at [155, 90] on div "Filter Rows Row Format" at bounding box center [500, 96] width 918 height 30
click at [155, 47] on div "Line Items" at bounding box center [105, 48] width 117 height 11
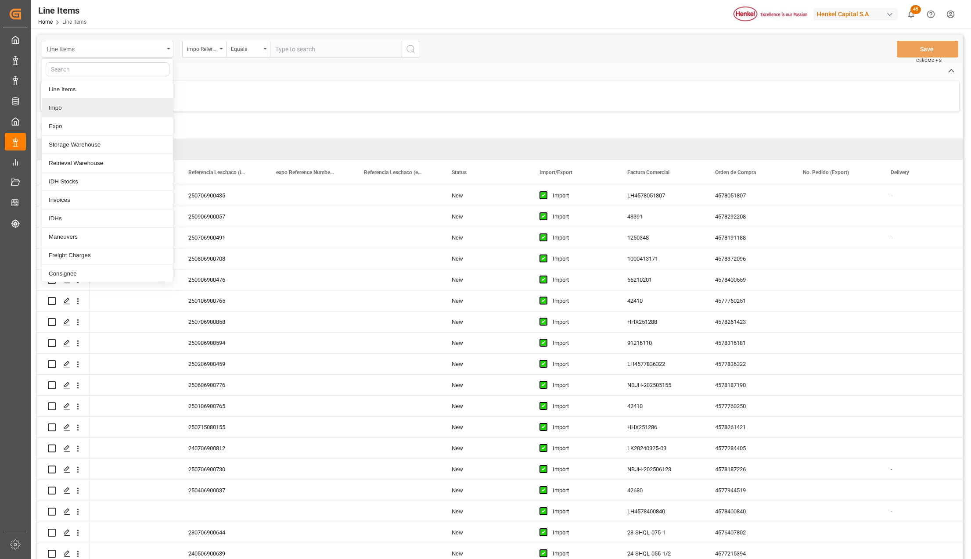
click at [57, 106] on div "Impo" at bounding box center [107, 108] width 131 height 18
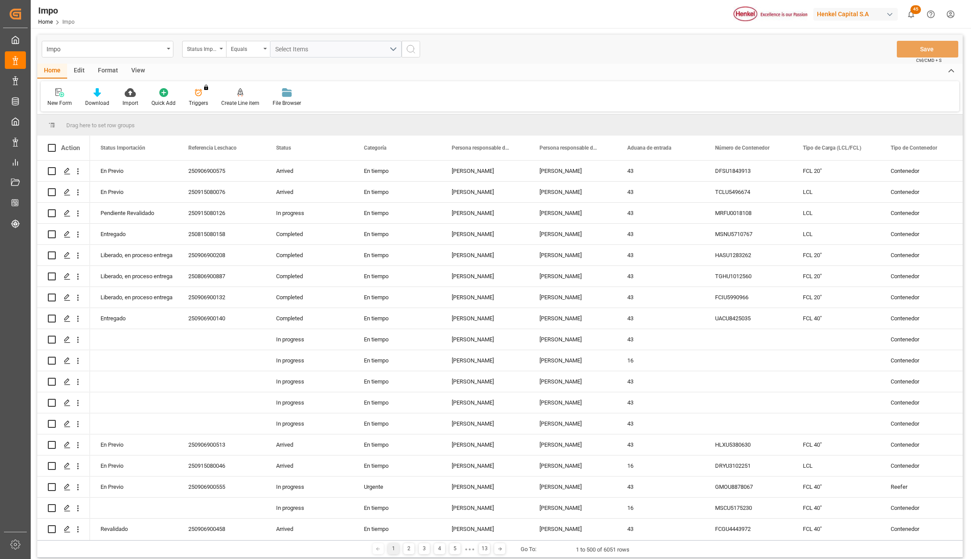
click at [106, 71] on div "Format" at bounding box center [107, 71] width 33 height 15
click at [62, 97] on div "Filter Rows" at bounding box center [60, 97] width 39 height 19
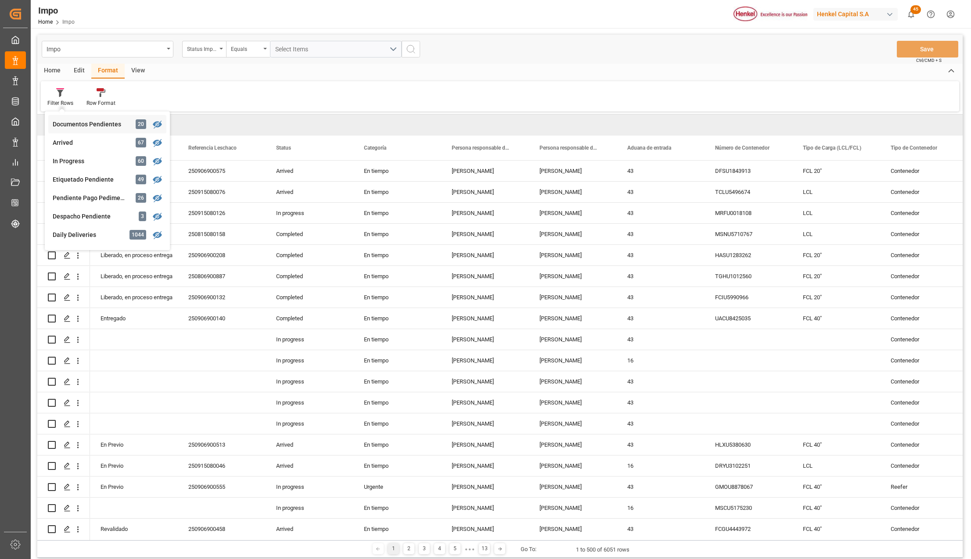
click at [108, 120] on div "Documentos Pendientes" at bounding box center [91, 124] width 77 height 9
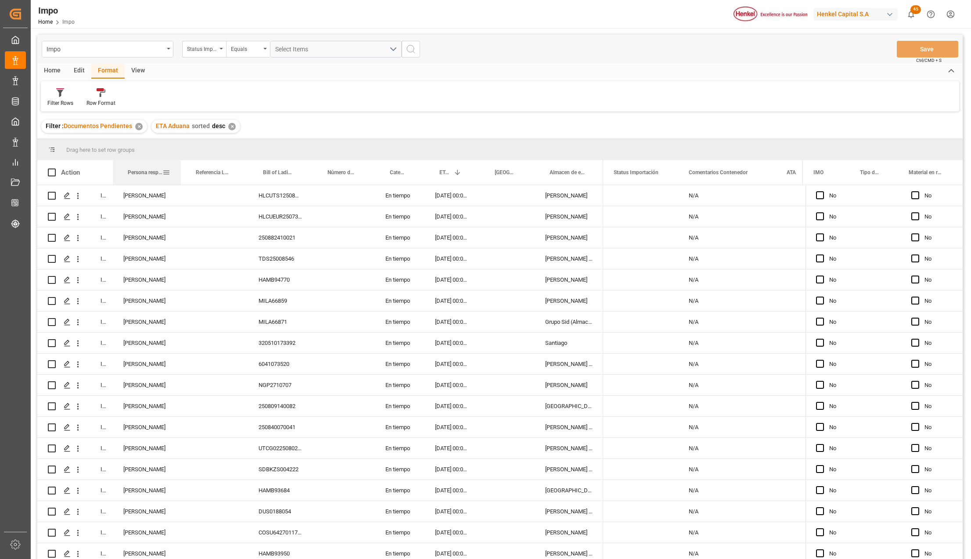
drag, startPoint x: 149, startPoint y: 163, endPoint x: 176, endPoint y: 183, distance: 33.0
click at [182, 170] on div at bounding box center [181, 172] width 4 height 25
click at [141, 280] on div "[PERSON_NAME]" at bounding box center [148, 279] width 70 height 21
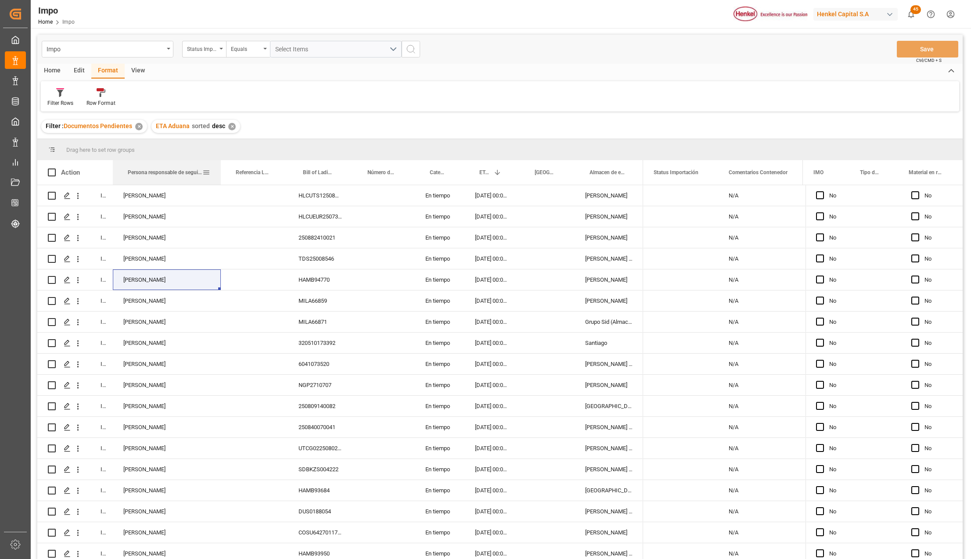
drag, startPoint x: 182, startPoint y: 160, endPoint x: 221, endPoint y: 171, distance: 40.9
click at [221, 171] on div at bounding box center [221, 172] width 4 height 25
click at [207, 169] on span at bounding box center [208, 172] width 8 height 8
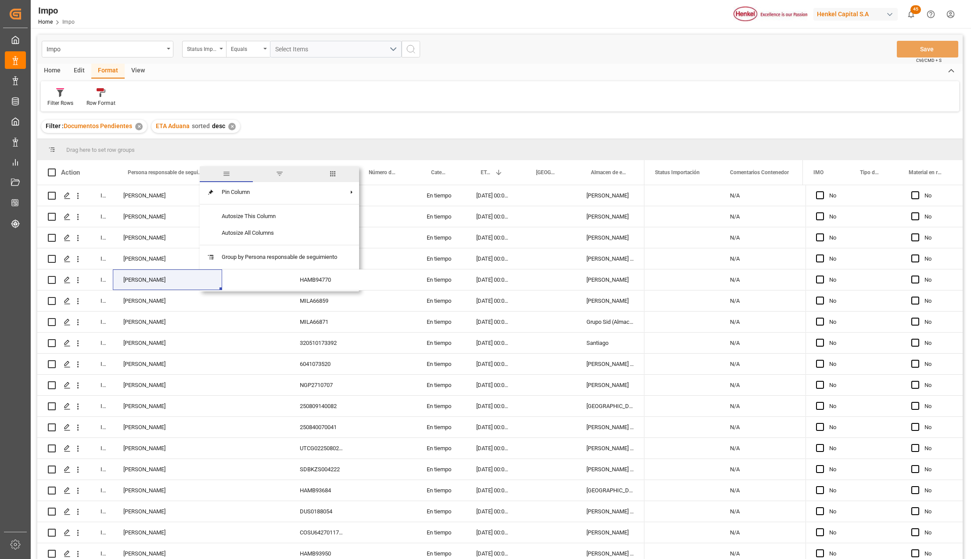
click at [247, 147] on div "Drag here to set row groups" at bounding box center [499, 149] width 925 height 21
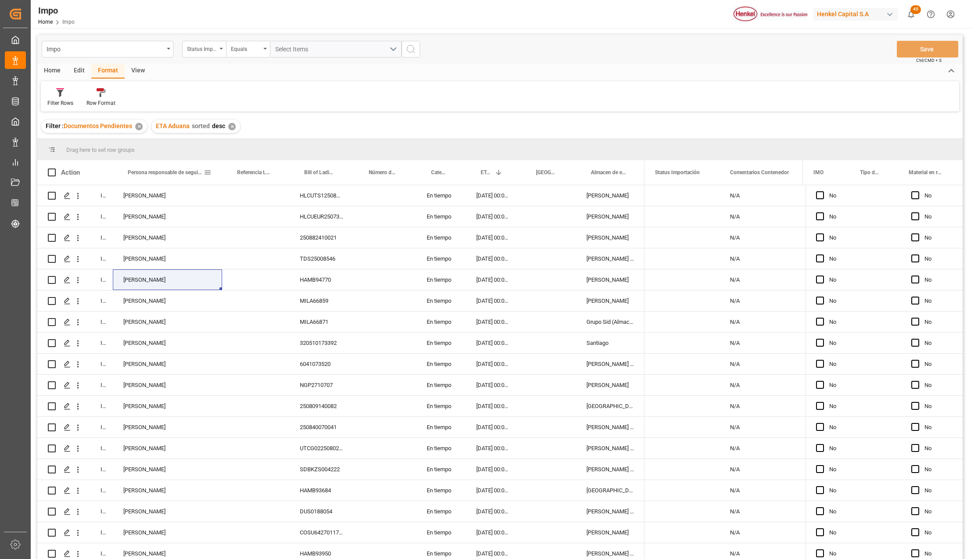
click at [208, 172] on span at bounding box center [208, 172] width 8 height 8
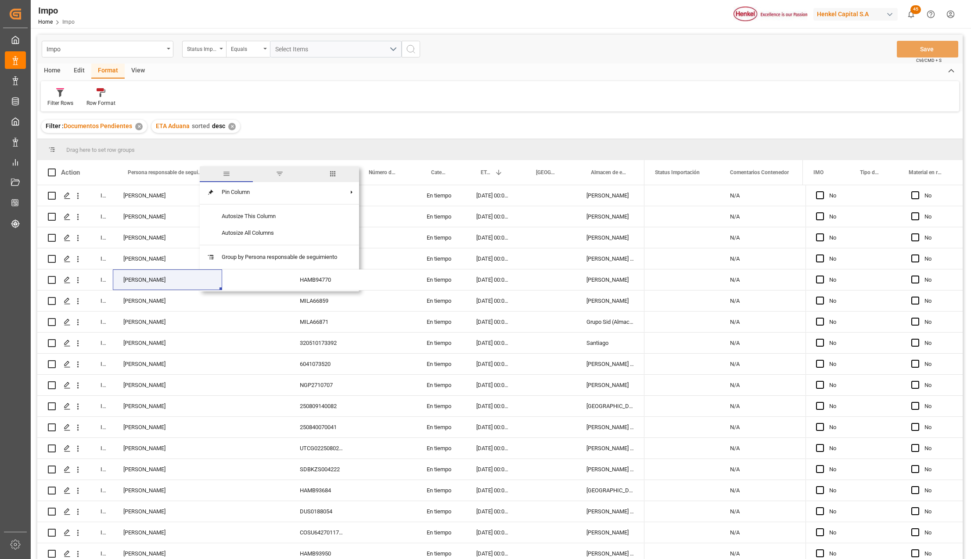
click at [281, 175] on span "filter" at bounding box center [280, 174] width 8 height 8
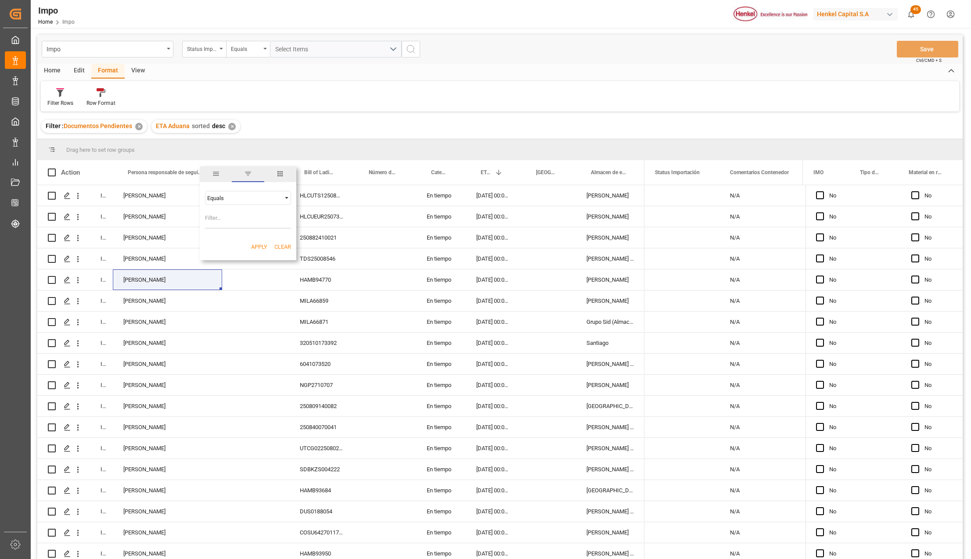
click at [227, 216] on input "Filter Value" at bounding box center [248, 220] width 86 height 18
type input "Karla Chavez"
click at [254, 247] on button "Apply" at bounding box center [259, 247] width 16 height 9
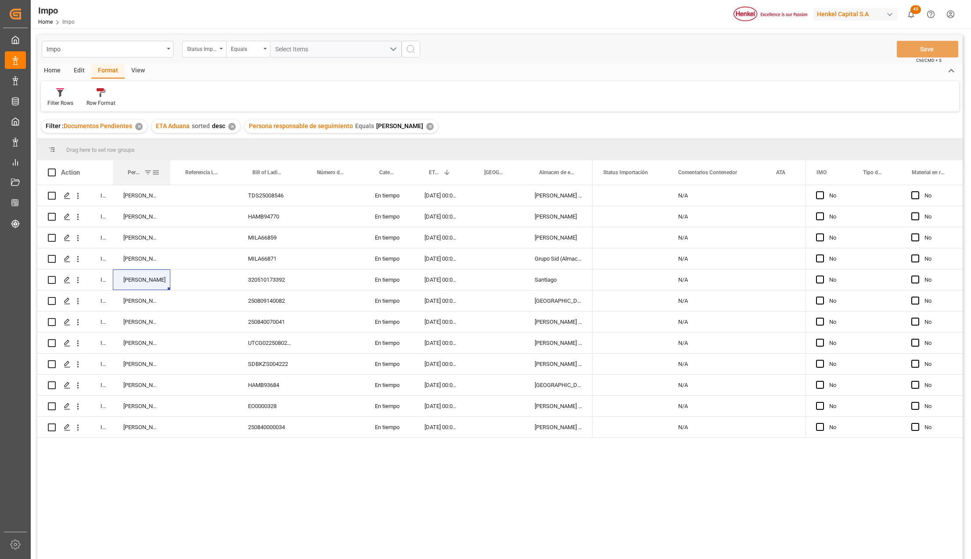
drag, startPoint x: 149, startPoint y: 162, endPoint x: 169, endPoint y: 166, distance: 20.5
click at [169, 166] on div at bounding box center [170, 172] width 4 height 25
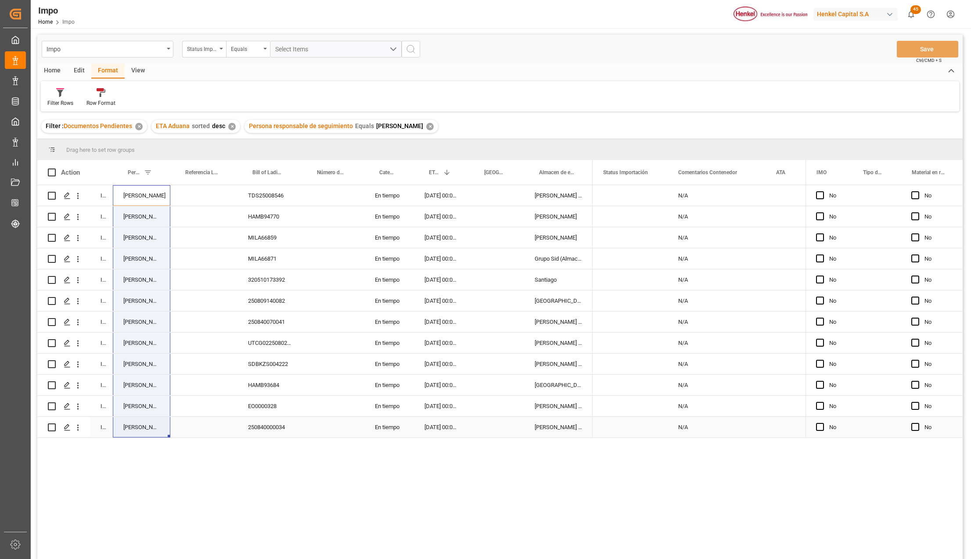
drag, startPoint x: 155, startPoint y: 195, endPoint x: 155, endPoint y: 417, distance: 221.6
click at [155, 417] on div "In progress Karla Chavez TDS25008546 En tiempo 23-09-2025 00:00:00 Almer Tlalne…" at bounding box center [314, 311] width 555 height 253
click at [453, 423] on div "10-09-2025 00:00:00" at bounding box center [441, 427] width 55 height 21
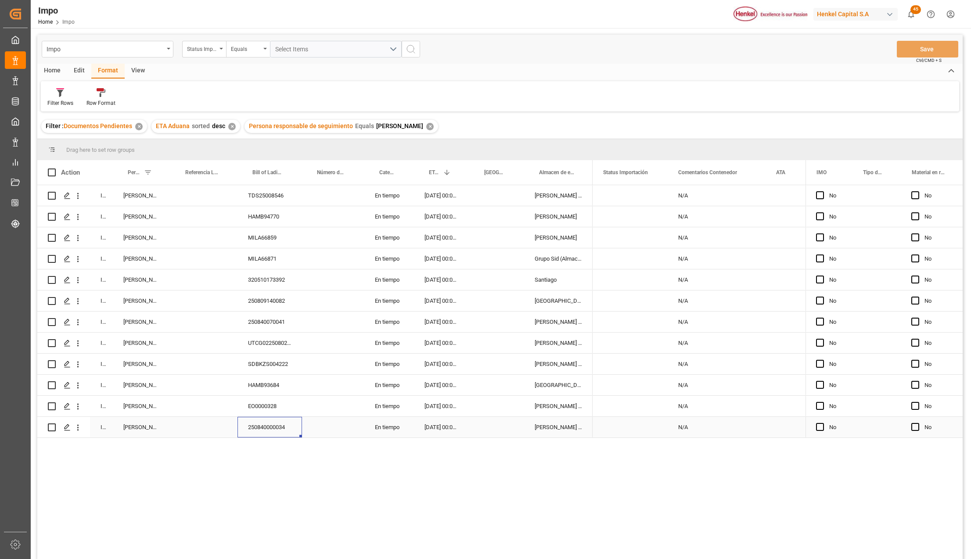
click at [275, 427] on div "250840000034" at bounding box center [269, 427] width 65 height 21
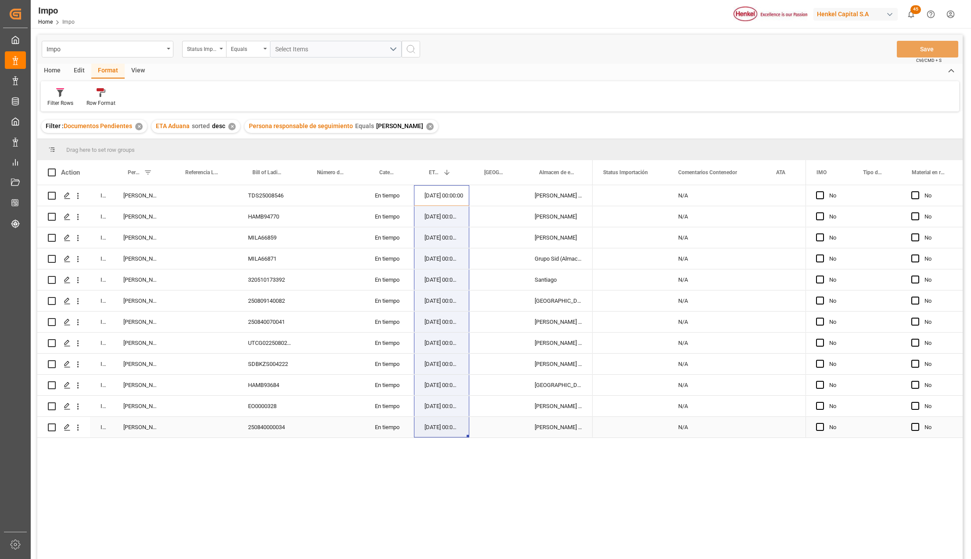
drag, startPoint x: 434, startPoint y: 201, endPoint x: 442, endPoint y: 422, distance: 221.3
click at [442, 422] on div "In progress Karla Chavez TDS25008546 En tiempo 23-09-2025 00:00:00 Almer Tlalne…" at bounding box center [314, 311] width 555 height 253
drag, startPoint x: 436, startPoint y: 199, endPoint x: 438, endPoint y: 423, distance: 224.7
click at [438, 423] on div "In progress Karla Chavez TDS25008546 En tiempo 23-09-2025 00:00:00 Almer Tlalne…" at bounding box center [314, 311] width 555 height 253
drag, startPoint x: 444, startPoint y: 197, endPoint x: 422, endPoint y: 348, distance: 152.7
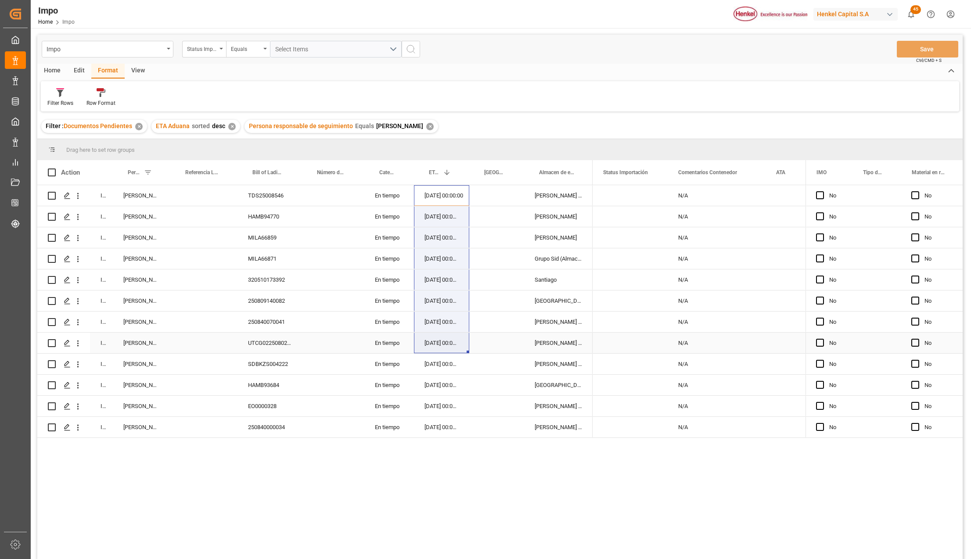
click at [422, 348] on div "In progress Karla Chavez TDS25008546 En tiempo 23-09-2025 00:00:00 Almer Tlalne…" at bounding box center [314, 311] width 555 height 253
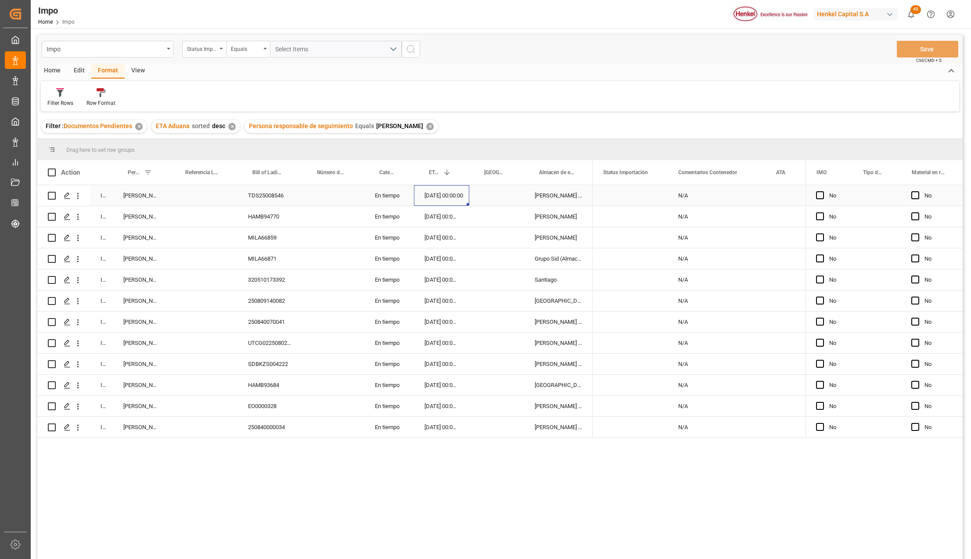
click at [434, 195] on div "23-09-2025 00:00:00" at bounding box center [441, 195] width 55 height 21
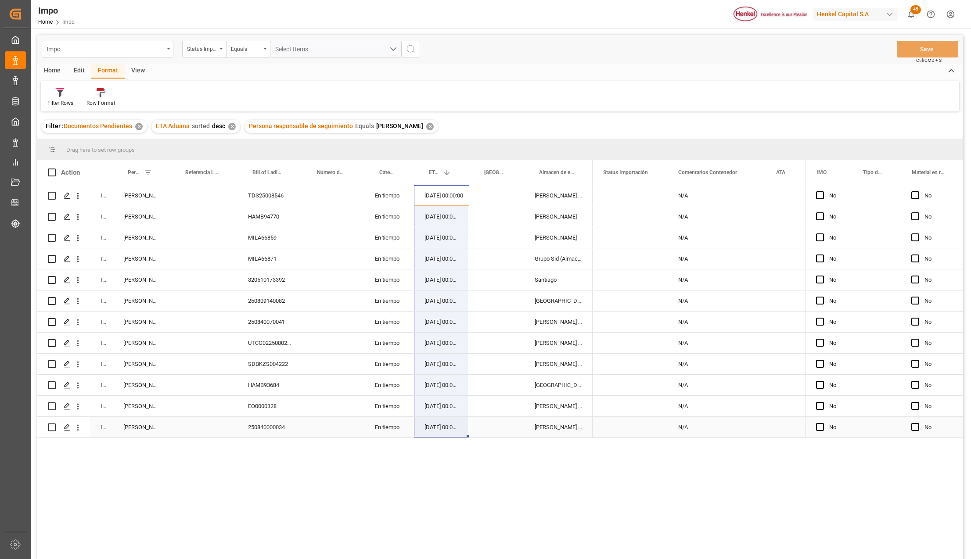
drag, startPoint x: 434, startPoint y: 195, endPoint x: 441, endPoint y: 425, distance: 230.0
click at [441, 425] on div "In progress Karla Chavez TDS25008546 En tiempo 23-09-2025 00:00:00 Almer Tlalne…" at bounding box center [314, 311] width 555 height 253
click at [454, 201] on div "23-09-2025 00:00:00" at bounding box center [441, 195] width 55 height 21
drag, startPoint x: 433, startPoint y: 426, endPoint x: 439, endPoint y: 199, distance: 227.8
click at [439, 199] on div "In progress Karla Chavez TDS25008546 En tiempo 23-09-2025 00:00:00 Almer Tlalne…" at bounding box center [314, 311] width 555 height 253
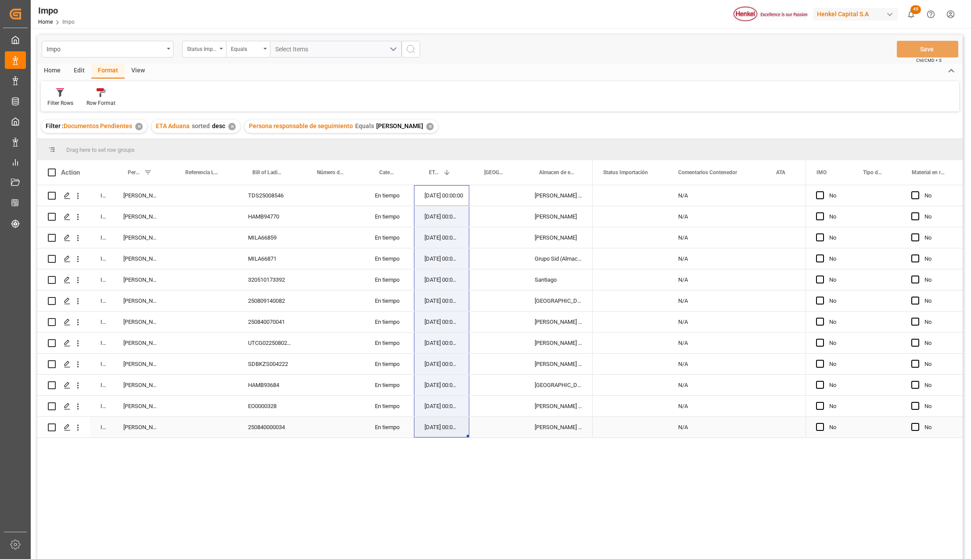
drag, startPoint x: 439, startPoint y: 199, endPoint x: 448, endPoint y: 426, distance: 227.0
click at [448, 426] on div "In progress Karla Chavez TDS25008546 En tiempo 23-09-2025 00:00:00 Almer Tlalne…" at bounding box center [314, 311] width 555 height 253
click at [446, 425] on div "10-09-2025 00:00:00" at bounding box center [441, 427] width 55 height 21
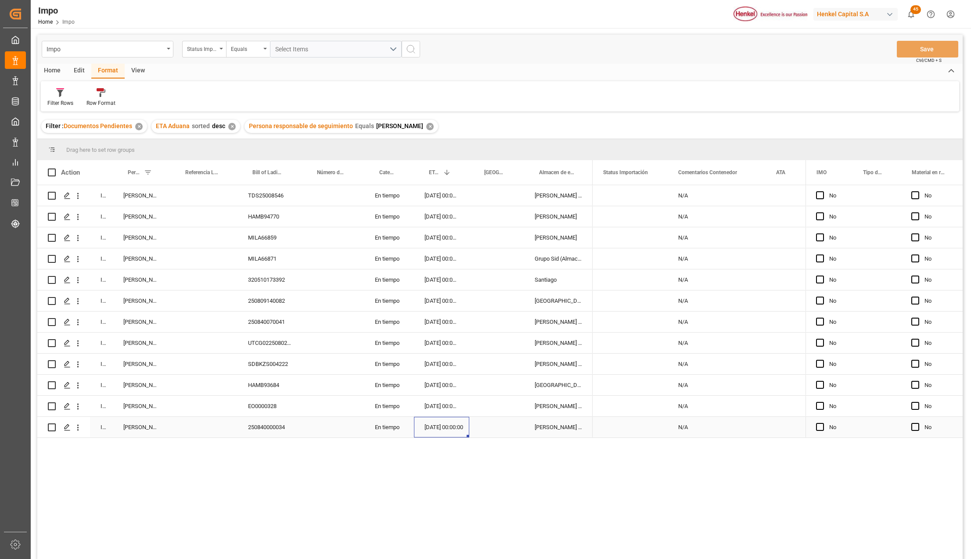
click at [277, 418] on div "250840000034" at bounding box center [269, 427] width 65 height 21
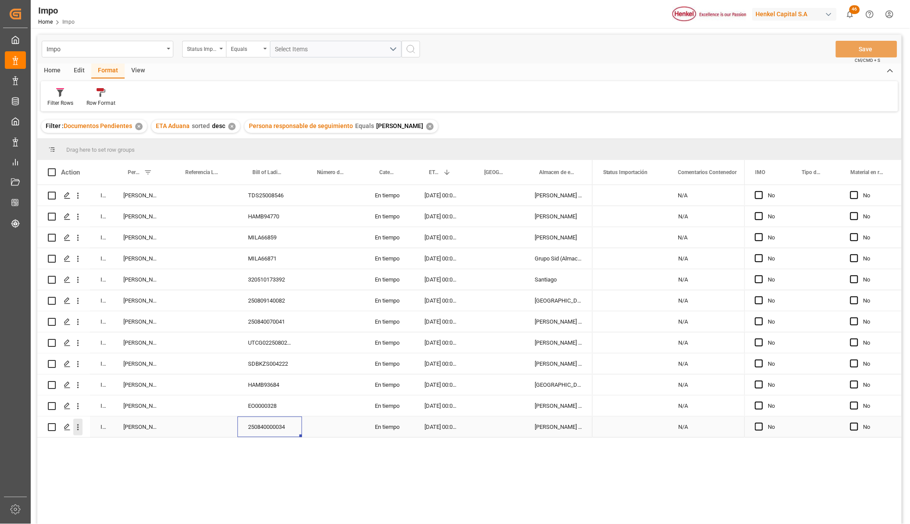
click at [78, 432] on icon "open menu" at bounding box center [77, 427] width 9 height 9
click at [295, 504] on div "In progress Karla Chavez TDS25008546 En tiempo 23-09-2025 00:00:00 Almer Tlalne…" at bounding box center [469, 356] width 864 height 342
click at [274, 425] on div "250840000034" at bounding box center [269, 427] width 65 height 21
click at [77, 424] on icon "open menu" at bounding box center [77, 427] width 9 height 9
click at [104, 444] on span "Open in new tab" at bounding box center [136, 445] width 80 height 9
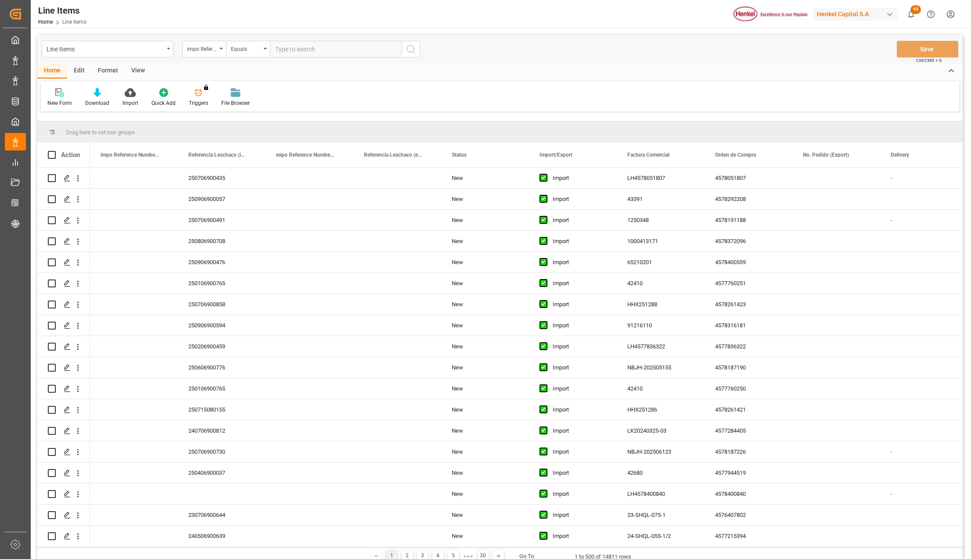
click at [167, 50] on div "Line Items" at bounding box center [108, 49] width 132 height 17
click at [61, 113] on div "Impo" at bounding box center [107, 108] width 131 height 18
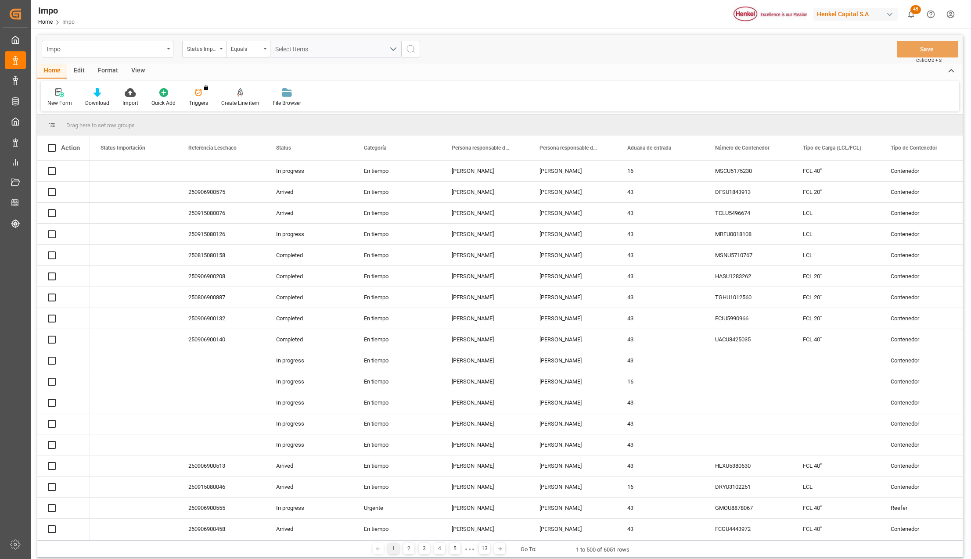
click at [220, 52] on div "Status Importación" at bounding box center [204, 49] width 44 height 17
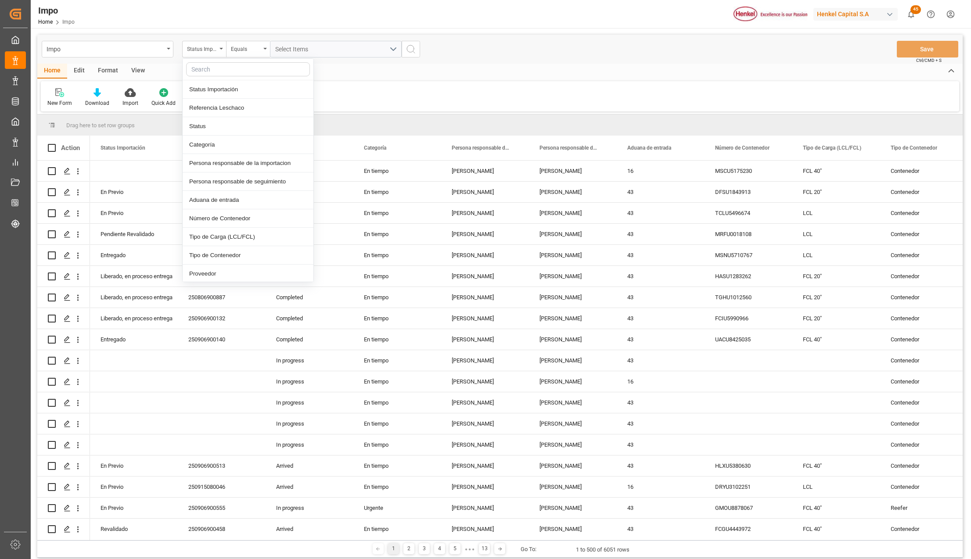
click at [208, 74] on input "text" at bounding box center [248, 69] width 124 height 14
type input "IDH"
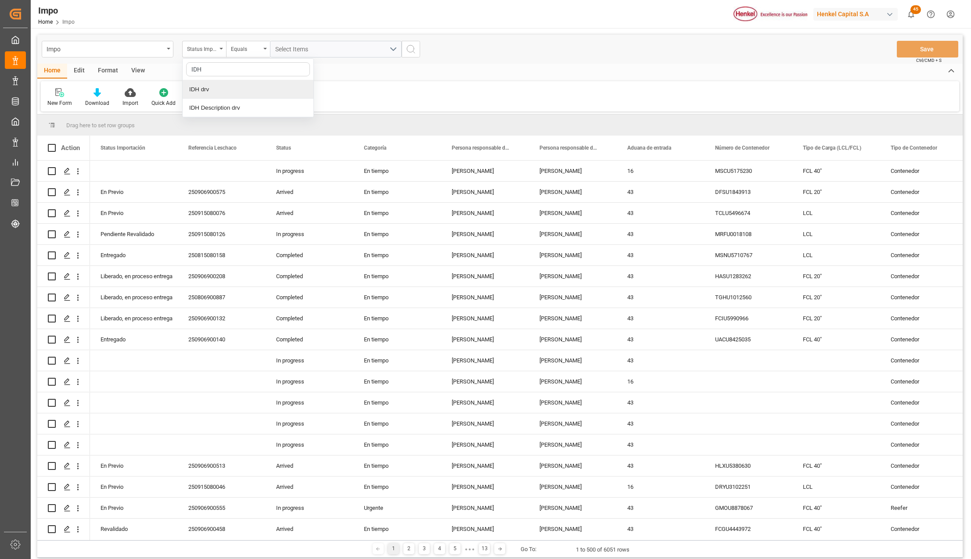
click at [211, 84] on div "IDH drv" at bounding box center [248, 89] width 131 height 18
click at [281, 43] on input "text" at bounding box center [336, 49] width 132 height 17
click at [326, 51] on input "text" at bounding box center [336, 49] width 132 height 17
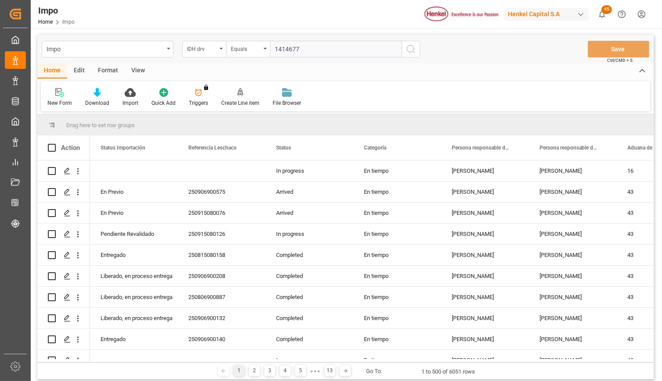
type input "1414677"
click at [410, 48] on icon "search button" at bounding box center [410, 49] width 11 height 11
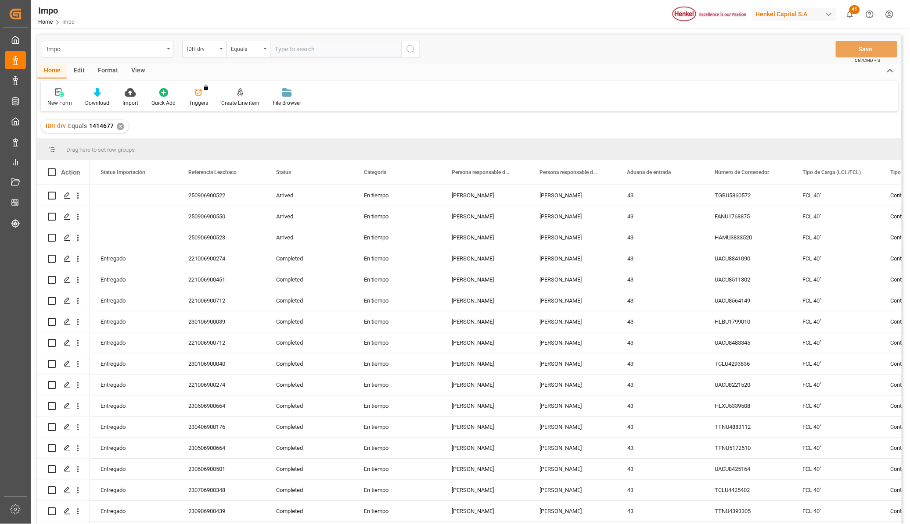
click at [138, 69] on div "View" at bounding box center [138, 71] width 27 height 15
click at [106, 101] on div "Standard Templates" at bounding box center [100, 103] width 44 height 8
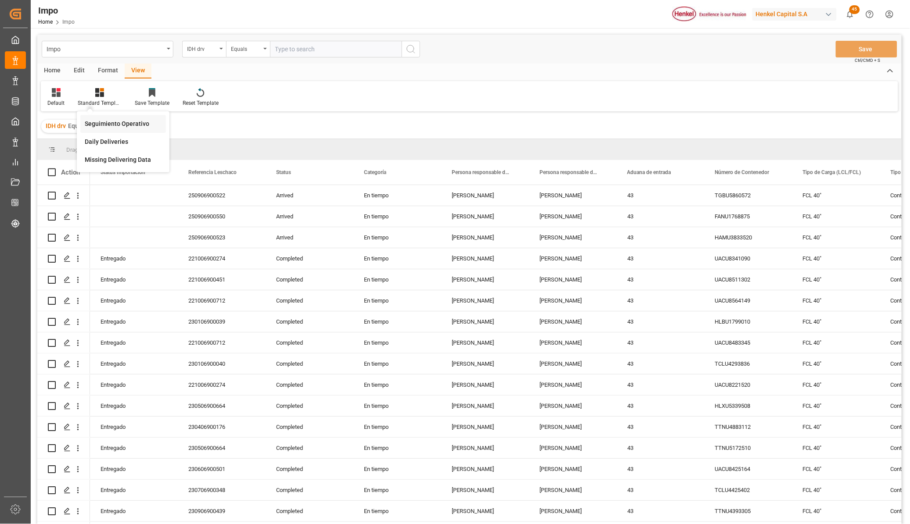
click at [119, 126] on div "Seguimiento Operativo" at bounding box center [123, 123] width 77 height 9
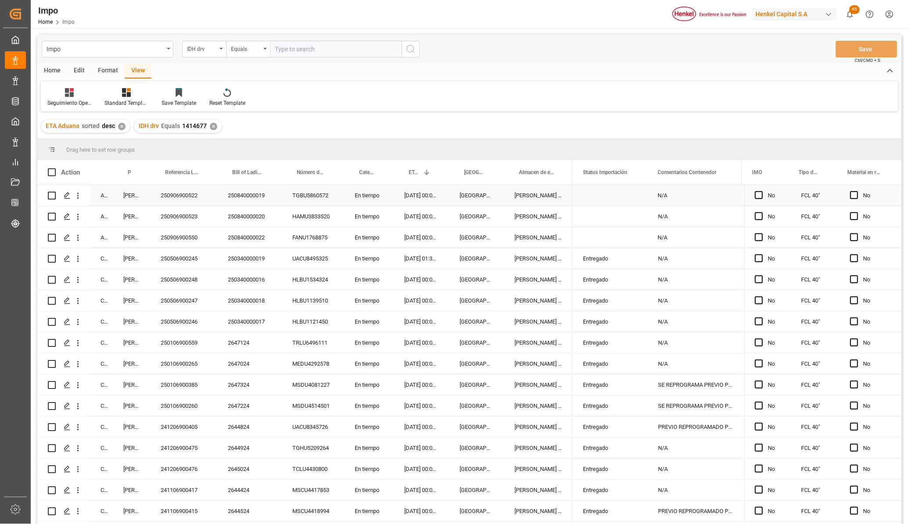
click at [176, 200] on div "250906900522" at bounding box center [183, 195] width 67 height 21
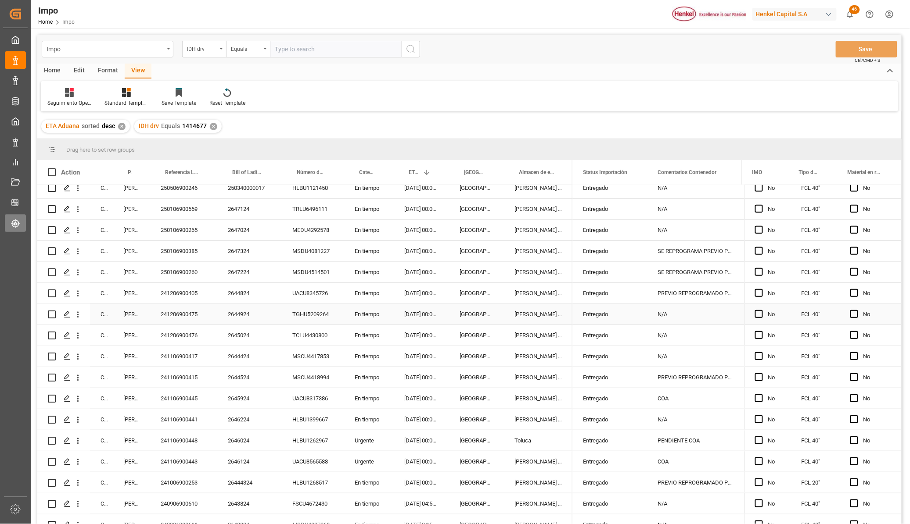
scroll to position [165, 0]
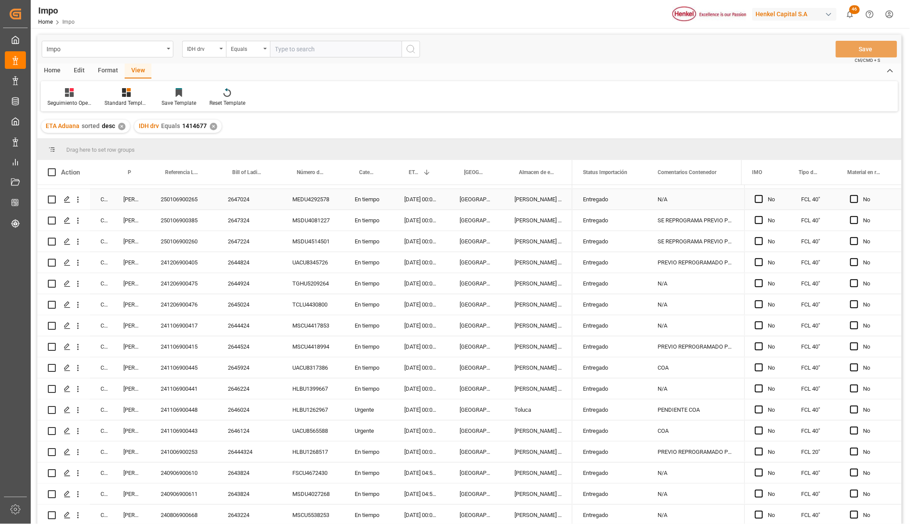
click at [186, 198] on div "250106900265" at bounding box center [183, 199] width 67 height 21
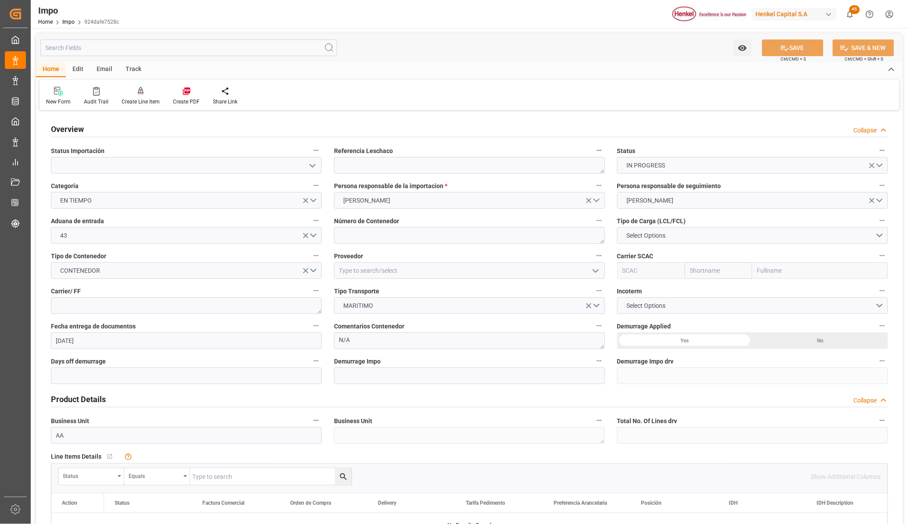
type input "[DATE]"
click at [314, 168] on icon "open menu" at bounding box center [312, 166] width 11 height 11
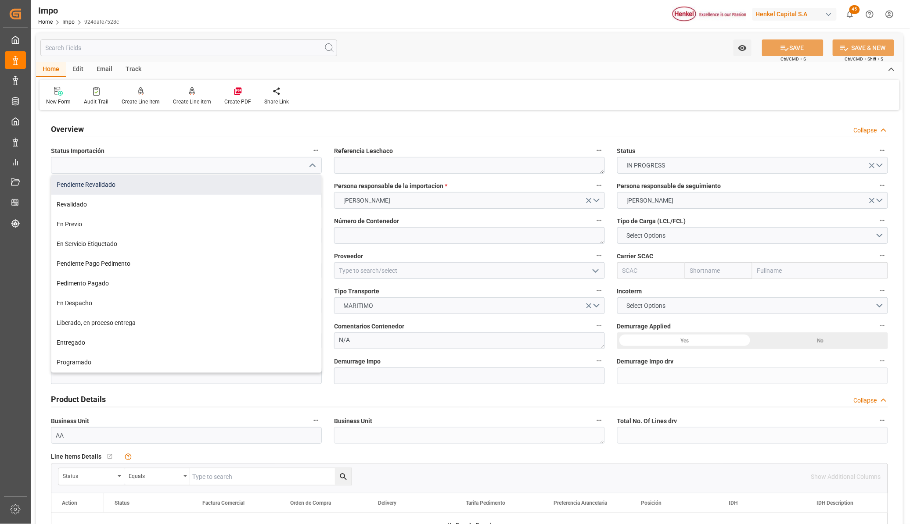
click at [80, 185] on div "Pendiente Revalidado" at bounding box center [186, 185] width 270 height 20
type input "Pendiente Revalidado"
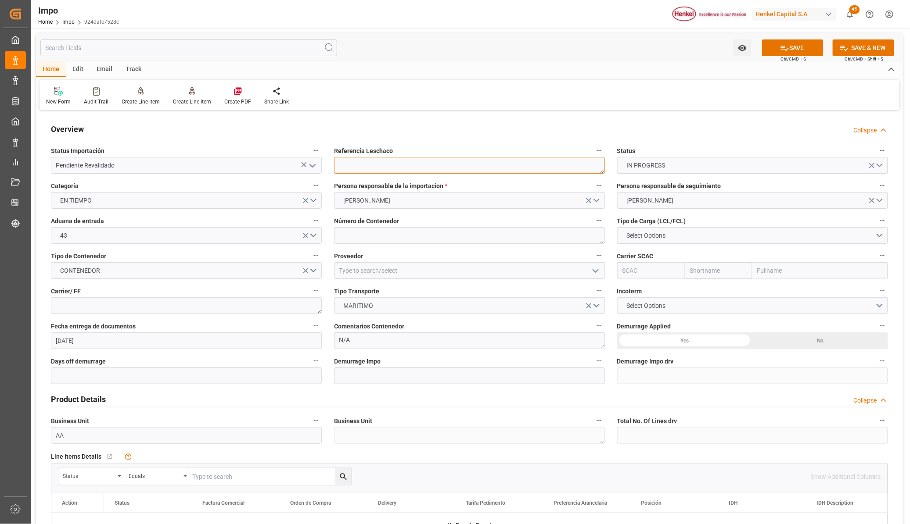
click at [394, 172] on textarea at bounding box center [469, 165] width 271 height 17
click at [354, 167] on textarea at bounding box center [469, 165] width 271 height 17
paste textarea "250840000034"
type textarea "250840000034"
click at [359, 236] on textarea at bounding box center [469, 235] width 271 height 17
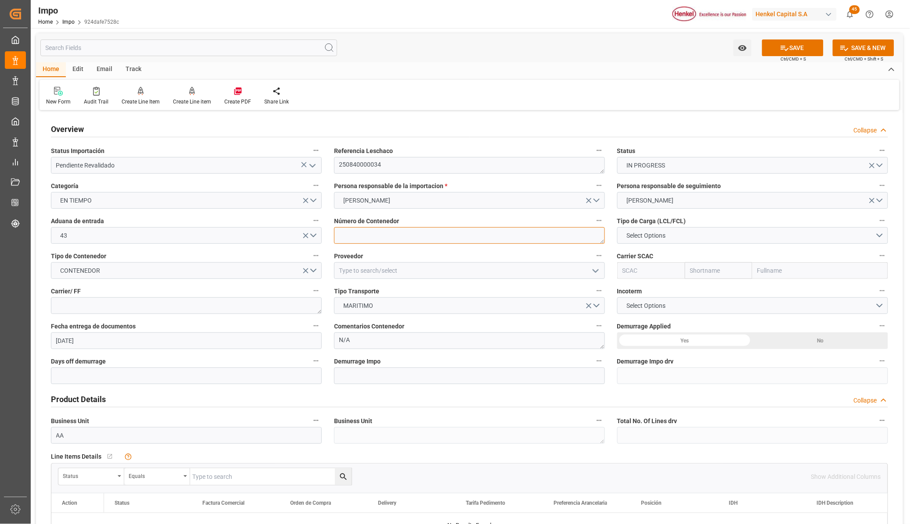
click at [358, 232] on textarea at bounding box center [469, 235] width 271 height 17
paste textarea "TXGU7180290"
type textarea "TXGU7180290"
click at [629, 238] on span "Select Options" at bounding box center [646, 235] width 48 height 9
click at [650, 271] on div "FCL 40"" at bounding box center [752, 274] width 270 height 18
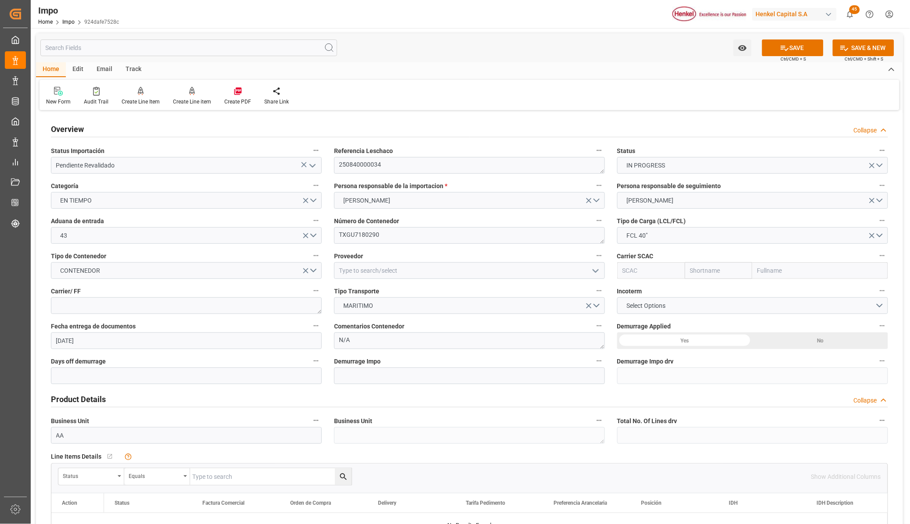
click at [595, 272] on icon "open menu" at bounding box center [595, 271] width 11 height 11
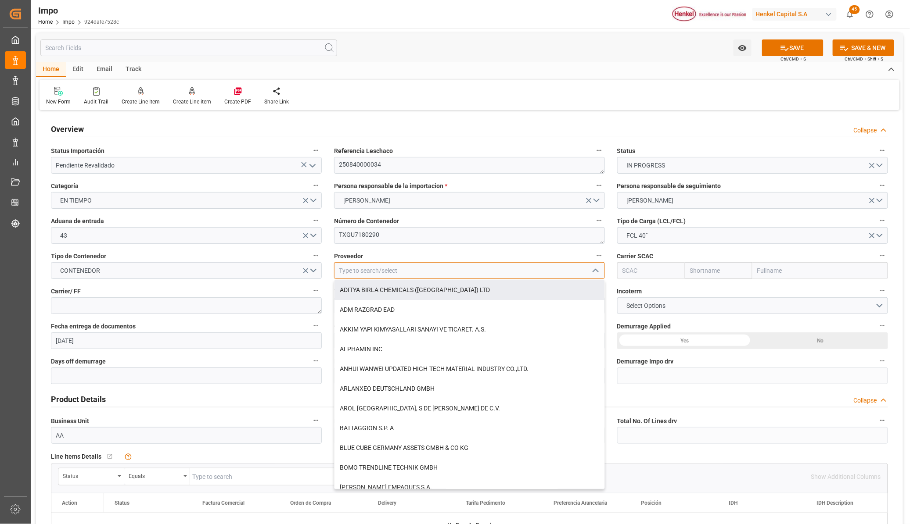
click at [398, 275] on input at bounding box center [469, 270] width 271 height 17
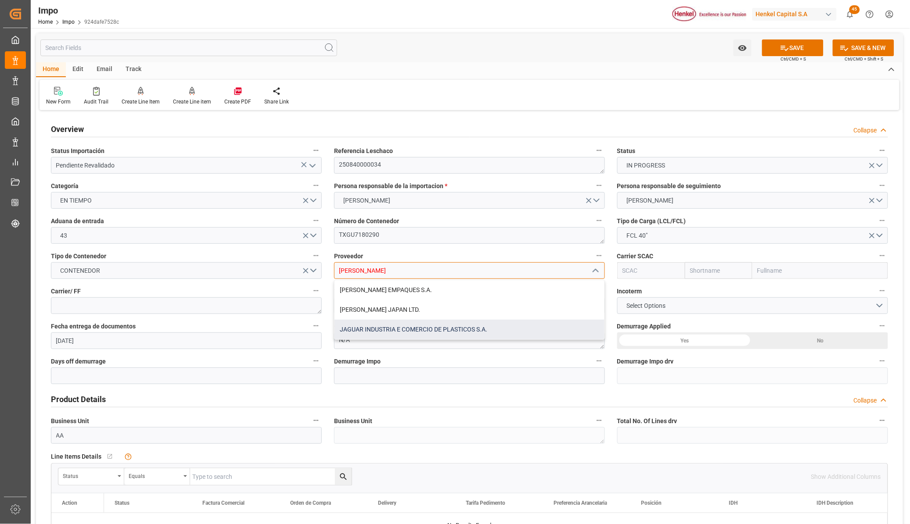
click at [428, 327] on div "JAGUAR INDUSTRIA E COMERCIO DE PLASTICOS S.A." at bounding box center [469, 330] width 270 height 20
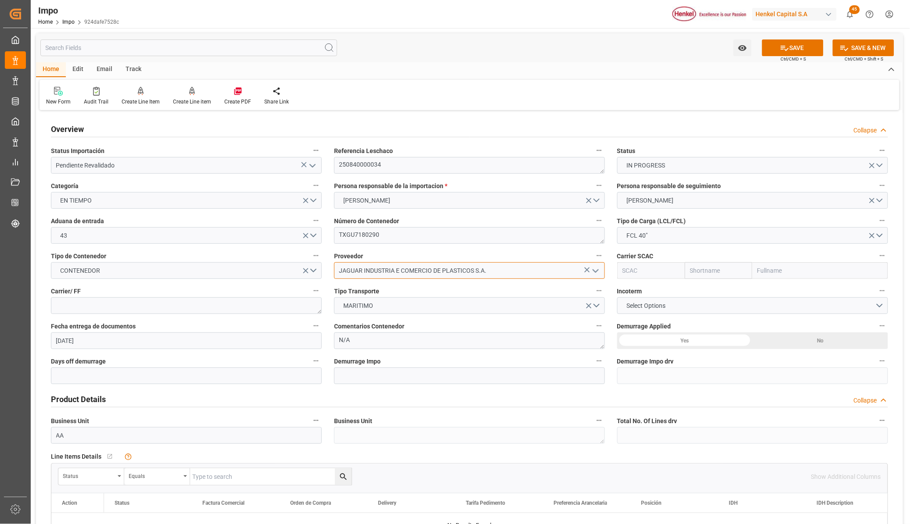
type input "JAGUAR INDUSTRIA E COMERCIO DE PLASTICOS S.A."
click at [766, 271] on input "text" at bounding box center [820, 270] width 136 height 17
click at [760, 271] on input "text" at bounding box center [820, 270] width 136 height 17
type input "HAPAG"
click at [775, 290] on b "Hapag [PERSON_NAME] Aktiengesellschaft" at bounding box center [818, 290] width 121 height 7
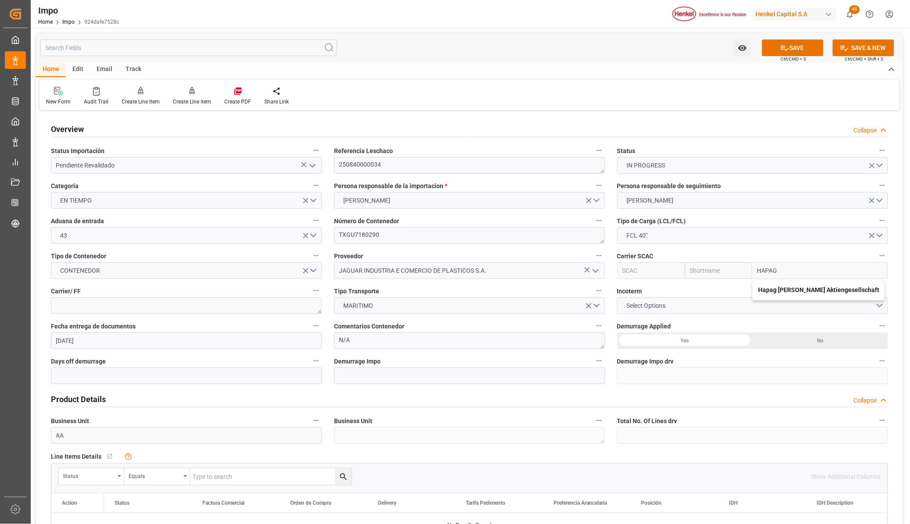
type input "HLCU"
type input "Hapag [PERSON_NAME]"
type input "Hapag [PERSON_NAME] Aktiengesellschaft"
click at [86, 308] on textarea at bounding box center [186, 305] width 271 height 17
type textarea "LESCHACO"
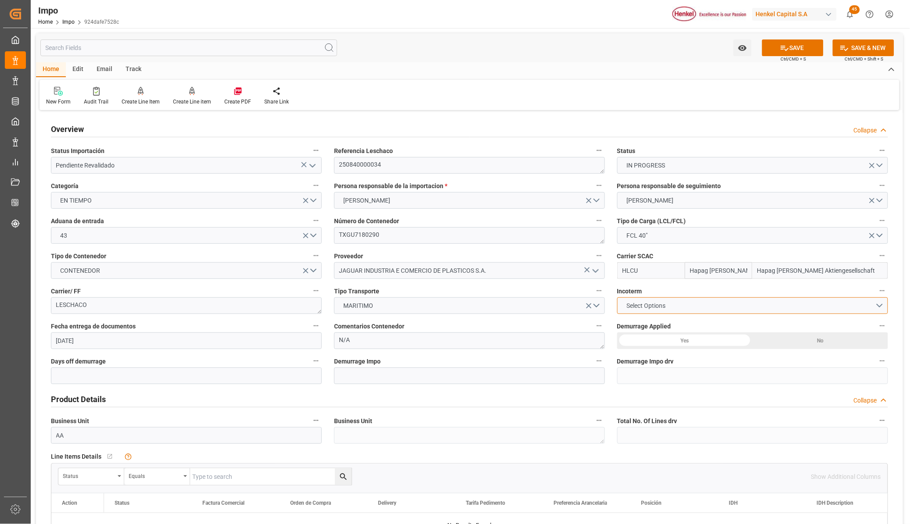
click at [644, 307] on span "Select Options" at bounding box center [646, 305] width 48 height 9
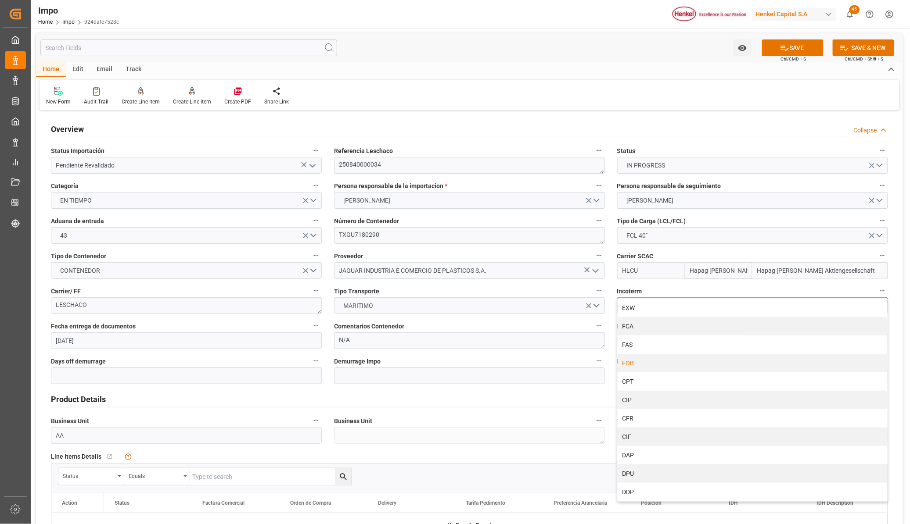
click at [642, 365] on div "FOB" at bounding box center [752, 363] width 270 height 18
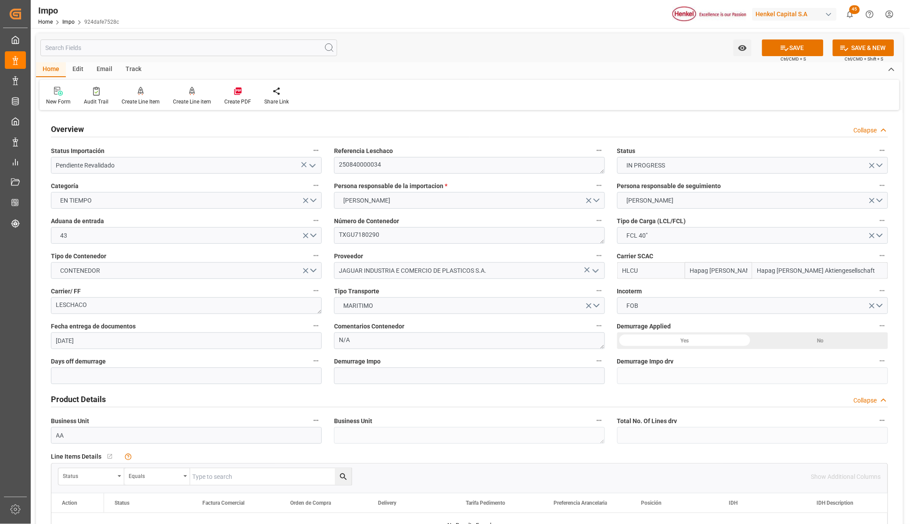
click at [668, 341] on div "Yes" at bounding box center [684, 341] width 135 height 17
click at [57, 378] on input "text" at bounding box center [186, 376] width 271 height 17
type input "14"
click at [363, 164] on textarea "250840000034" at bounding box center [469, 165] width 271 height 17
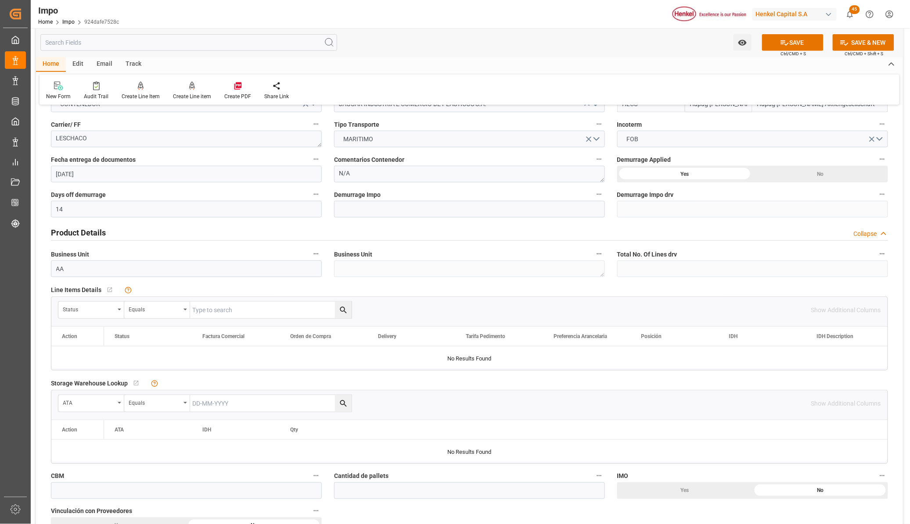
scroll to position [274, 0]
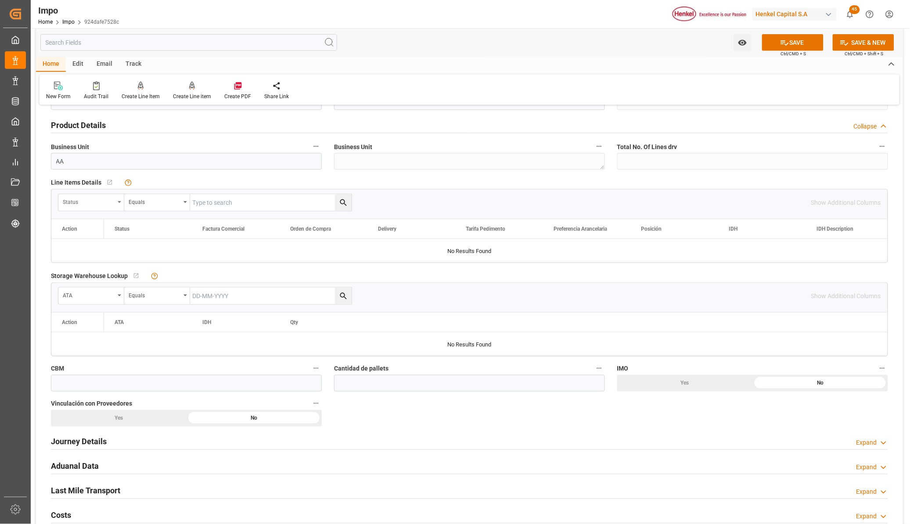
click at [123, 203] on div "Status" at bounding box center [91, 202] width 66 height 17
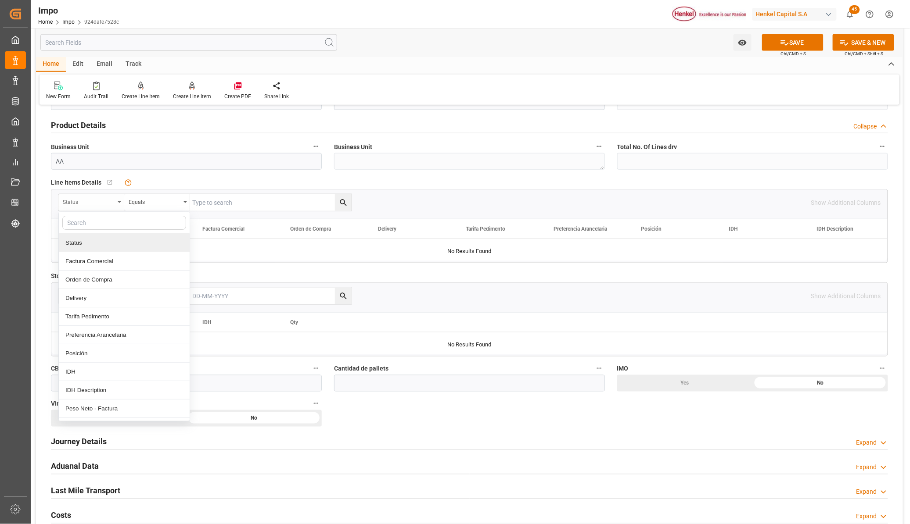
click at [118, 202] on div "Status" at bounding box center [91, 202] width 66 height 17
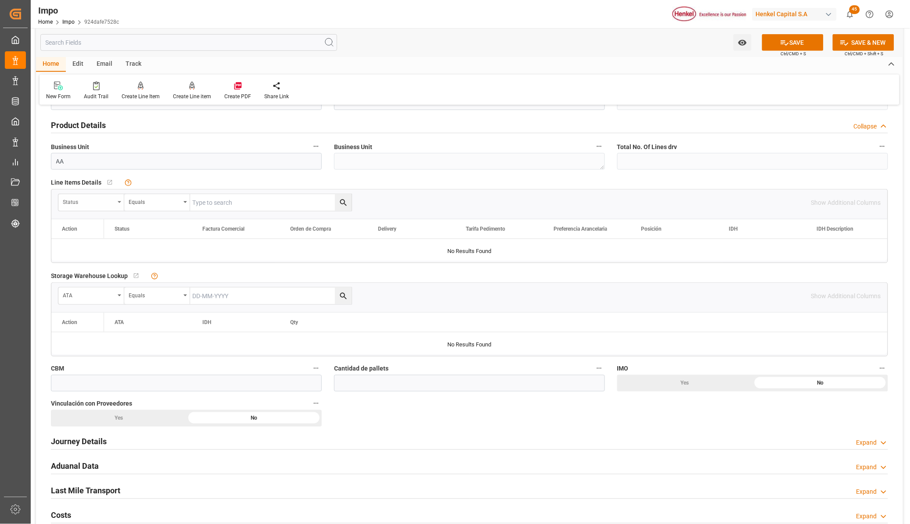
click at [118, 202] on icon "open menu" at bounding box center [120, 202] width 4 height 2
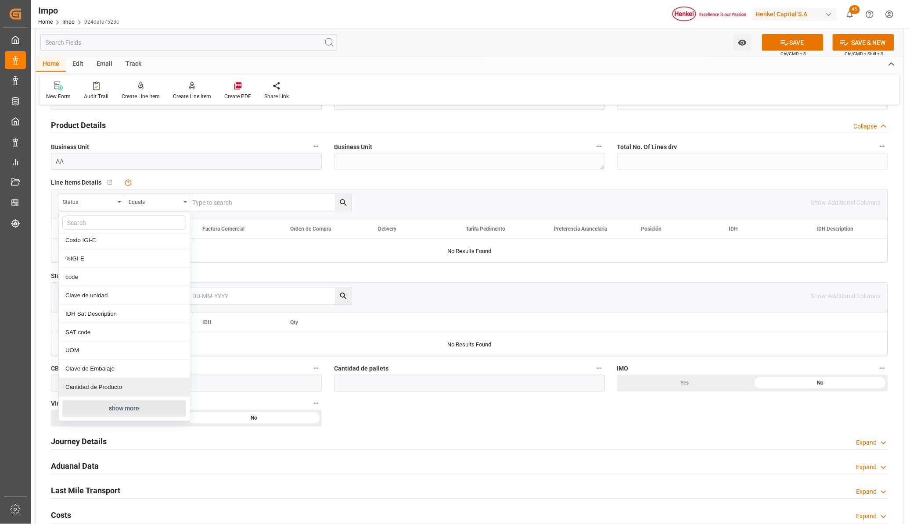
click at [126, 411] on button "show more" at bounding box center [124, 409] width 124 height 17
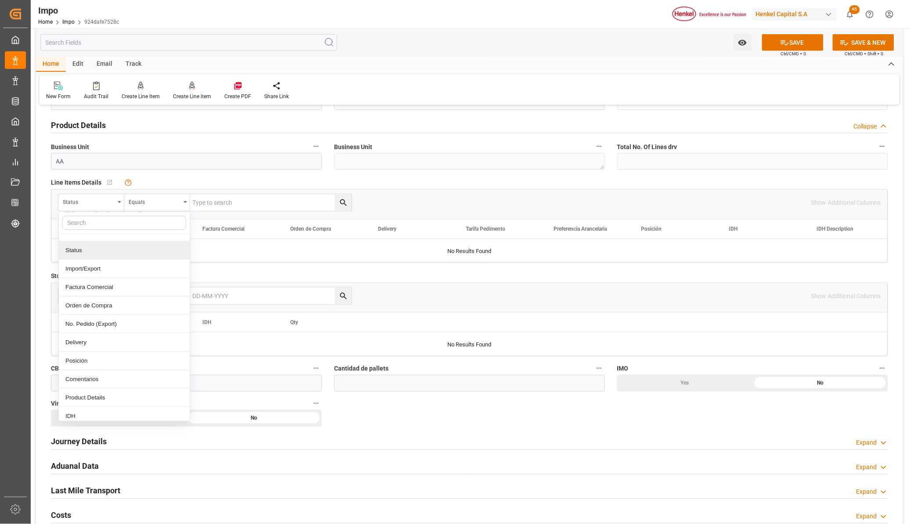
scroll to position [110, 0]
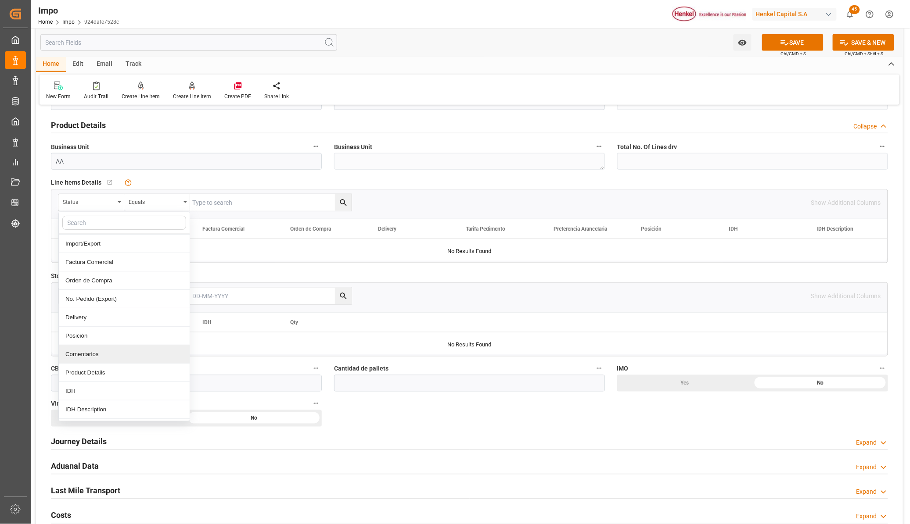
click at [104, 356] on div "Comentarios" at bounding box center [124, 354] width 131 height 18
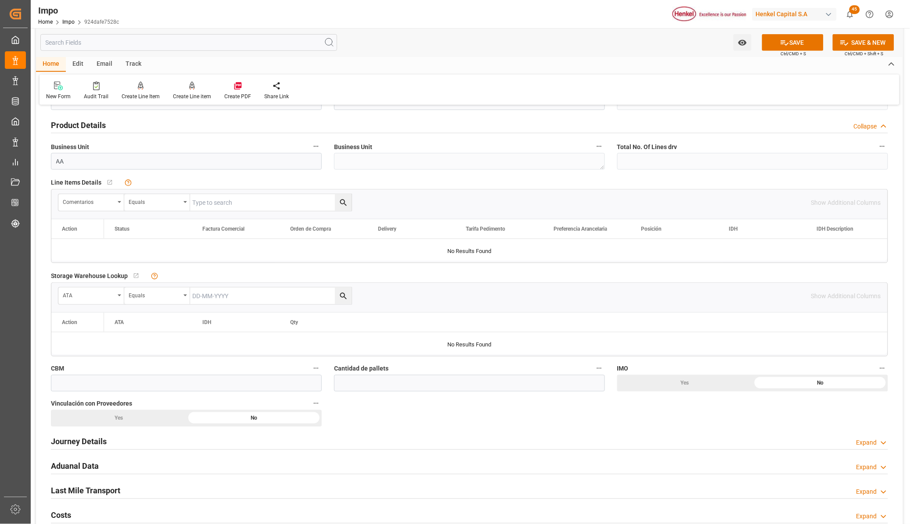
click at [202, 205] on input "text" at bounding box center [270, 202] width 161 height 17
paste input "250840000034"
type input "250840000034"
click at [351, 204] on div "Comentarios Equals 250840000034" at bounding box center [205, 203] width 294 height 18
click at [343, 202] on icon "search button" at bounding box center [343, 202] width 9 height 9
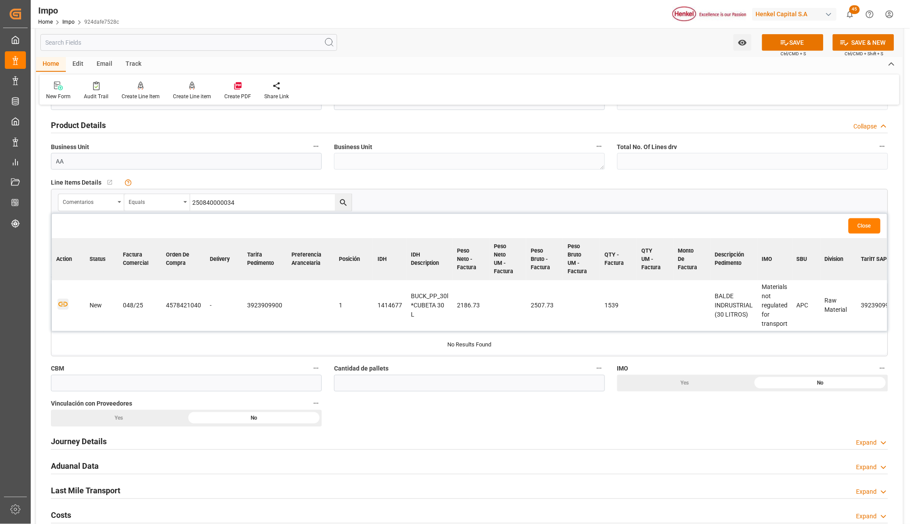
click at [60, 303] on icon "button" at bounding box center [62, 304] width 9 height 5
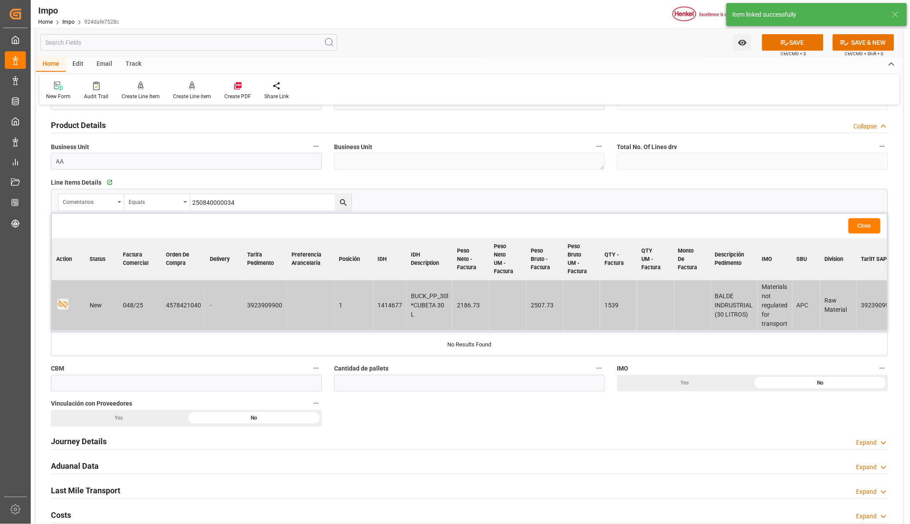
click at [867, 227] on button "Close" at bounding box center [864, 226] width 32 height 15
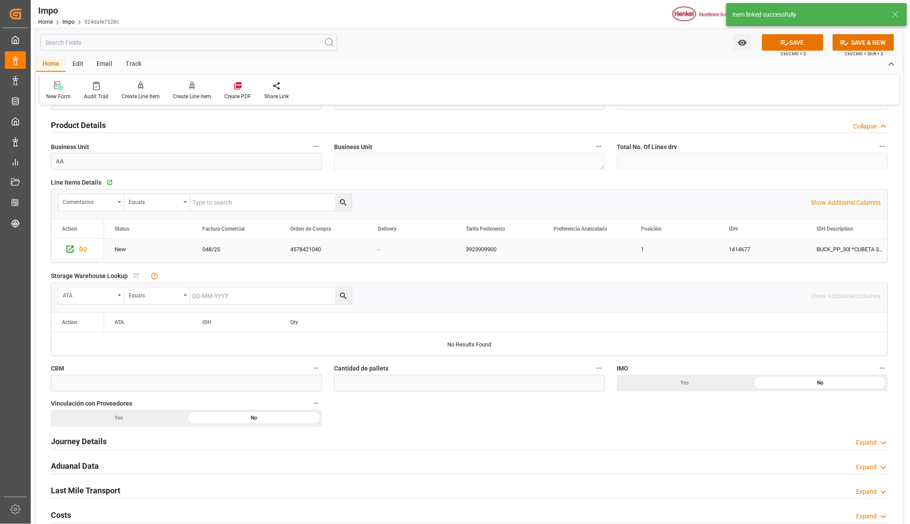
click at [215, 247] on div "048/25" at bounding box center [236, 249] width 88 height 20
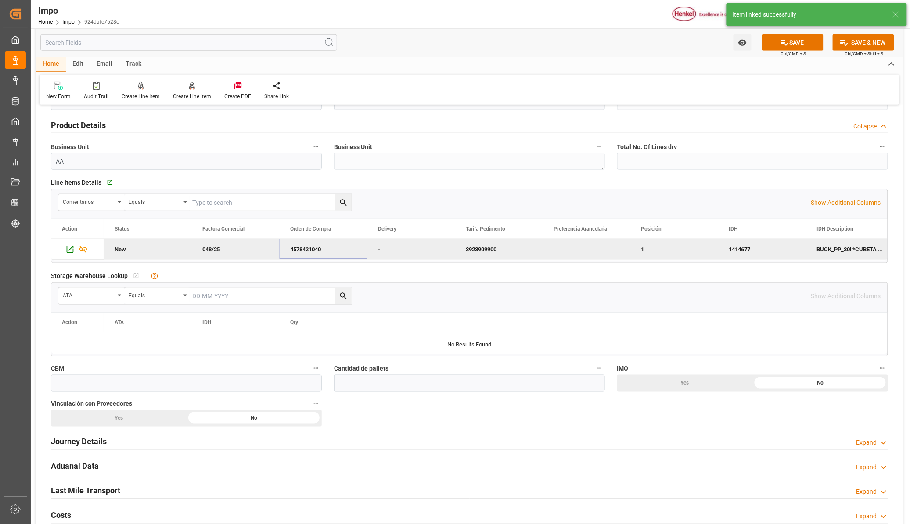
click at [319, 250] on div "4578421040" at bounding box center [324, 249] width 88 height 20
click at [486, 249] on div "3923909900" at bounding box center [499, 249] width 88 height 20
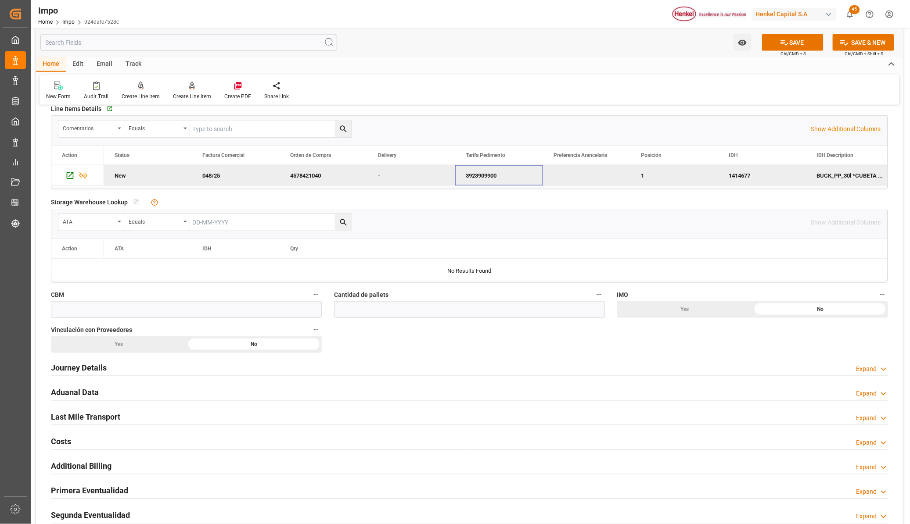
scroll to position [384, 0]
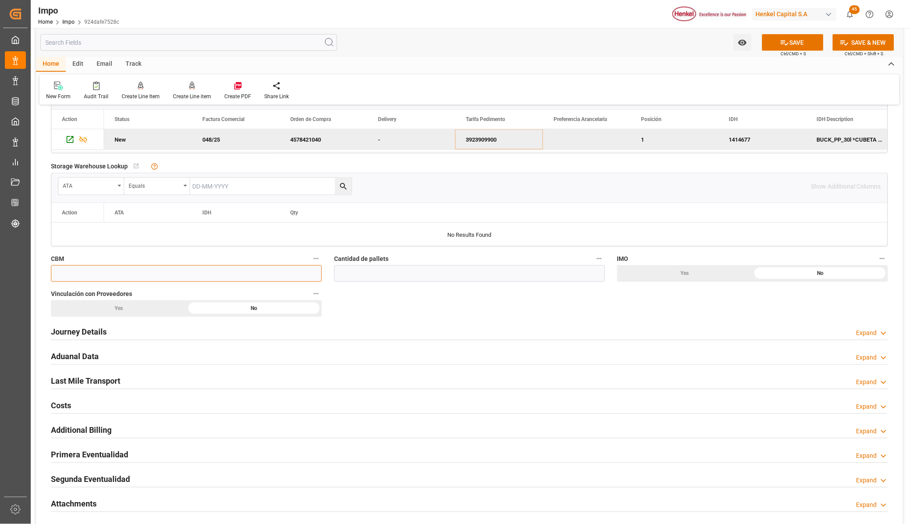
click at [86, 275] on input "text" at bounding box center [186, 273] width 271 height 17
click at [76, 274] on input "text" at bounding box center [186, 273] width 271 height 17
paste input "32.904"
type input "32.904"
click at [366, 275] on input "text" at bounding box center [469, 273] width 271 height 17
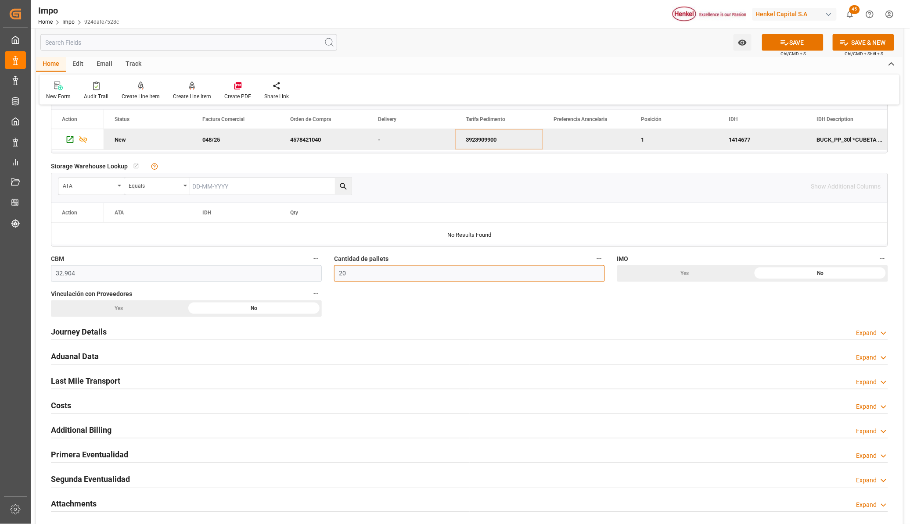
type input "20"
click at [845, 273] on div "No" at bounding box center [819, 273] width 135 height 17
click at [263, 312] on div "No" at bounding box center [253, 309] width 135 height 17
click at [86, 337] on h2 "Journey Details" at bounding box center [79, 332] width 56 height 12
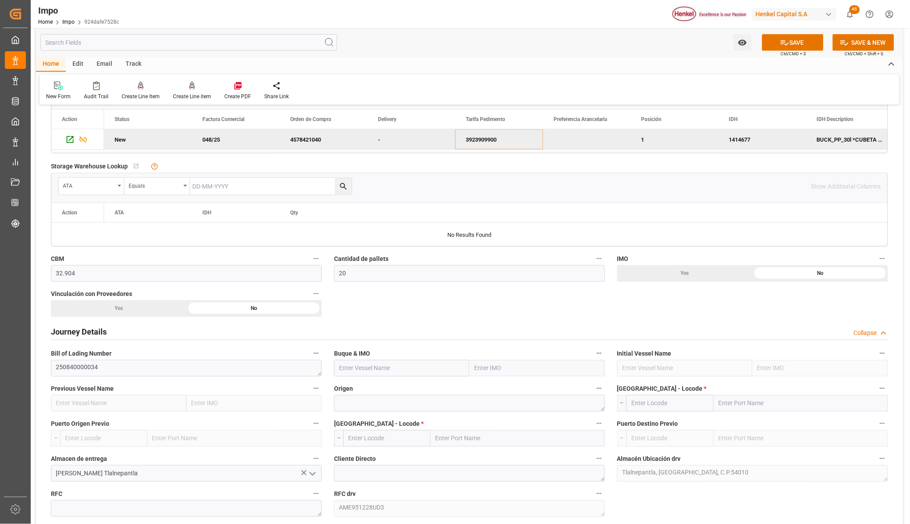
click at [516, 376] on input "text" at bounding box center [537, 368] width 136 height 17
click at [498, 372] on input "text" at bounding box center [537, 368] width 136 height 17
paste input "SEASPAN EMPIRE"
type input "SEASPAN EMPIRE"
click at [508, 391] on span "9407160 - SEASPAN EMPIRE" at bounding box center [513, 387] width 76 height 7
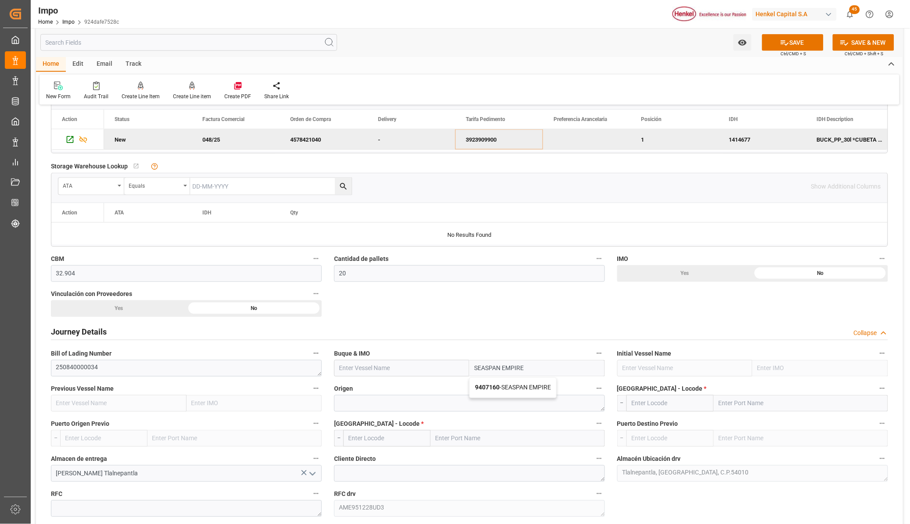
type input "SEASPAN EMPIRE"
type input "9407160"
click at [412, 409] on textarea at bounding box center [469, 403] width 271 height 17
type textarea "[GEOGRAPHIC_DATA]"
click at [750, 407] on input "text" at bounding box center [800, 403] width 174 height 17
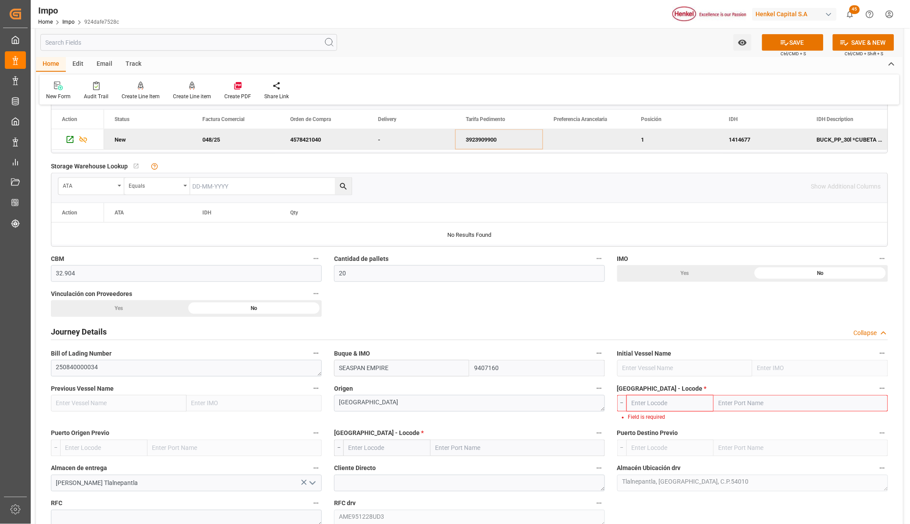
click at [723, 406] on input "text" at bounding box center [800, 403] width 174 height 17
type input "SANTOS"
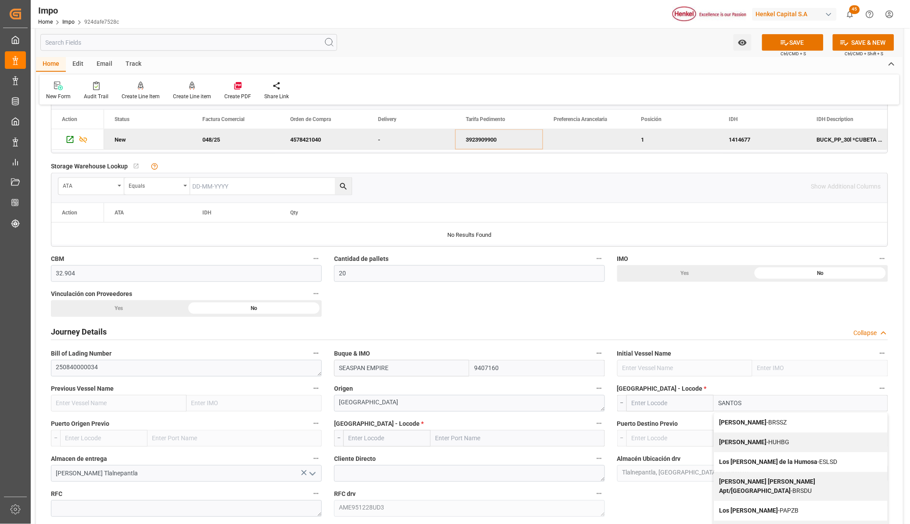
click at [745, 424] on span "[PERSON_NAME]" at bounding box center [753, 422] width 68 height 7
type input "BRSSZ"
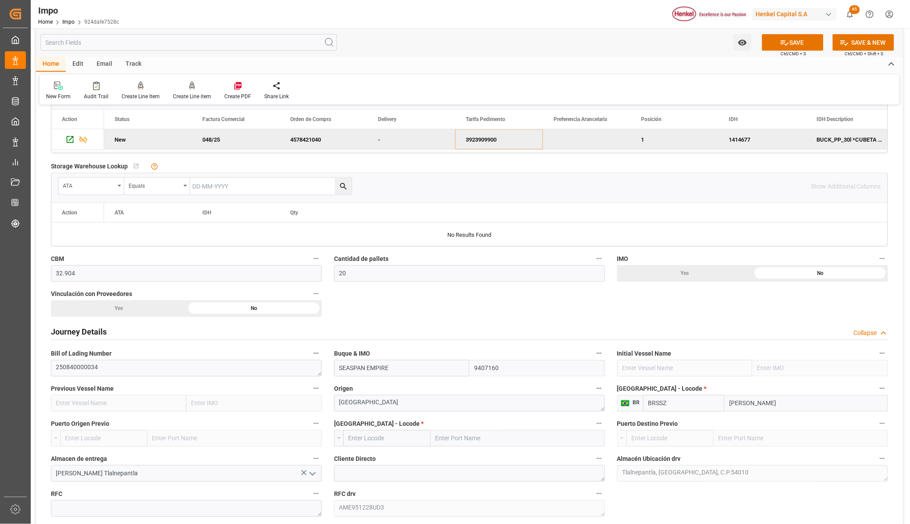
type input "[PERSON_NAME]"
click at [450, 445] on input "text" at bounding box center [517, 438] width 174 height 17
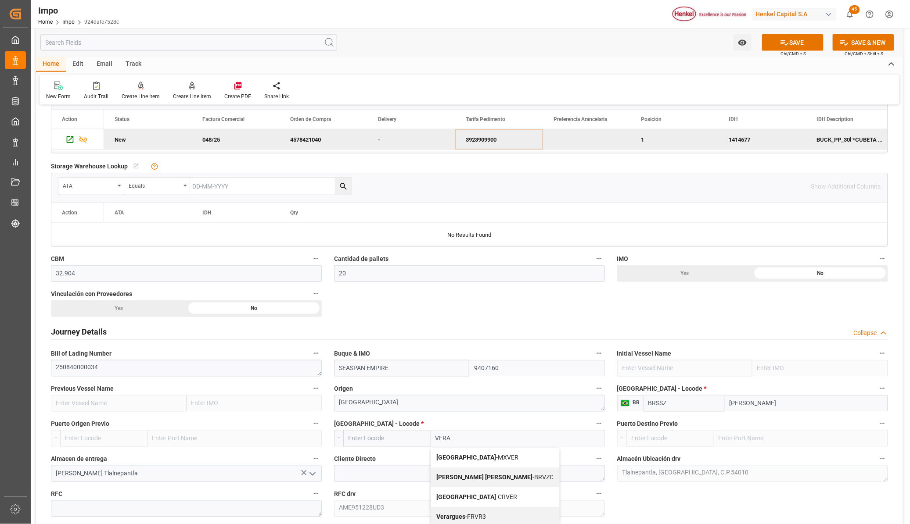
type input "VERAC"
click at [472, 460] on span "Veracruz - MXVER" at bounding box center [477, 458] width 82 height 7
type input "MXVER"
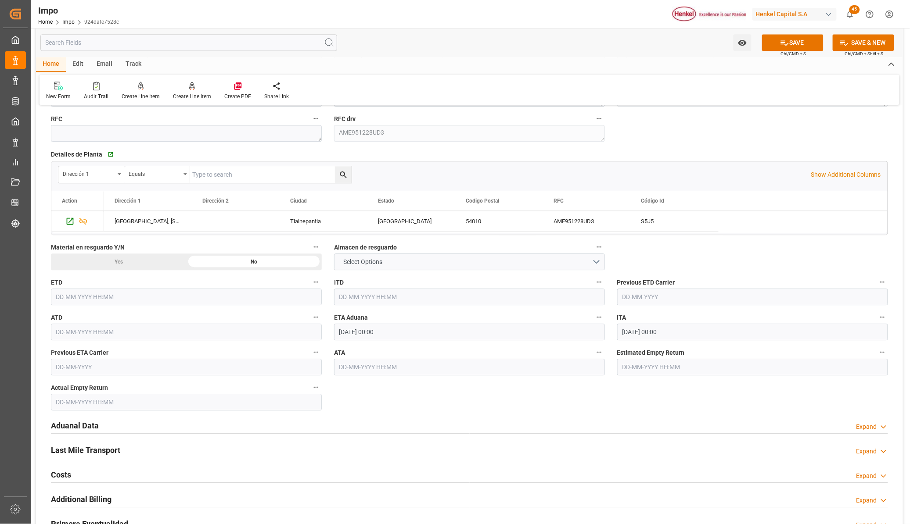
scroll to position [768, 0]
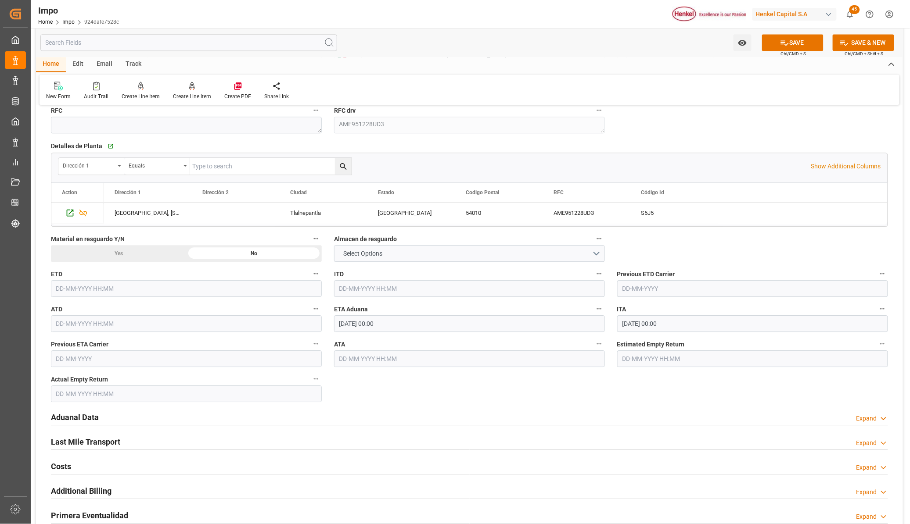
type input "[GEOGRAPHIC_DATA]"
drag, startPoint x: 412, startPoint y: 328, endPoint x: 323, endPoint y: 326, distance: 88.7
click at [323, 326] on div "Overview Collapse Status Importación Pendiente Revalidado Referencia Leschaco 2…" at bounding box center [469, 27] width 867 height 1364
click at [605, 400] on div "Overview Collapse Status Importación Pendiente Revalidado Referencia Leschaco 2…" at bounding box center [469, 27] width 867 height 1364
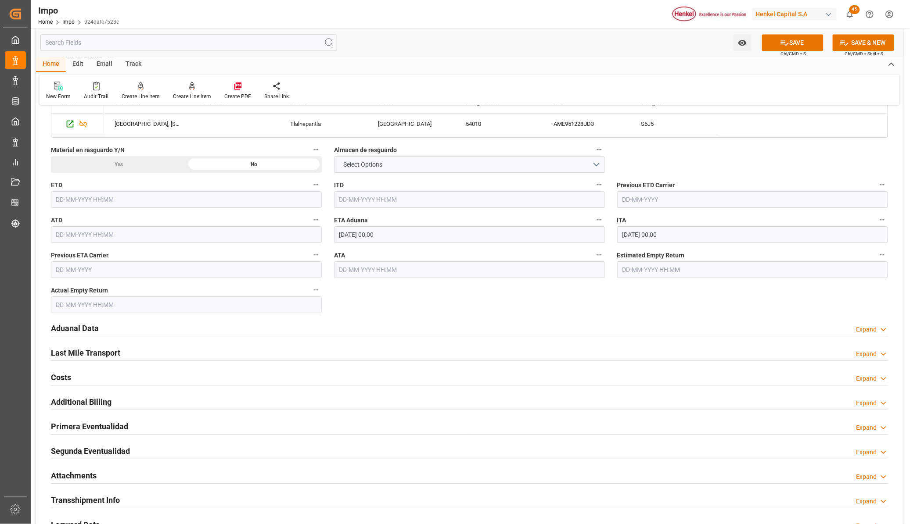
scroll to position [878, 0]
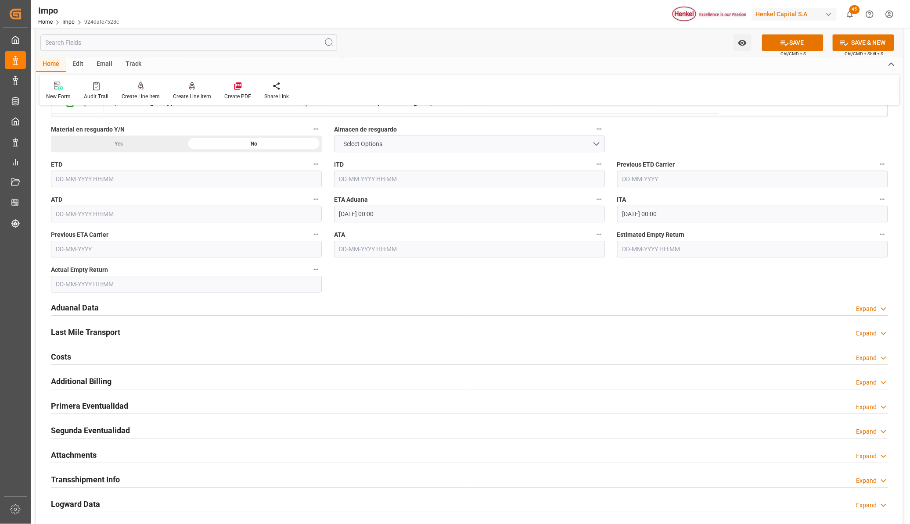
click at [61, 306] on h2 "Aduanal Data" at bounding box center [75, 308] width 48 height 12
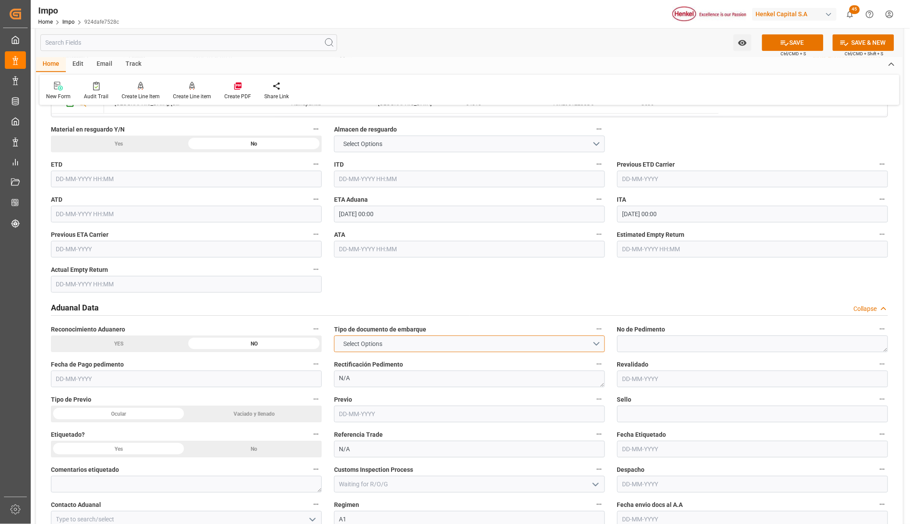
click at [593, 339] on button "Select Options" at bounding box center [469, 344] width 271 height 17
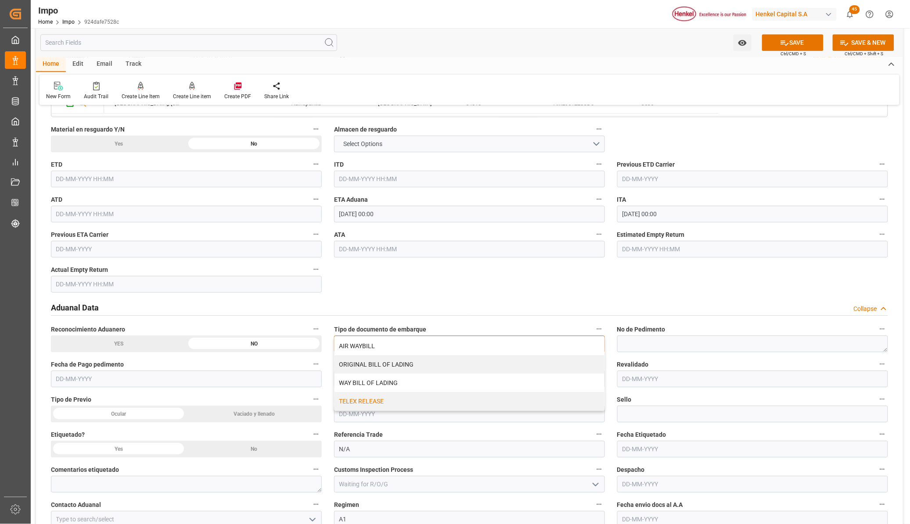
click at [394, 404] on div "TELEX RELEASE" at bounding box center [469, 401] width 270 height 18
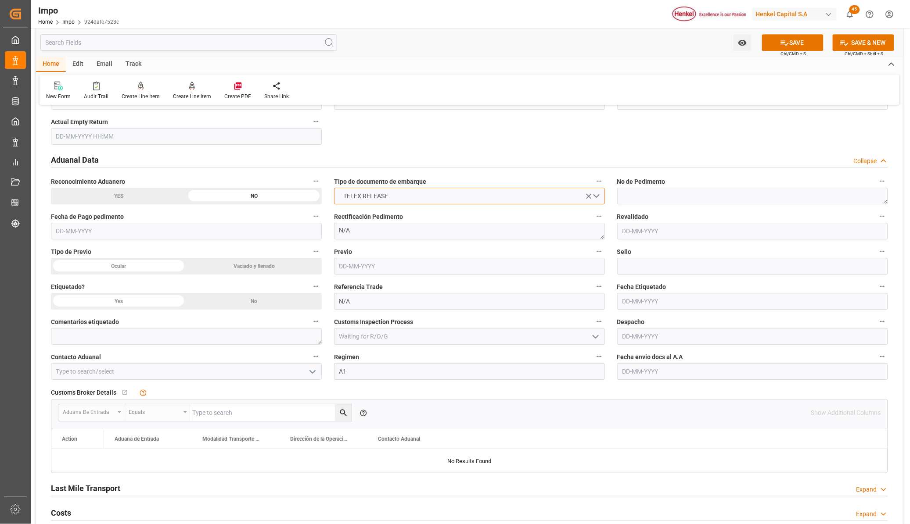
scroll to position [1042, 0]
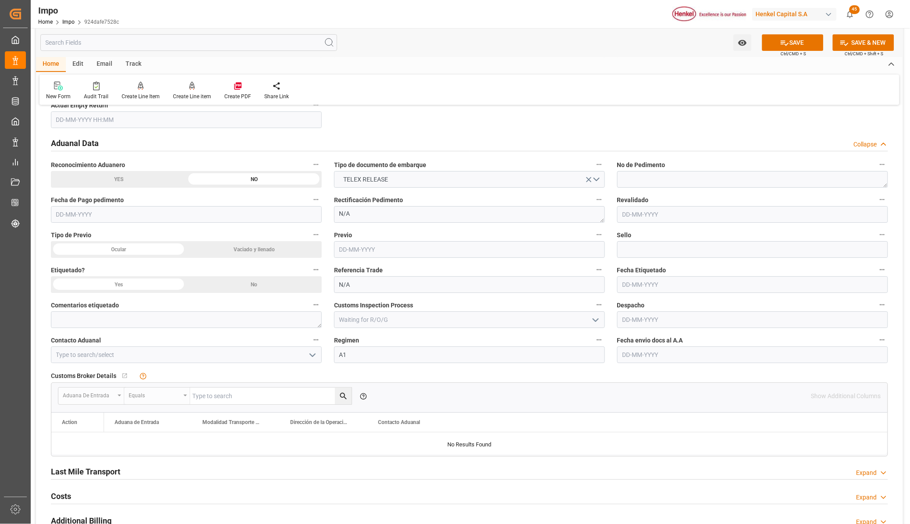
click at [652, 359] on input "text" at bounding box center [752, 355] width 271 height 17
type input "1"
type input "[DATE]"
click at [303, 359] on input at bounding box center [186, 355] width 271 height 17
click at [310, 356] on icon "open menu" at bounding box center [312, 355] width 11 height 11
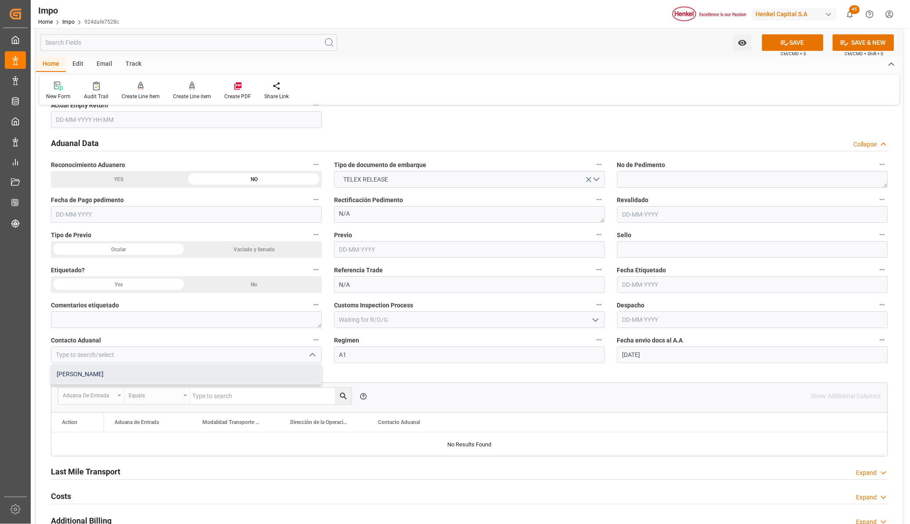
click at [154, 376] on div "[PERSON_NAME]" at bounding box center [186, 375] width 270 height 20
type input "[PERSON_NAME]"
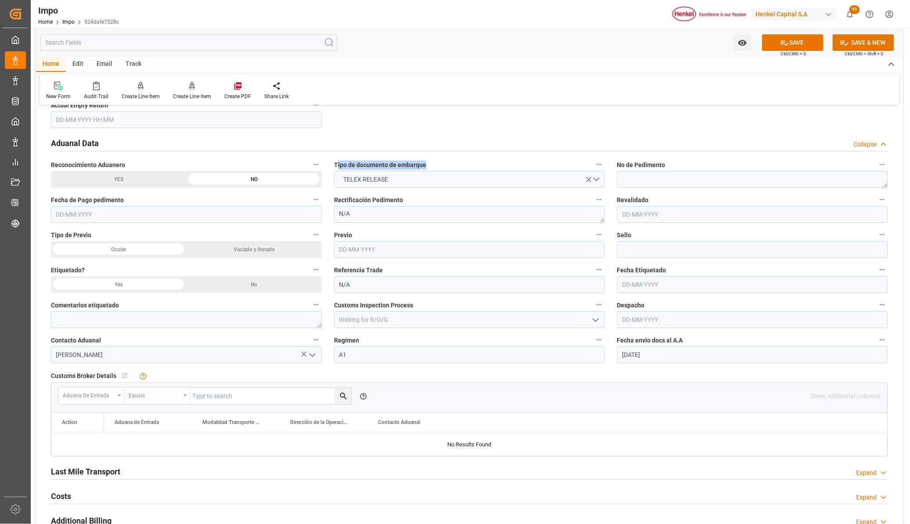
drag, startPoint x: 337, startPoint y: 165, endPoint x: 430, endPoint y: 170, distance: 93.6
click at [430, 170] on label "Tipo de documento de embarque" at bounding box center [469, 165] width 271 height 12
drag, startPoint x: 107, startPoint y: 341, endPoint x: 48, endPoint y: 345, distance: 58.5
click at [48, 345] on div "Contacto Aduanal [PERSON_NAME]" at bounding box center [186, 348] width 283 height 35
drag, startPoint x: 101, startPoint y: 144, endPoint x: 45, endPoint y: 145, distance: 56.6
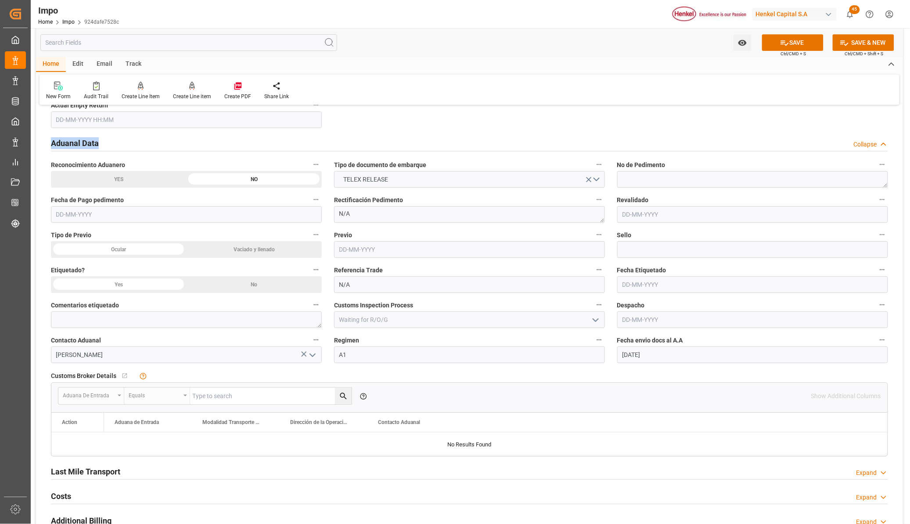
click at [45, 145] on div "Aduanal Data Collapse" at bounding box center [469, 143] width 849 height 25
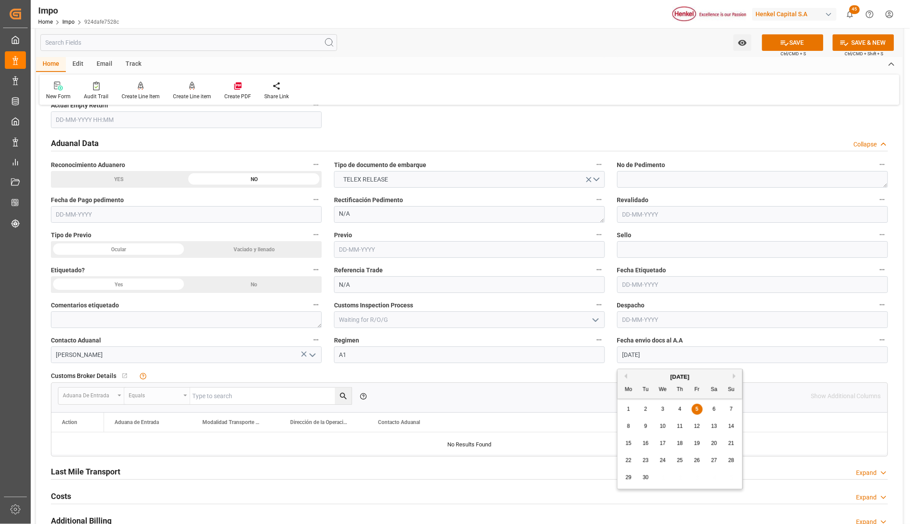
drag, startPoint x: 659, startPoint y: 357, endPoint x: 622, endPoint y: 354, distance: 37.9
click at [622, 354] on input "[DATE]" at bounding box center [752, 355] width 271 height 17
click at [801, 45] on button "SAVE" at bounding box center [792, 42] width 61 height 17
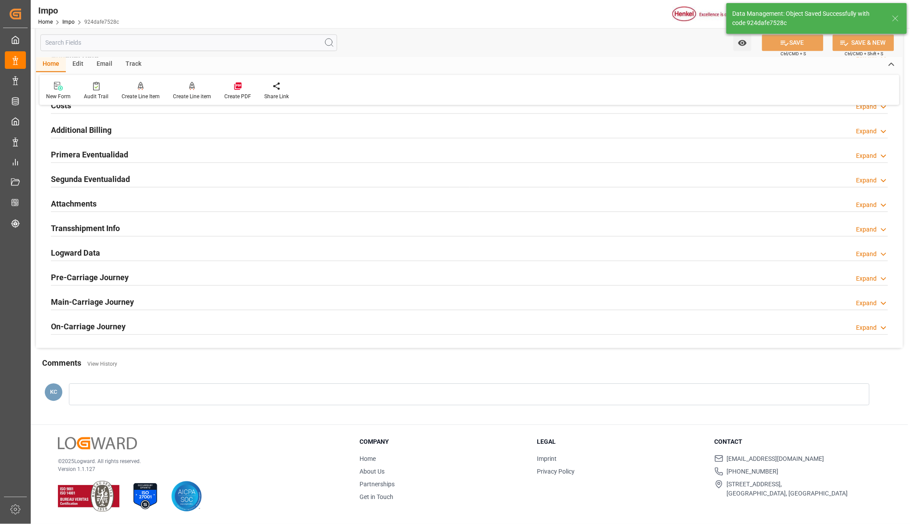
type textarea "AA"
type input "1"
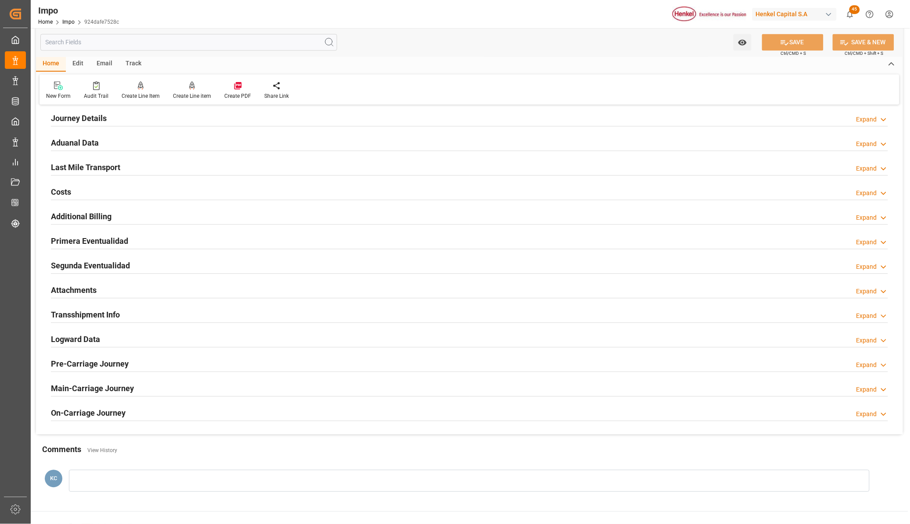
click at [77, 290] on h2 "Attachments" at bounding box center [74, 291] width 46 height 12
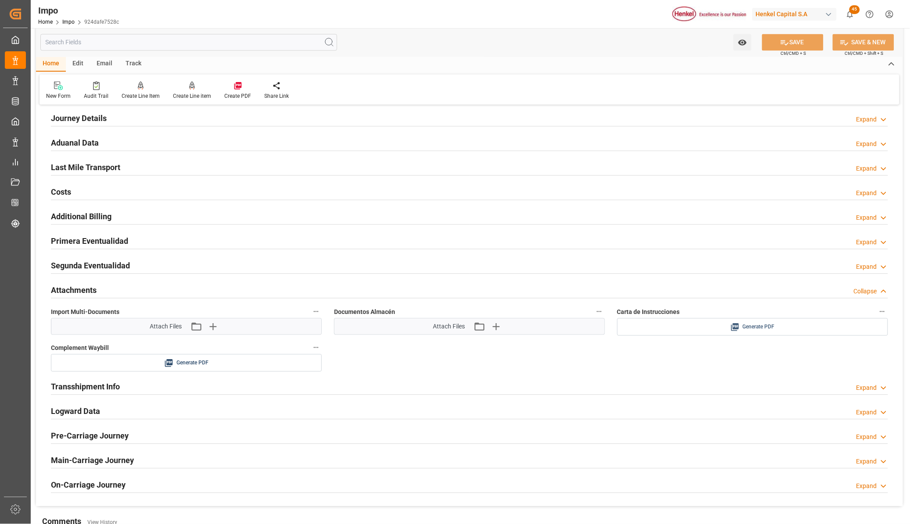
click at [732, 327] on icon at bounding box center [734, 327] width 9 height 9
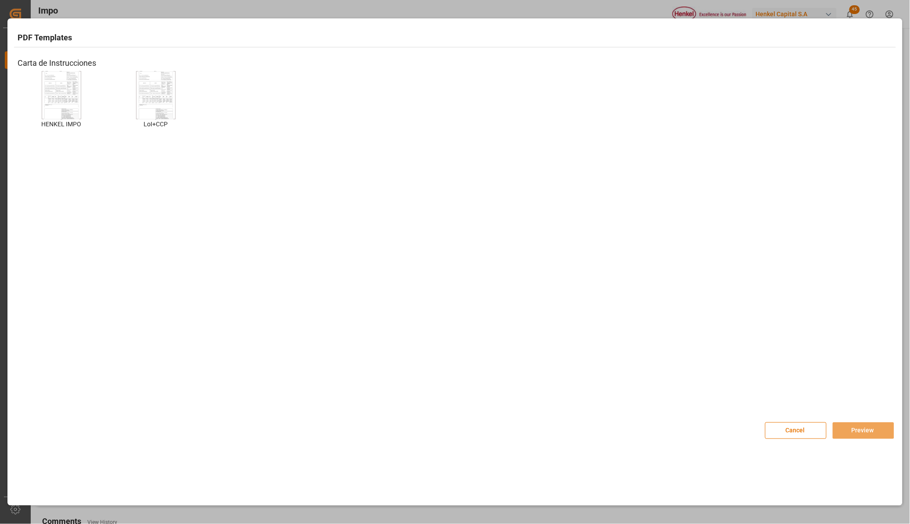
click at [79, 97] on div at bounding box center [61, 95] width 39 height 48
click at [852, 429] on button "Preview" at bounding box center [862, 431] width 61 height 17
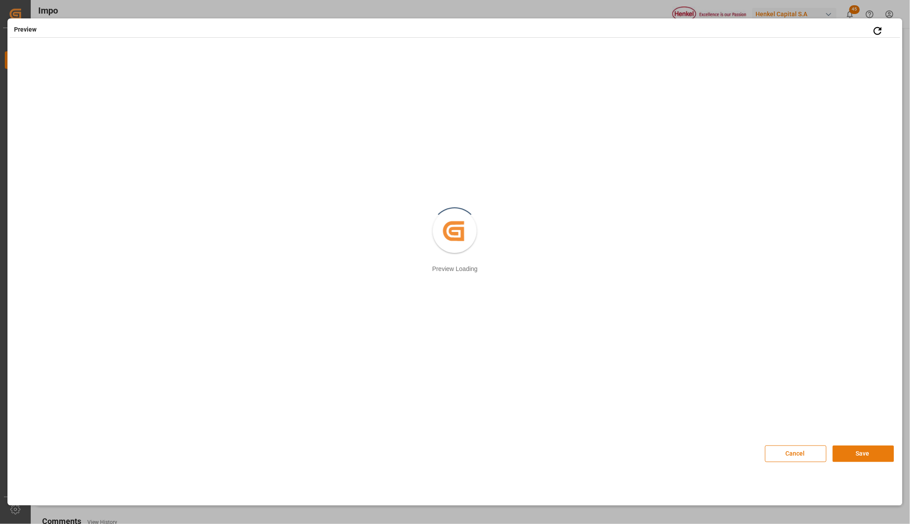
click at [863, 455] on button "Save" at bounding box center [862, 454] width 61 height 17
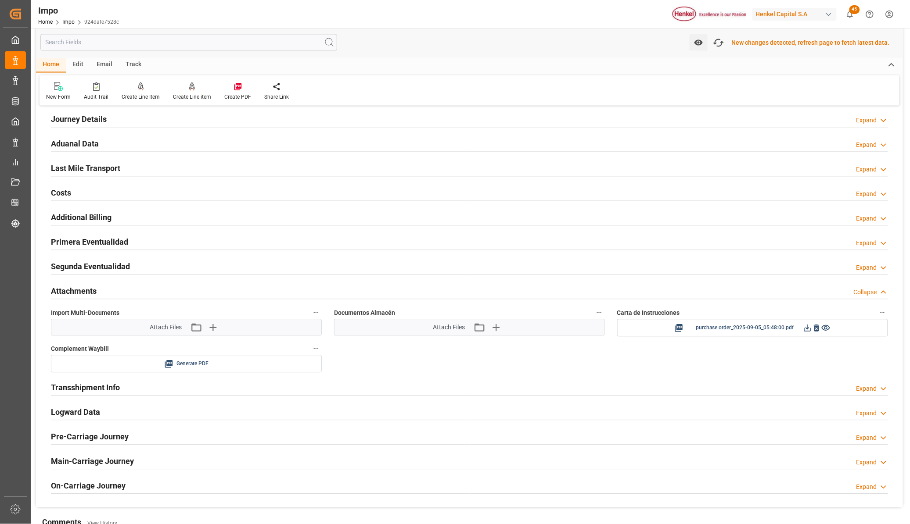
scroll to position [599, 0]
click at [809, 327] on icon at bounding box center [807, 327] width 9 height 9
click at [725, 39] on icon "button" at bounding box center [718, 43] width 14 height 14
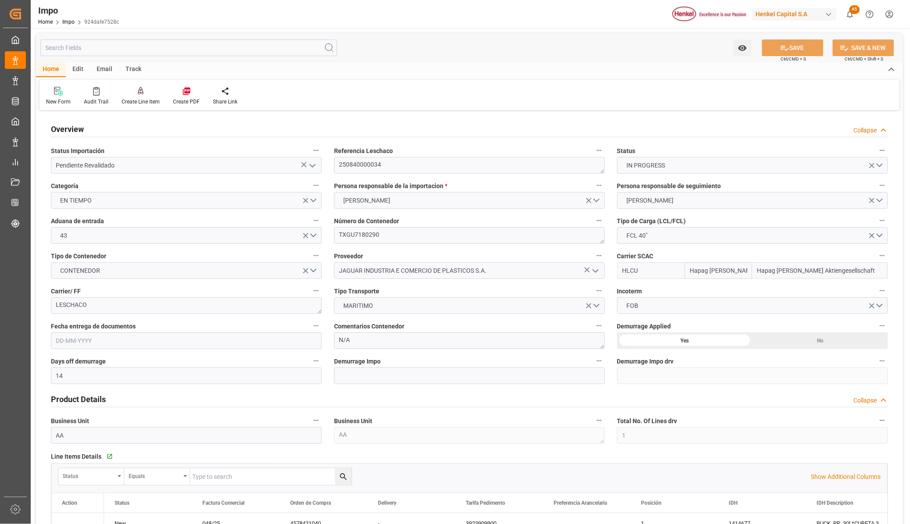
type input "Hapag [PERSON_NAME]"
type input "Hapag [PERSON_NAME] Aktiengesellschaft"
type input "14"
type input "1"
type input "32.904"
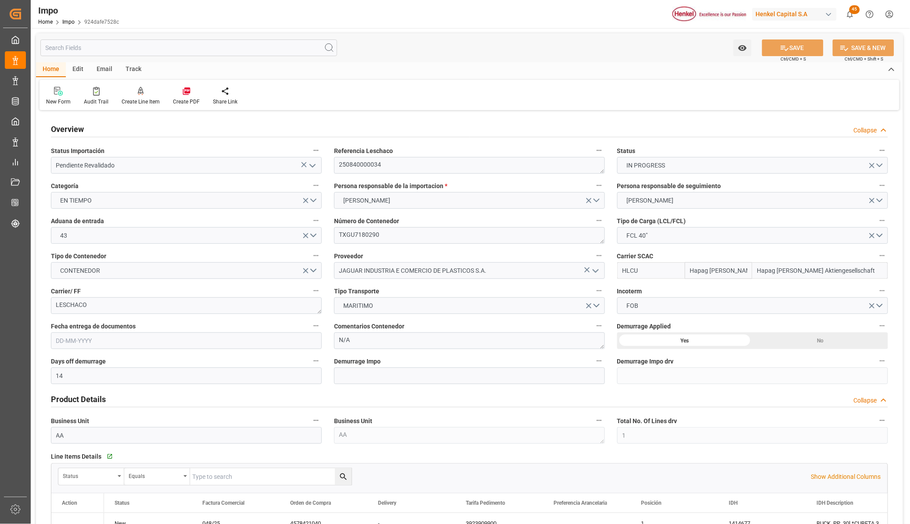
type input "20"
type input "[DATE]"
click at [372, 345] on textarea "N/A" at bounding box center [469, 341] width 271 height 17
drag, startPoint x: 365, startPoint y: 344, endPoint x: 337, endPoint y: 344, distance: 28.1
click at [337, 344] on textarea "N/A" at bounding box center [469, 341] width 271 height 17
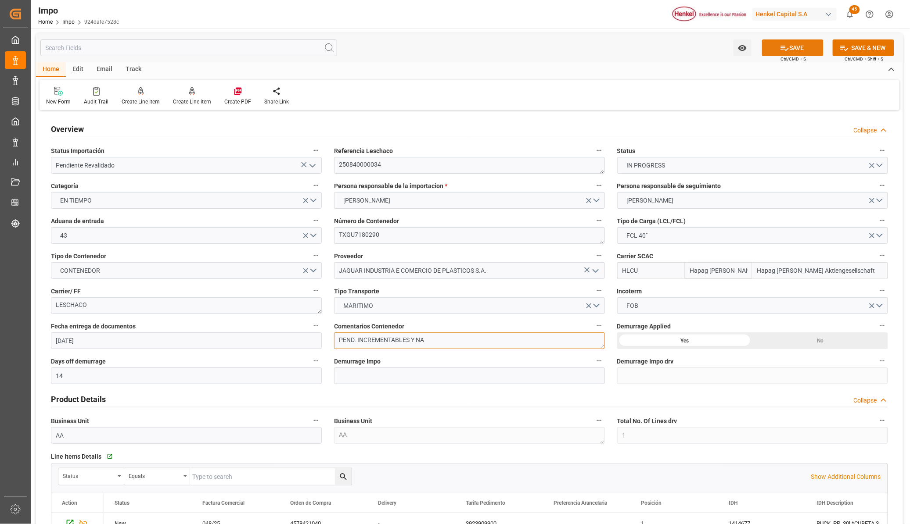
type textarea "PEND. INCREMENTABLES Y NA"
click at [781, 47] on icon at bounding box center [785, 48] width 8 height 5
drag, startPoint x: 434, startPoint y: 340, endPoint x: 423, endPoint y: 384, distance: 45.0
click at [334, 347] on textarea "PEND. INCREMENTABLES Y NA" at bounding box center [469, 341] width 271 height 17
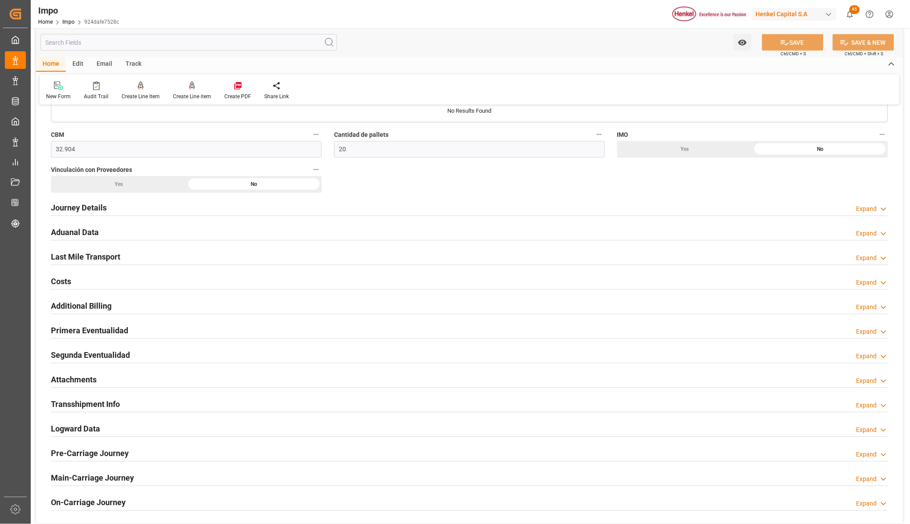
scroll to position [548, 0]
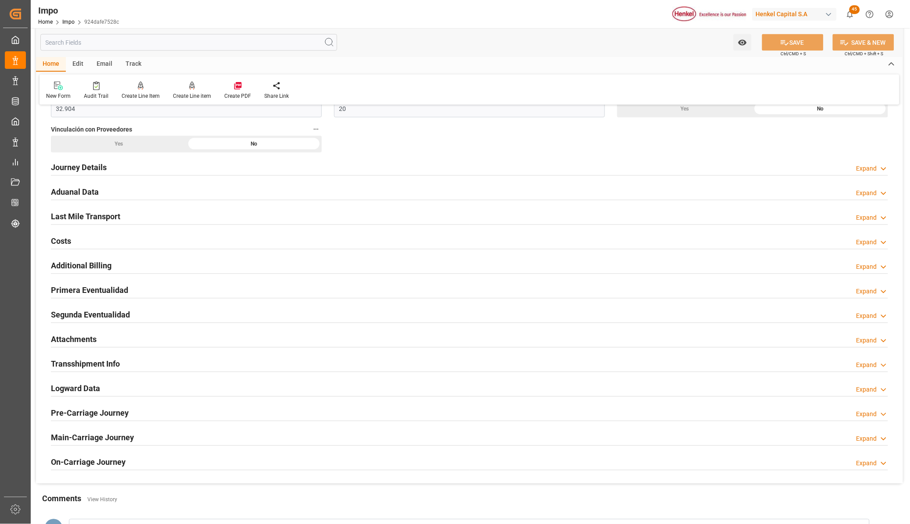
click at [86, 340] on h2 "Attachments" at bounding box center [74, 340] width 46 height 12
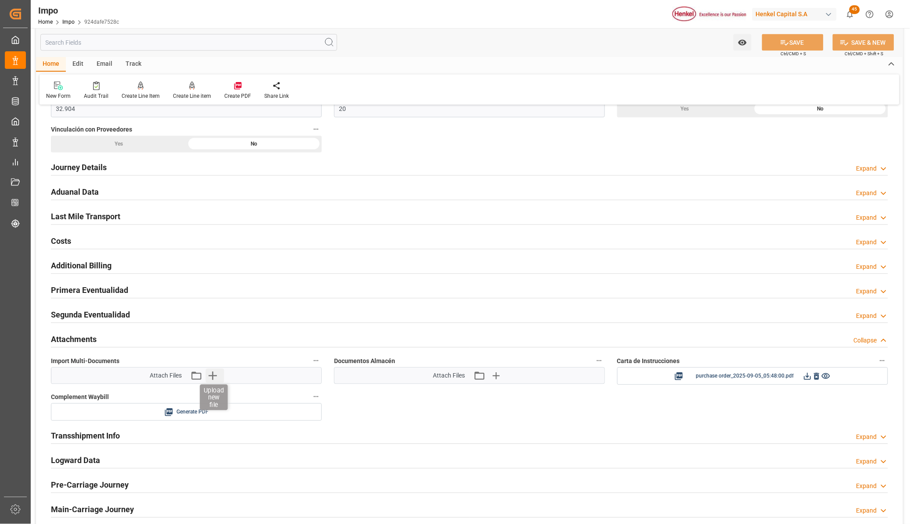
click at [215, 376] on icon "button" at bounding box center [213, 376] width 14 height 14
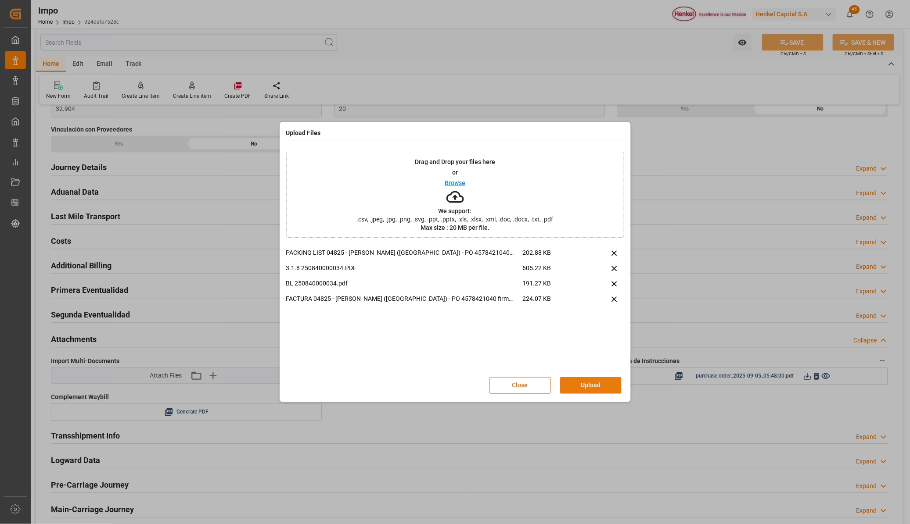
click at [584, 383] on button "Upload" at bounding box center [590, 385] width 61 height 17
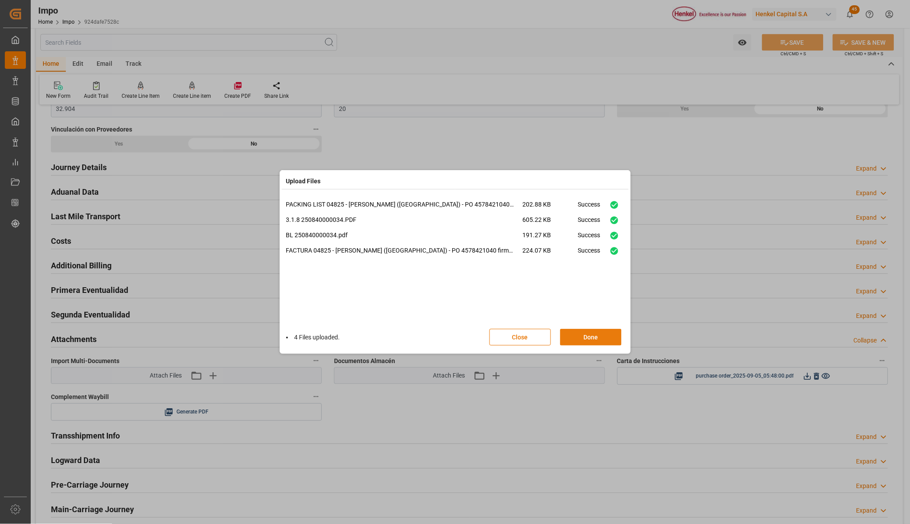
click at [598, 334] on button "Done" at bounding box center [590, 337] width 61 height 17
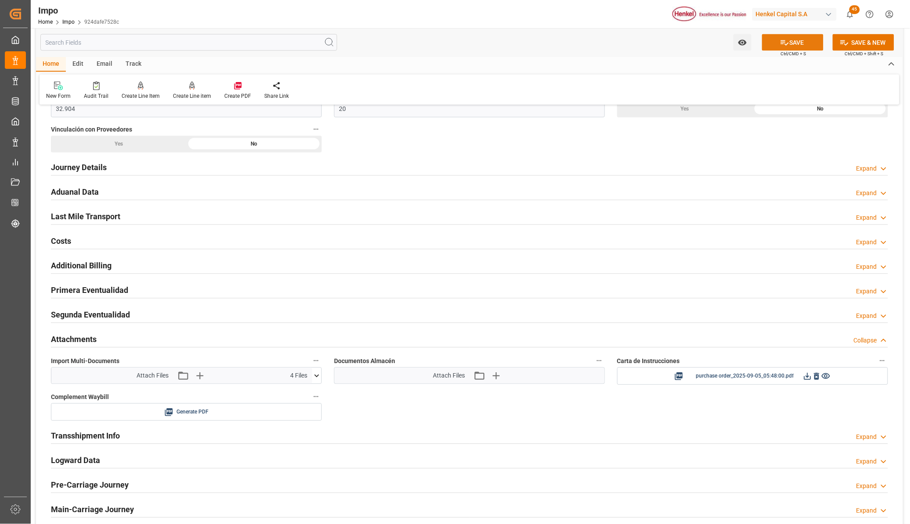
click at [788, 39] on button "SAVE" at bounding box center [792, 42] width 61 height 17
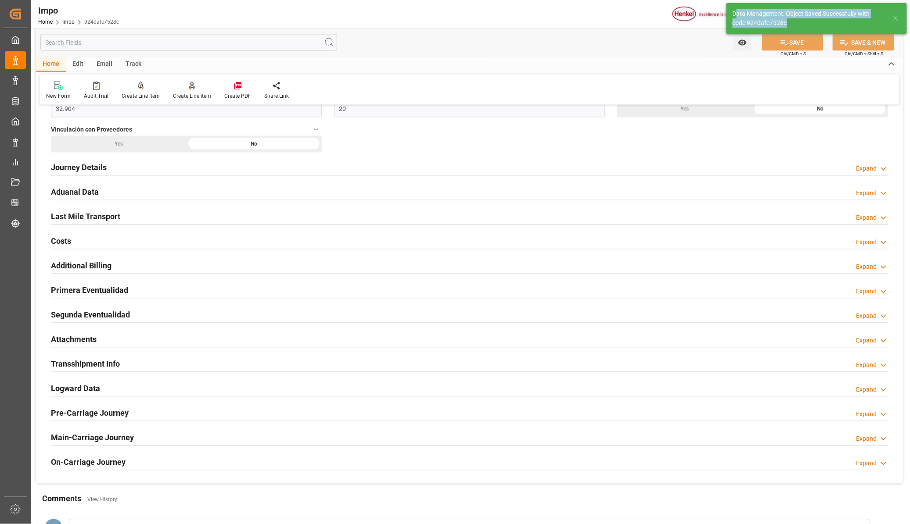
drag, startPoint x: 735, startPoint y: 14, endPoint x: 787, endPoint y: 31, distance: 54.0
click at [787, 31] on div "Data Management: Object Saved Successfully with code 924dafe7528c" at bounding box center [816, 18] width 180 height 31
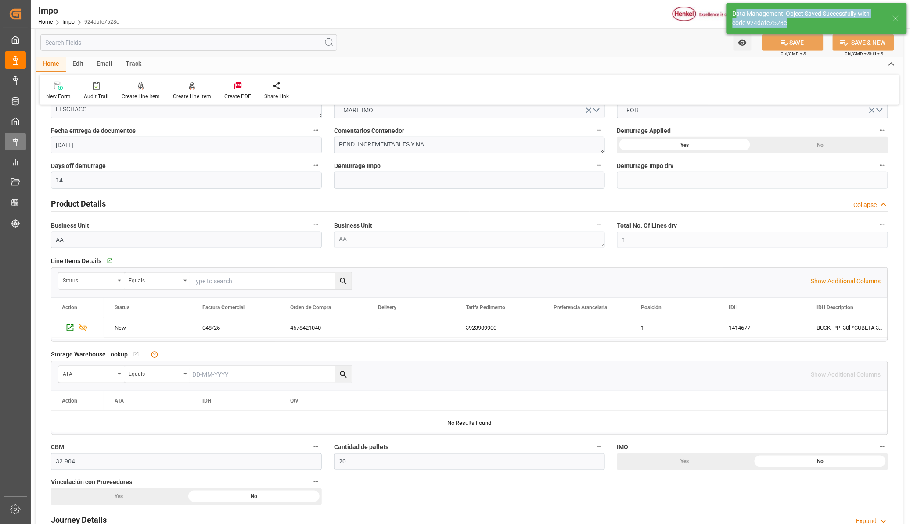
scroll to position [110, 0]
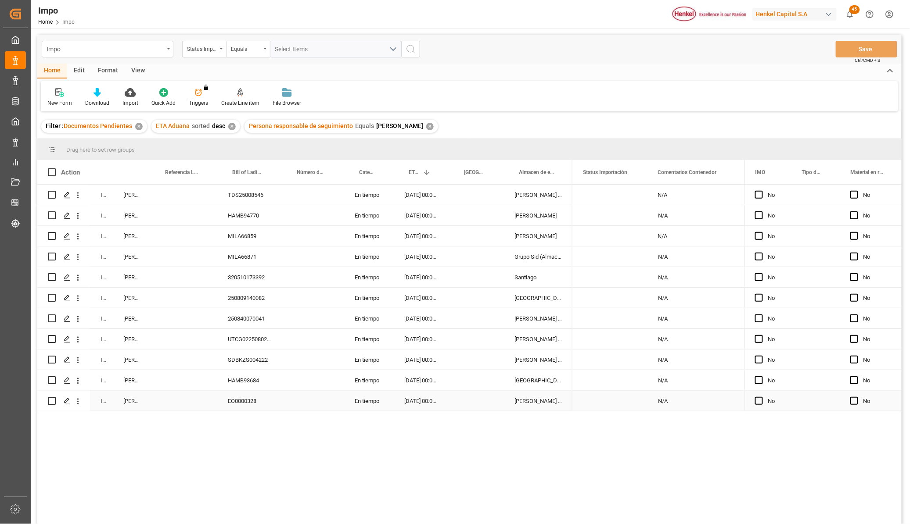
click at [360, 401] on div "En tiempo" at bounding box center [369, 401] width 50 height 20
click at [257, 400] on div "EO0000328" at bounding box center [249, 401] width 65 height 20
click at [245, 385] on div "HAMB93684" at bounding box center [249, 380] width 65 height 20
click at [78, 382] on icon "open menu" at bounding box center [77, 380] width 9 height 9
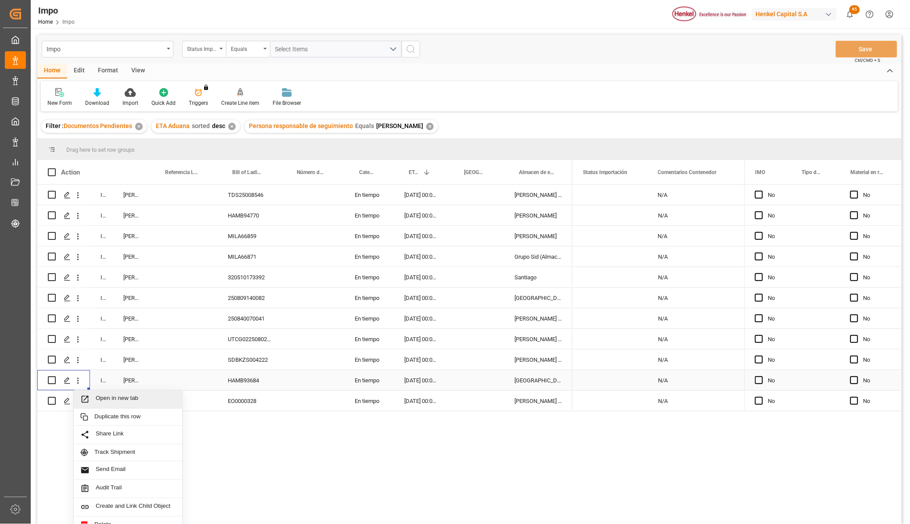
click at [93, 394] on div "Open in new tab" at bounding box center [128, 400] width 108 height 18
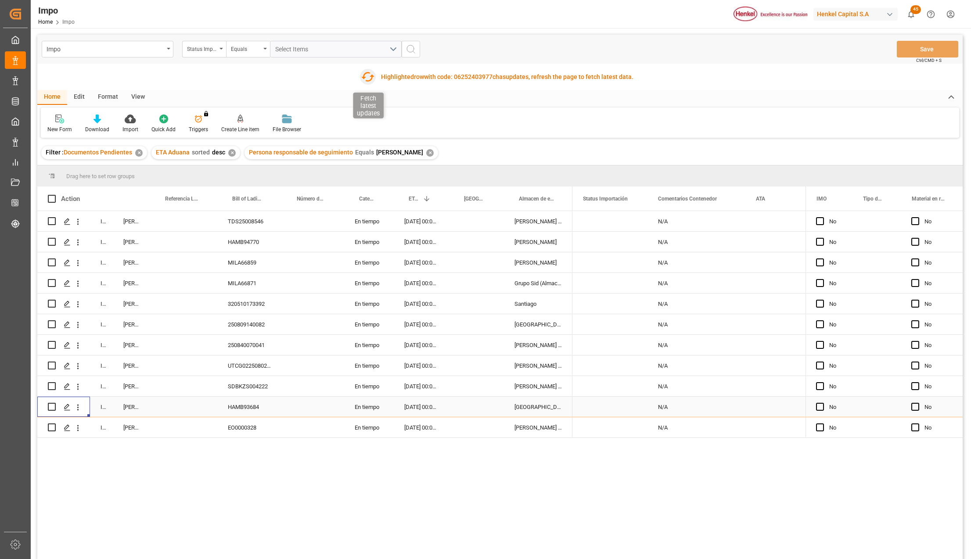
click at [369, 74] on icon "button" at bounding box center [367, 77] width 14 height 14
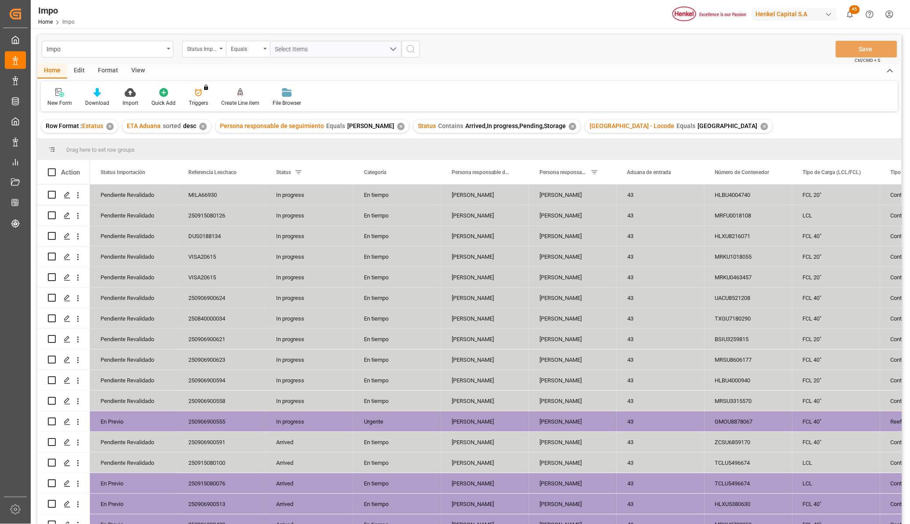
click at [135, 71] on div "View" at bounding box center [138, 71] width 27 height 15
click at [105, 91] on div at bounding box center [100, 92] width 44 height 9
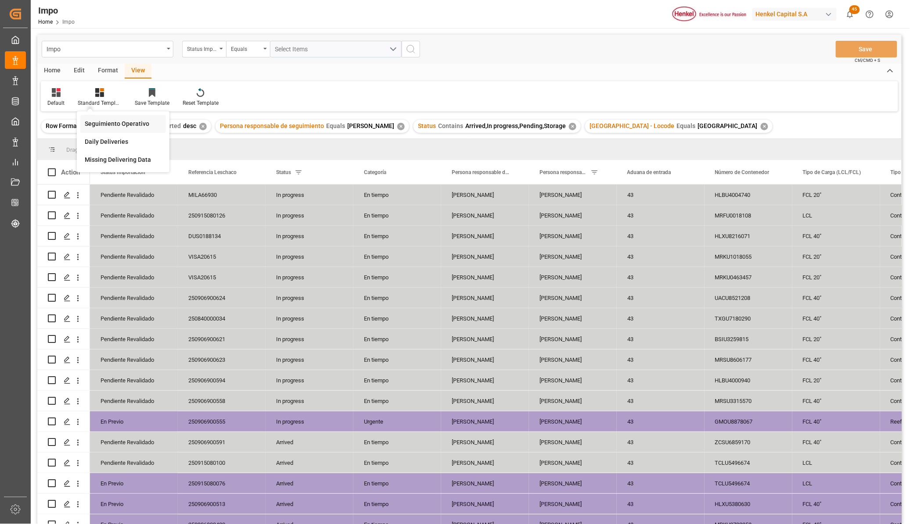
click at [115, 123] on div "Seguimiento Operativo" at bounding box center [123, 123] width 77 height 9
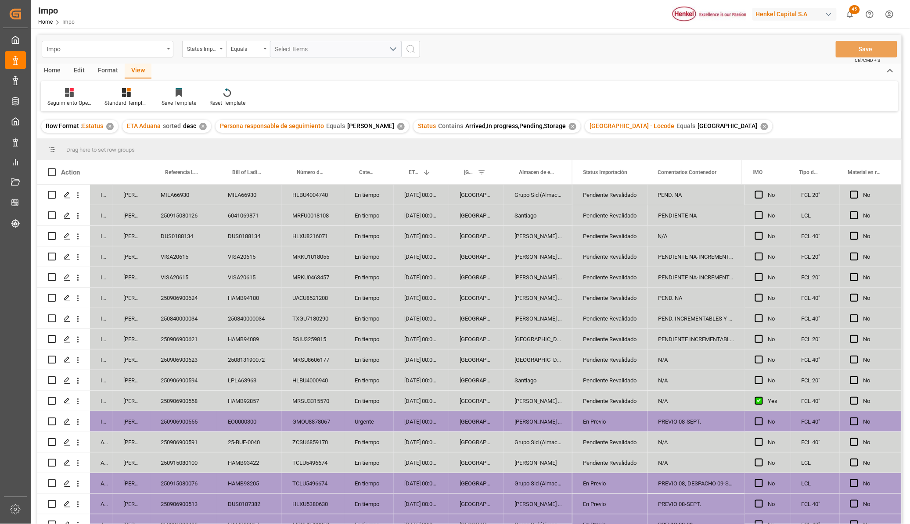
click at [363, 285] on div "En tiempo" at bounding box center [369, 277] width 50 height 20
click at [376, 322] on div "En tiempo" at bounding box center [369, 318] width 50 height 20
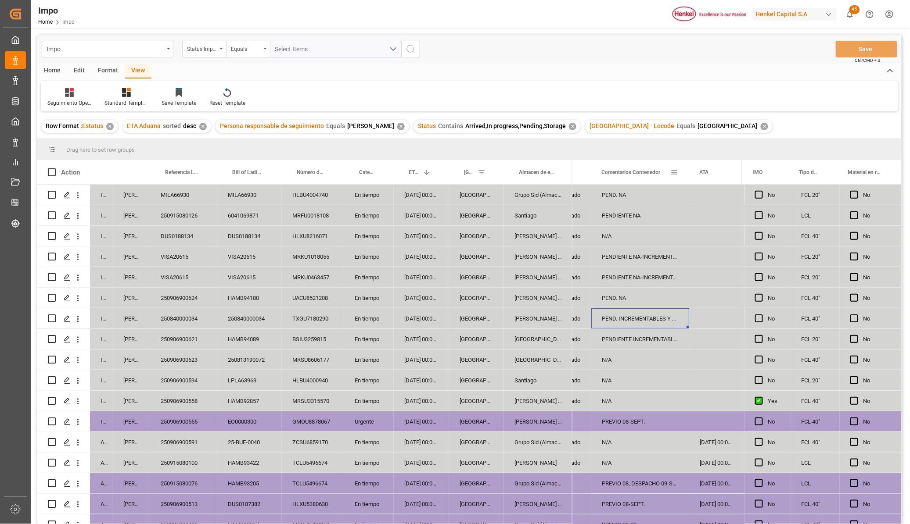
click at [686, 163] on div "Comentarios Contenedor" at bounding box center [640, 172] width 98 height 24
drag, startPoint x: 688, startPoint y: 163, endPoint x: 720, endPoint y: 165, distance: 31.6
click at [720, 165] on div at bounding box center [720, 172] width 4 height 24
drag, startPoint x: 622, startPoint y: 194, endPoint x: 631, endPoint y: 213, distance: 21.6
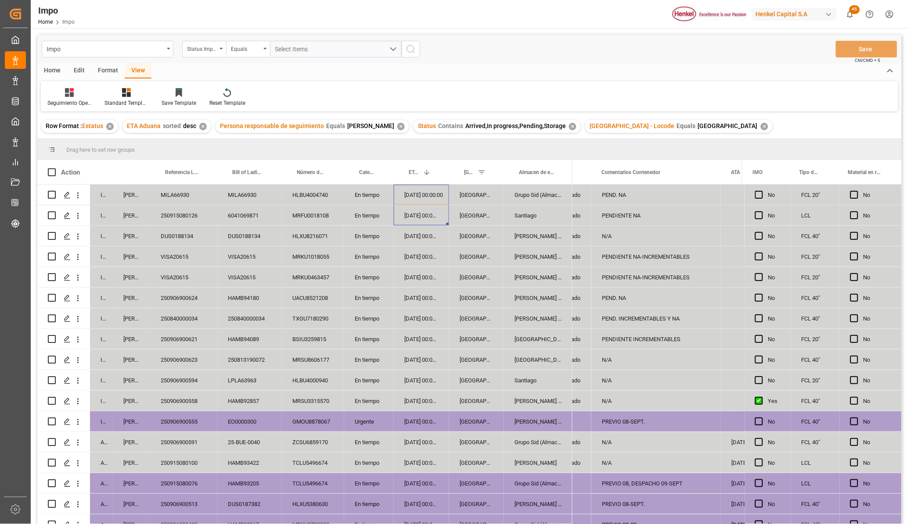
drag, startPoint x: 412, startPoint y: 194, endPoint x: 416, endPoint y: 209, distance: 16.4
click at [416, 209] on div "In progress Karla Chavez MILA66930 MILA66930 HLBU4004740 En tiempo 18-09-2025 0…" at bounding box center [304, 473] width 535 height 577
drag, startPoint x: 428, startPoint y: 189, endPoint x: 423, endPoint y: 268, distance: 79.1
click at [423, 268] on div "In progress Karla Chavez MILA66930 MILA66930 HLBU4004740 En tiempo 18-09-2025 0…" at bounding box center [304, 473] width 535 height 577
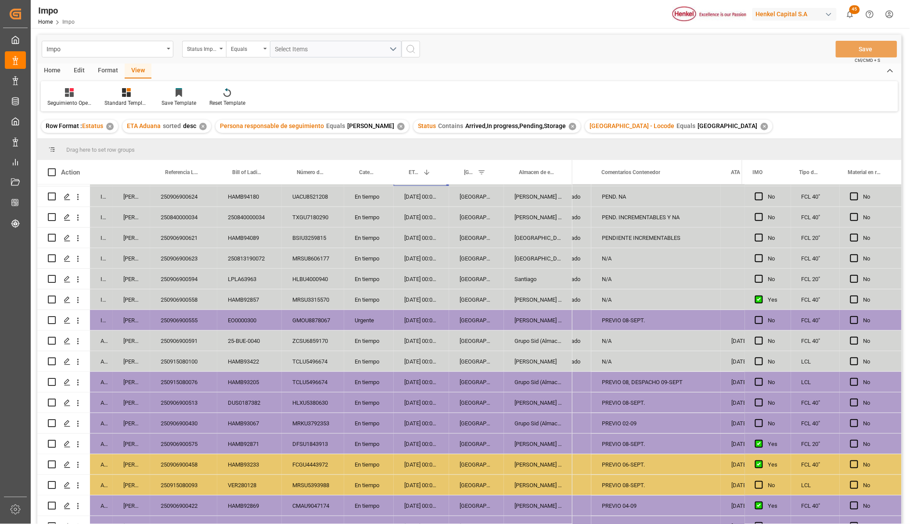
scroll to position [0, 0]
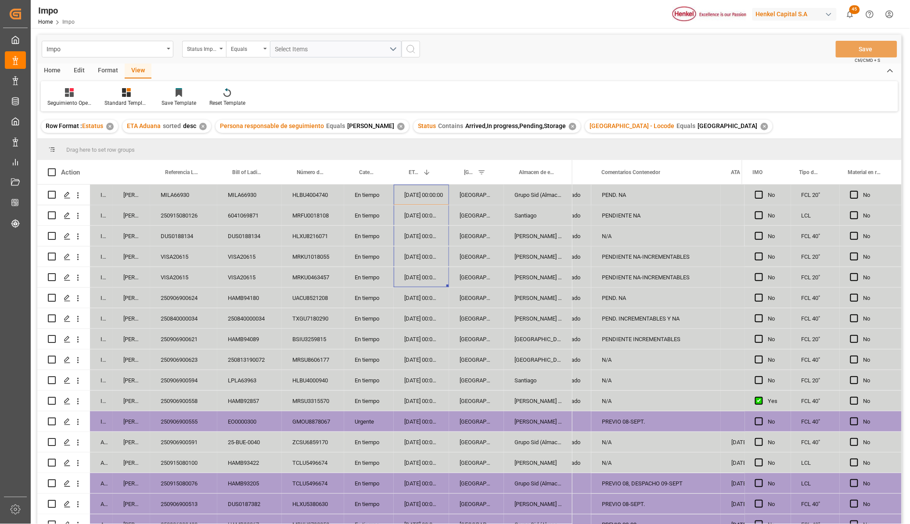
click at [258, 424] on div "EO0000300" at bounding box center [249, 422] width 65 height 20
click at [421, 424] on div "04-09-2025 00:00:00" at bounding box center [421, 422] width 55 height 20
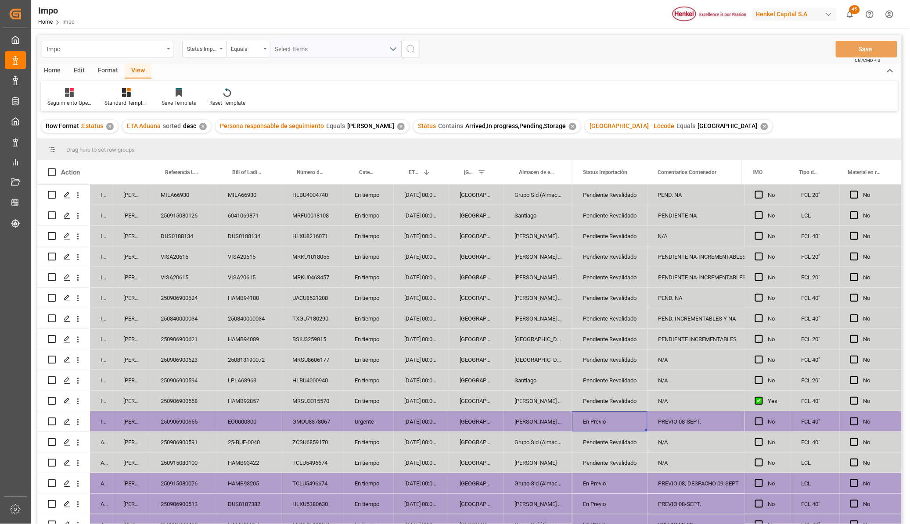
scroll to position [0, 35]
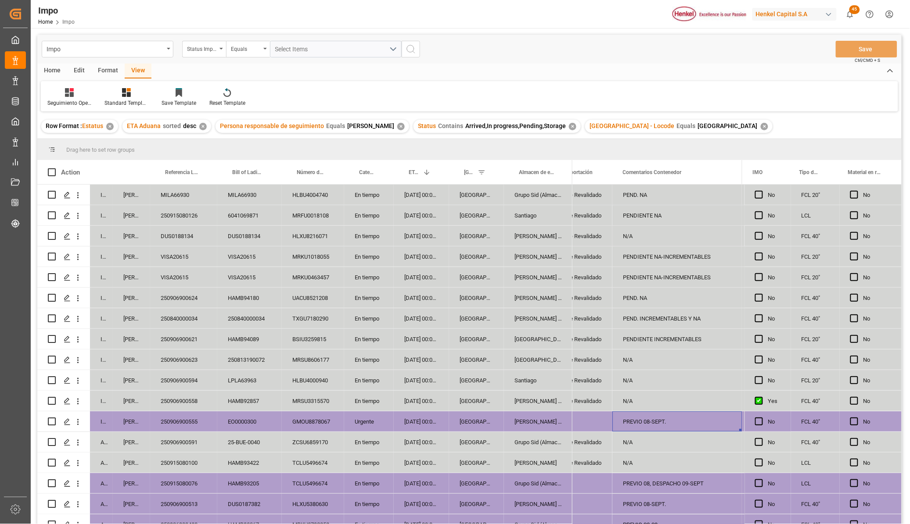
click at [681, 415] on div "PREVIO 08-SEPT." at bounding box center [676, 422] width 129 height 20
click at [681, 416] on div "PREVIO 08-SEPT." at bounding box center [676, 422] width 129 height 20
click at [681, 426] on input "PREVIO 08-SEPT." at bounding box center [676, 427] width 115 height 17
type input "PREVIO 08-SEPT. DESPACHO 10-SEPT"
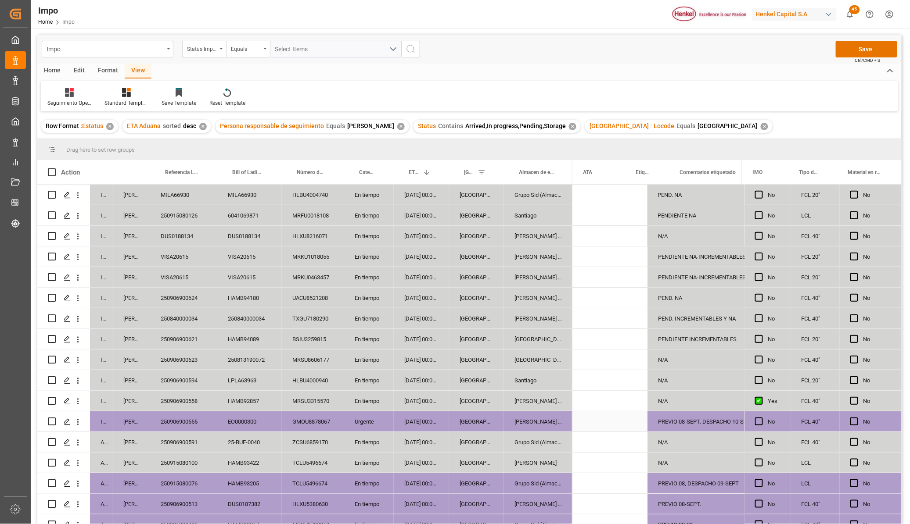
scroll to position [0, 0]
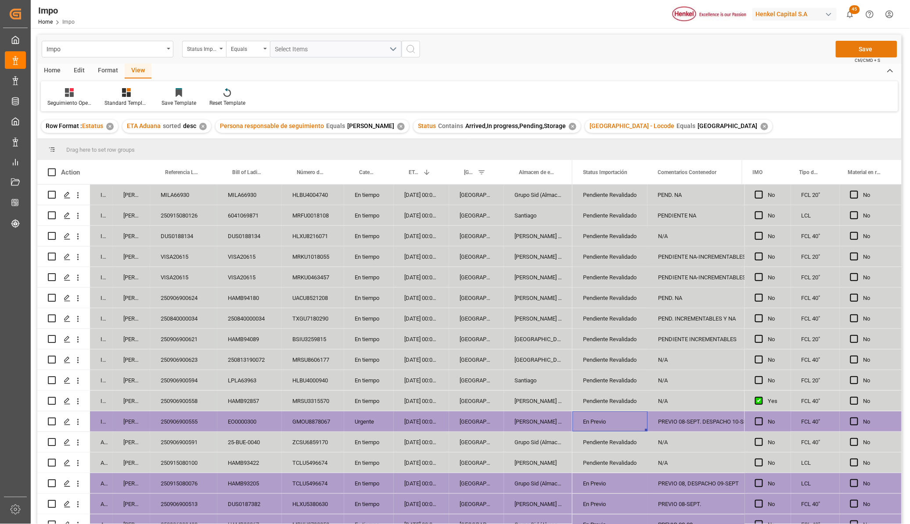
click at [883, 43] on button "Save" at bounding box center [865, 49] width 61 height 17
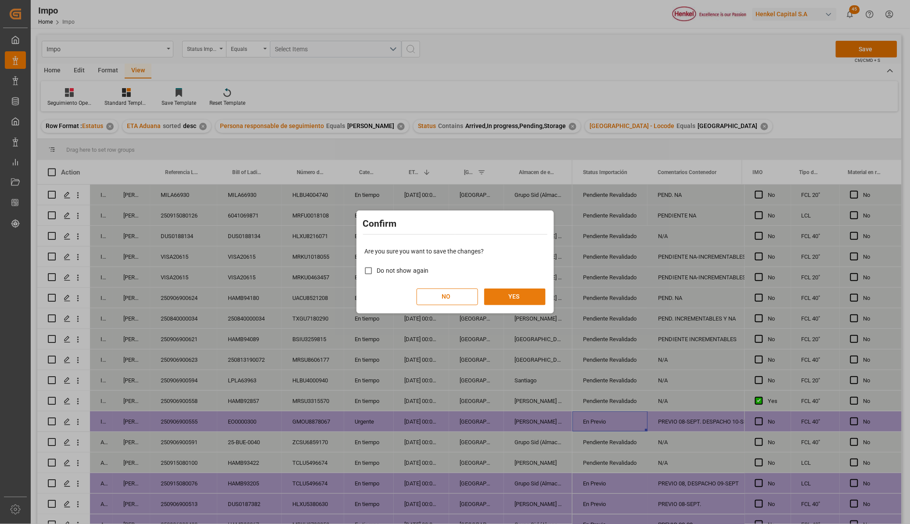
click at [511, 293] on button "YES" at bounding box center [514, 297] width 61 height 17
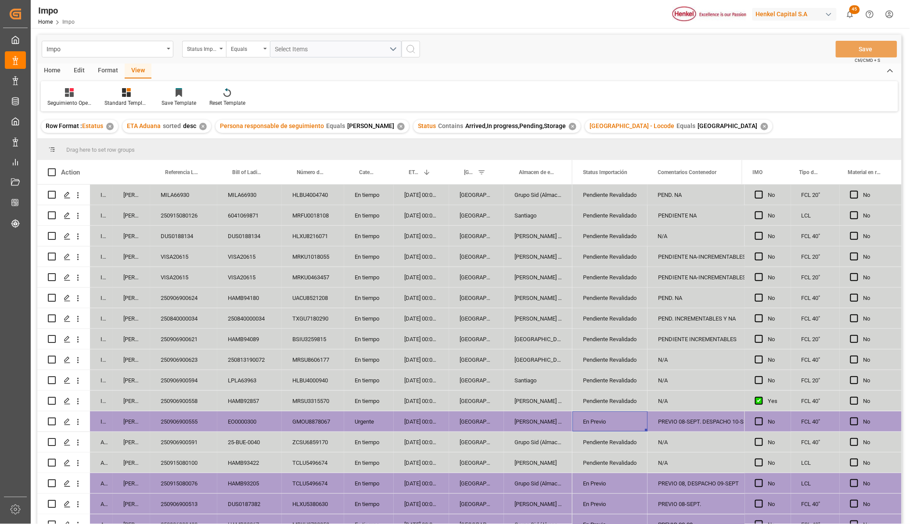
click at [252, 420] on div "EO0000300" at bounding box center [249, 422] width 65 height 20
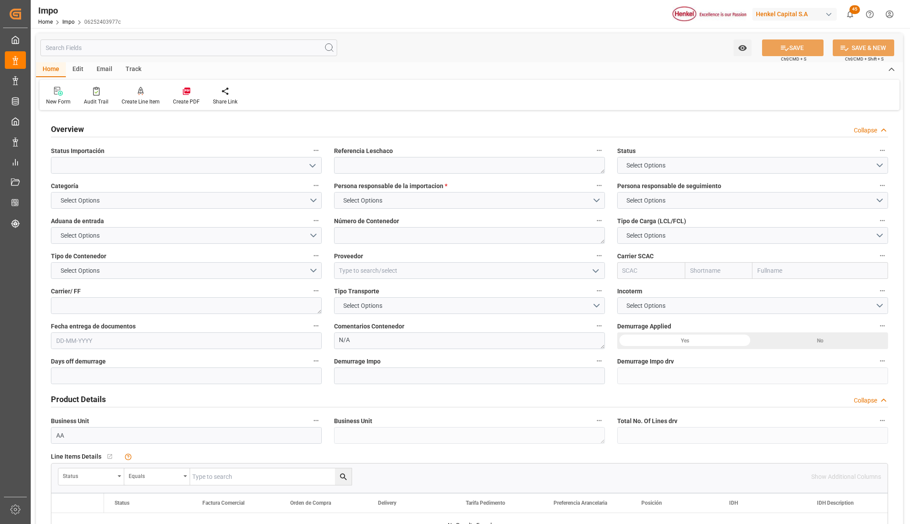
type textarea "N/A"
type input "AA"
type input "[DATE]"
click at [309, 165] on icon "open menu" at bounding box center [312, 166] width 11 height 11
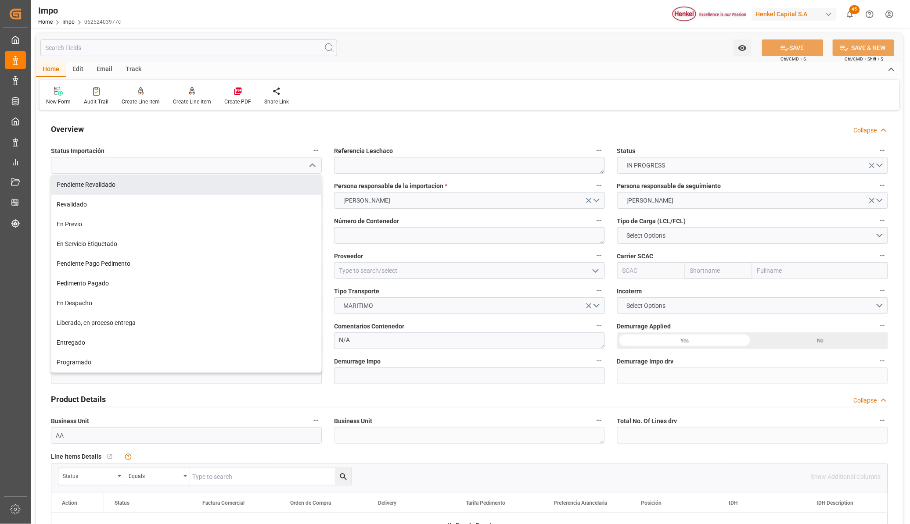
click at [216, 189] on div "Pendiente Revalidado" at bounding box center [186, 185] width 270 height 20
type input "Pendiente Revalidado"
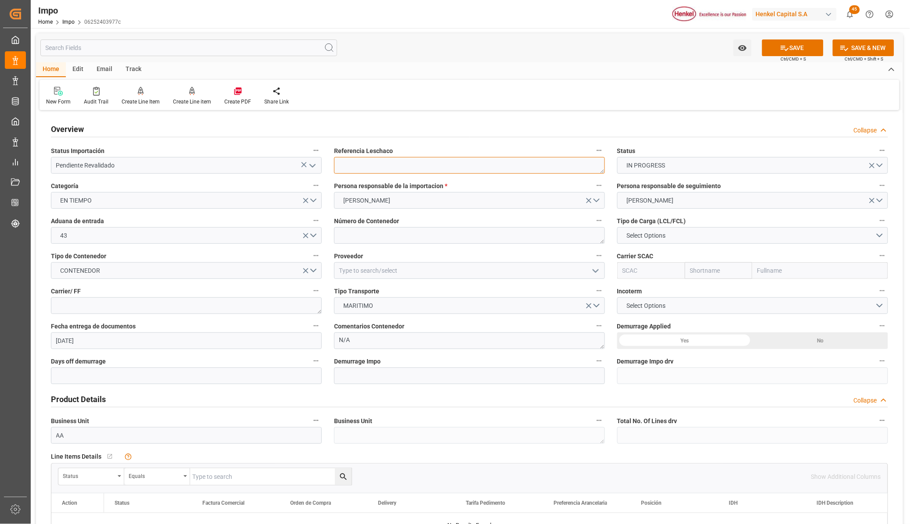
click at [409, 162] on textarea at bounding box center [469, 165] width 271 height 17
paste textarea "HAMB93684"
click at [373, 161] on textarea "HAMB93684" at bounding box center [469, 165] width 271 height 17
type textarea "HAMB93684"
click at [351, 235] on textarea at bounding box center [469, 235] width 271 height 17
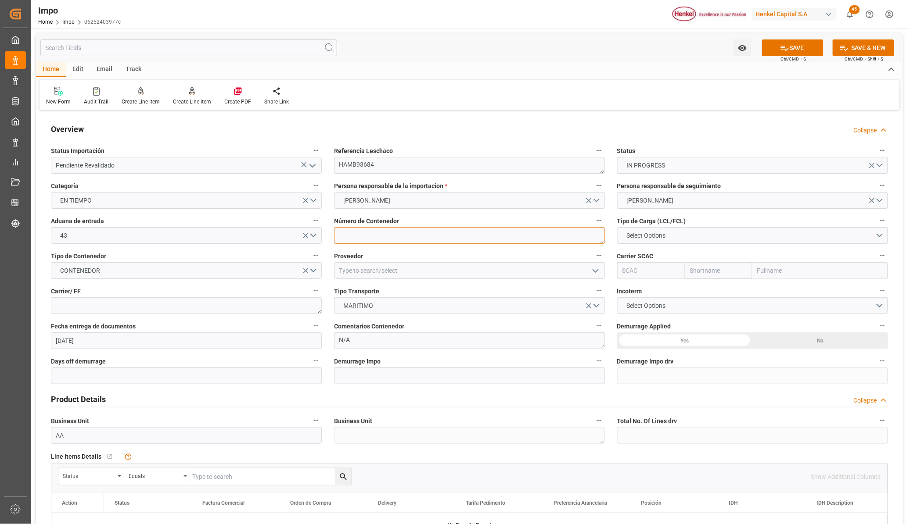
click at [382, 235] on textarea at bounding box center [469, 235] width 271 height 17
paste textarea "FTAU1988997"
type textarea "FTAU1988997"
click at [665, 231] on span "Select Options" at bounding box center [646, 235] width 48 height 9
click at [654, 252] on div "FCL 20"" at bounding box center [752, 256] width 270 height 18
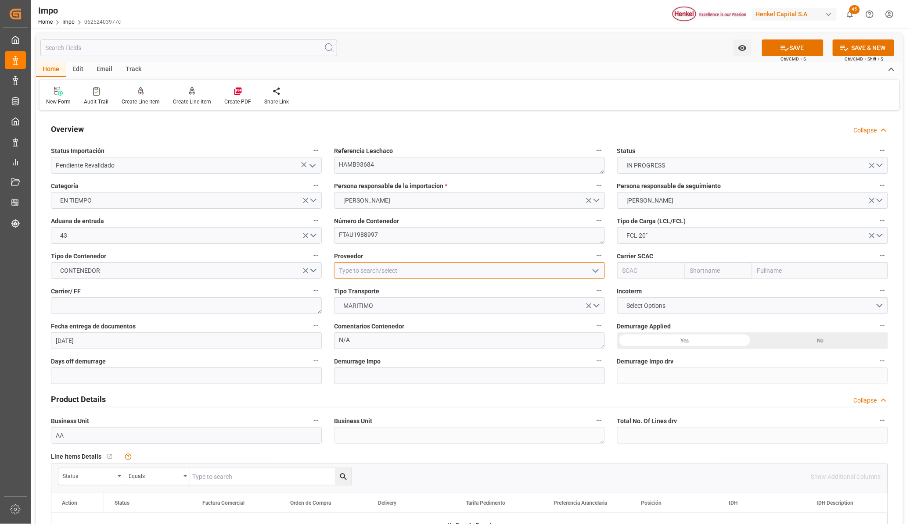
click at [416, 277] on input at bounding box center [469, 270] width 271 height 17
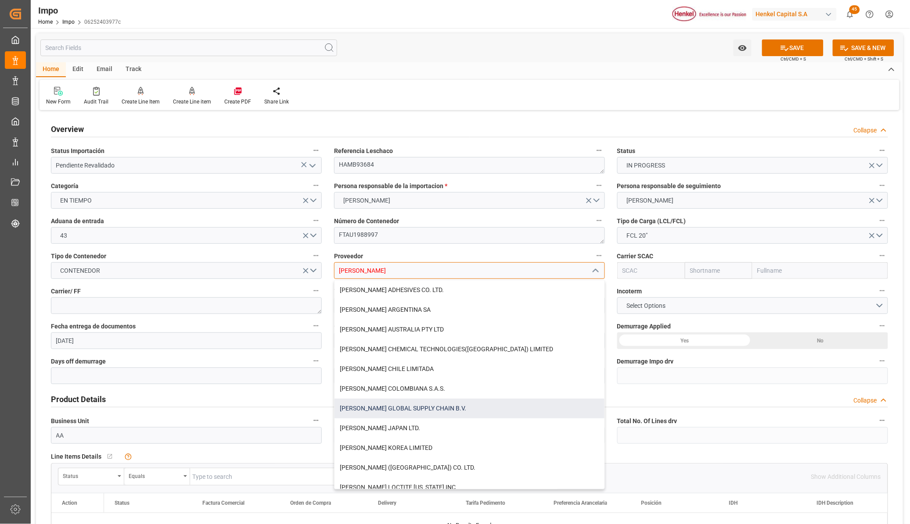
click at [391, 410] on div "[PERSON_NAME] GLOBAL SUPPLY CHAIN B.V." at bounding box center [469, 409] width 270 height 20
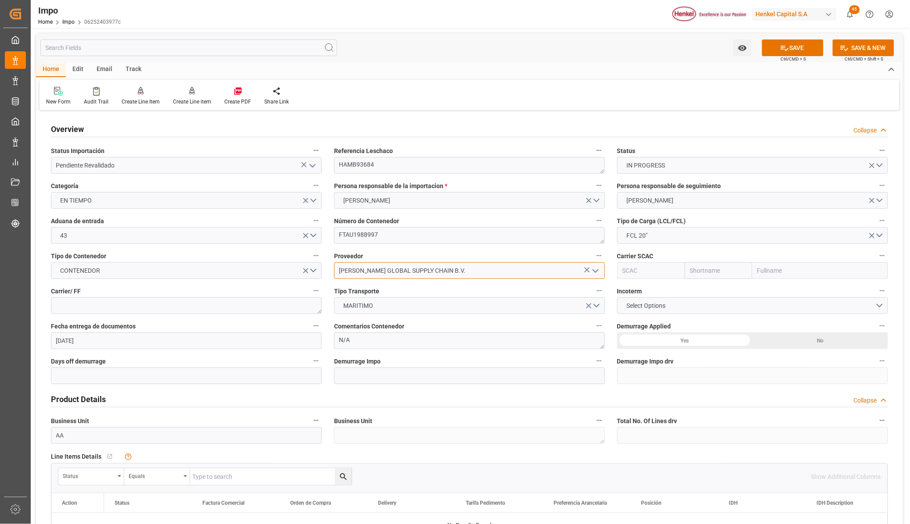
type input "[PERSON_NAME] GLOBAL SUPPLY CHAIN B.V."
click at [766, 267] on input "text" at bounding box center [820, 270] width 136 height 17
click at [350, 234] on textarea "FTAU1988997" at bounding box center [469, 235] width 271 height 17
click at [764, 271] on input "text" at bounding box center [820, 270] width 136 height 17
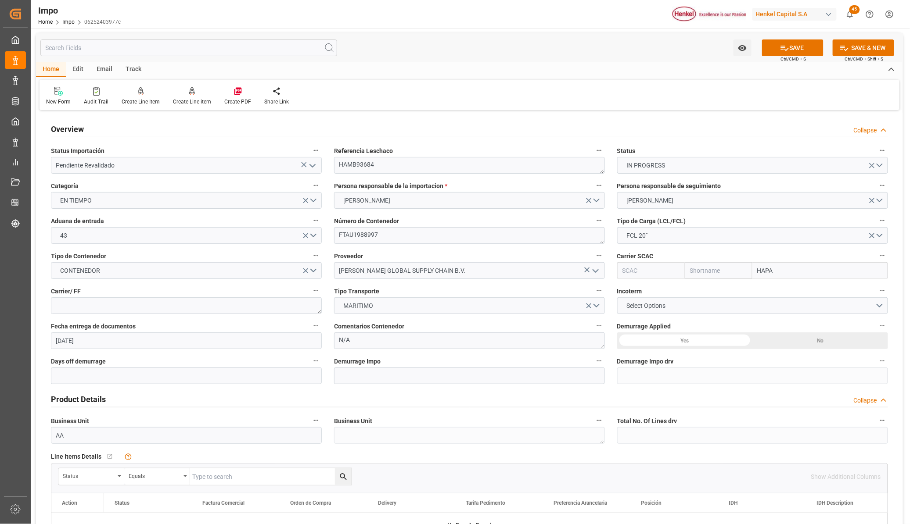
type input "HAPAG"
click at [781, 284] on div "Hapag Lloyd Aktiengesellschaft" at bounding box center [819, 290] width 132 height 20
type input "HLCU"
type input "Hapag Lloyd"
type input "Hapag Lloyd Aktiengesellschaft"
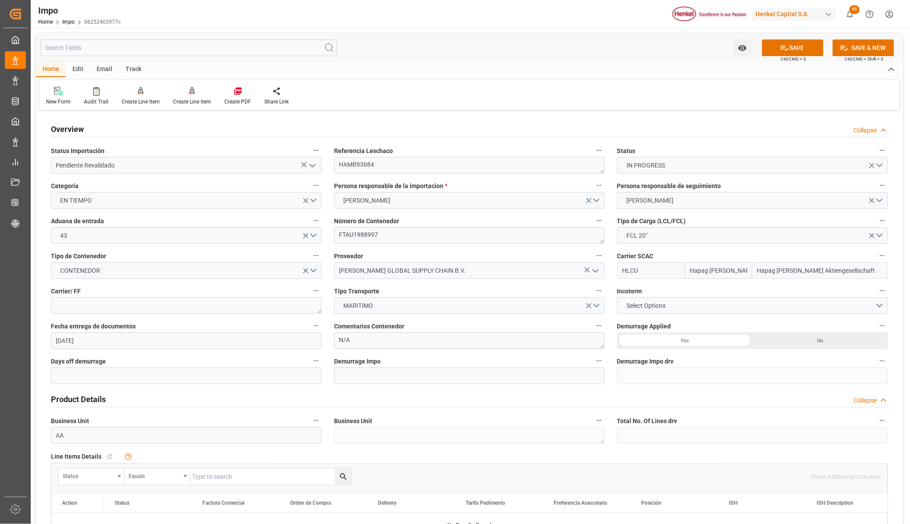
click at [144, 317] on div "Fecha entrega de documentos 04-09-2025" at bounding box center [186, 334] width 283 height 35
click at [143, 308] on textarea at bounding box center [186, 305] width 271 height 17
type textarea "DHL"
click at [688, 305] on button "Select Options" at bounding box center [752, 305] width 271 height 17
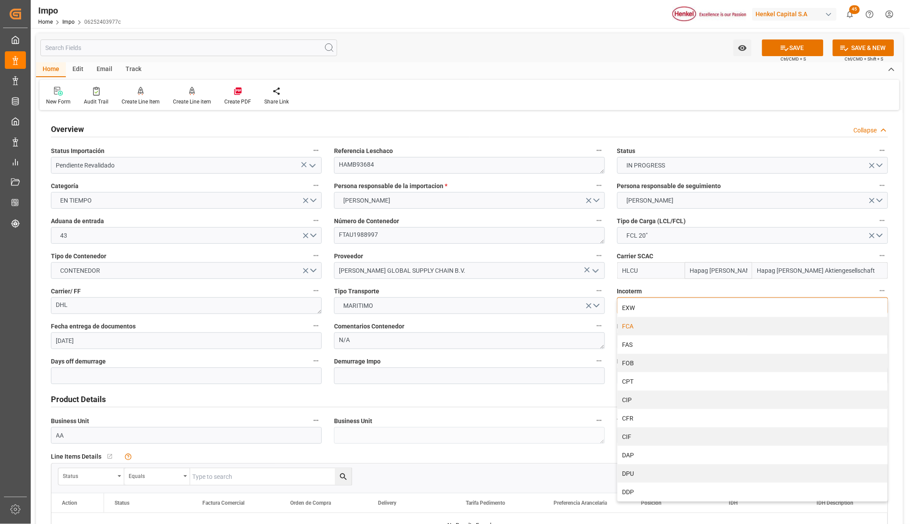
click at [650, 322] on div "FCA" at bounding box center [752, 326] width 270 height 18
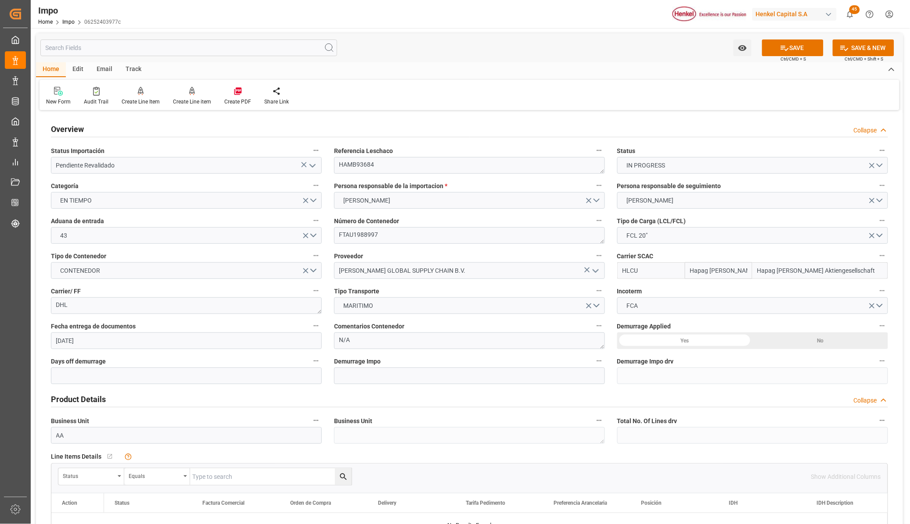
click at [673, 338] on div "Yes" at bounding box center [684, 341] width 135 height 17
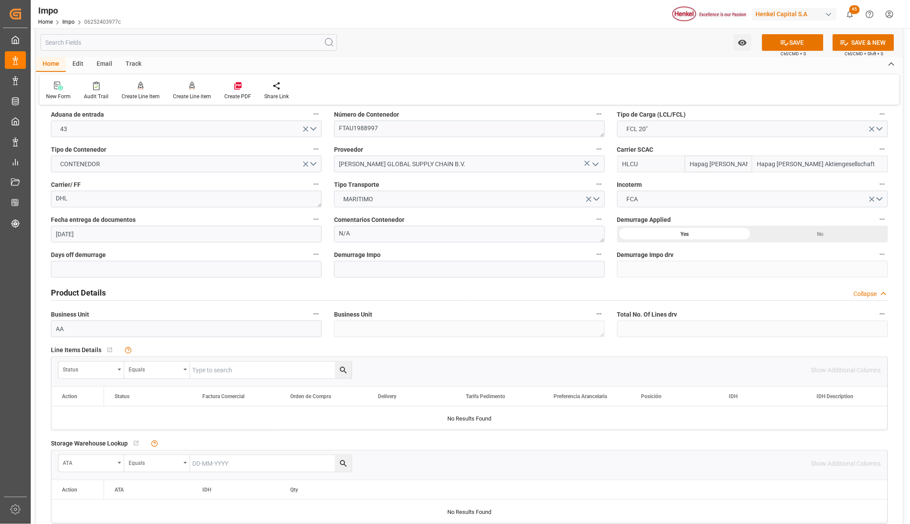
scroll to position [110, 0]
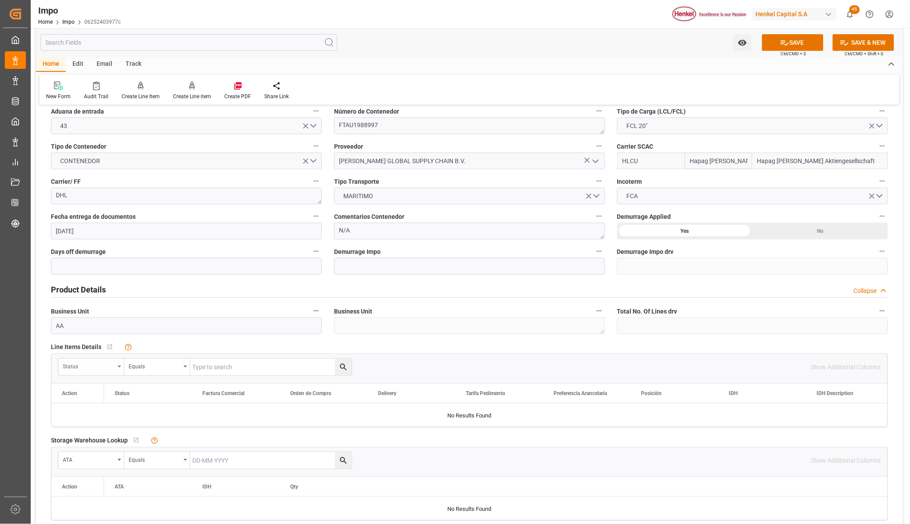
click at [118, 369] on div "Status" at bounding box center [91, 367] width 66 height 17
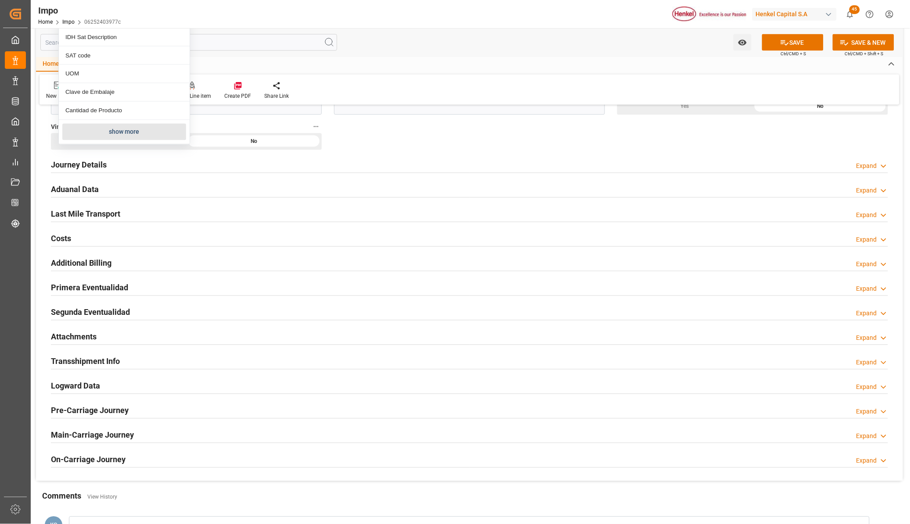
scroll to position [603, 0]
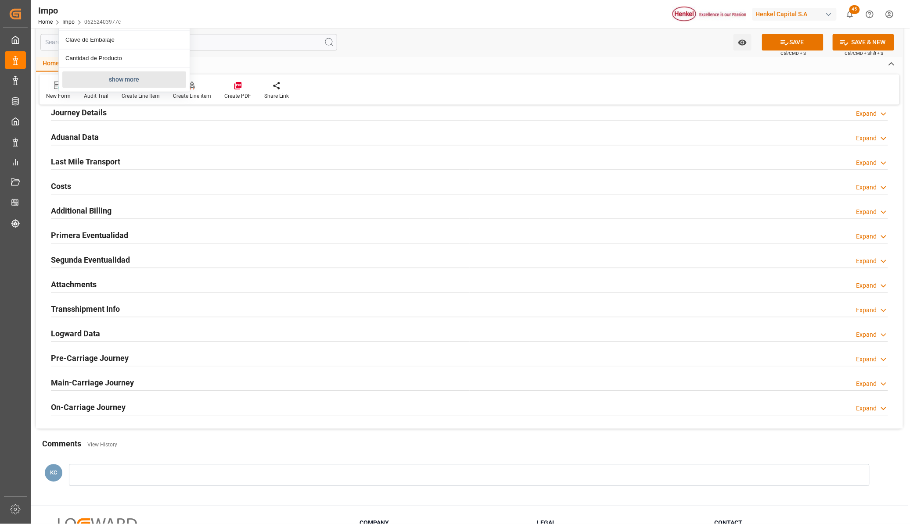
click at [113, 77] on button "show more" at bounding box center [124, 80] width 124 height 17
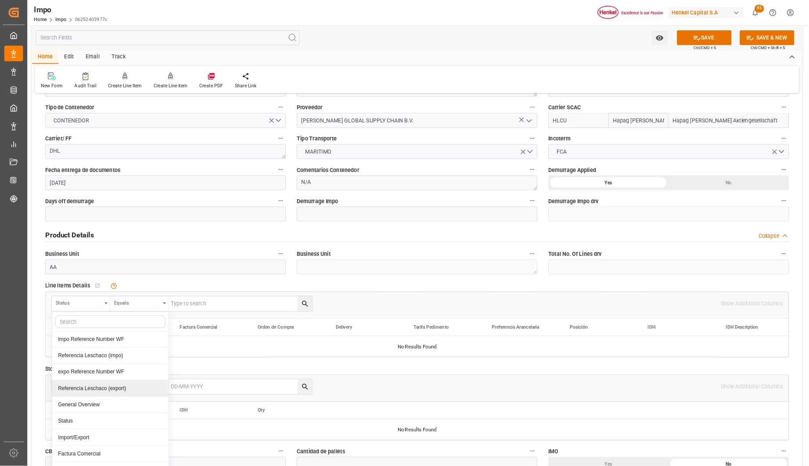
scroll to position [135, 0]
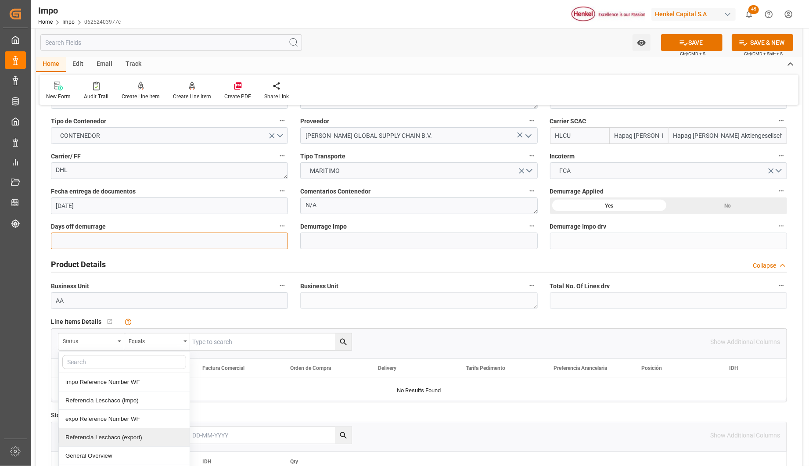
click at [115, 242] on input "text" at bounding box center [169, 241] width 237 height 17
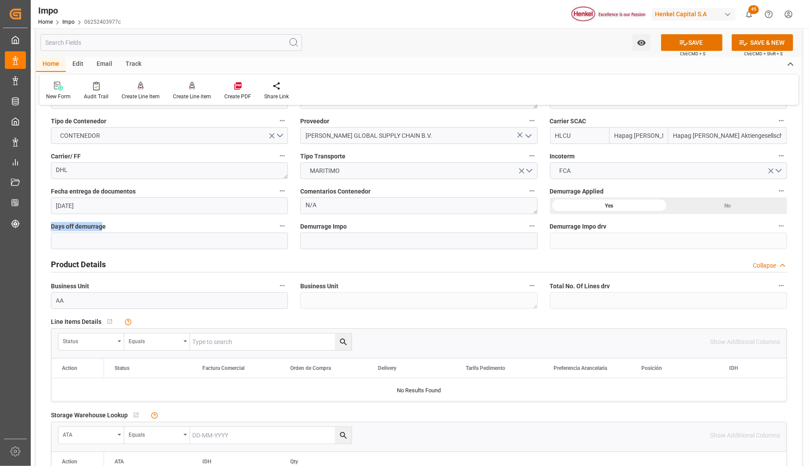
drag, startPoint x: 91, startPoint y: 225, endPoint x: 48, endPoint y: 221, distance: 42.7
click at [48, 221] on div "Days off demurrage" at bounding box center [169, 234] width 249 height 35
drag, startPoint x: 48, startPoint y: 221, endPoint x: 73, endPoint y: 238, distance: 29.7
click at [73, 238] on input "text" at bounding box center [169, 241] width 237 height 17
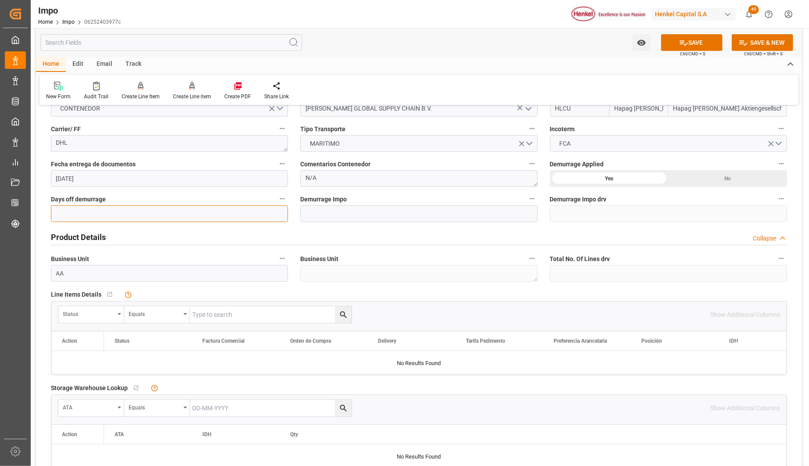
scroll to position [184, 0]
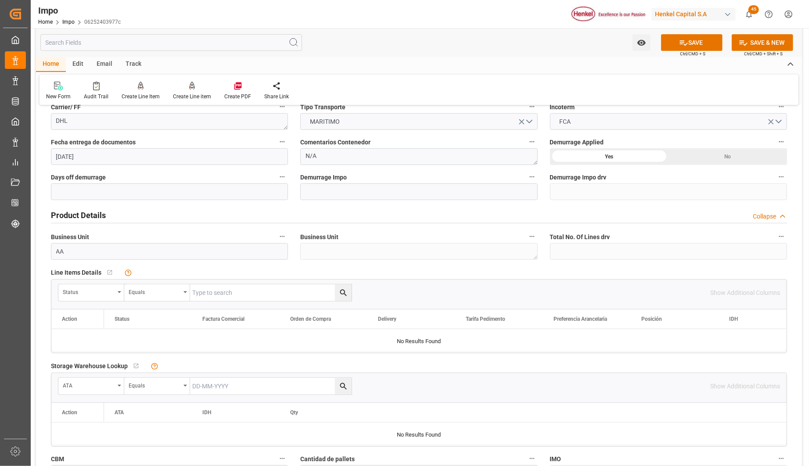
click at [42, 259] on div "Overview Collapse Status Importación Pendiente Revalidado Referencia Leschaco H…" at bounding box center [419, 388] width 766 height 920
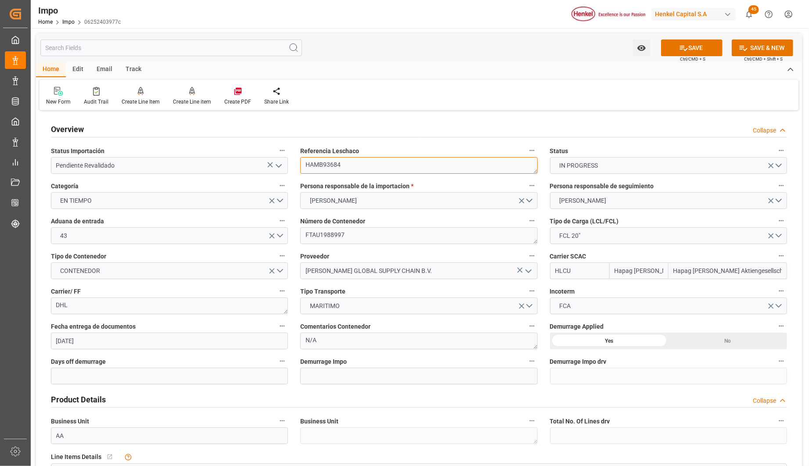
click at [310, 164] on textarea "HAMB93684" at bounding box center [418, 165] width 237 height 17
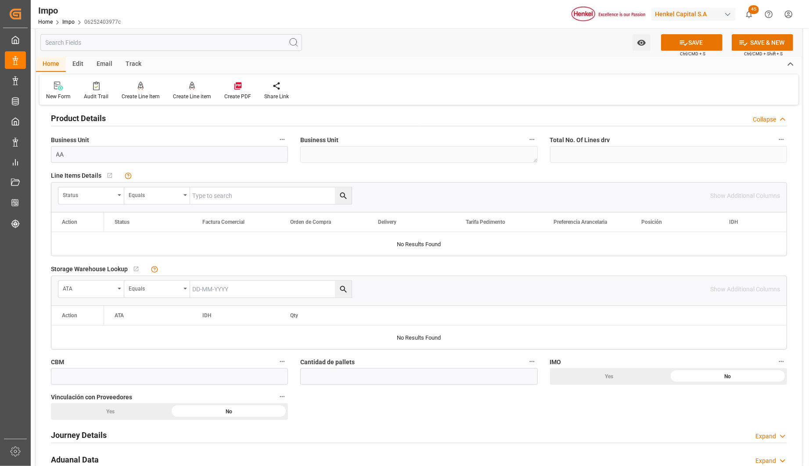
scroll to position [292, 0]
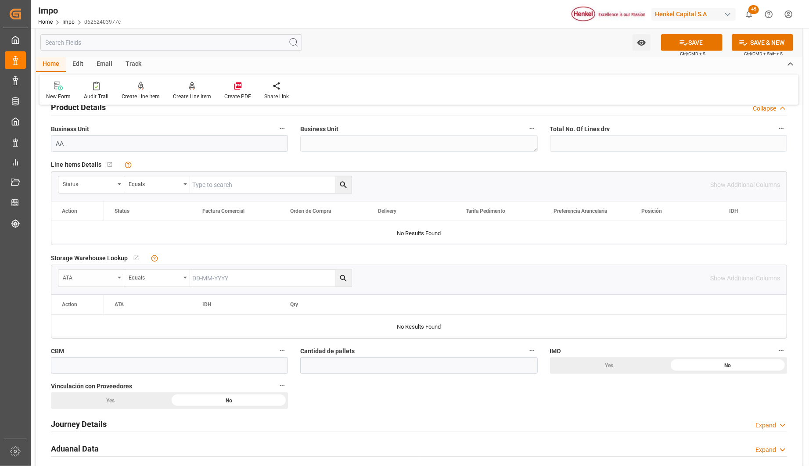
click at [121, 180] on div "Status" at bounding box center [91, 184] width 66 height 17
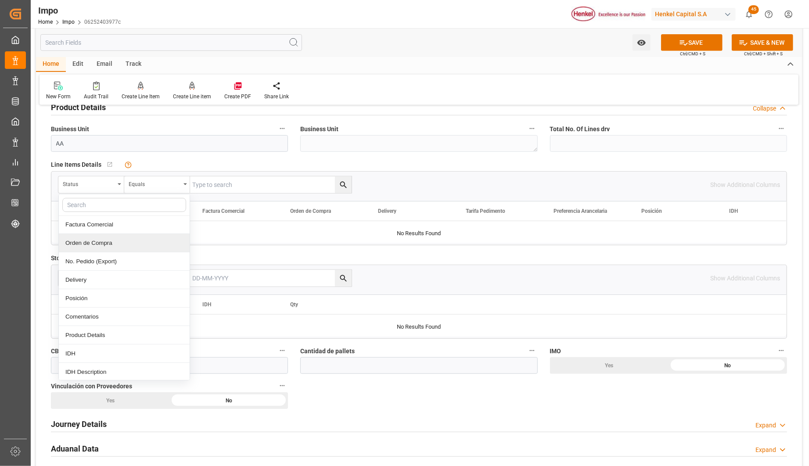
scroll to position [146, 0]
click at [98, 297] on div "Comentarios" at bounding box center [124, 300] width 131 height 18
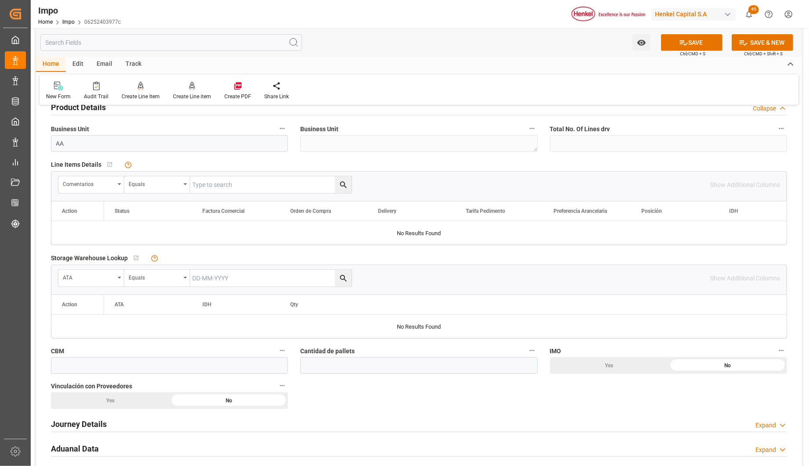
click at [230, 180] on input "text" at bounding box center [270, 184] width 161 height 17
paste input "HAMB93684"
type input "HAMB93684"
click at [340, 187] on icon "search button" at bounding box center [343, 184] width 9 height 9
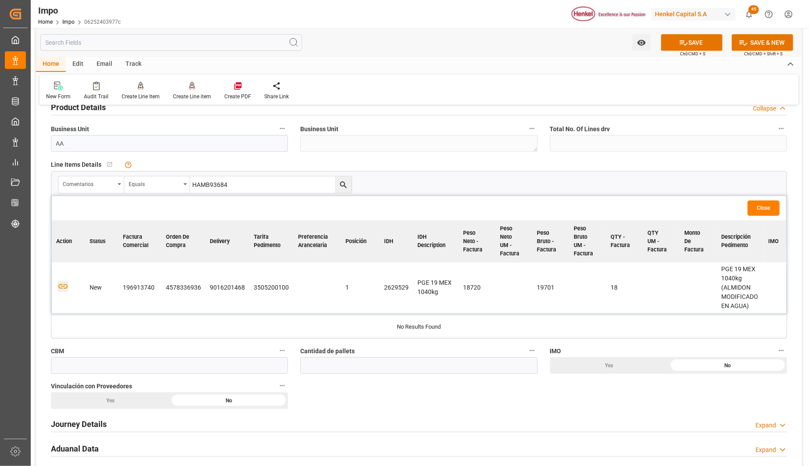
click at [60, 286] on icon "button" at bounding box center [62, 286] width 11 height 11
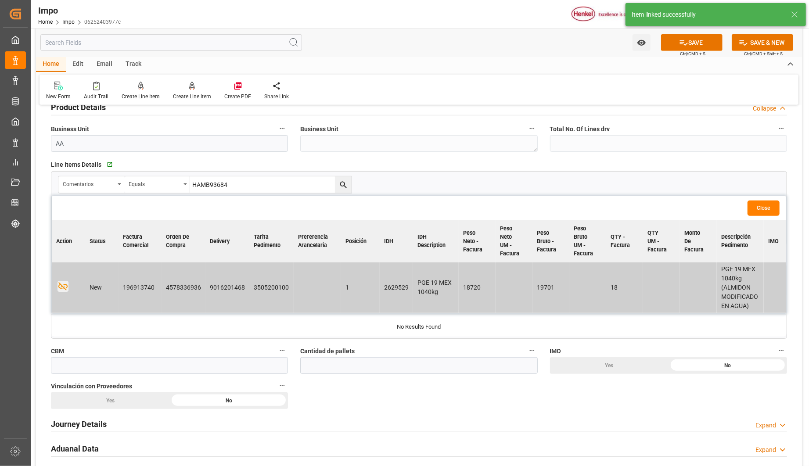
click at [772, 208] on button "Close" at bounding box center [763, 208] width 32 height 15
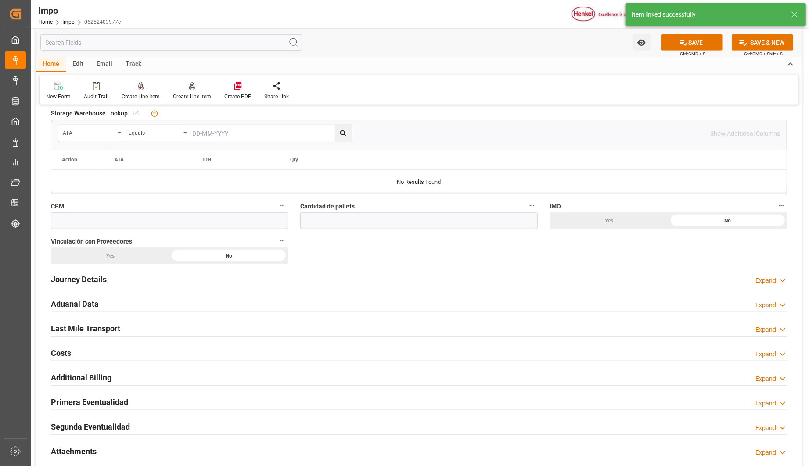
scroll to position [439, 0]
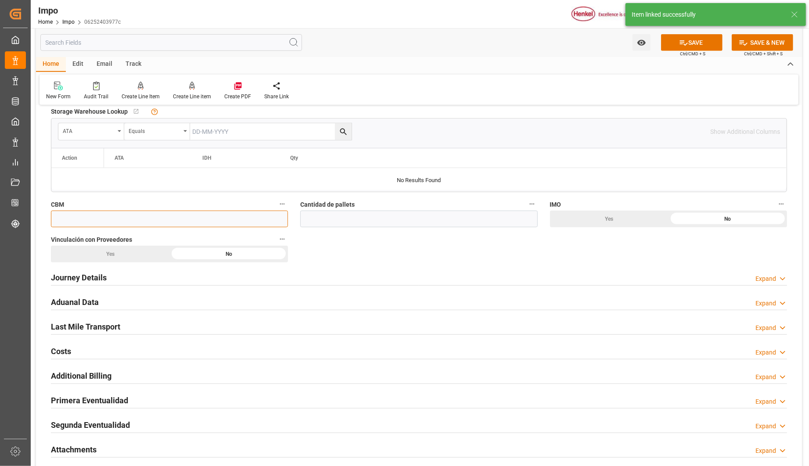
click at [69, 221] on input "text" at bounding box center [169, 219] width 237 height 17
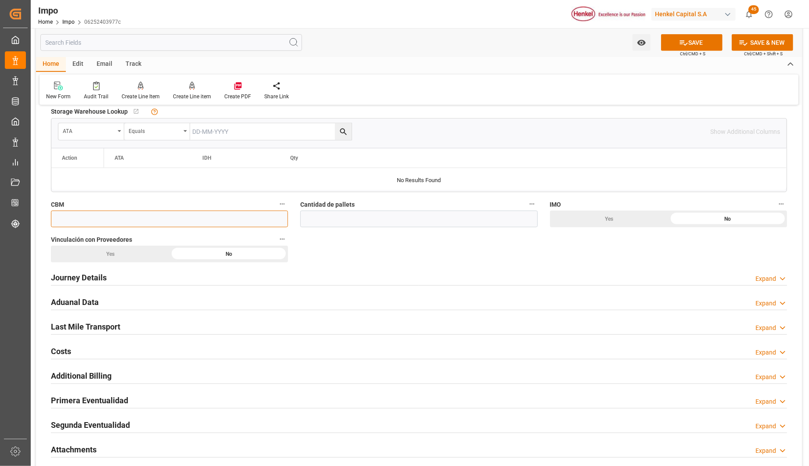
click at [191, 222] on input "text" at bounding box center [169, 219] width 237 height 17
type input "25"
click at [319, 216] on input "text" at bounding box center [418, 219] width 237 height 17
type input "18"
click at [694, 214] on div "No" at bounding box center [727, 219] width 118 height 17
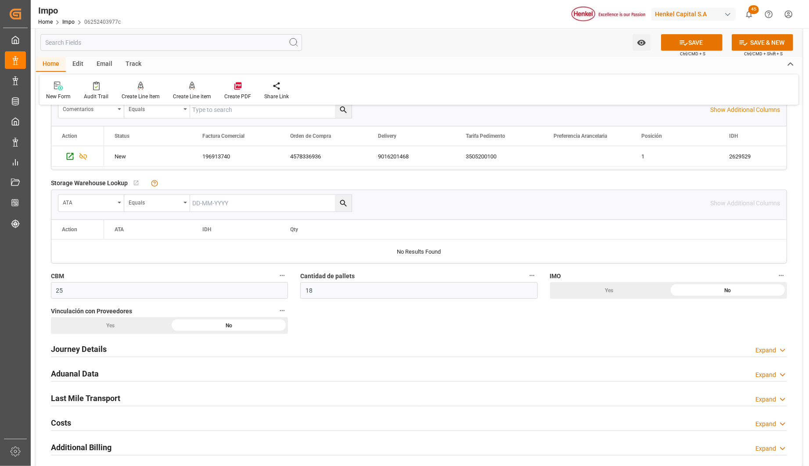
scroll to position [390, 0]
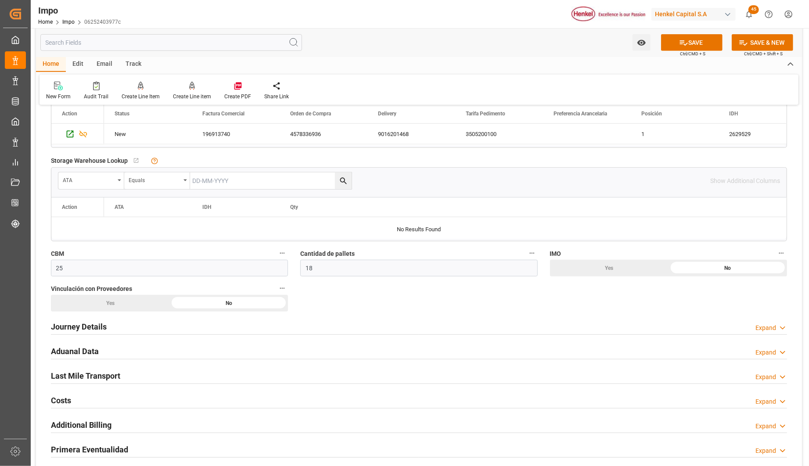
click at [115, 303] on div "Yes" at bounding box center [110, 303] width 118 height 17
drag, startPoint x: 93, startPoint y: 288, endPoint x: 49, endPoint y: 286, distance: 44.4
click at [49, 286] on div "Vinculación con Proveedores Yes No" at bounding box center [169, 297] width 249 height 35
drag, startPoint x: 49, startPoint y: 286, endPoint x: 75, endPoint y: 335, distance: 55.4
click at [81, 326] on h2 "Journey Details" at bounding box center [79, 327] width 56 height 12
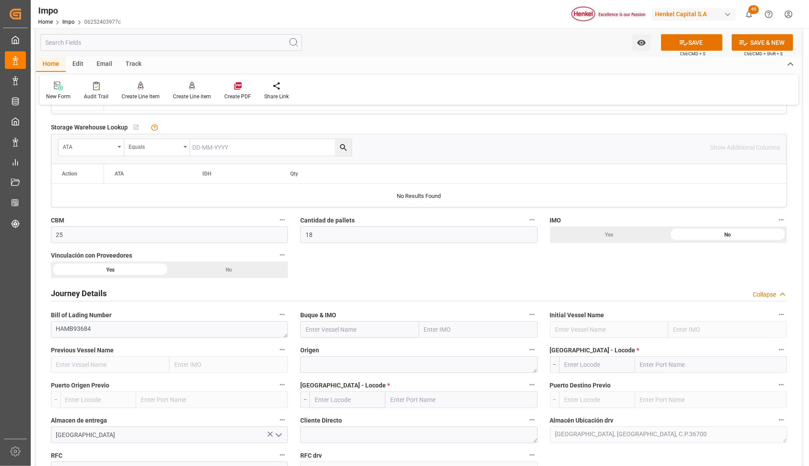
scroll to position [439, 0]
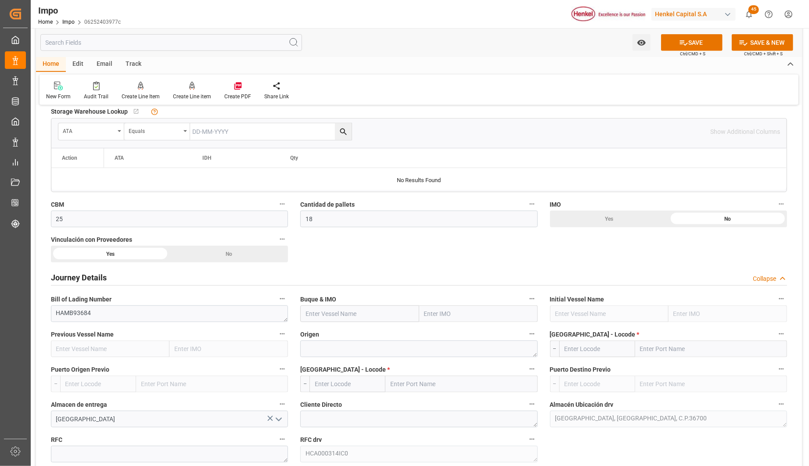
click at [453, 316] on input "text" at bounding box center [478, 313] width 118 height 17
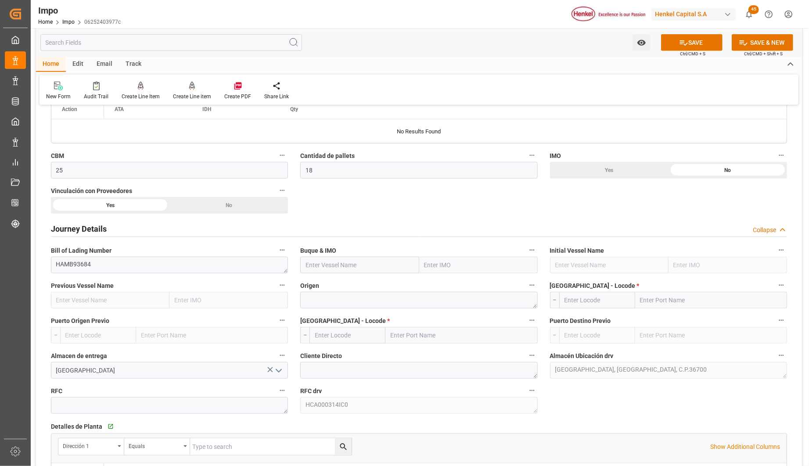
click at [440, 266] on input "text" at bounding box center [478, 265] width 118 height 17
paste input "SFL HAWAII"
type input "SFL HAWAII"
click at [446, 284] on b "9679555" at bounding box center [437, 284] width 25 height 7
type input "SFL HAWAII"
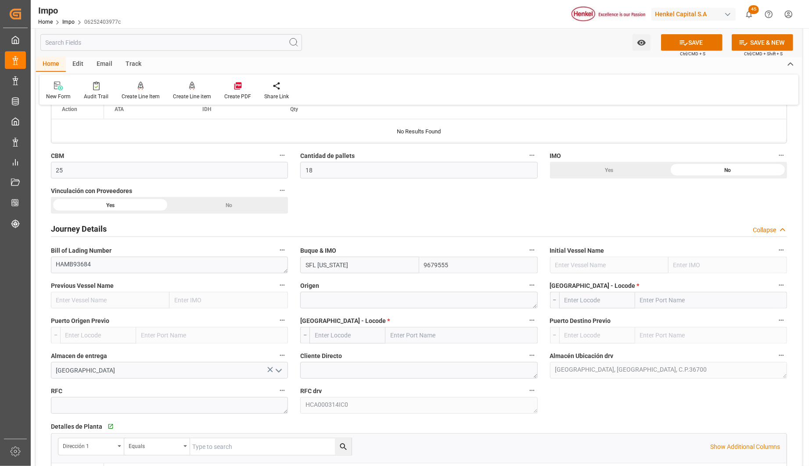
type input "9679555"
click at [357, 300] on textarea at bounding box center [418, 300] width 237 height 17
click at [321, 296] on textarea at bounding box center [418, 300] width 237 height 17
type textarea "M"
type textarea "[GEOGRAPHIC_DATA]"
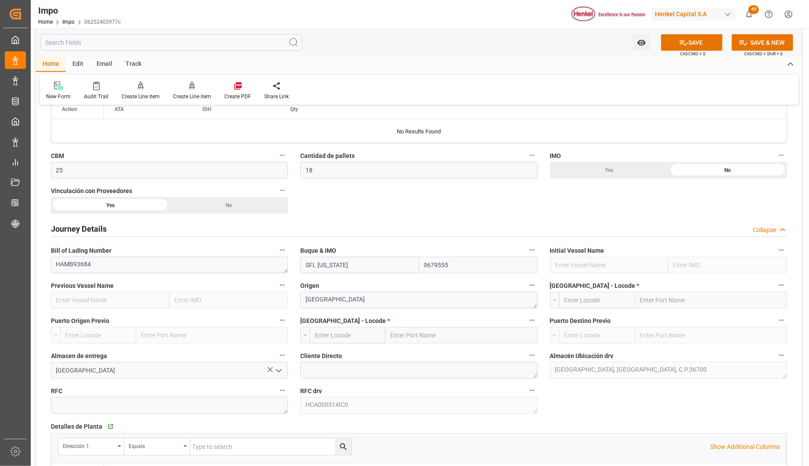
click at [698, 293] on input "text" at bounding box center [711, 300] width 152 height 17
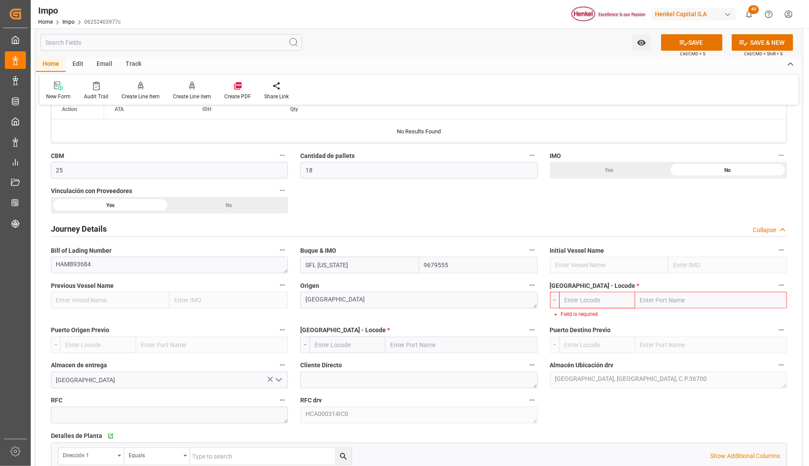
click at [652, 302] on input "text" at bounding box center [711, 300] width 152 height 17
paste input "HAMBURG"
type input "HAMBURG"
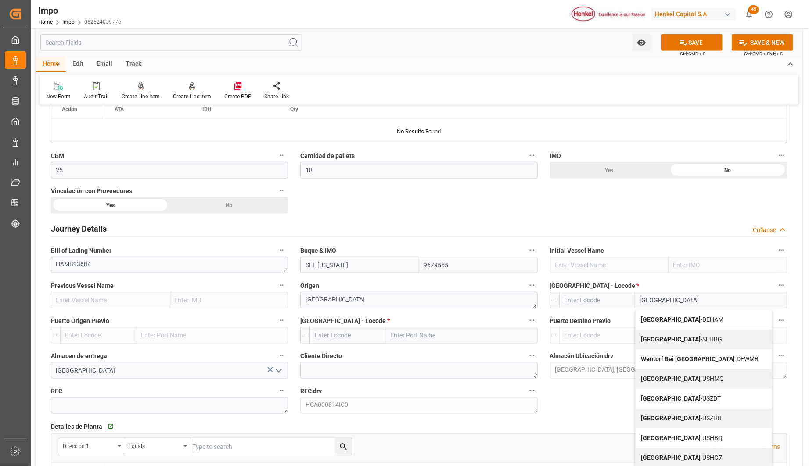
click at [661, 318] on b "Hamburg" at bounding box center [671, 319] width 60 height 7
type input "DEHAM"
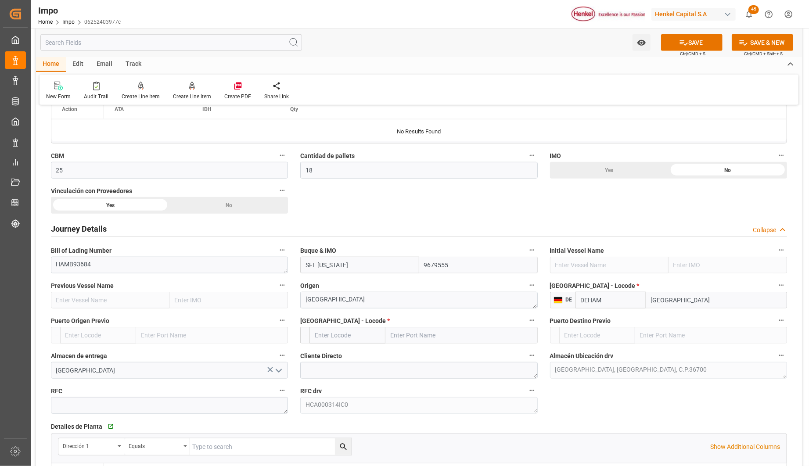
type input "Hamburg"
click at [402, 337] on input "text" at bounding box center [461, 335] width 152 height 17
type input "[GEOGRAPHIC_DATA]"
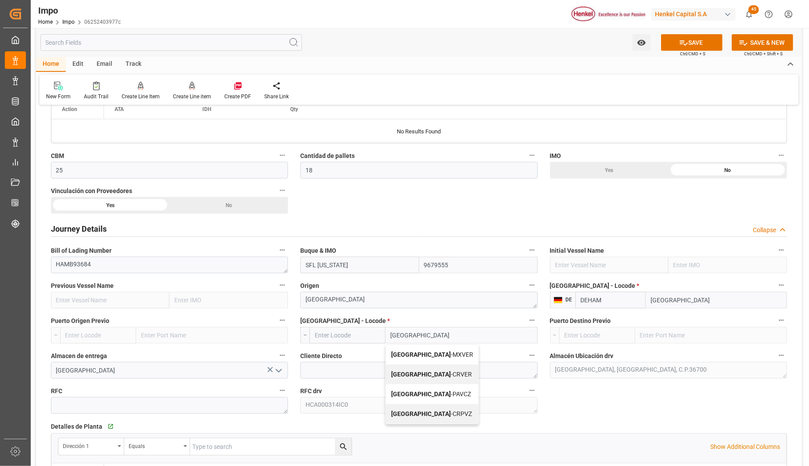
click at [423, 353] on span "Veracruz - MXVER" at bounding box center [432, 354] width 82 height 7
type input "MXVER"
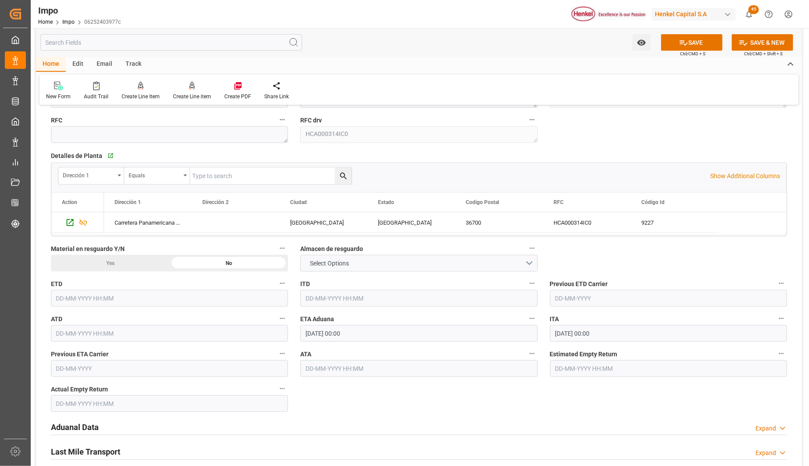
scroll to position [780, 0]
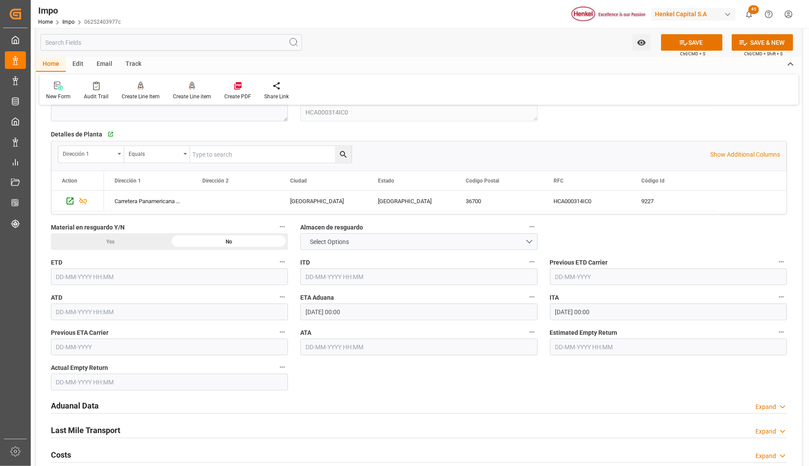
type input "[GEOGRAPHIC_DATA]"
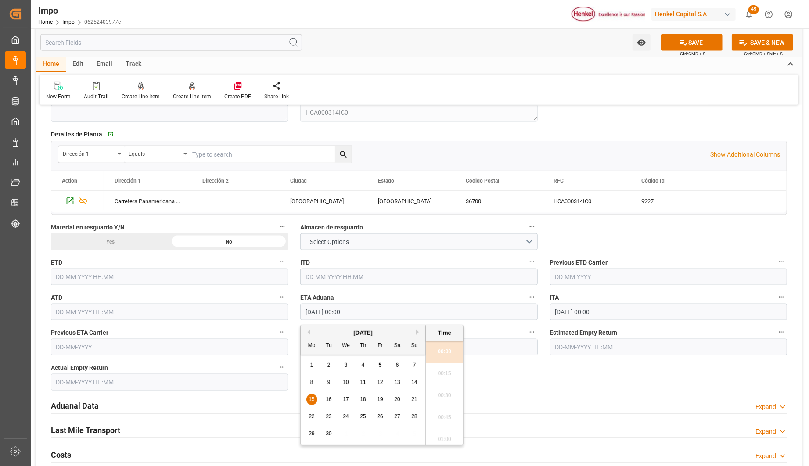
drag, startPoint x: 365, startPoint y: 313, endPoint x: 301, endPoint y: 315, distance: 63.6
click at [301, 315] on input "15-09-2025 00:00" at bounding box center [418, 312] width 237 height 17
click at [518, 380] on div "Overview Collapse Status Importación Pendiente Revalidado Referencia Leschaco H…" at bounding box center [419, 15] width 766 height 1364
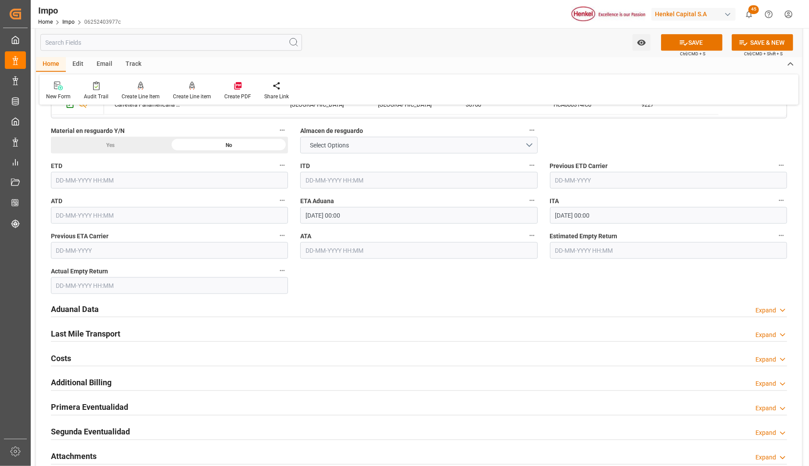
scroll to position [878, 0]
click at [77, 305] on h2 "Aduanal Data" at bounding box center [75, 308] width 48 height 12
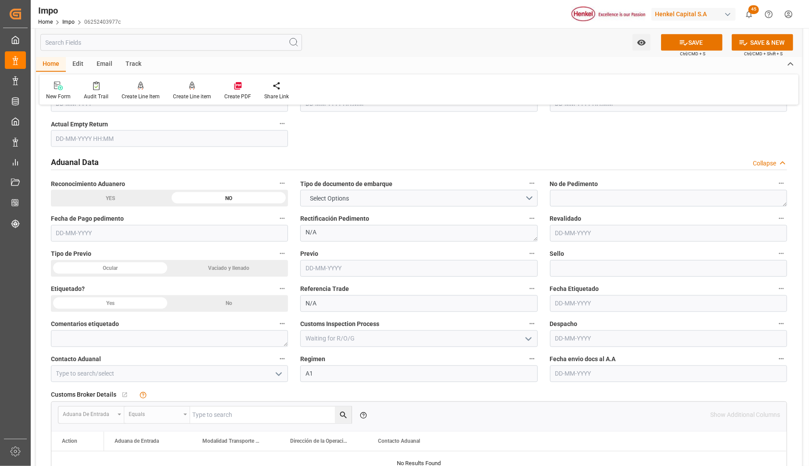
scroll to position [1024, 0]
click at [399, 191] on button "Select Options" at bounding box center [418, 198] width 237 height 17
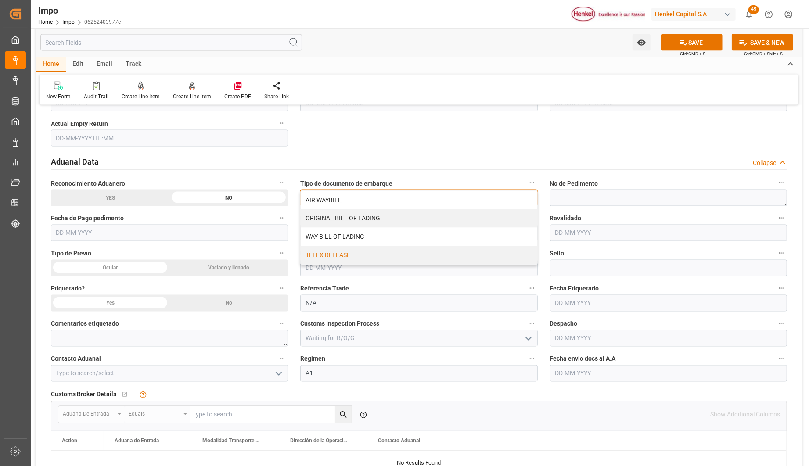
click at [331, 255] on div "TELEX RELEASE" at bounding box center [419, 255] width 236 height 18
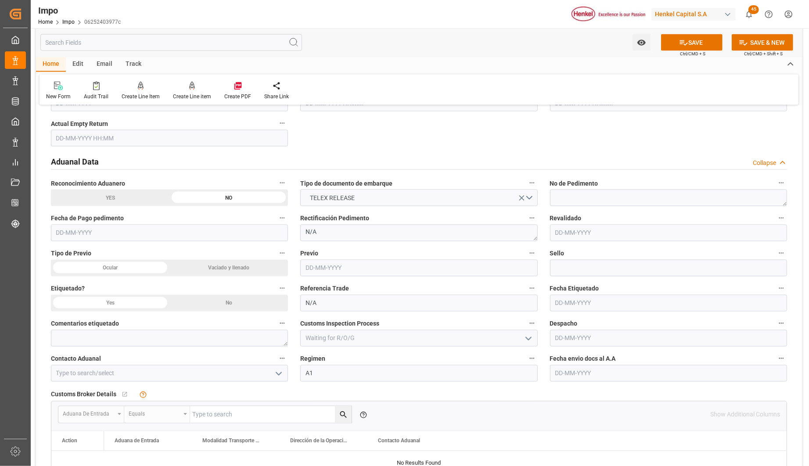
click at [587, 374] on input "text" at bounding box center [668, 373] width 237 height 17
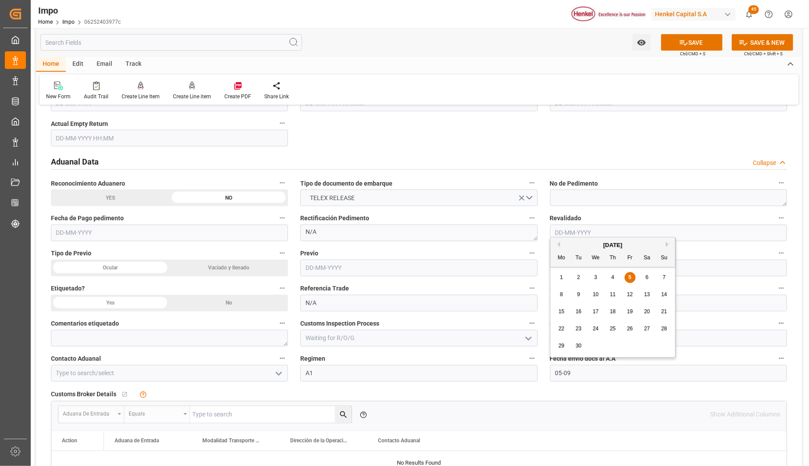
type input "[DATE]"
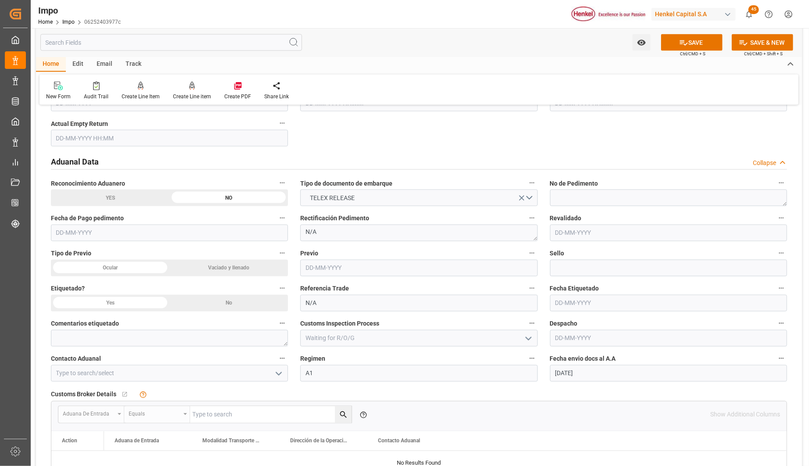
click at [283, 371] on icon "open menu" at bounding box center [278, 374] width 11 height 11
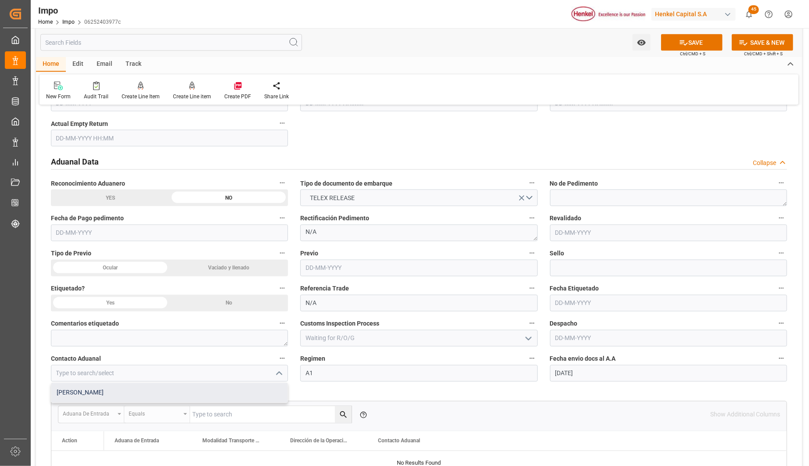
click at [135, 394] on div "[PERSON_NAME]" at bounding box center [169, 393] width 236 height 20
type input "[PERSON_NAME]"
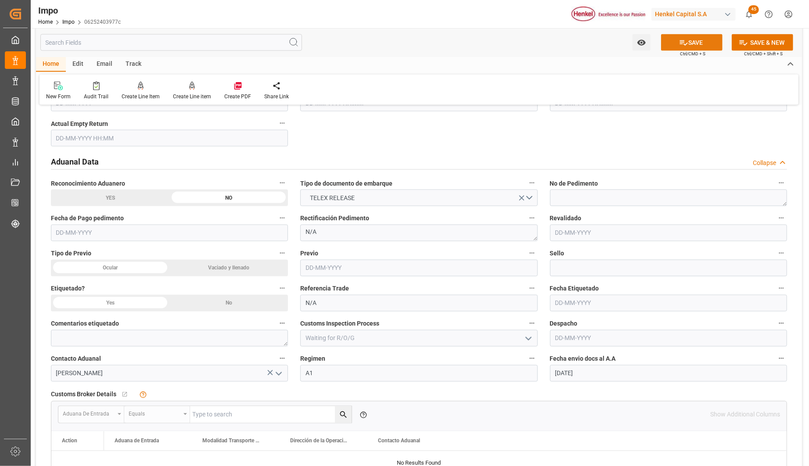
click at [704, 45] on button "SAVE" at bounding box center [691, 42] width 61 height 17
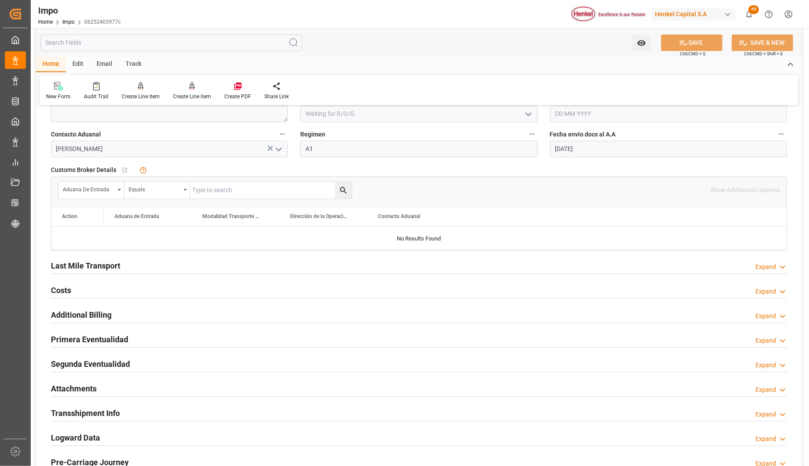
scroll to position [1267, 0]
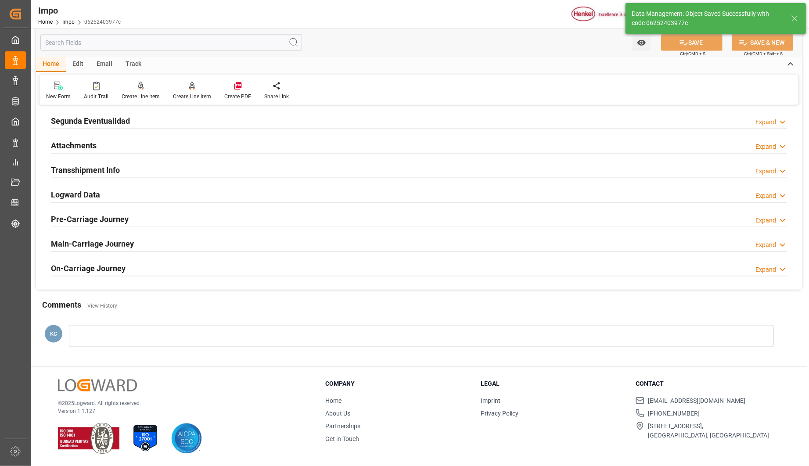
type textarea "AA"
type input "1"
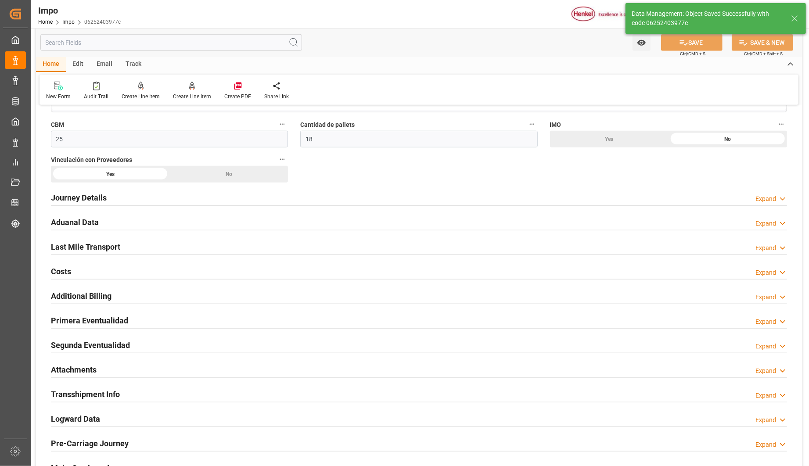
click at [81, 369] on h2 "Attachments" at bounding box center [74, 370] width 46 height 12
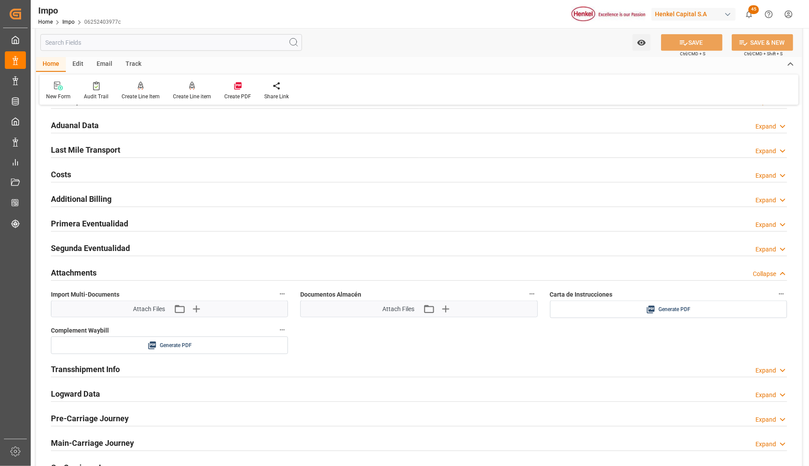
scroll to position [616, 0]
click at [589, 307] on div "Generate PDF" at bounding box center [668, 309] width 224 height 11
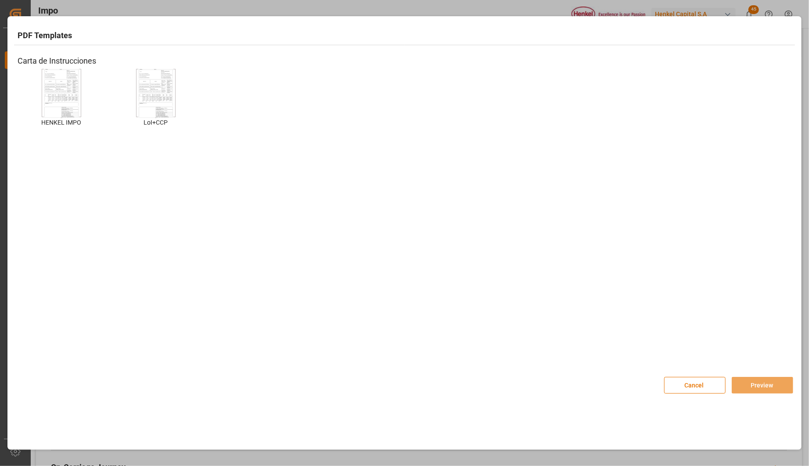
click at [75, 85] on img at bounding box center [61, 93] width 35 height 50
click at [68, 86] on img at bounding box center [61, 93] width 35 height 50
click at [743, 389] on button "Preview" at bounding box center [761, 385] width 61 height 17
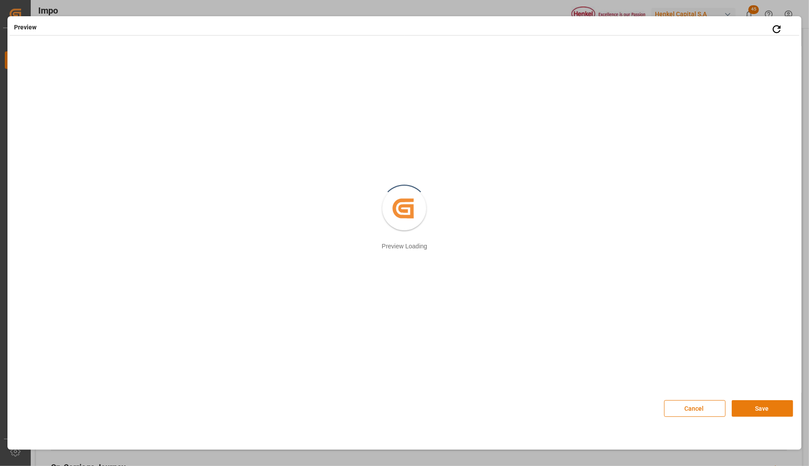
click at [763, 409] on button "Save" at bounding box center [761, 408] width 61 height 17
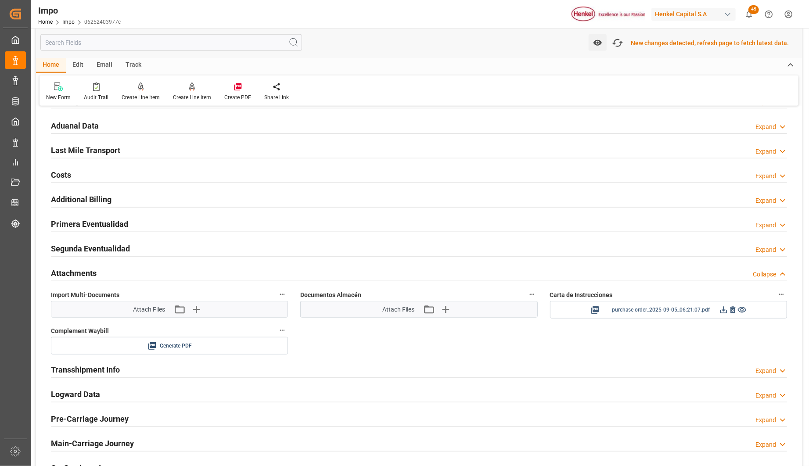
scroll to position [617, 0]
click at [722, 308] on icon at bounding box center [723, 309] width 9 height 9
click at [620, 39] on icon "button" at bounding box center [617, 43] width 13 height 10
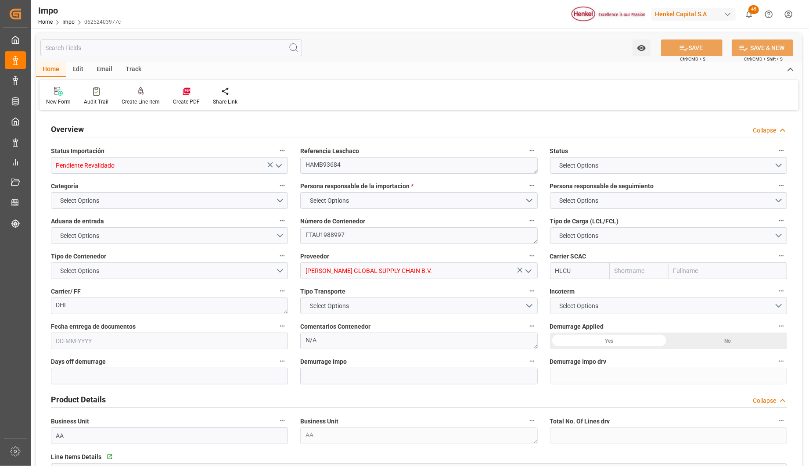
type input "Hapag [PERSON_NAME]"
type input "Hapag [PERSON_NAME] Aktiengesellschaft"
type input "1"
type input "25"
type input "18"
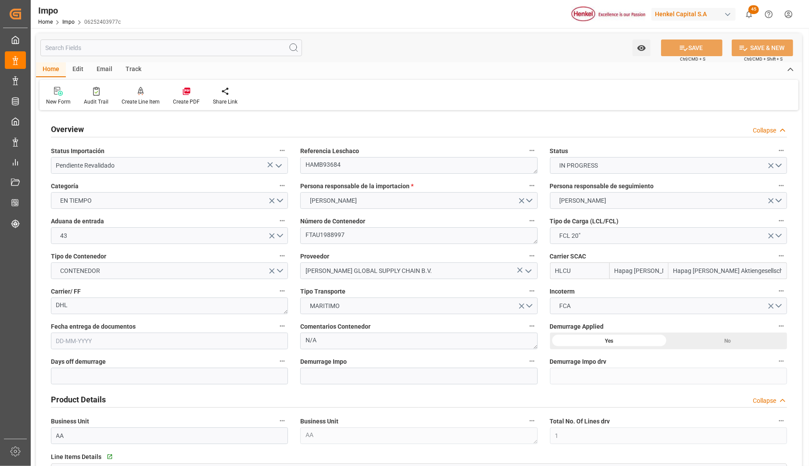
type input "[DATE]"
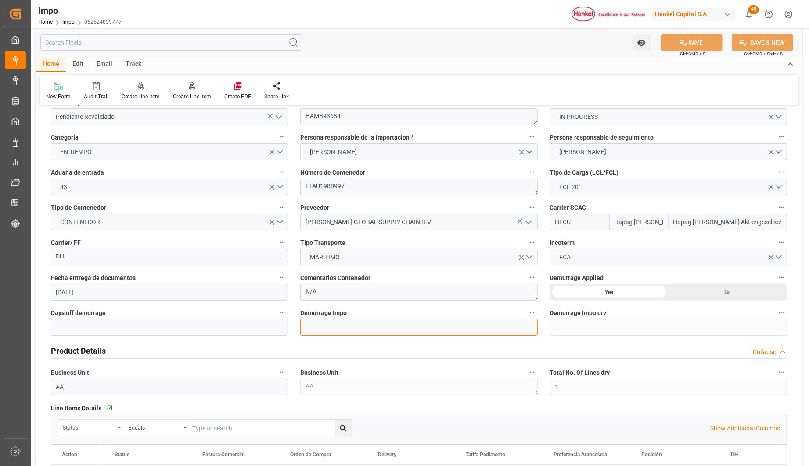
click at [317, 325] on input "text" at bounding box center [418, 327] width 237 height 17
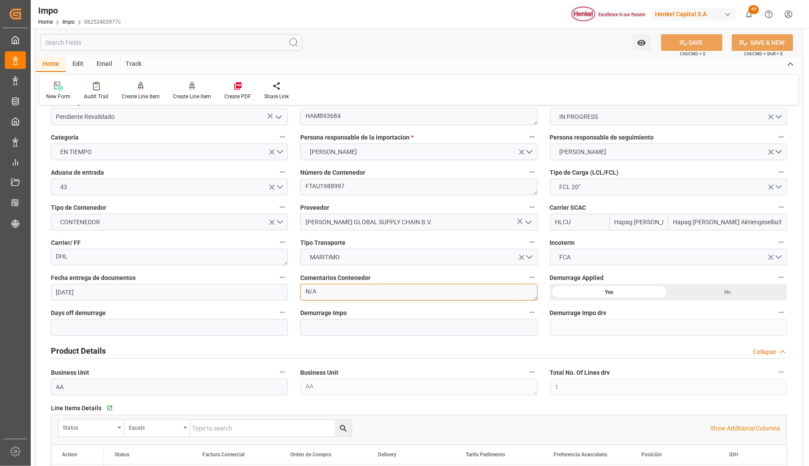
click at [318, 294] on textarea "N/A" at bounding box center [418, 292] width 237 height 17
type textarea "PENDIENTE INCREMENTABLES Y NA"
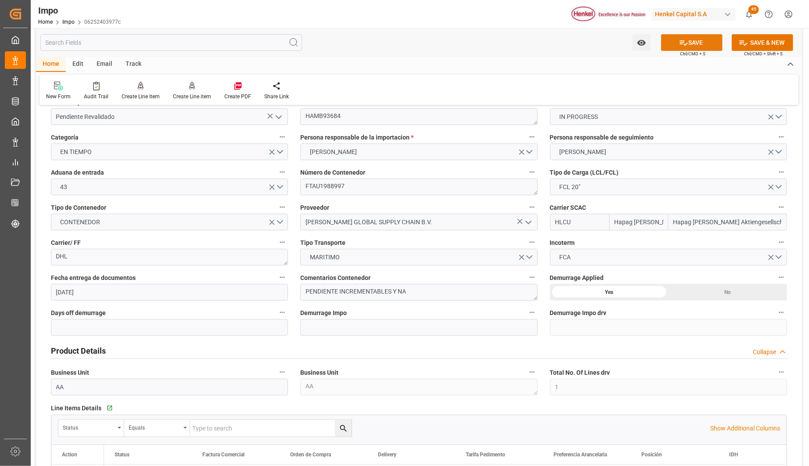
click at [681, 40] on icon at bounding box center [684, 42] width 8 height 5
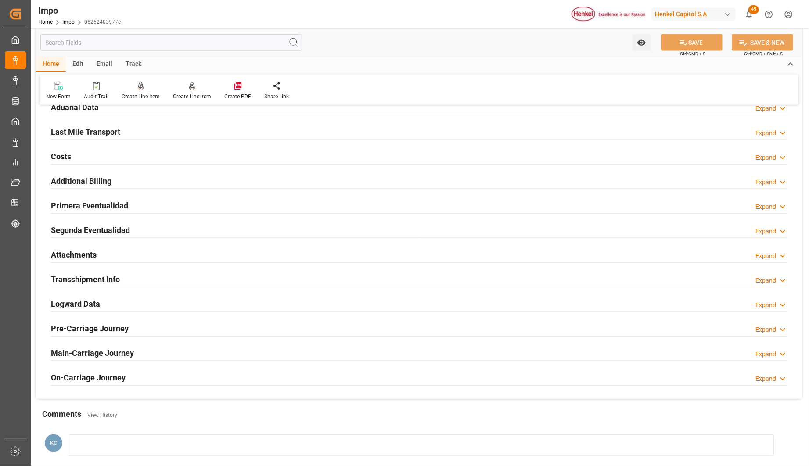
scroll to position [682, 0]
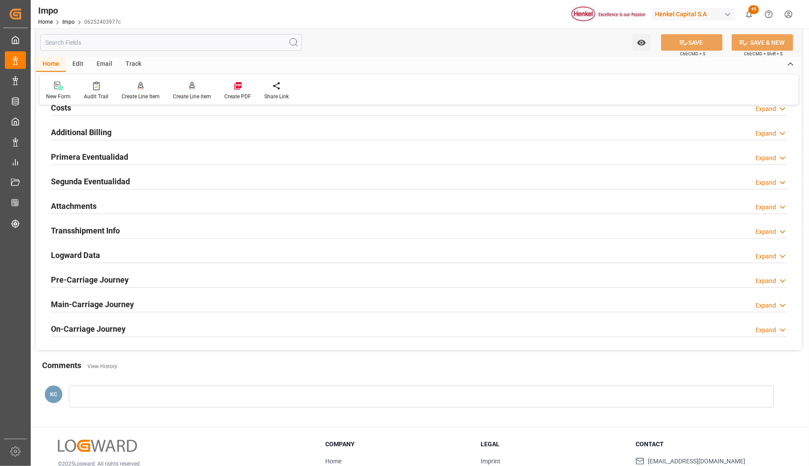
click at [71, 207] on h2 "Attachments" at bounding box center [74, 206] width 46 height 12
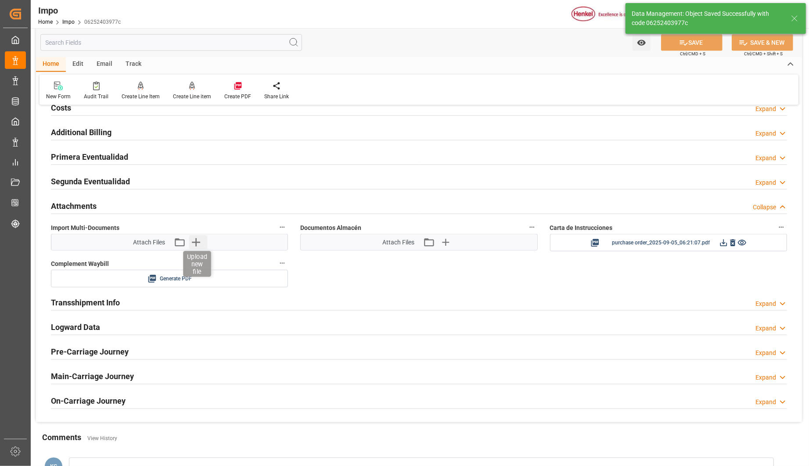
click at [198, 244] on icon "button" at bounding box center [196, 242] width 14 height 14
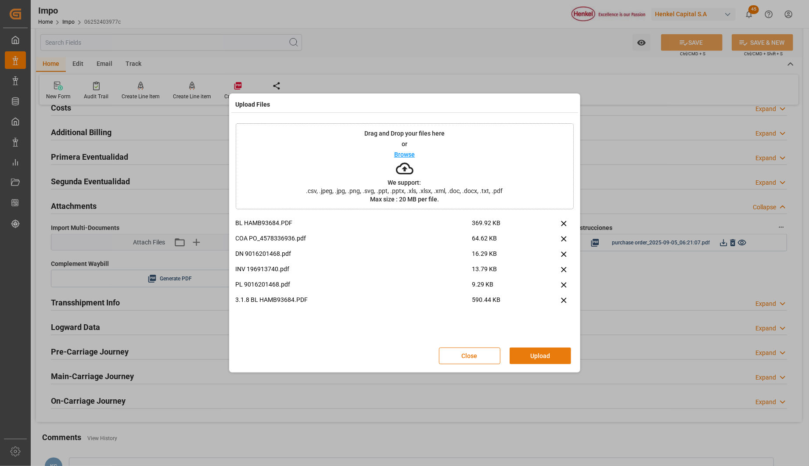
click at [534, 356] on button "Upload" at bounding box center [539, 356] width 61 height 17
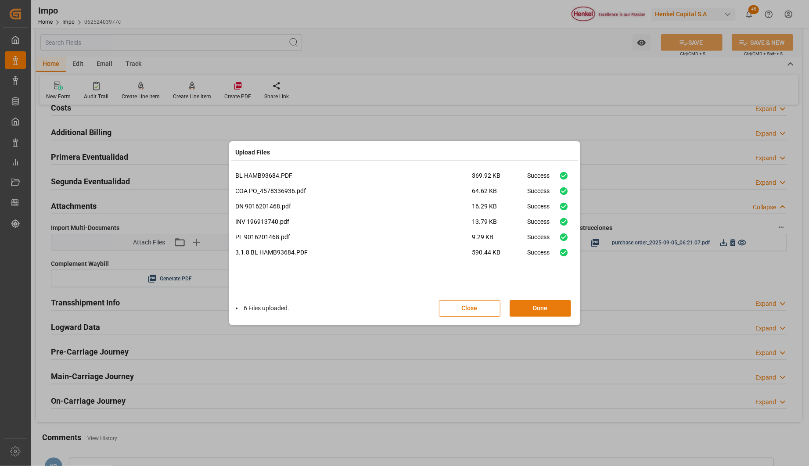
click at [539, 309] on button "Done" at bounding box center [539, 308] width 61 height 17
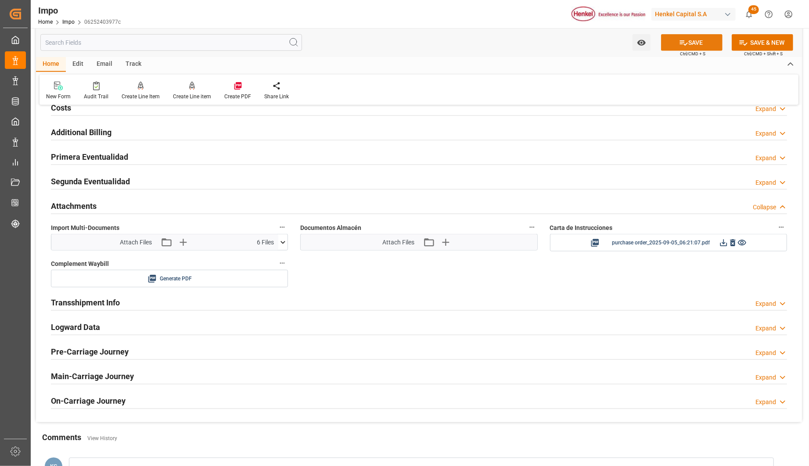
click at [687, 45] on button "SAVE" at bounding box center [691, 42] width 61 height 17
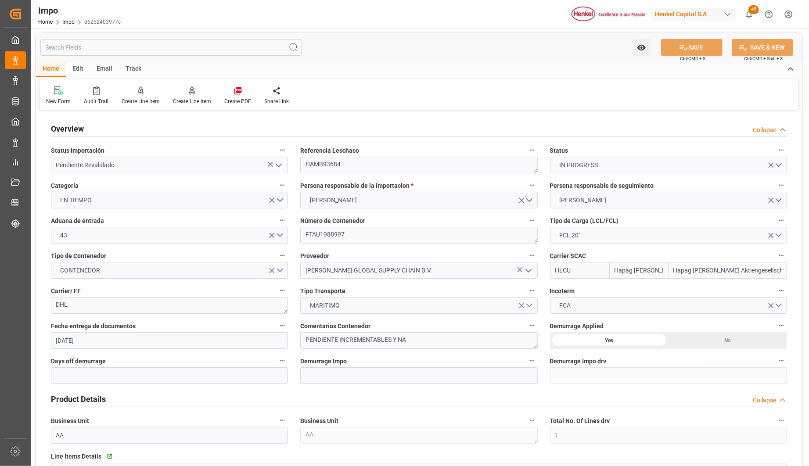
scroll to position [0, 0]
click at [415, 341] on textarea "PENDIENTE INCREMENTABLES Y NA" at bounding box center [418, 341] width 237 height 17
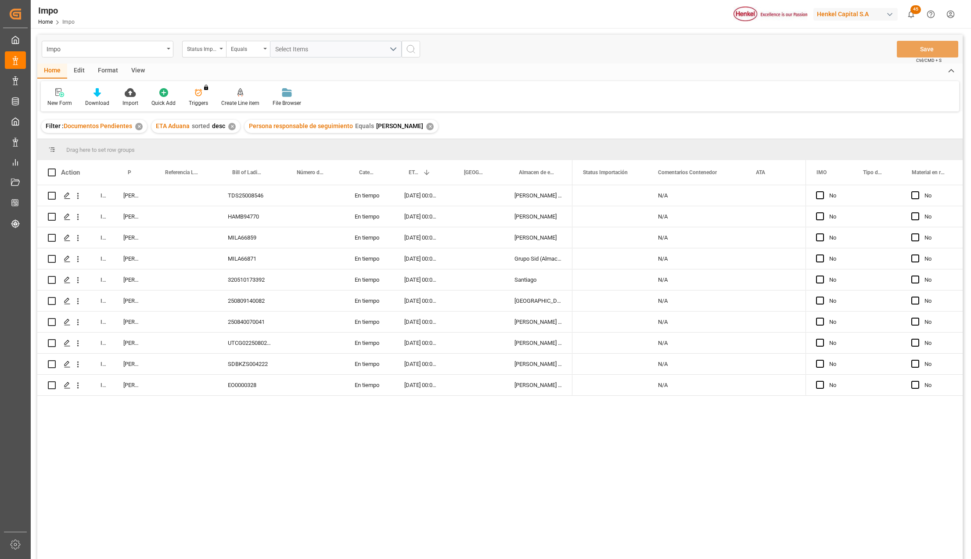
click at [387, 509] on div "In progress [PERSON_NAME] TDS25008546 En tiempo [DATE] 00:00:00 [PERSON_NAME] I…" at bounding box center [499, 373] width 925 height 376
click at [250, 259] on div "MILA66871" at bounding box center [249, 258] width 65 height 21
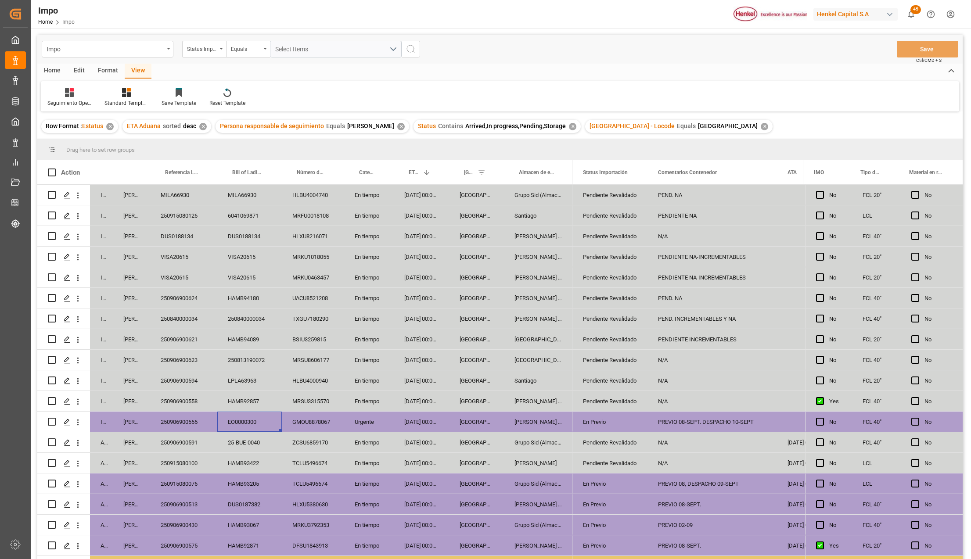
scroll to position [202, 0]
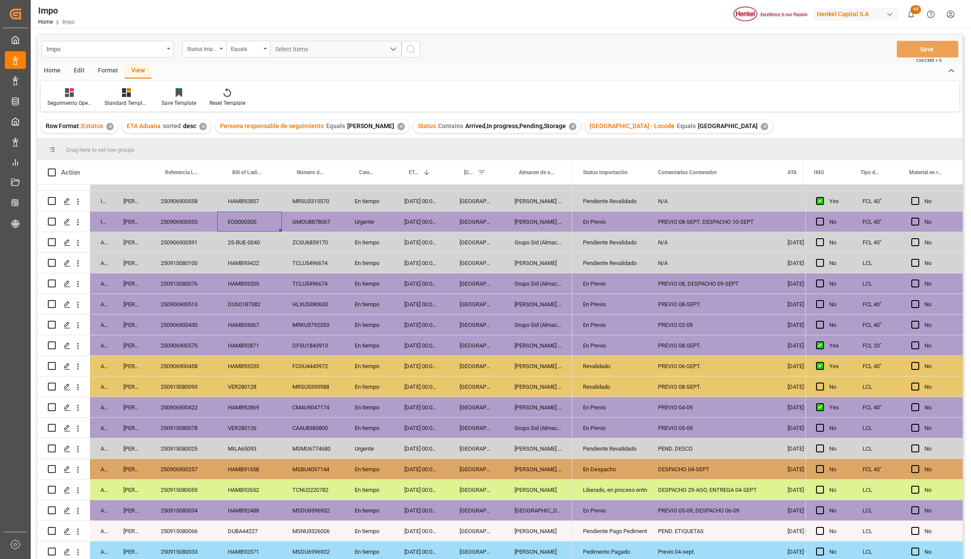
drag, startPoint x: 605, startPoint y: 420, endPoint x: 594, endPoint y: 425, distance: 12.2
click at [605, 420] on div "En Previo" at bounding box center [610, 428] width 54 height 20
click at [83, 423] on div "Press SPACE to select this row." at bounding box center [78, 428] width 22 height 17
click at [78, 427] on icon "open menu" at bounding box center [77, 428] width 9 height 9
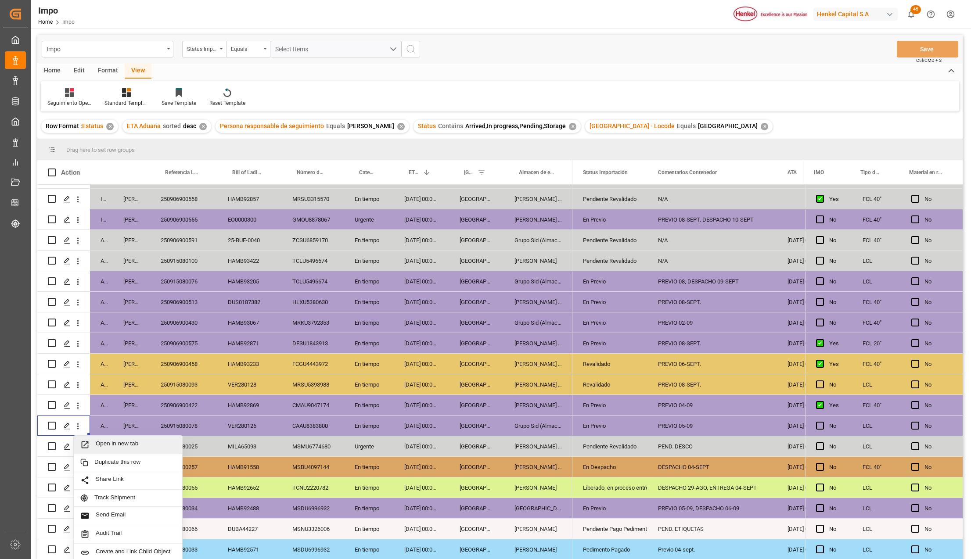
click at [94, 437] on div "Open in new tab" at bounding box center [128, 445] width 108 height 18
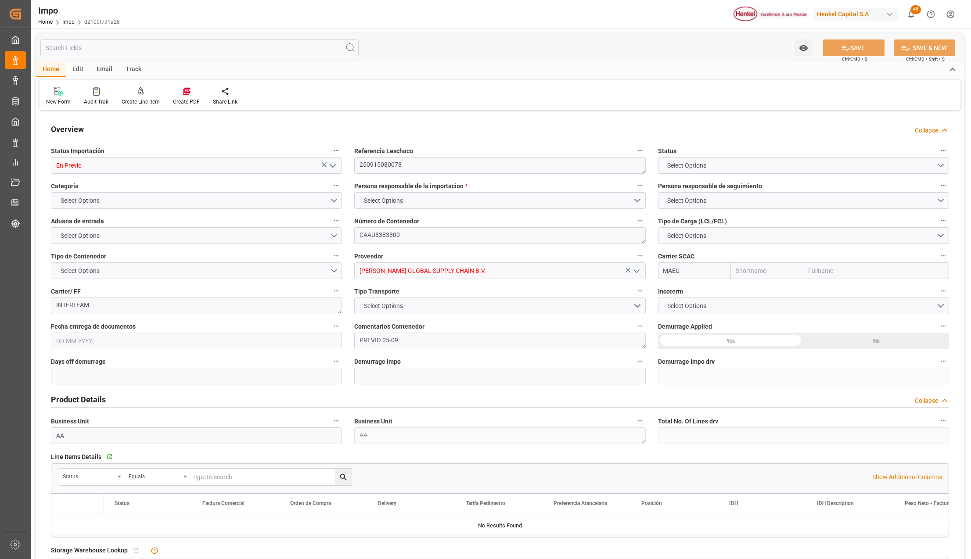
type input "Maersk"
type input "Maersk Line AS"
type input "0"
type input "1"
type input "2.17"
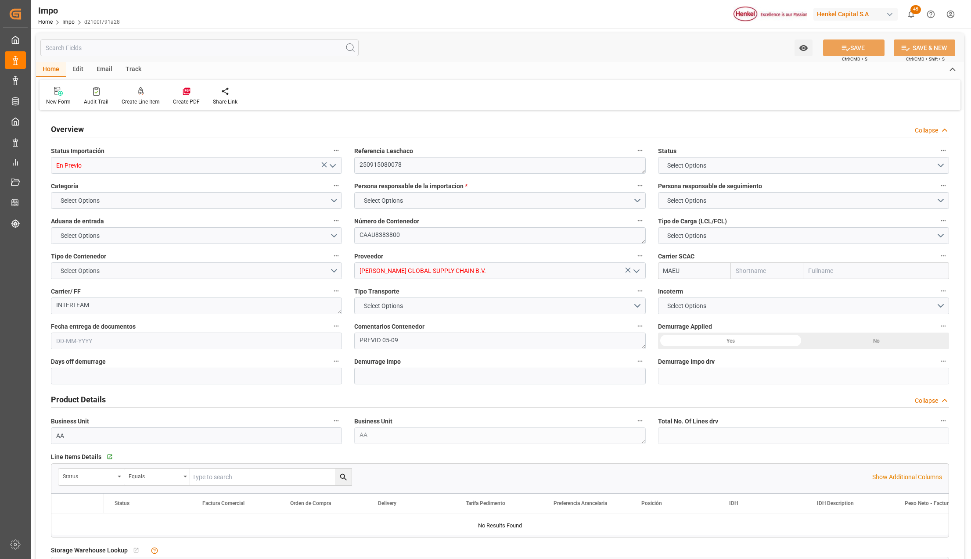
type input "2"
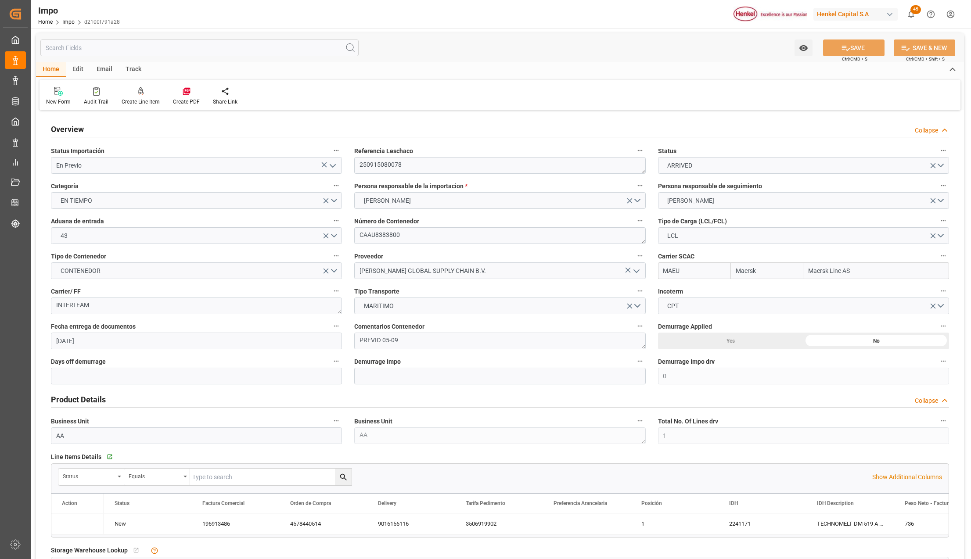
type input "[DATE]"
drag, startPoint x: 308, startPoint y: 305, endPoint x: 325, endPoint y: 164, distance: 142.3
click at [326, 164] on button "open menu" at bounding box center [332, 166] width 13 height 14
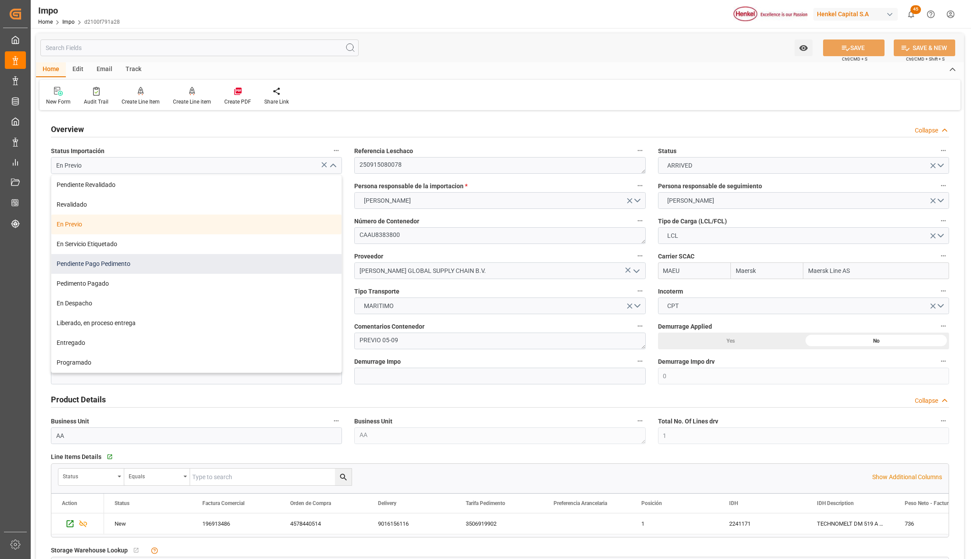
click at [106, 269] on div "Pendiente Pago Pedimento" at bounding box center [196, 264] width 290 height 20
type input "Pendiente Pago Pedimento"
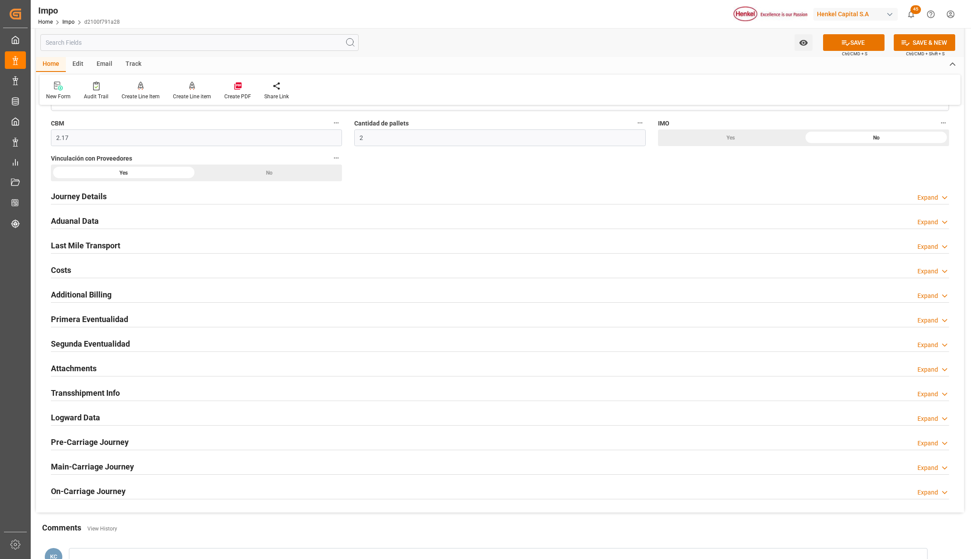
scroll to position [527, 0]
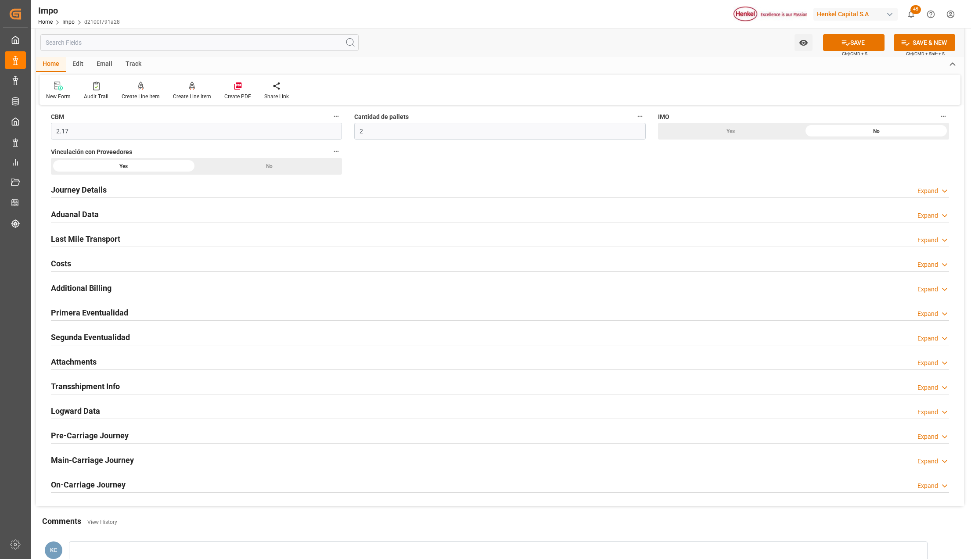
click at [75, 364] on h2 "Attachments" at bounding box center [74, 362] width 46 height 12
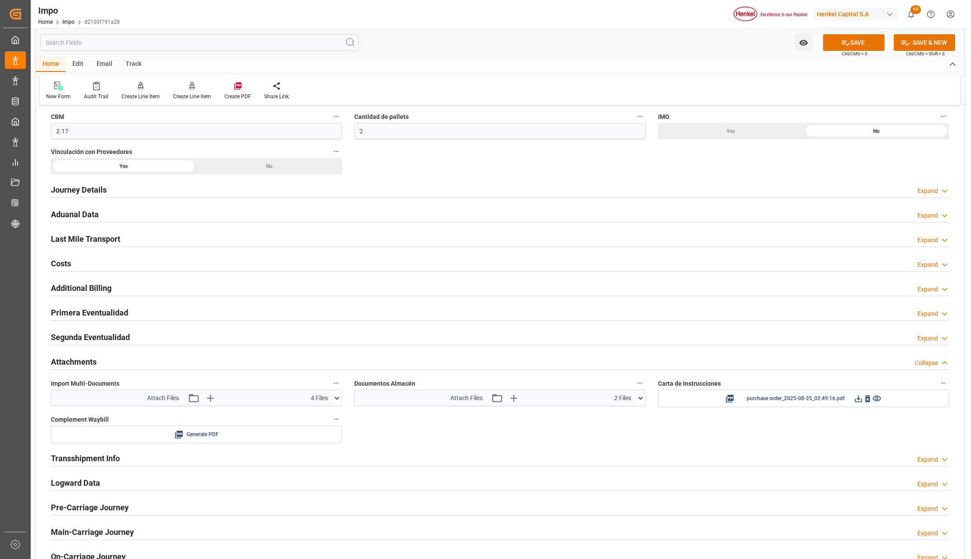
click at [91, 364] on h2 "Attachments" at bounding box center [74, 362] width 46 height 12
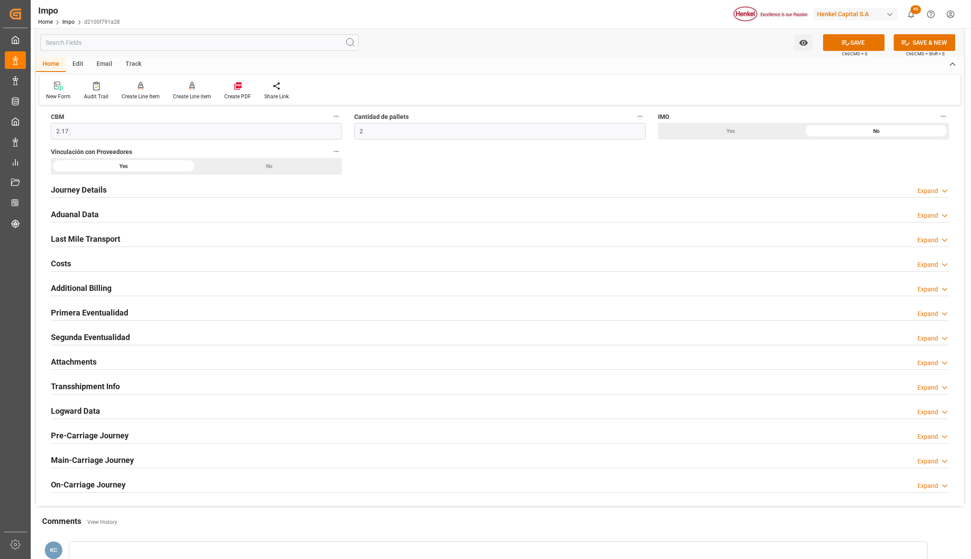
click at [92, 316] on h2 "Primera Eventualidad" at bounding box center [89, 313] width 77 height 12
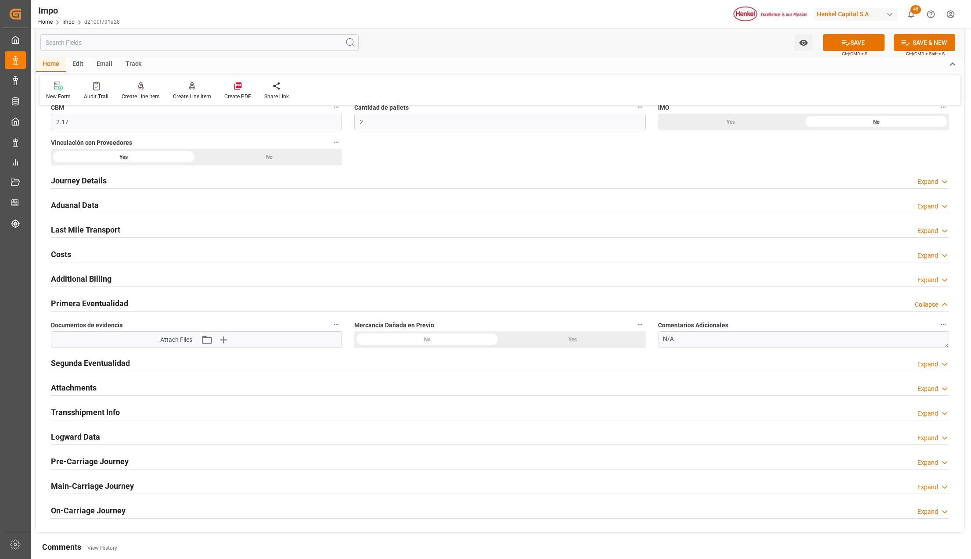
scroll to position [585, 0]
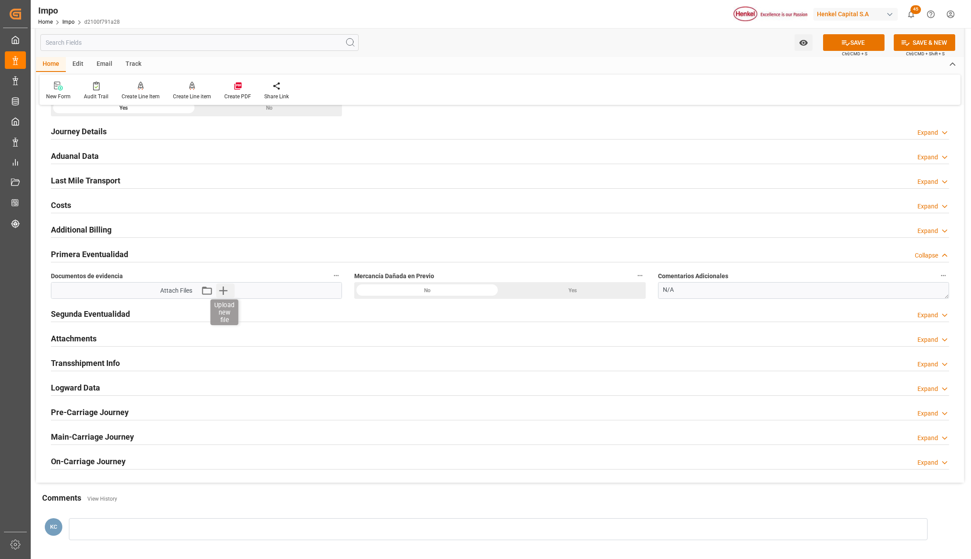
click at [220, 289] on icon "button" at bounding box center [223, 290] width 14 height 14
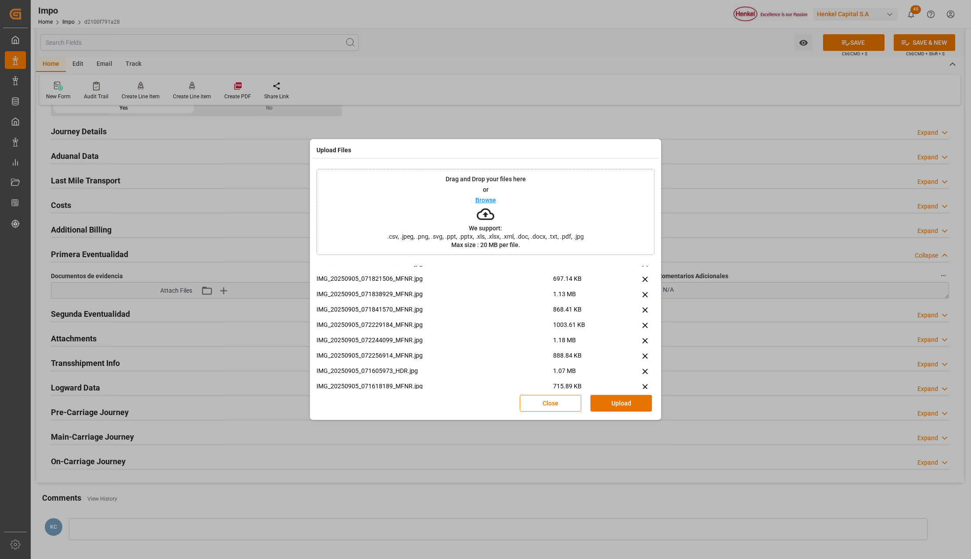
scroll to position [117, 0]
click at [609, 401] on button "Upload" at bounding box center [620, 403] width 61 height 17
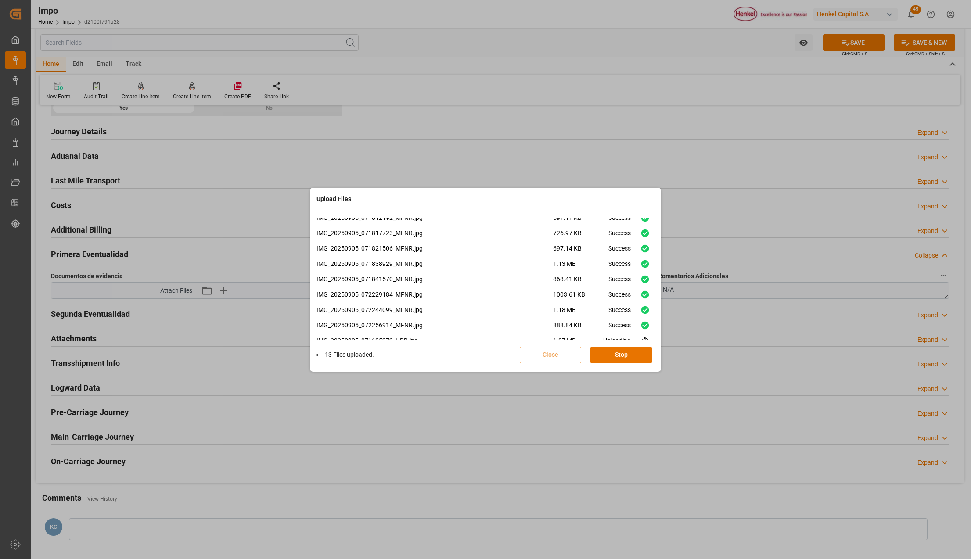
scroll to position [160, 0]
click at [627, 358] on button "Done" at bounding box center [620, 355] width 61 height 17
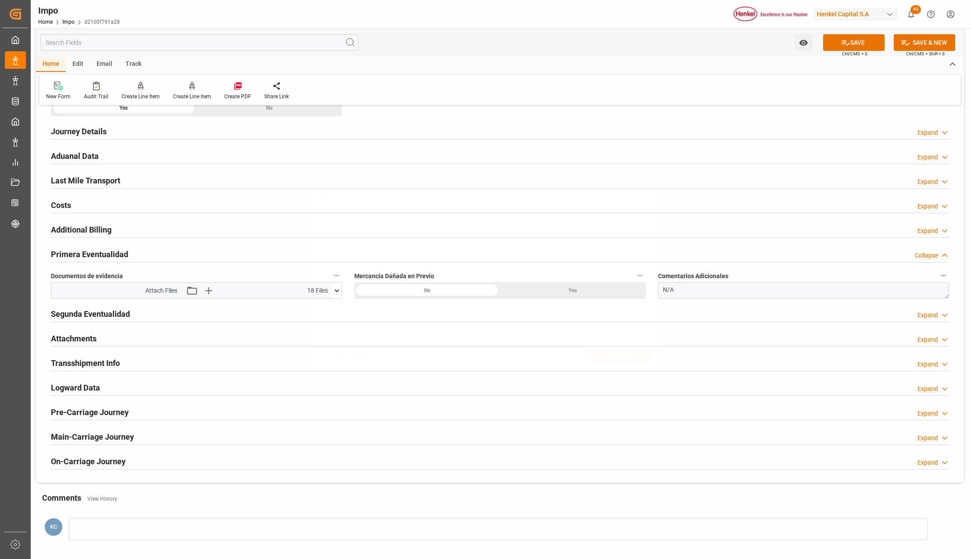
scroll to position [0, 0]
click at [832, 46] on button "SAVE" at bounding box center [853, 42] width 61 height 17
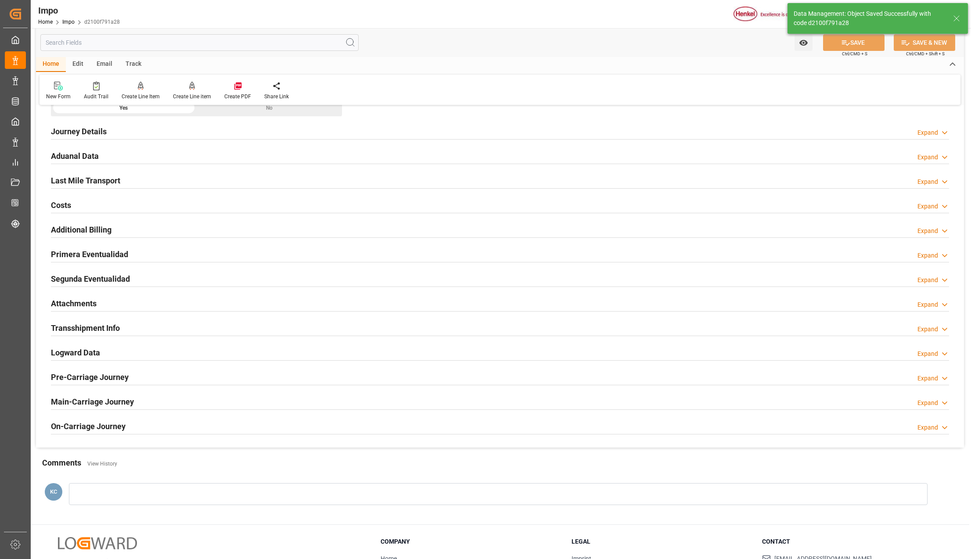
click at [86, 302] on h2 "Attachments" at bounding box center [74, 303] width 46 height 12
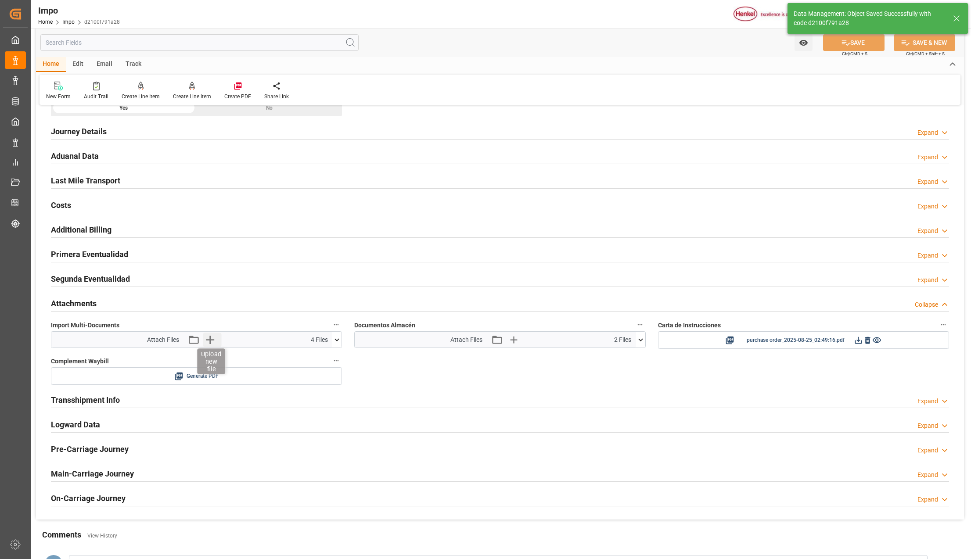
click at [213, 338] on icon "button" at bounding box center [210, 340] width 14 height 14
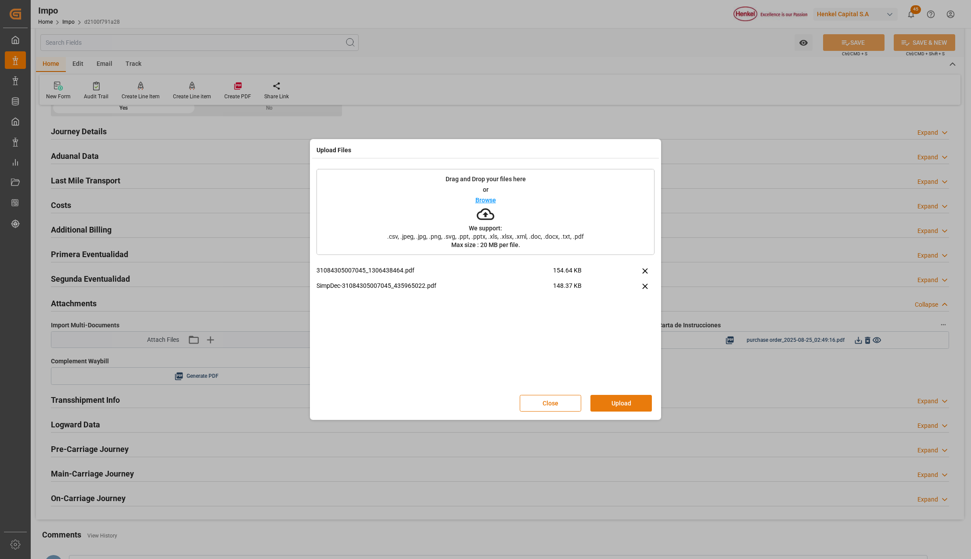
click at [611, 406] on button "Upload" at bounding box center [620, 403] width 61 height 17
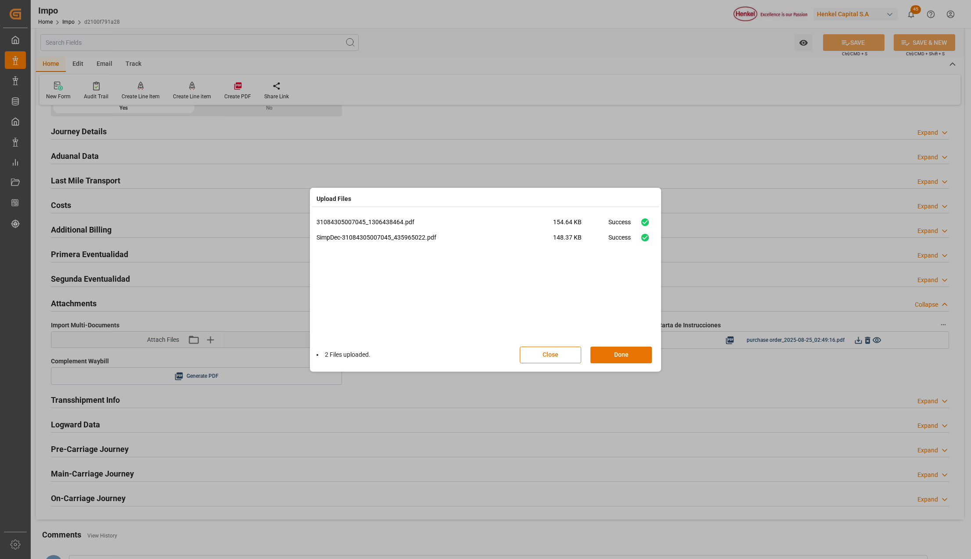
drag, startPoint x: 611, startPoint y: 351, endPoint x: 666, endPoint y: 343, distance: 55.0
click at [611, 355] on button "Done" at bounding box center [620, 355] width 61 height 17
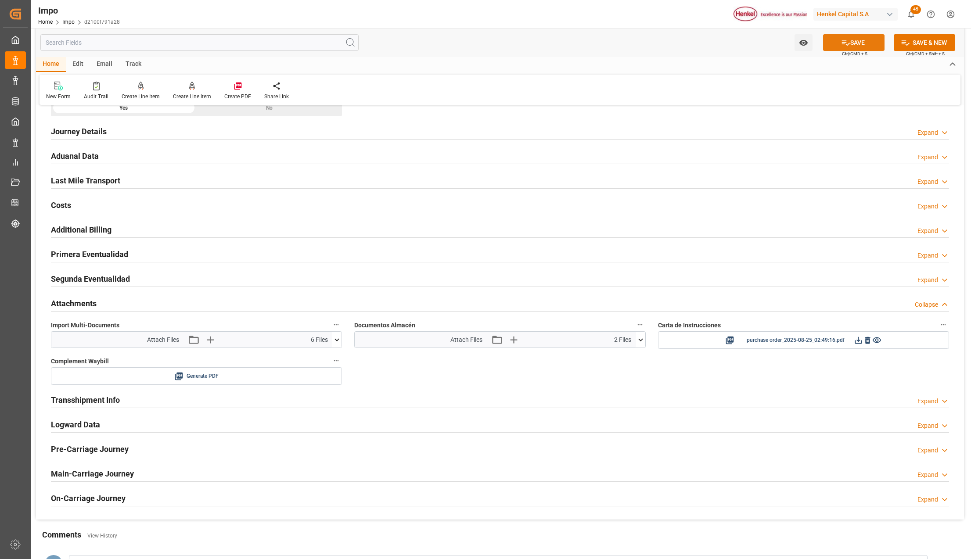
click at [864, 39] on button "SAVE" at bounding box center [853, 42] width 61 height 17
